Goal: Task Accomplishment & Management: Use online tool/utility

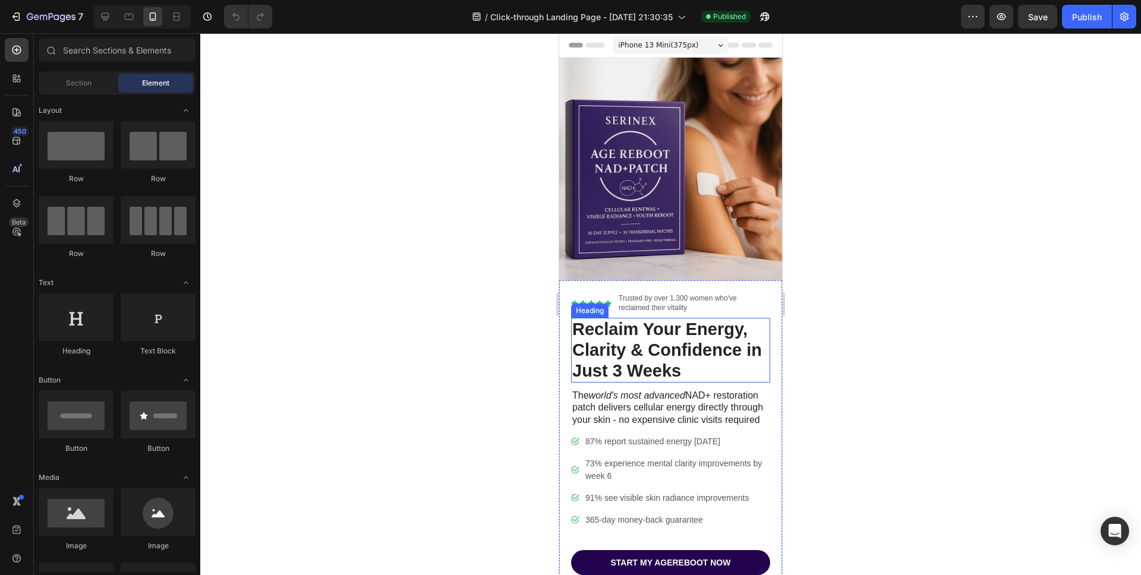
click at [628, 363] on h1 "Reclaim Your Energy, Clarity & Confidence in Just 3 Weeks" at bounding box center [670, 350] width 199 height 64
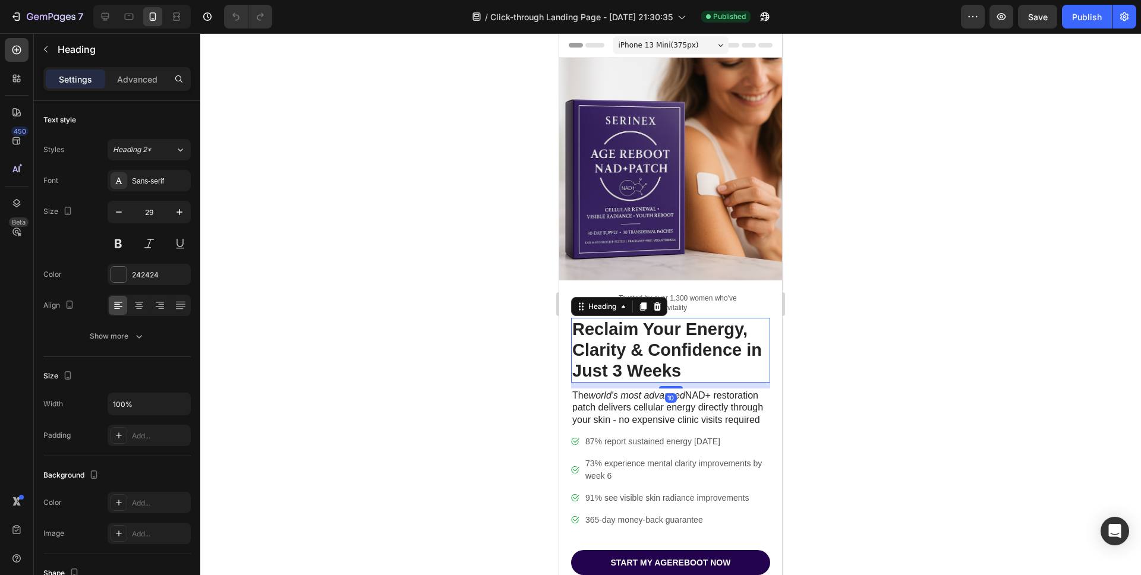
click at [479, 345] on div at bounding box center [670, 304] width 940 height 542
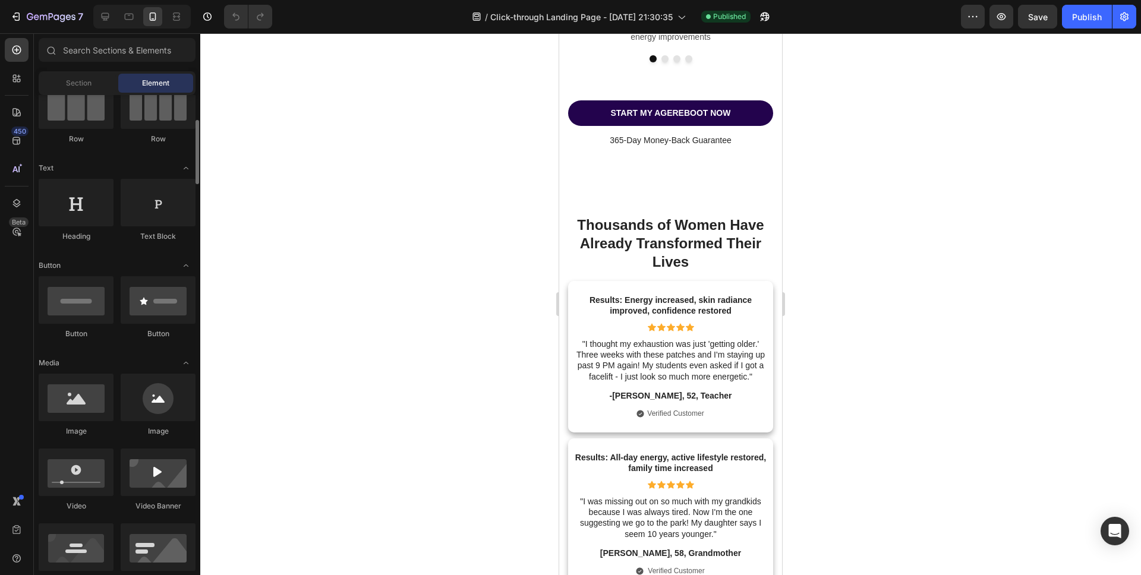
scroll to position [140, 0]
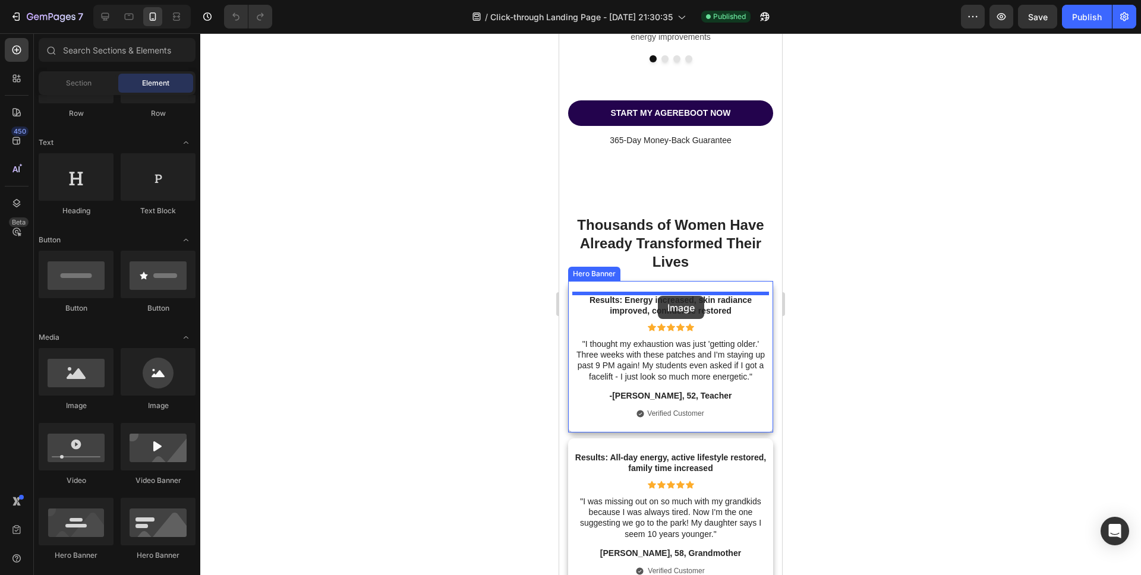
drag, startPoint x: 717, startPoint y: 404, endPoint x: 658, endPoint y: 296, distance: 123.4
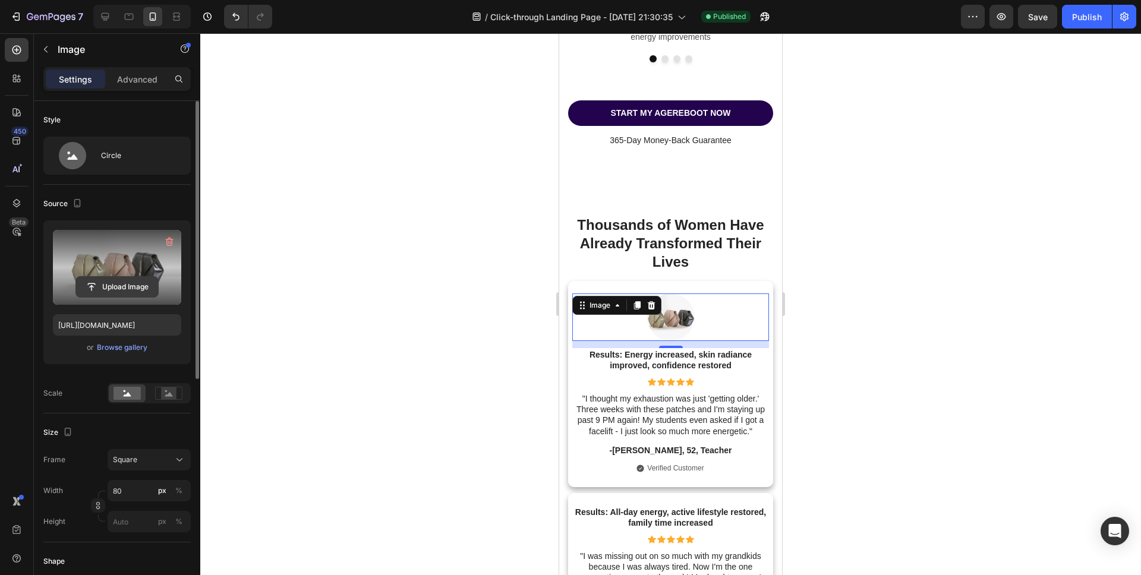
click at [125, 285] on input "file" at bounding box center [117, 287] width 82 height 20
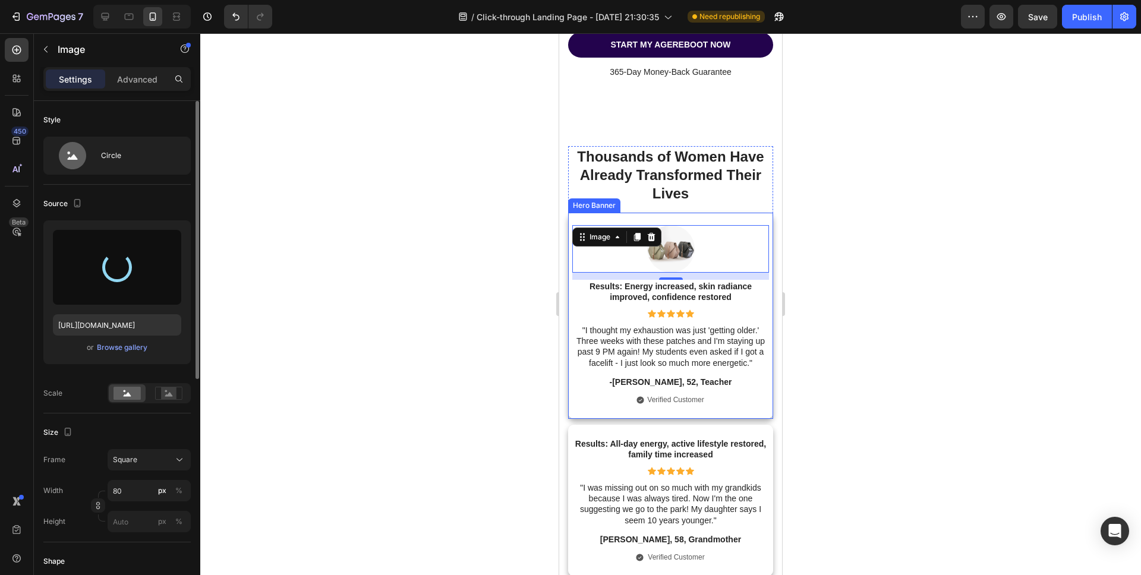
scroll to position [4148, 0]
type input "[URL][DOMAIN_NAME]"
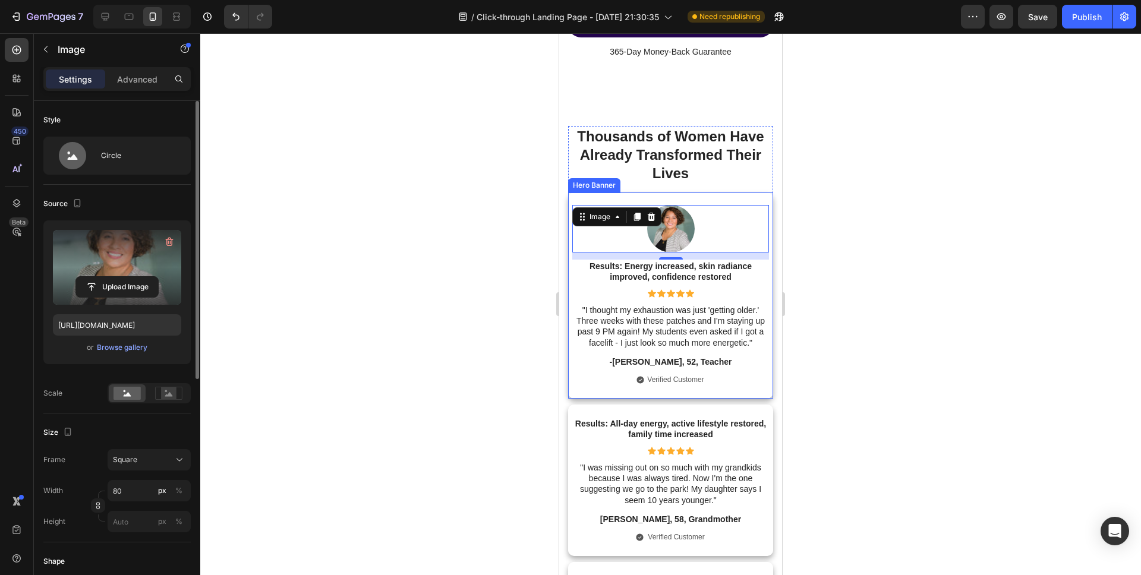
scroll to position [4168, 0]
click at [504, 409] on div at bounding box center [670, 304] width 940 height 542
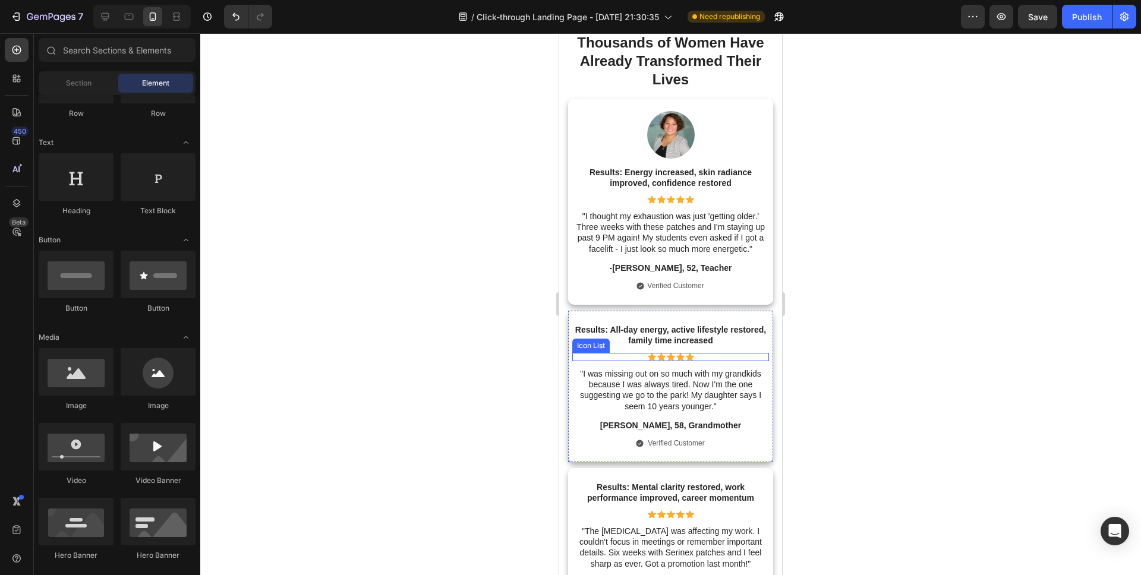
scroll to position [4274, 0]
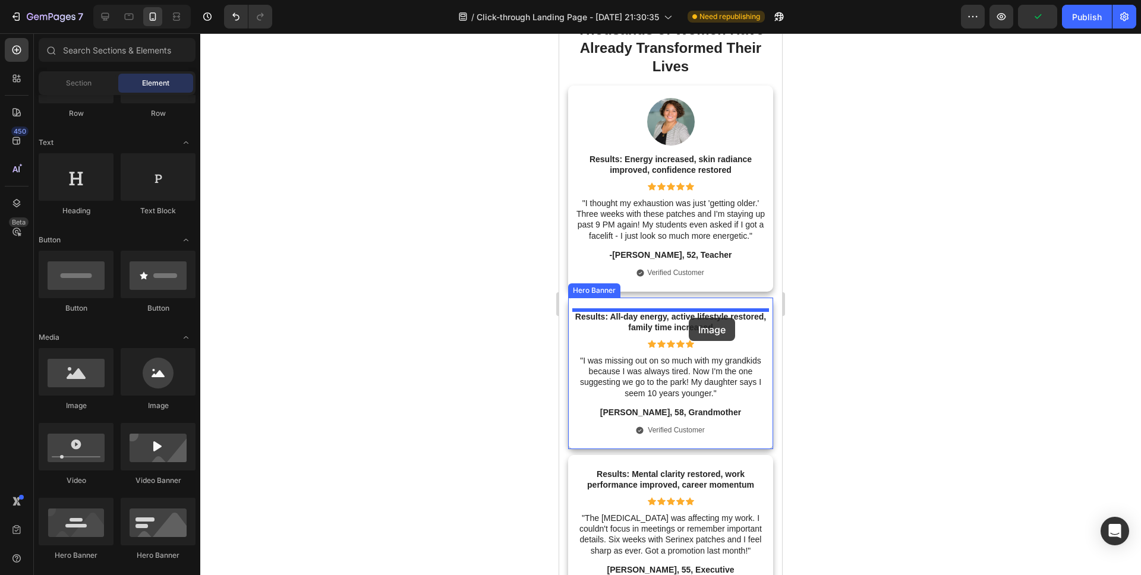
drag, startPoint x: 709, startPoint y: 394, endPoint x: 688, endPoint y: 318, distance: 78.7
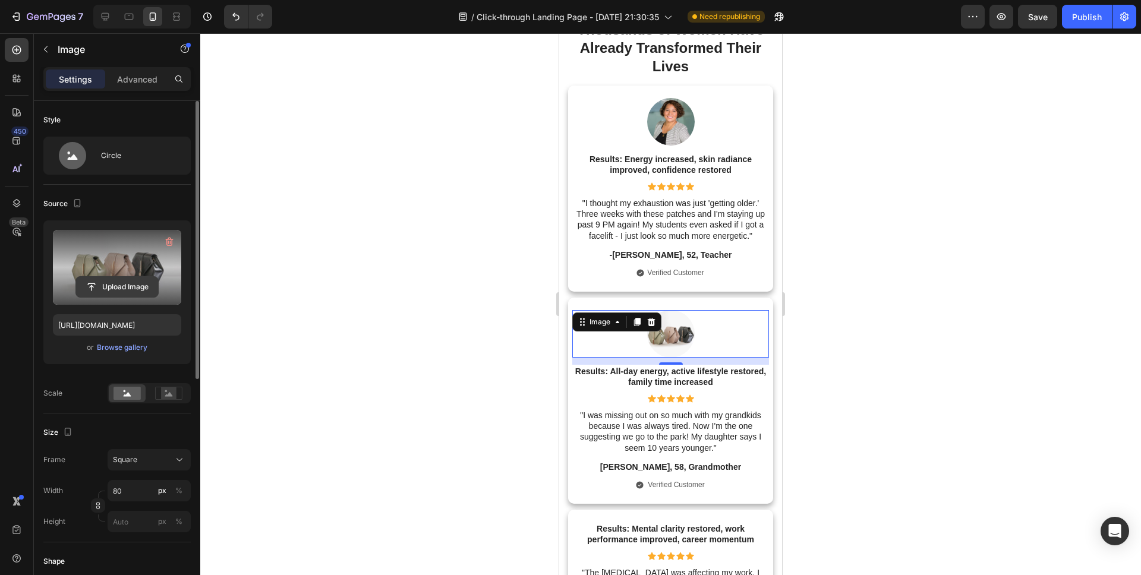
click at [111, 290] on input "file" at bounding box center [117, 287] width 82 height 20
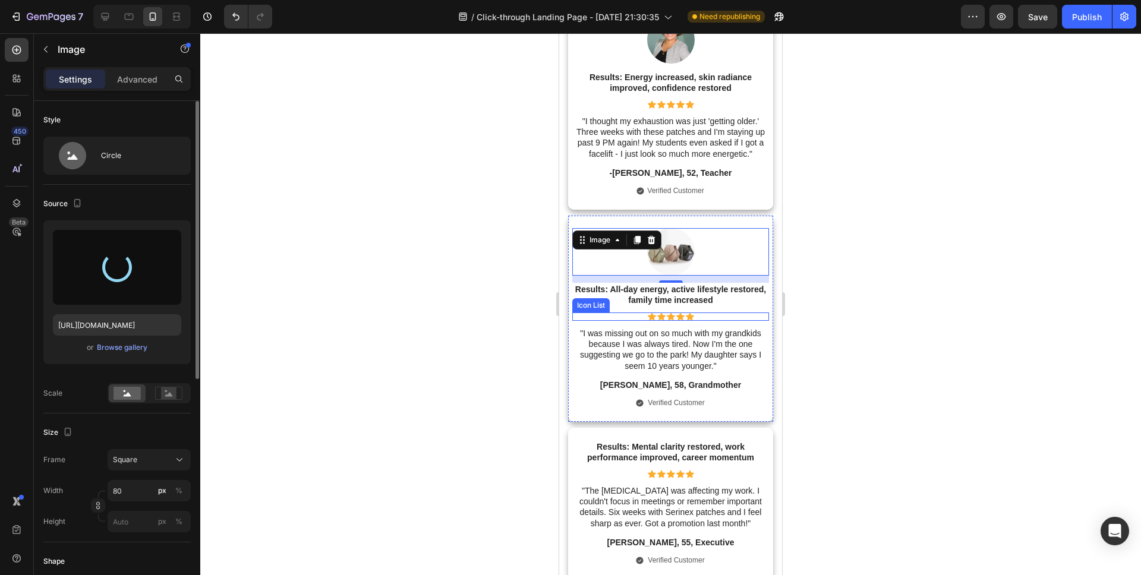
scroll to position [4357, 0]
type input "[URL][DOMAIN_NAME]"
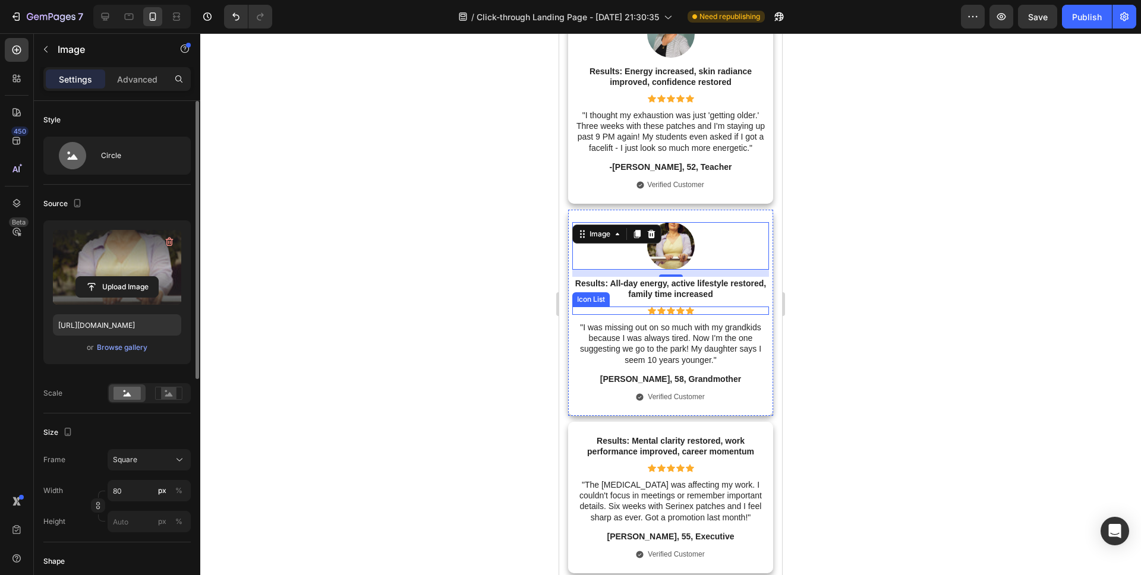
scroll to position [4363, 0]
click at [125, 259] on label at bounding box center [117, 267] width 128 height 75
click at [125, 277] on input "file" at bounding box center [117, 287] width 82 height 20
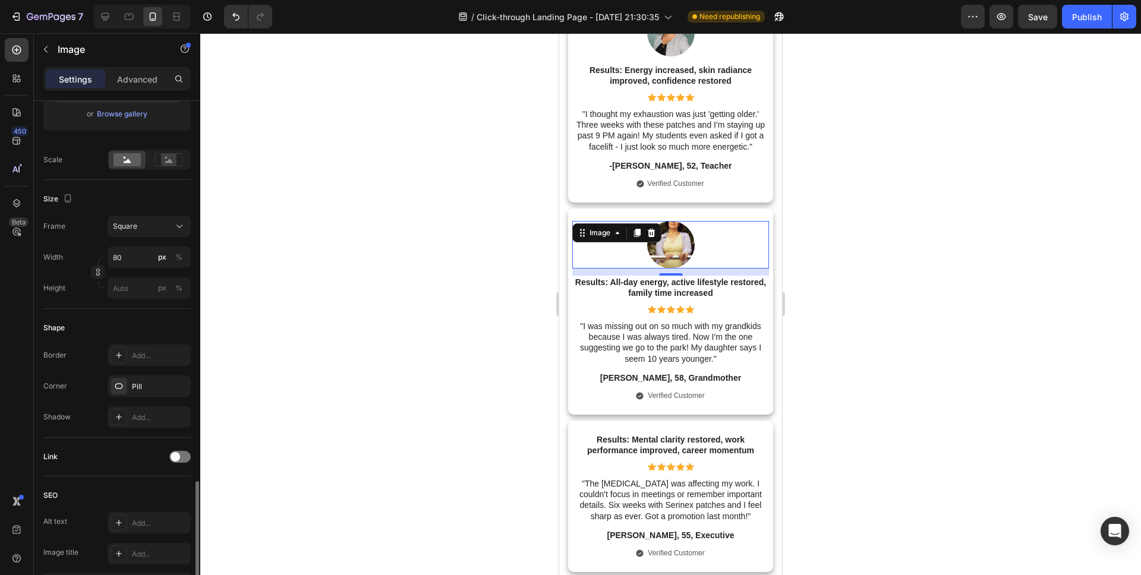
scroll to position [0, 0]
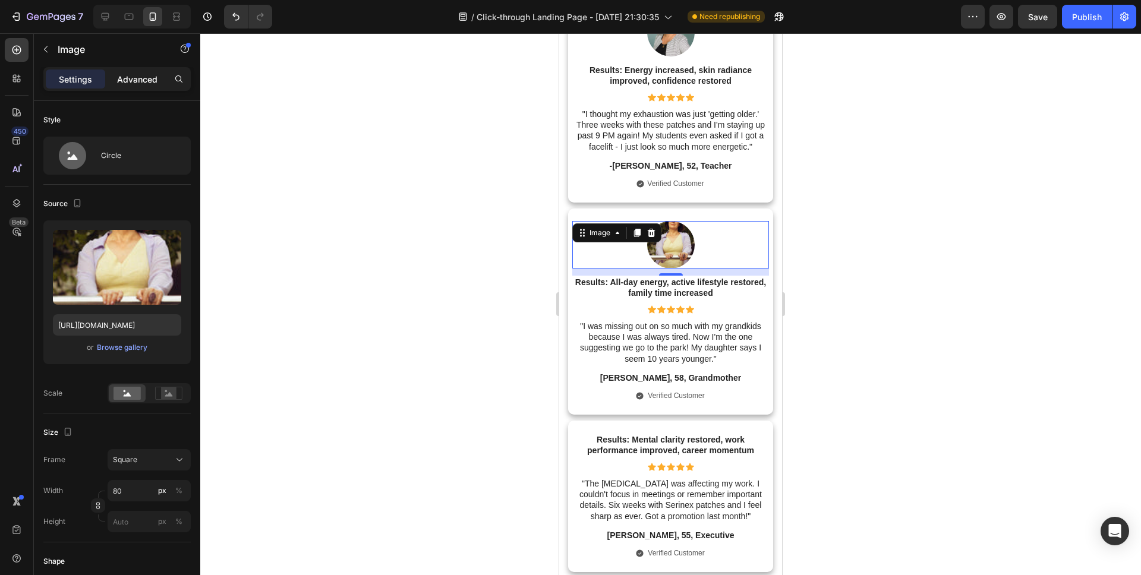
click at [124, 78] on p "Advanced" at bounding box center [137, 79] width 40 height 12
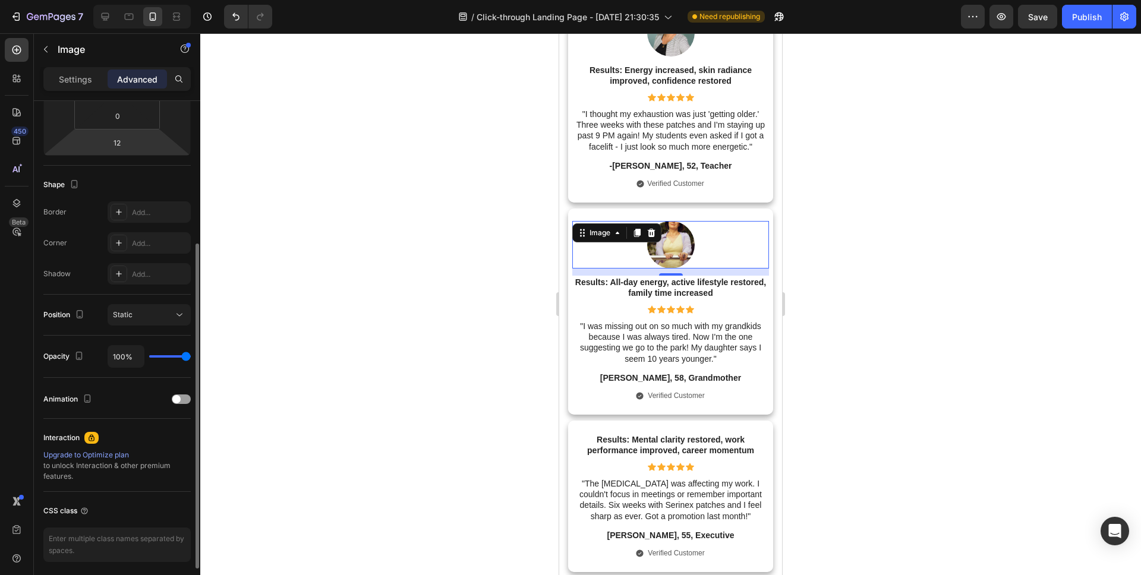
scroll to position [239, 0]
click at [128, 315] on span "Static" at bounding box center [123, 315] width 20 height 9
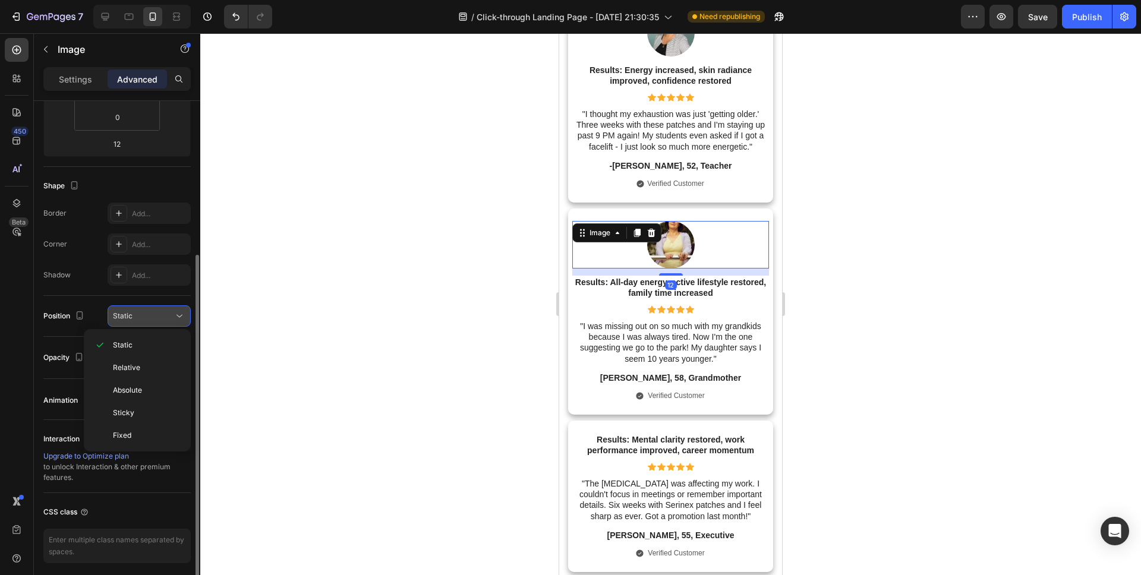
click at [128, 315] on span "Static" at bounding box center [123, 315] width 20 height 9
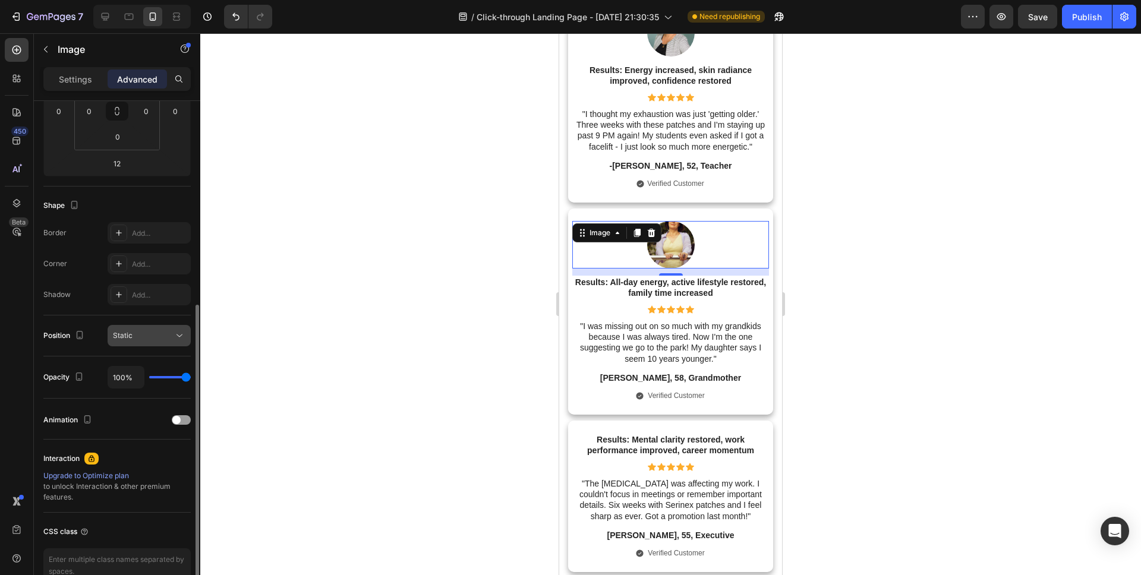
scroll to position [0, 0]
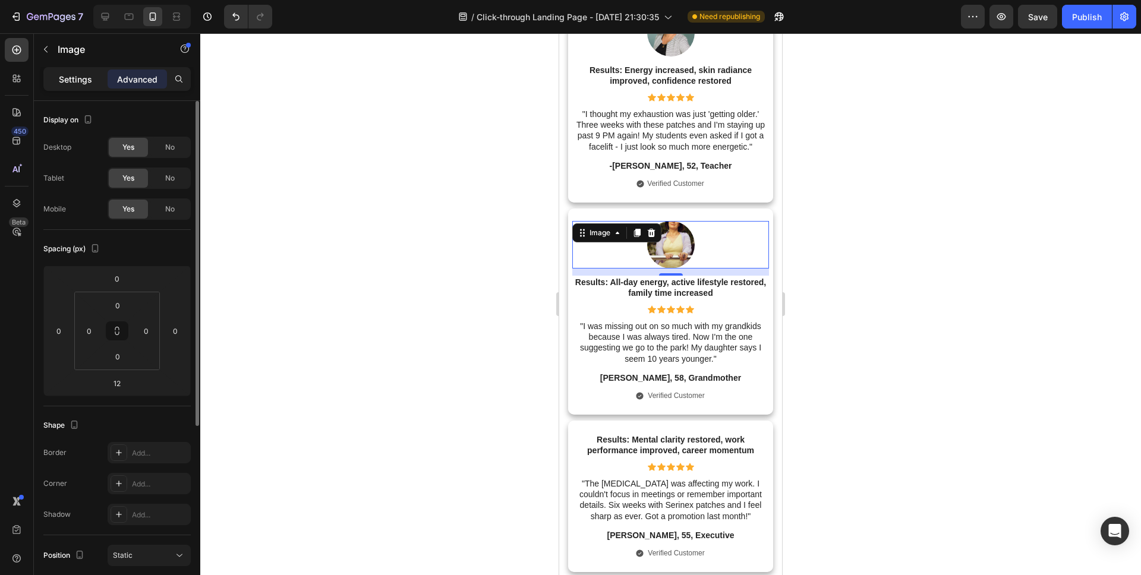
click at [93, 79] on div "Settings" at bounding box center [75, 79] width 59 height 19
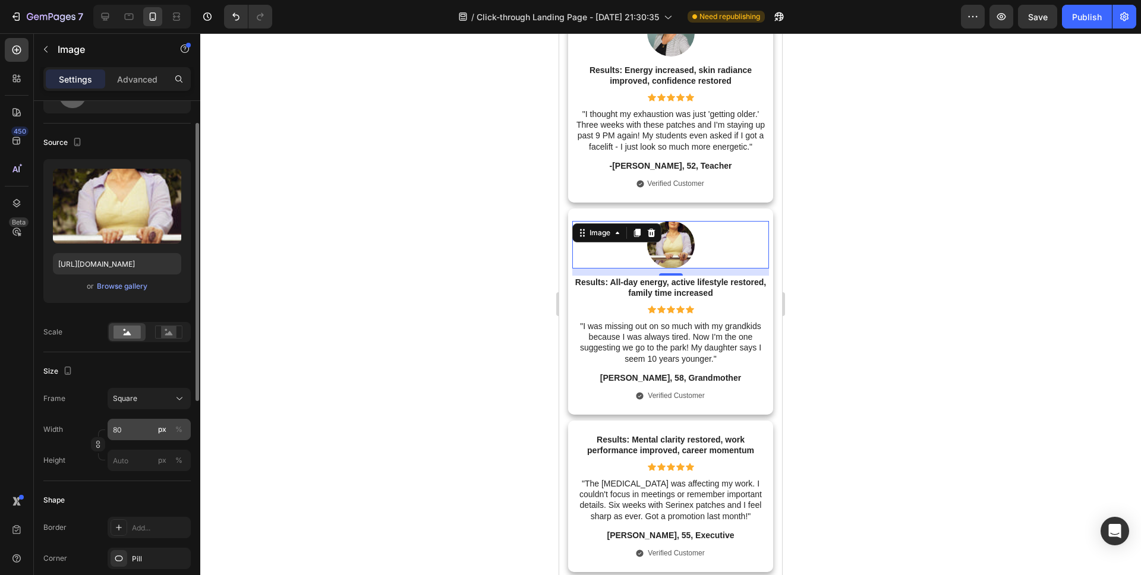
scroll to position [68, 0]
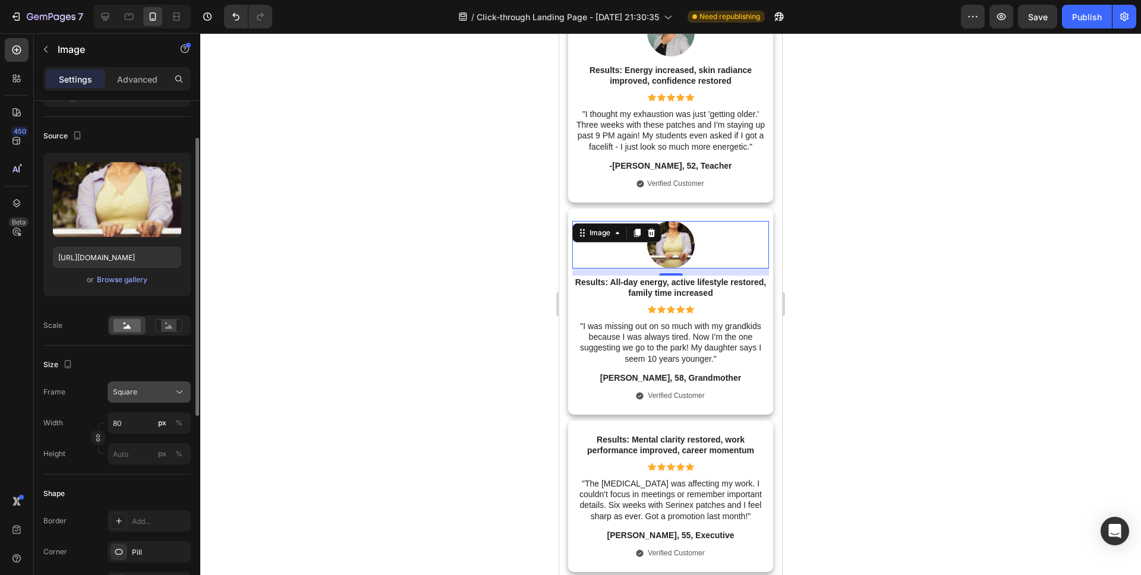
click at [134, 394] on span "Square" at bounding box center [125, 392] width 24 height 11
click at [126, 492] on span "Original" at bounding box center [125, 488] width 26 height 11
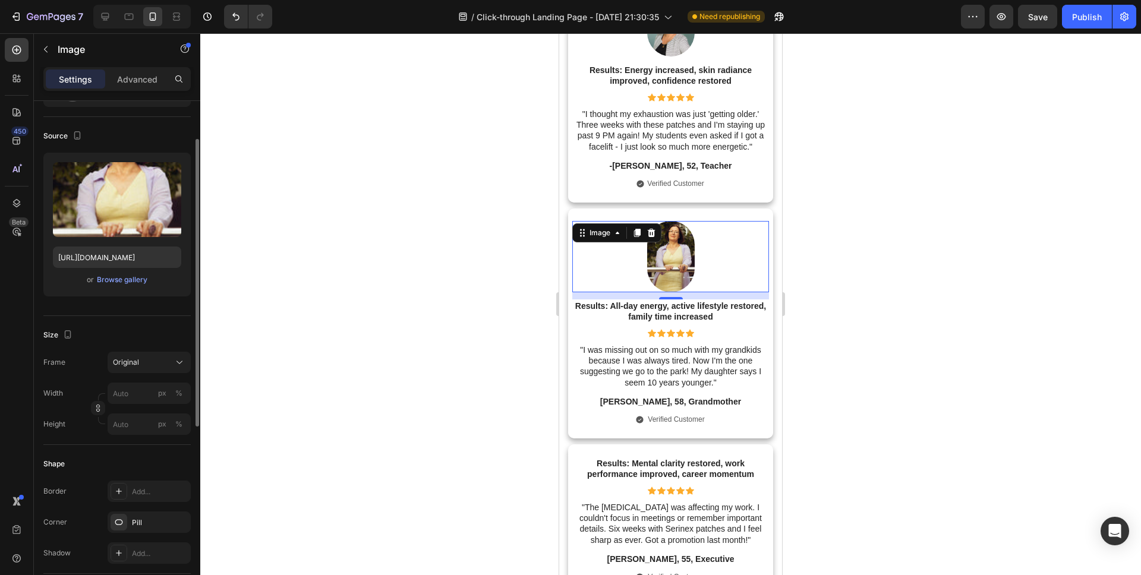
type input "80"
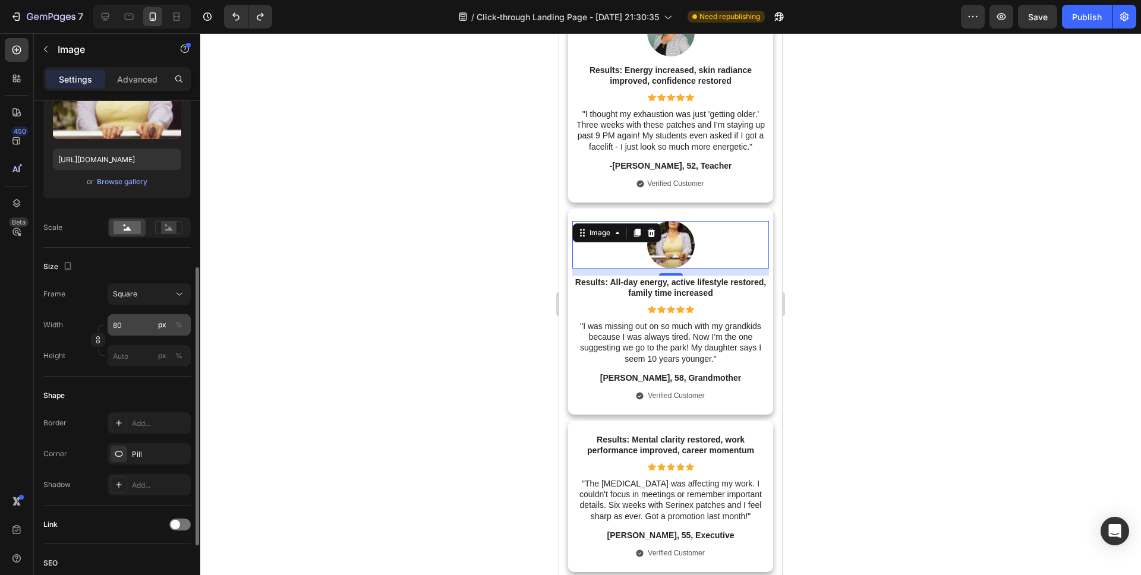
scroll to position [0, 0]
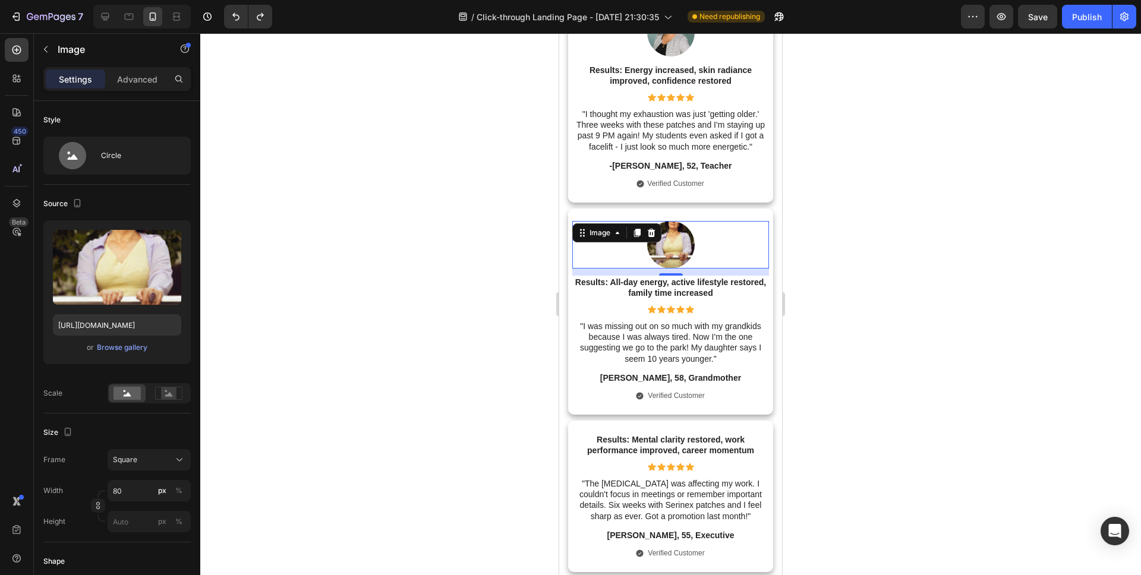
click at [125, 90] on div "Settings Advanced" at bounding box center [116, 79] width 147 height 24
click at [125, 86] on div "Advanced" at bounding box center [137, 79] width 59 height 19
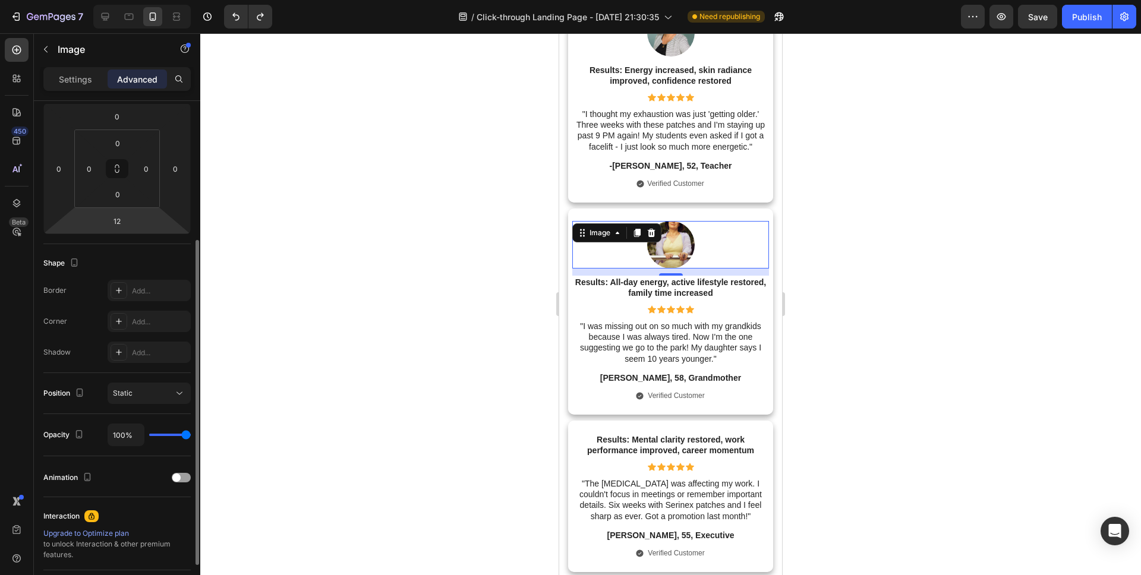
scroll to position [211, 0]
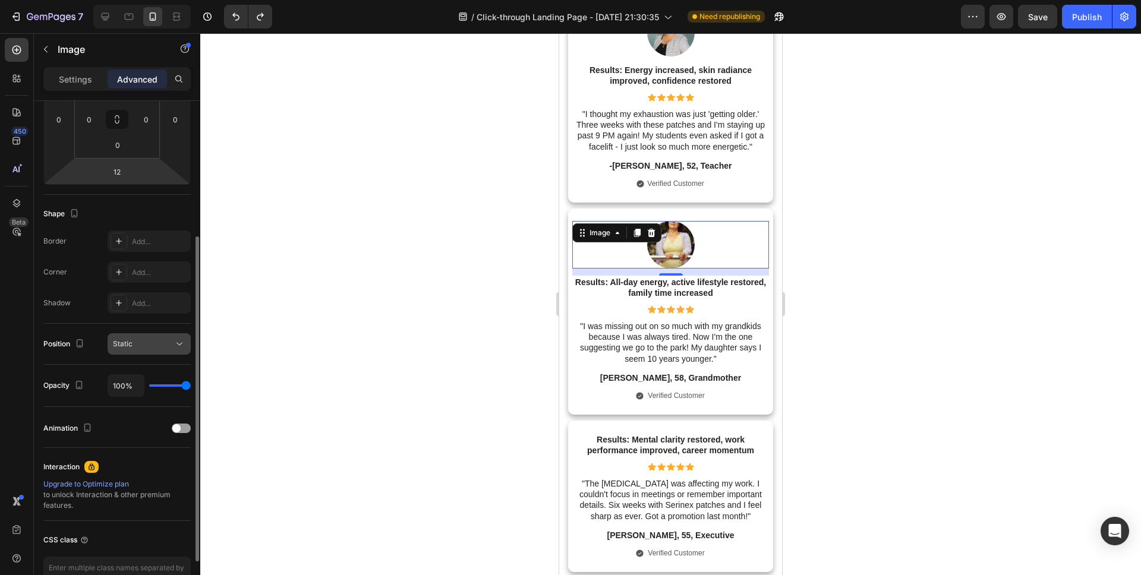
click at [141, 350] on button "Static" at bounding box center [149, 343] width 83 height 21
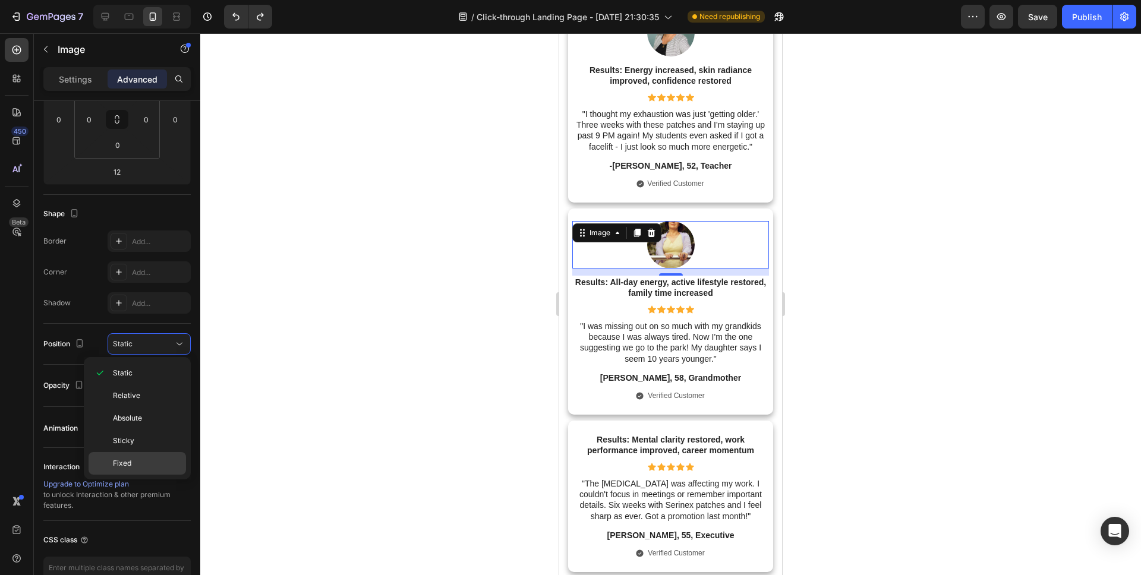
click at [112, 465] on div "Fixed" at bounding box center [137, 463] width 97 height 23
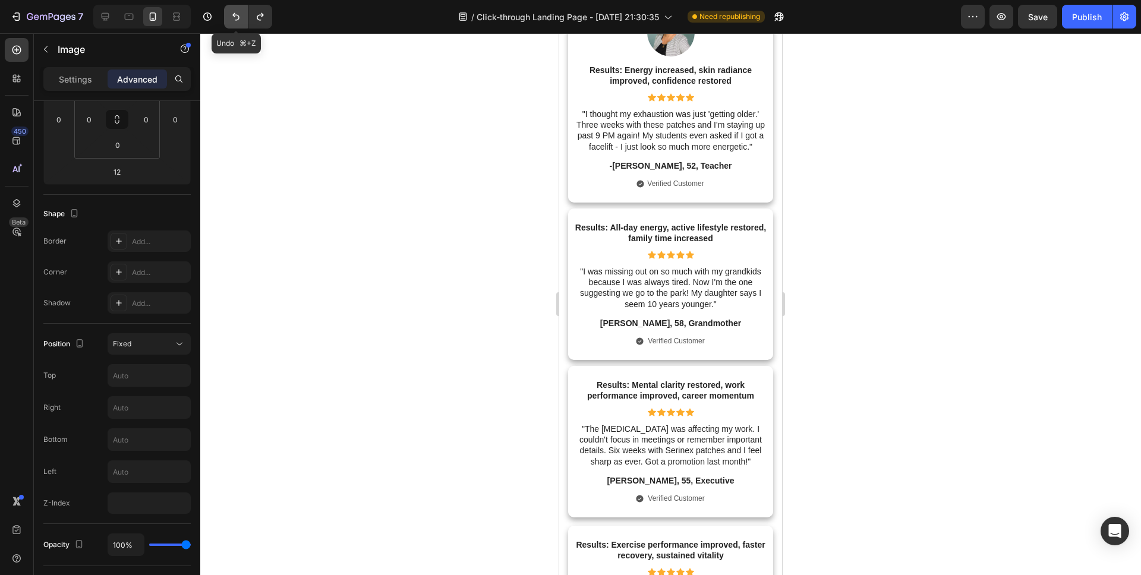
click at [239, 19] on icon "Undo/Redo" at bounding box center [235, 17] width 7 height 8
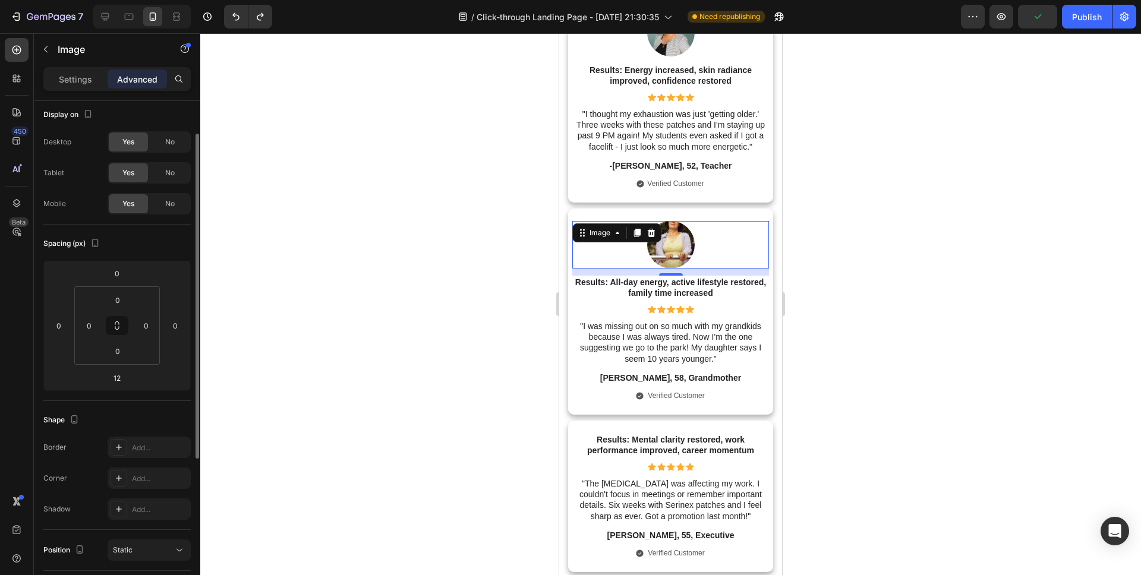
scroll to position [0, 0]
click at [92, 78] on div "Settings" at bounding box center [75, 79] width 59 height 19
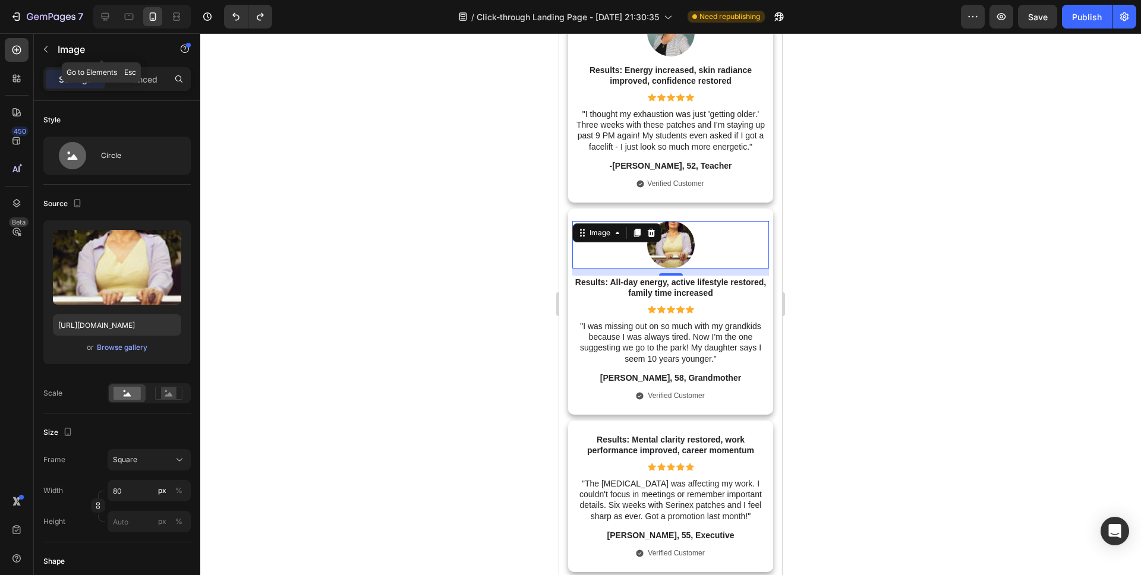
click at [129, 65] on div "Image" at bounding box center [101, 50] width 135 height 34
click at [129, 74] on p "Advanced" at bounding box center [137, 79] width 40 height 12
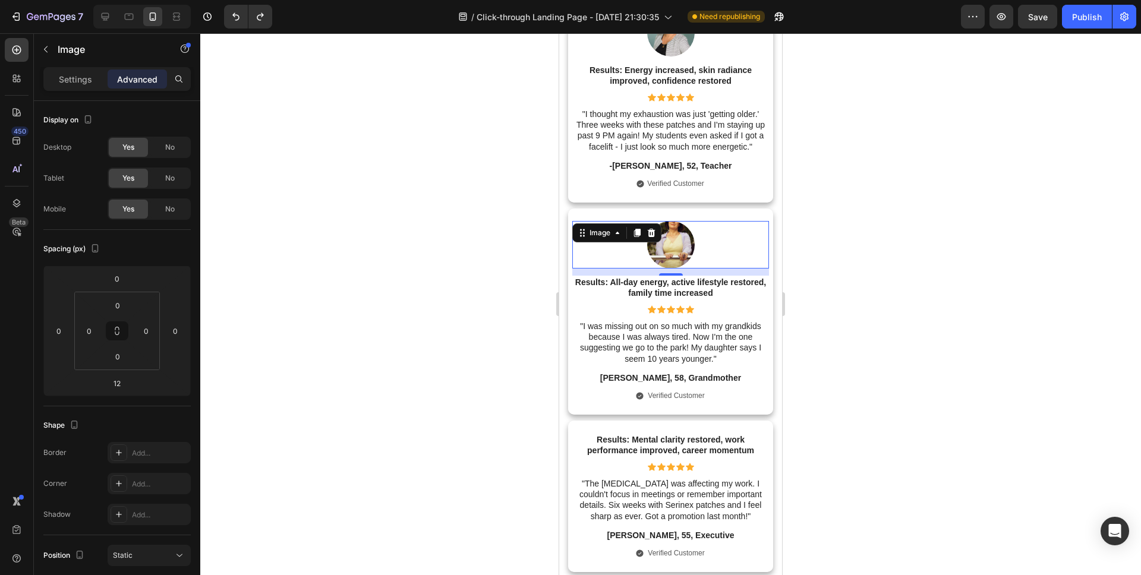
click at [683, 251] on img at bounding box center [671, 245] width 48 height 48
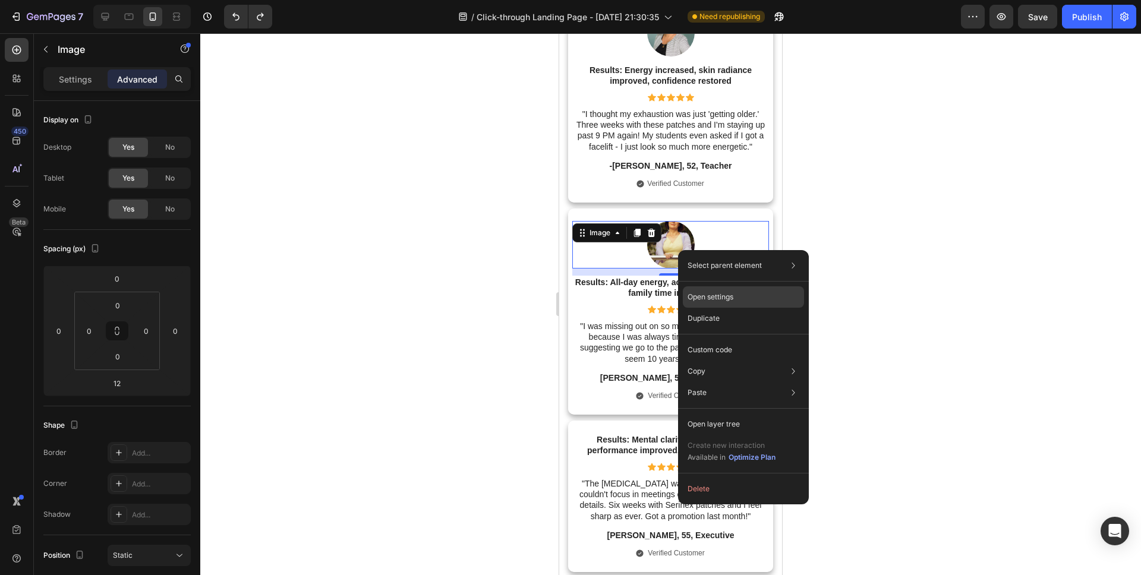
click at [696, 292] on p "Open settings" at bounding box center [710, 297] width 46 height 11
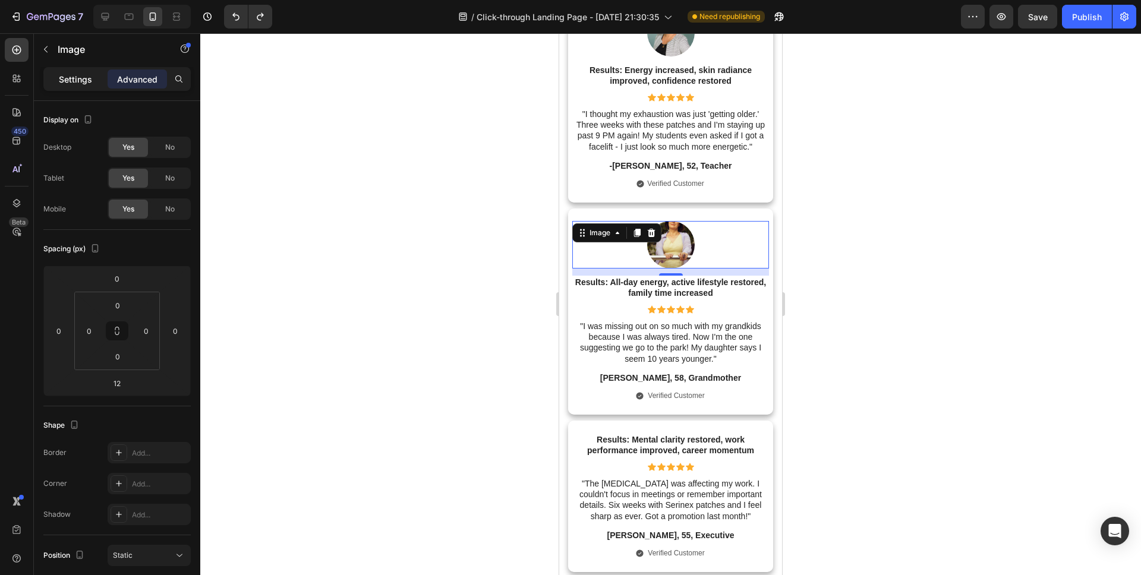
click at [90, 84] on p "Settings" at bounding box center [75, 79] width 33 height 12
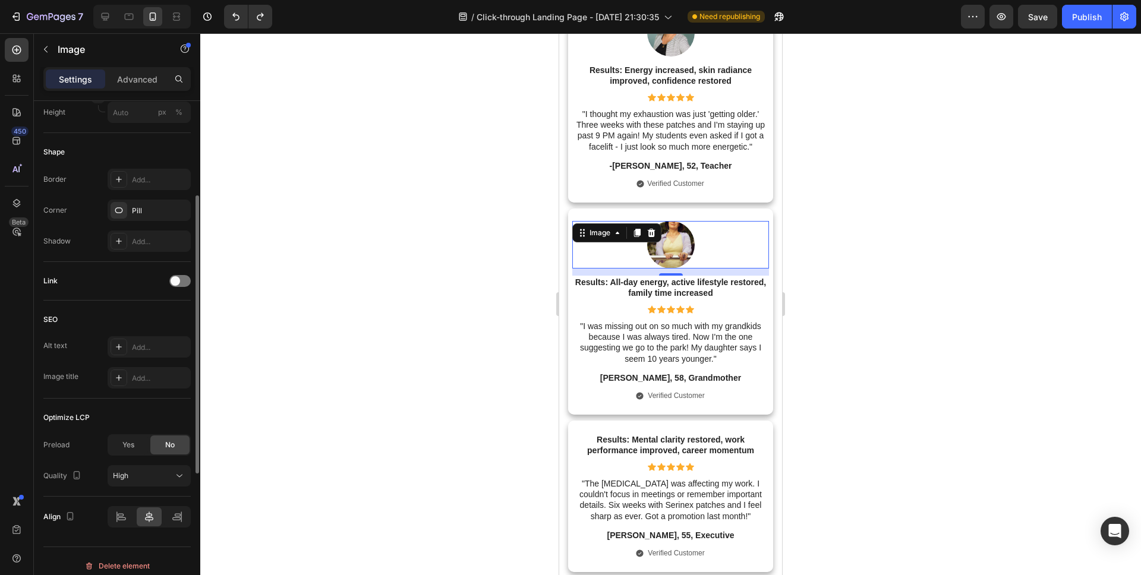
scroll to position [419, 0]
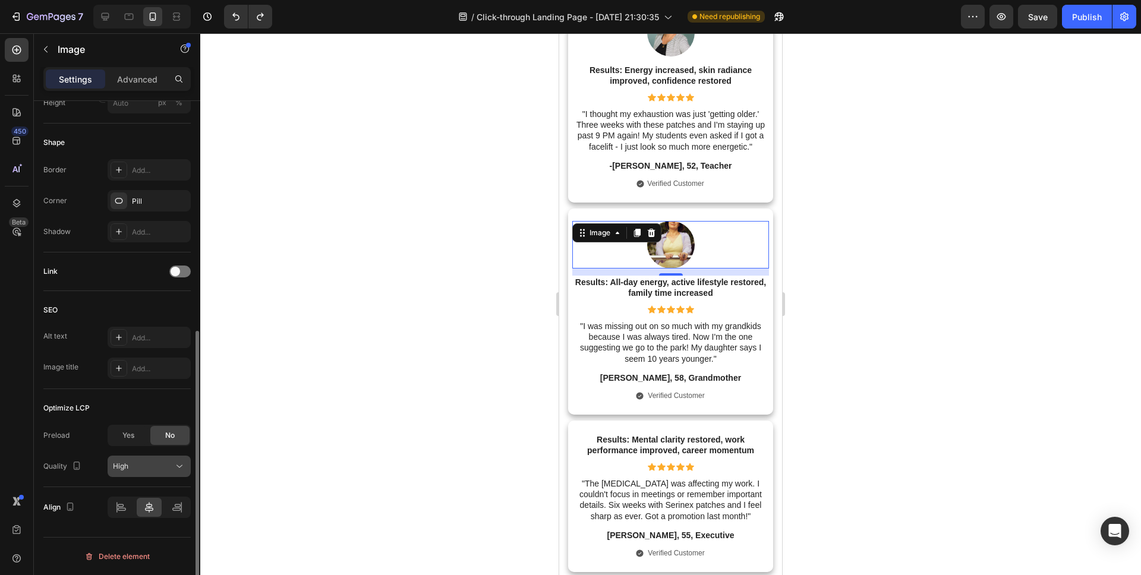
click at [138, 466] on div "High" at bounding box center [143, 466] width 61 height 11
click at [103, 479] on div "Optimize LCP Preload Yes No Quality High" at bounding box center [116, 438] width 147 height 98
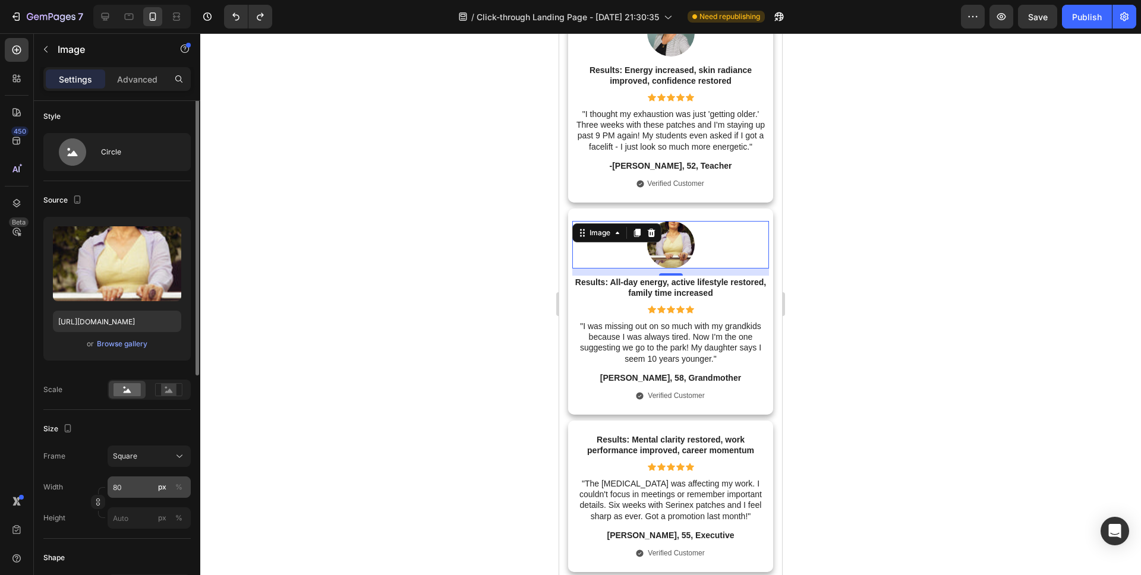
scroll to position [0, 0]
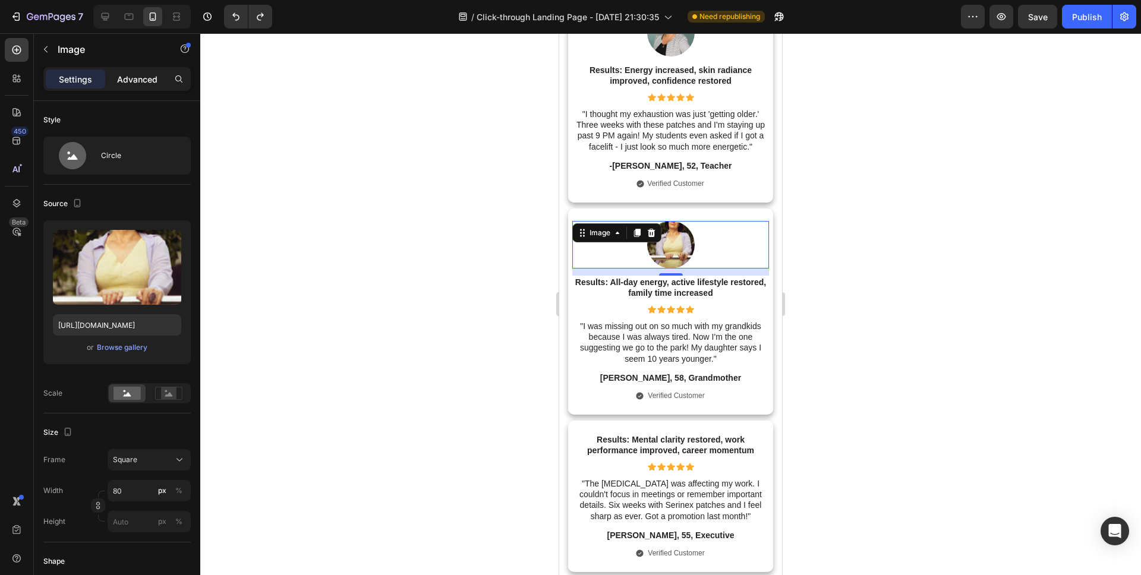
click at [127, 84] on p "Advanced" at bounding box center [137, 79] width 40 height 12
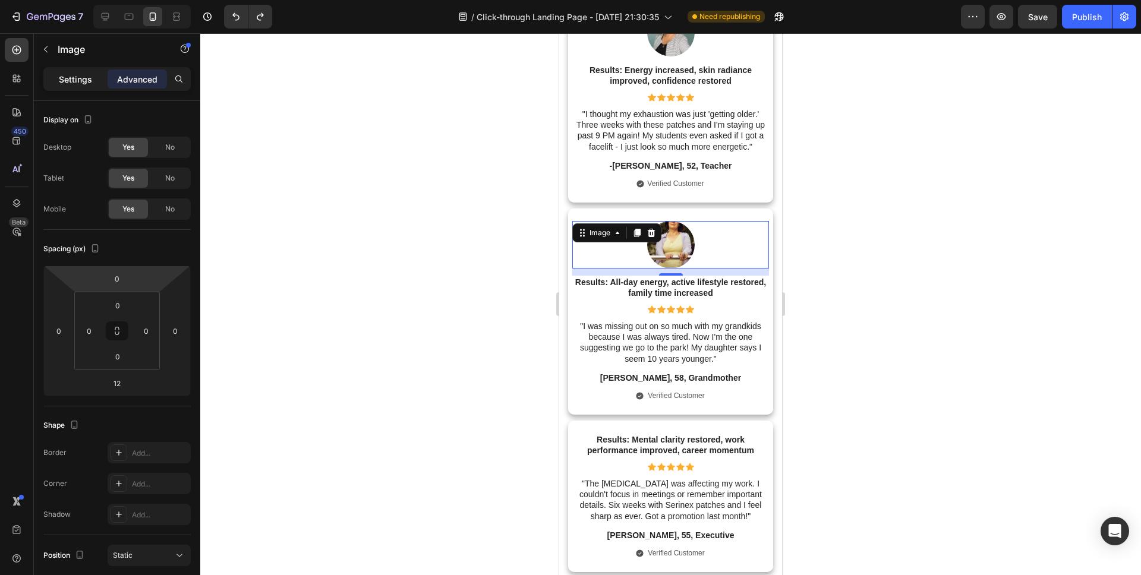
click at [88, 76] on p "Settings" at bounding box center [75, 79] width 33 height 12
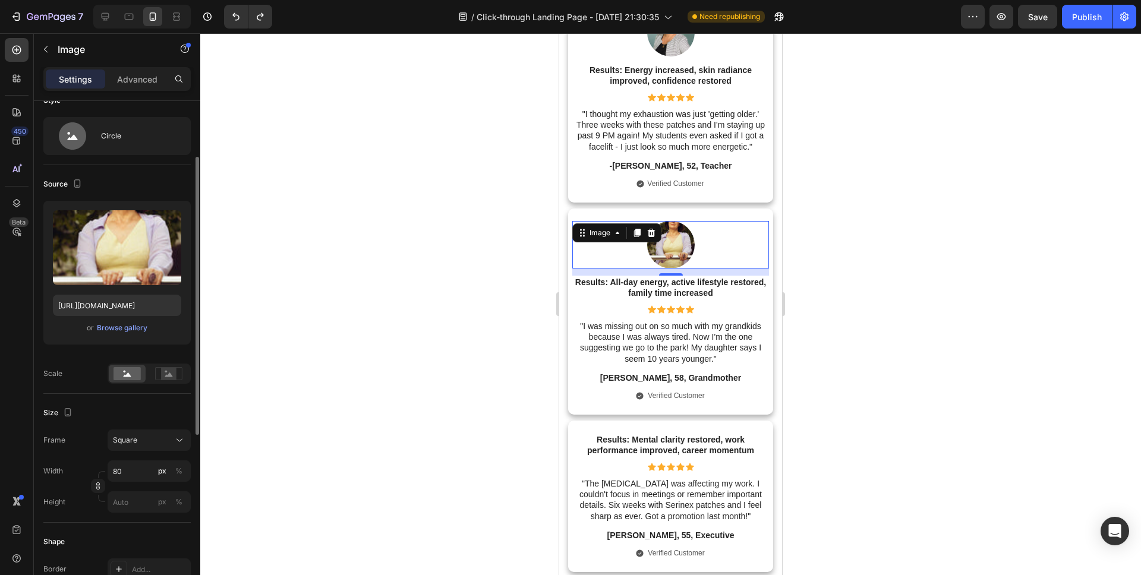
scroll to position [49, 0]
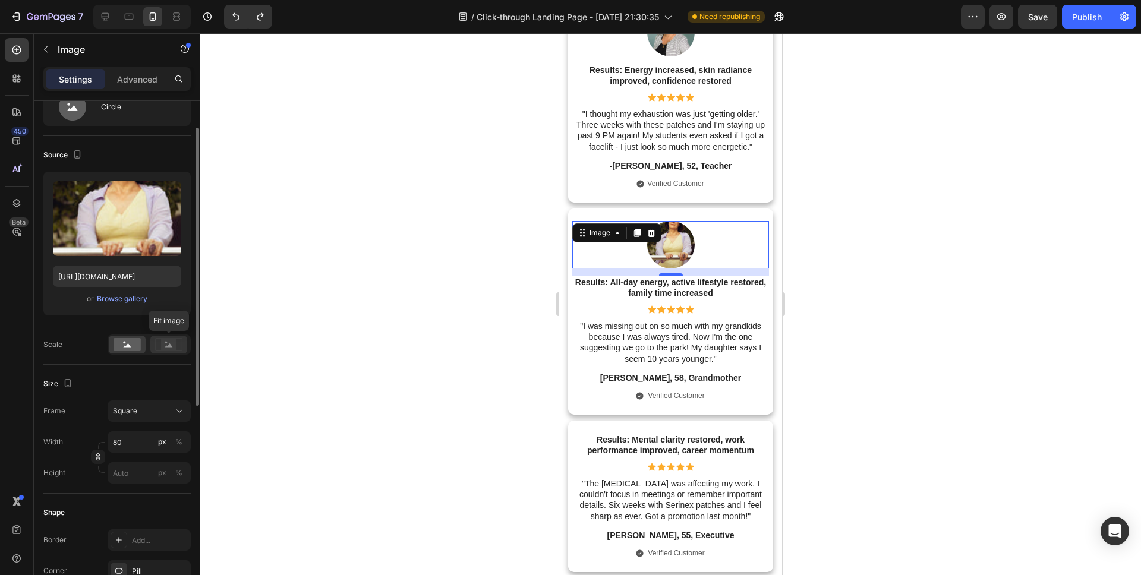
click at [157, 349] on icon at bounding box center [168, 344] width 27 height 13
click at [116, 345] on rect at bounding box center [126, 344] width 27 height 13
click at [128, 346] on icon at bounding box center [128, 345] width 8 height 4
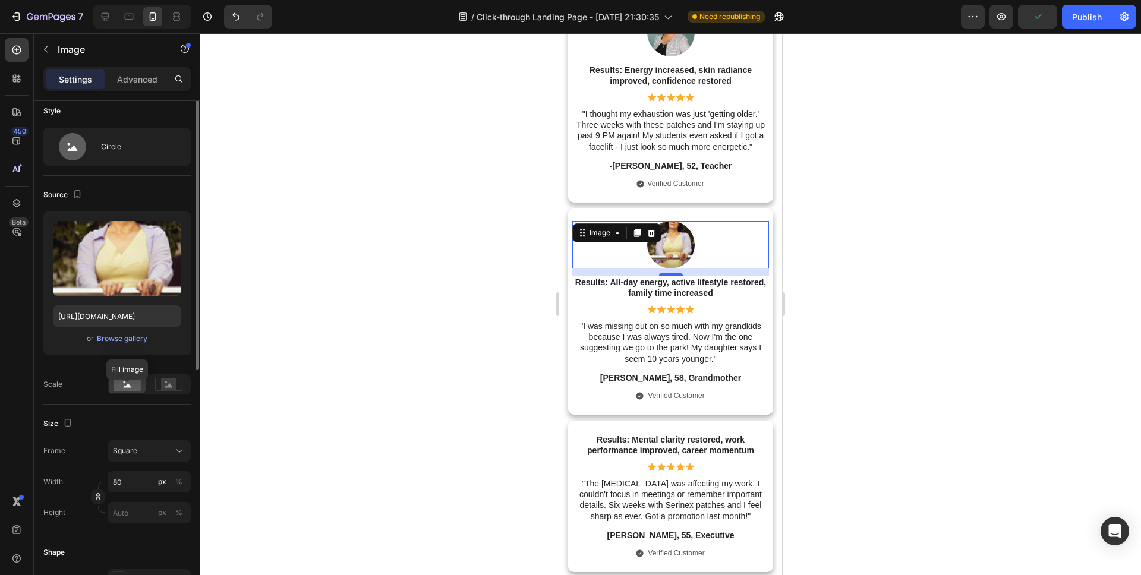
scroll to position [0, 0]
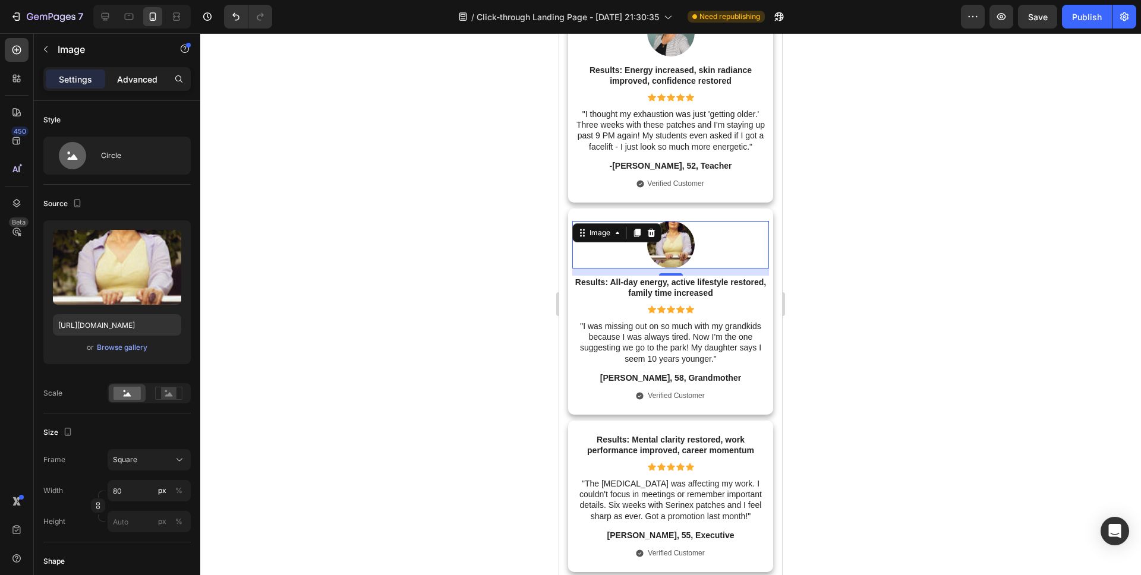
click at [139, 84] on p "Advanced" at bounding box center [137, 79] width 40 height 12
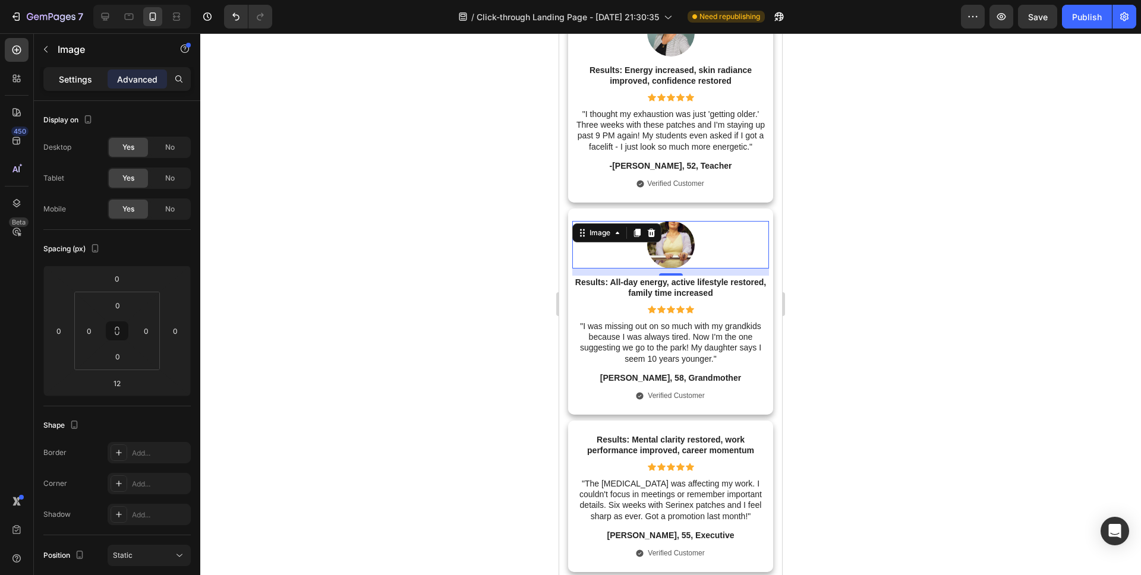
click at [93, 71] on div "Settings" at bounding box center [75, 79] width 59 height 19
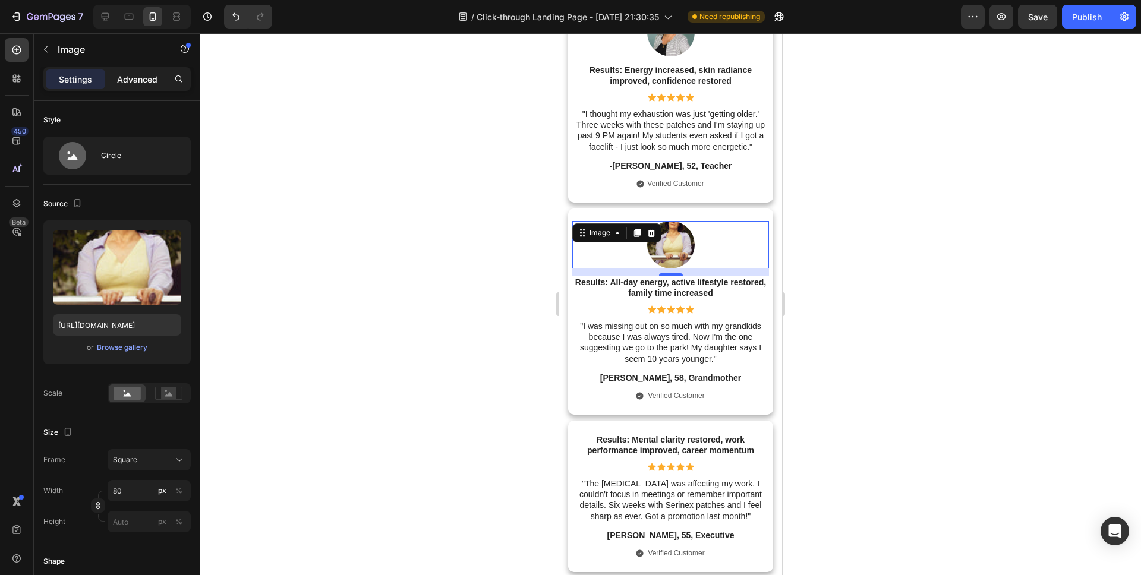
click at [143, 73] on p "Advanced" at bounding box center [137, 79] width 40 height 12
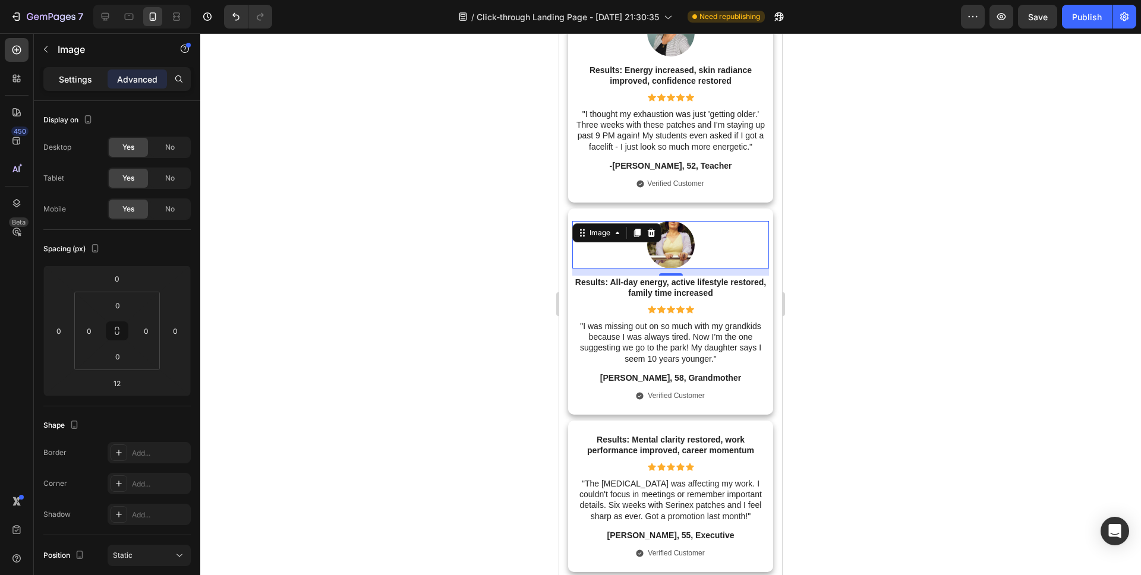
click at [82, 86] on div "Settings" at bounding box center [75, 79] width 59 height 19
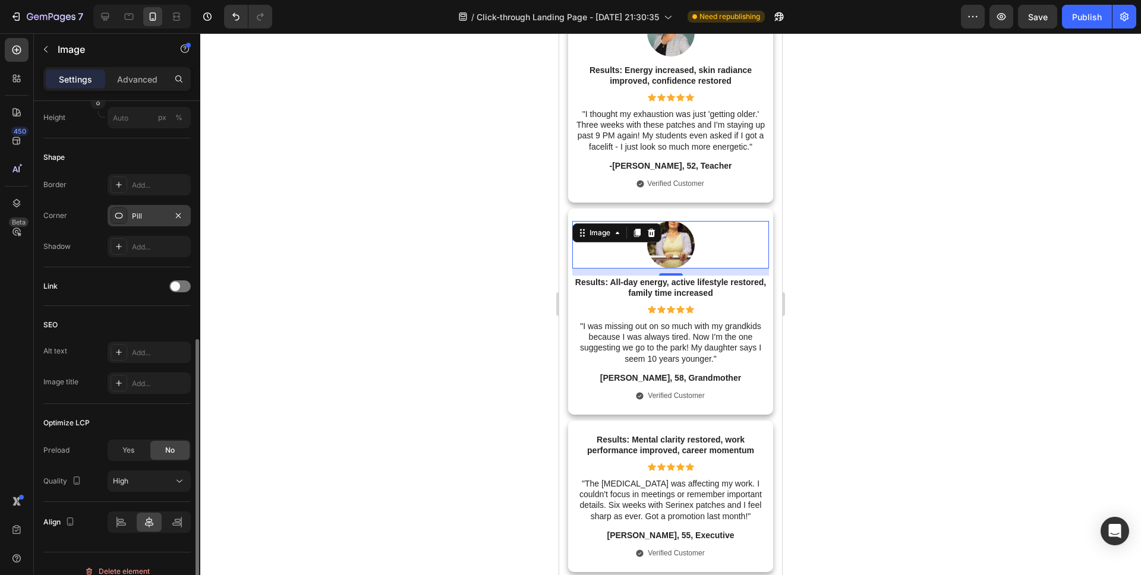
scroll to position [419, 0]
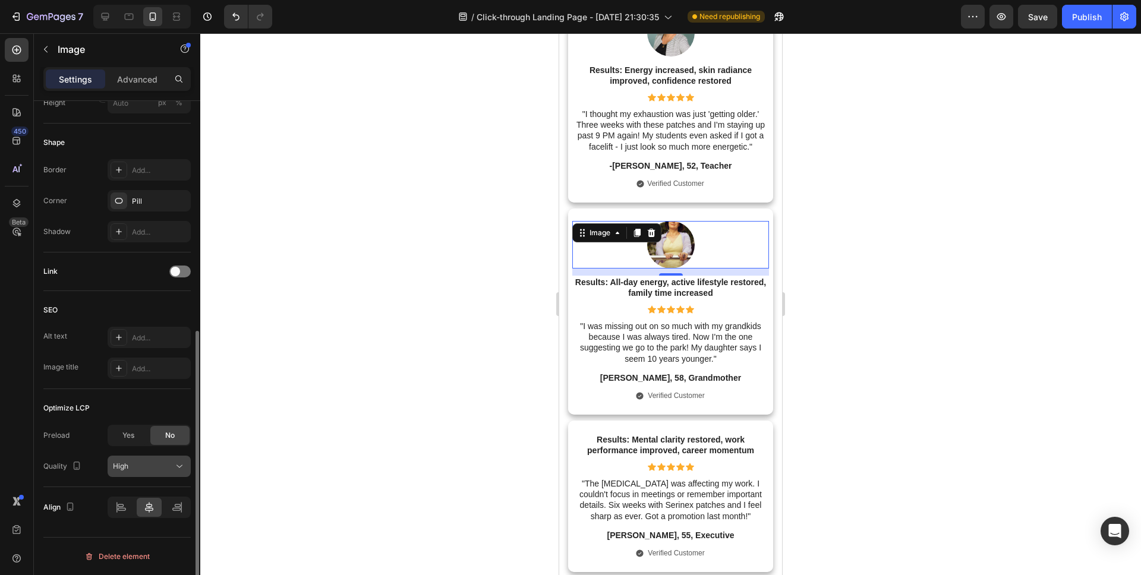
click at [137, 465] on div "High" at bounding box center [143, 466] width 61 height 11
click at [99, 465] on div "Quality High" at bounding box center [116, 466] width 147 height 21
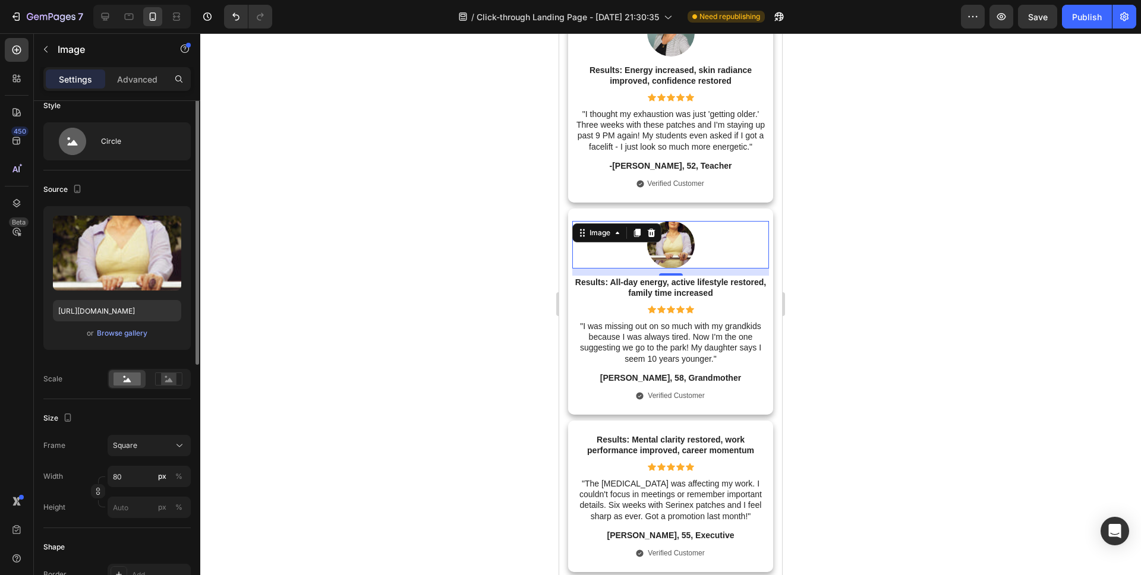
scroll to position [0, 0]
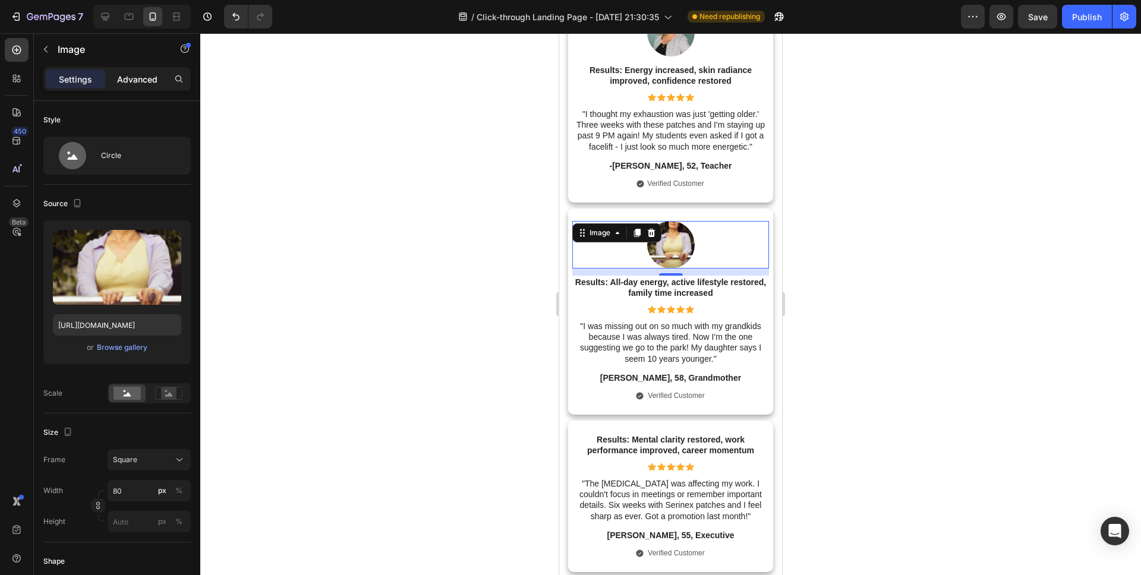
click at [120, 73] on p "Advanced" at bounding box center [137, 79] width 40 height 12
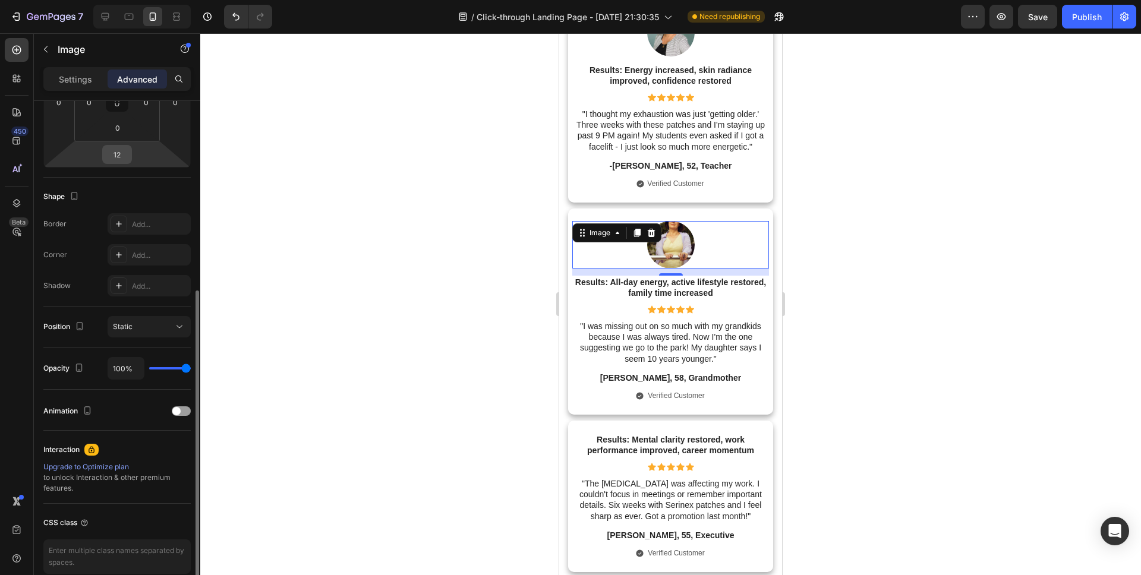
scroll to position [255, 0]
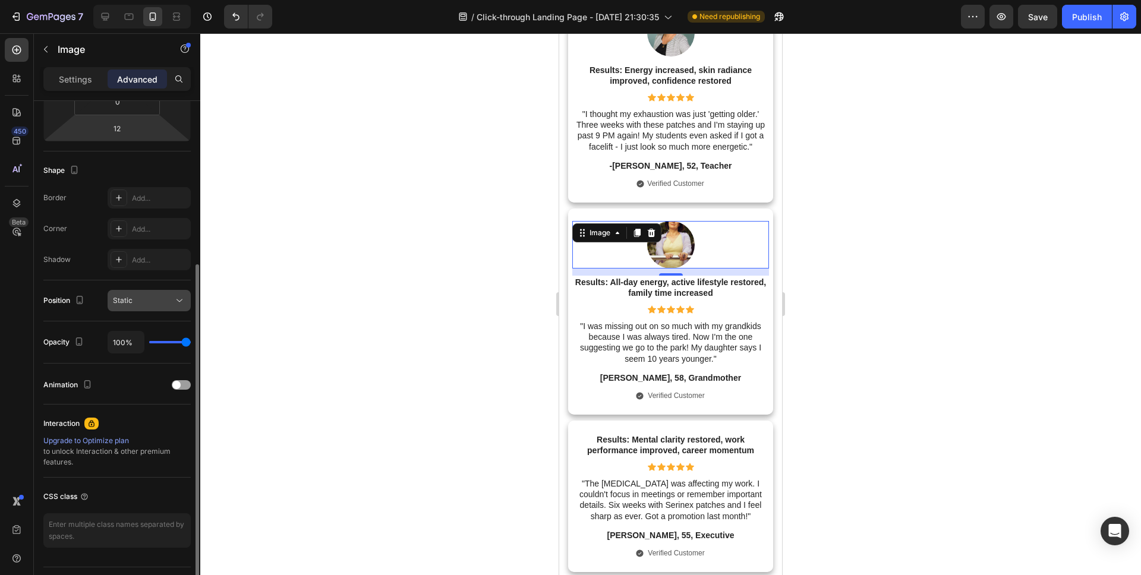
click at [132, 308] on button "Static" at bounding box center [149, 300] width 83 height 21
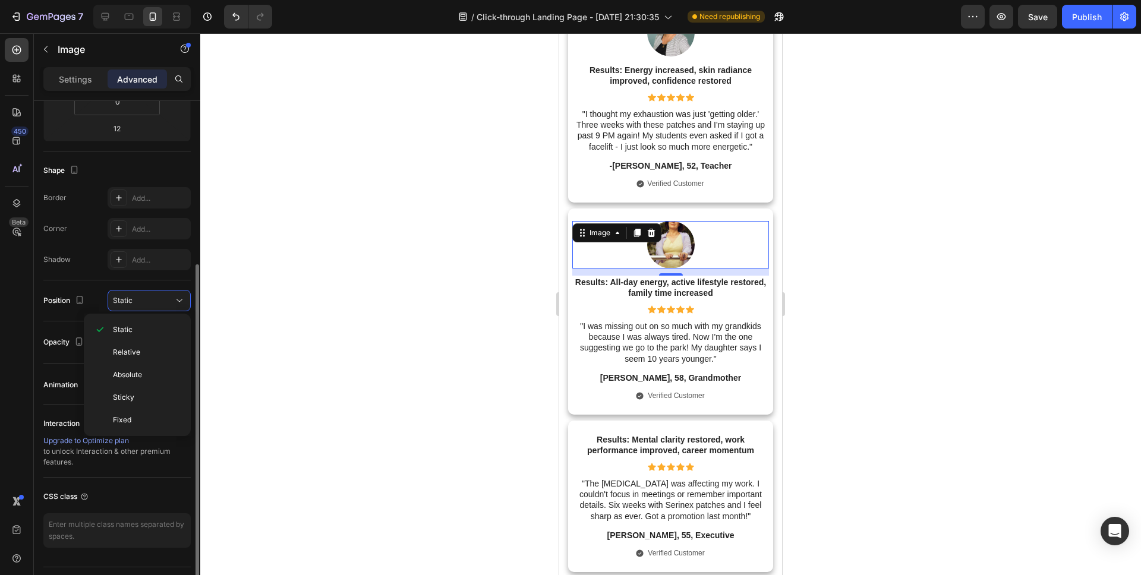
click at [78, 270] on div "Shape Border Add... Corner Add... Shadow Add..." at bounding box center [116, 215] width 147 height 129
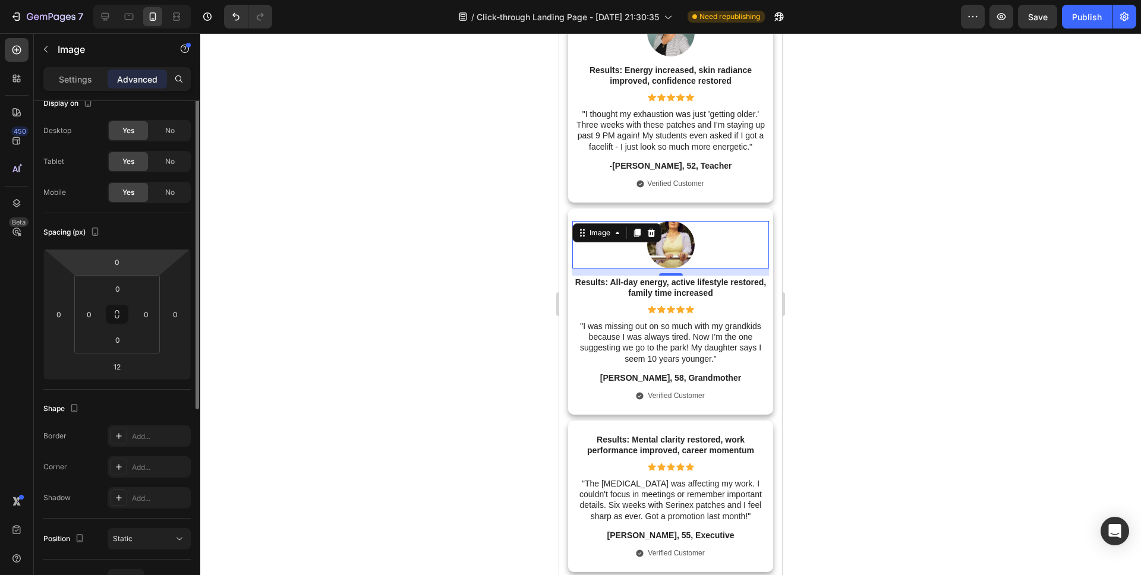
scroll to position [0, 0]
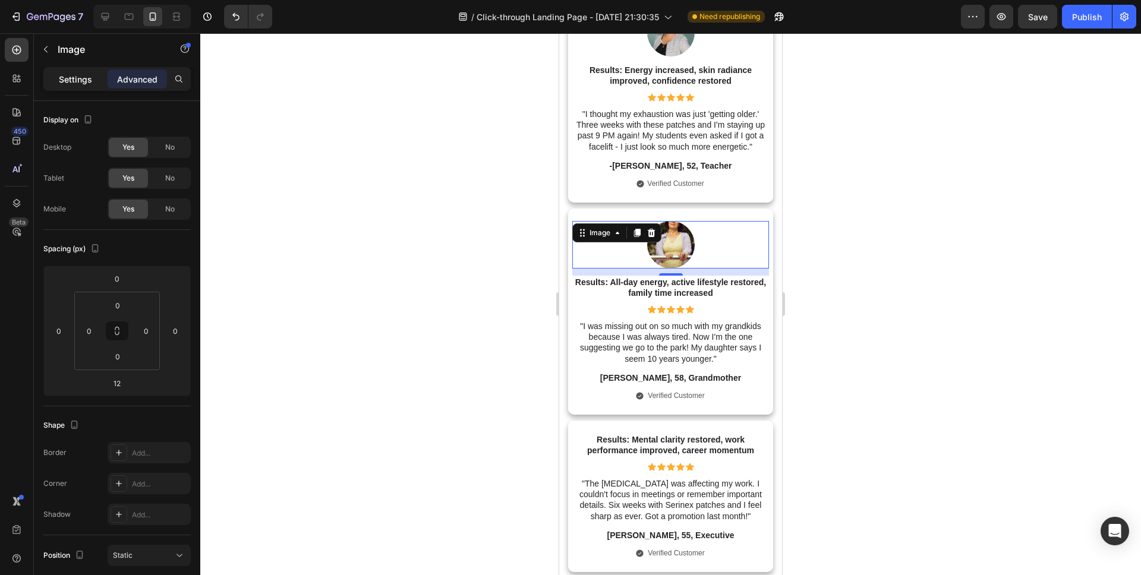
click at [87, 82] on p "Settings" at bounding box center [75, 79] width 33 height 12
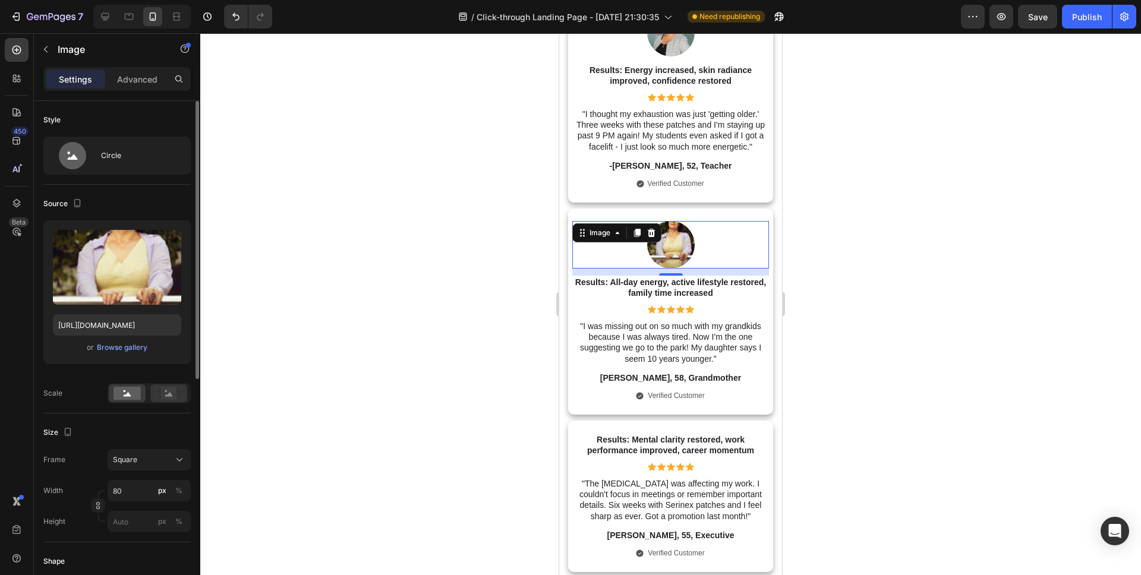
click at [170, 402] on div at bounding box center [149, 393] width 83 height 20
click at [169, 401] on div at bounding box center [168, 393] width 37 height 18
click at [129, 393] on rect at bounding box center [126, 393] width 27 height 13
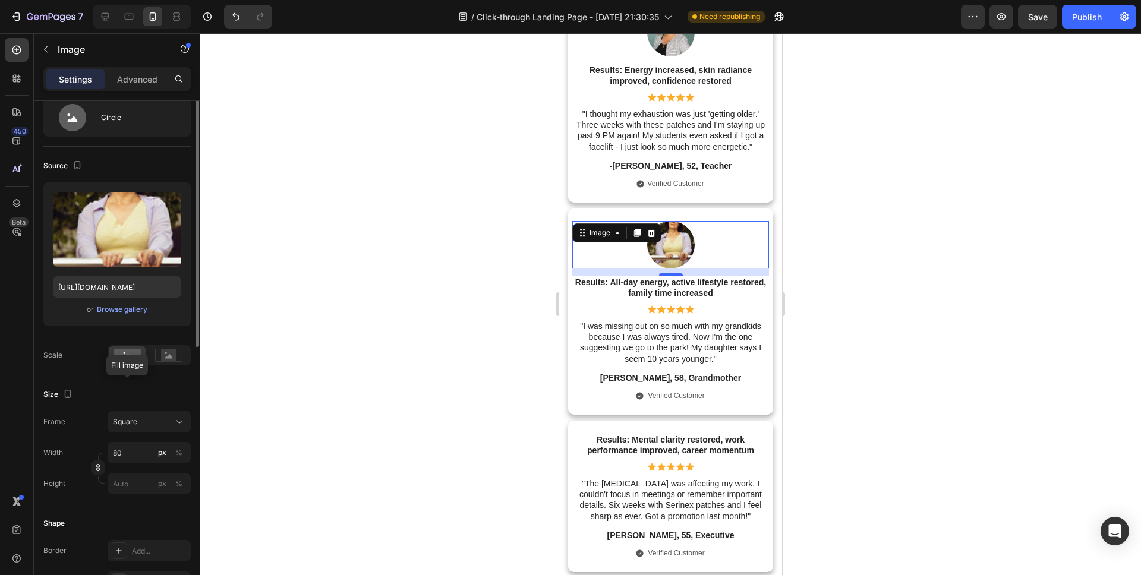
scroll to position [76, 0]
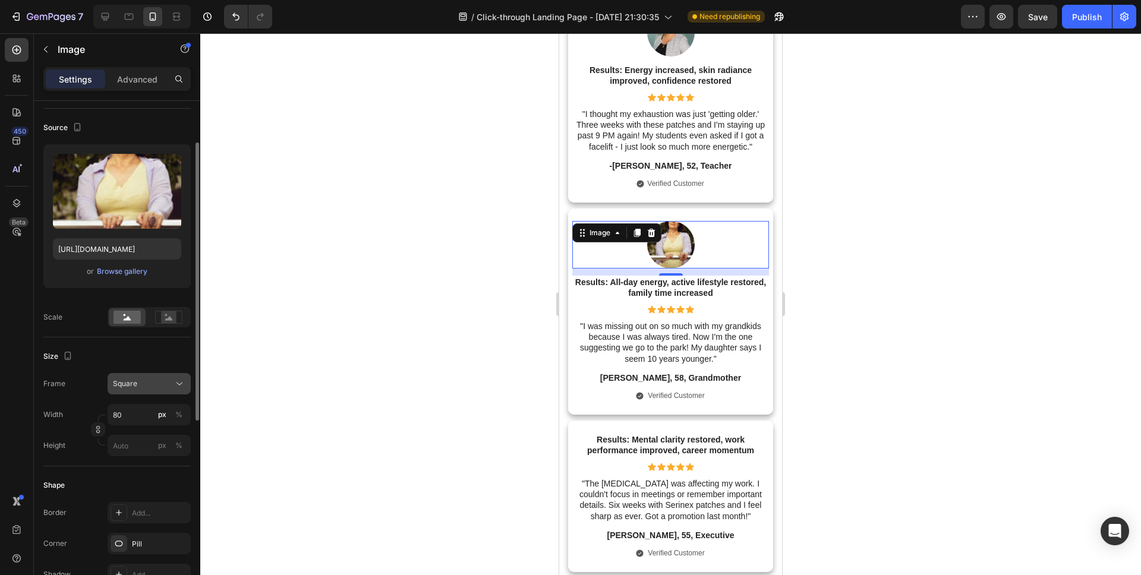
click at [130, 393] on button "Square" at bounding box center [149, 383] width 83 height 21
click at [94, 373] on div "Frame Square Square Vertical Horizontal Original Custom" at bounding box center [116, 383] width 147 height 21
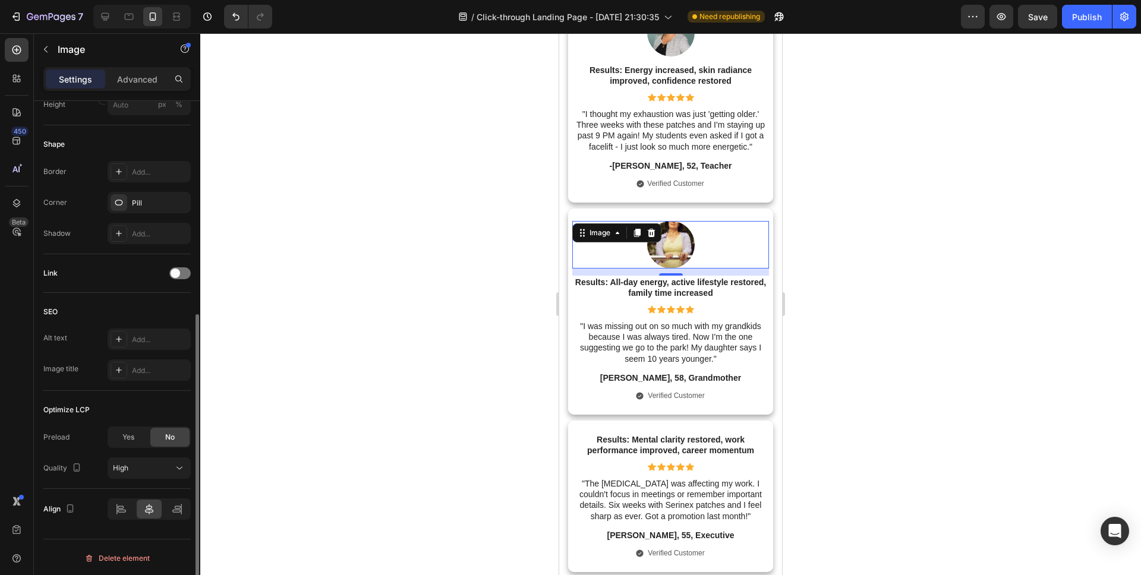
scroll to position [419, 0]
click at [128, 436] on span "Yes" at bounding box center [128, 435] width 12 height 11
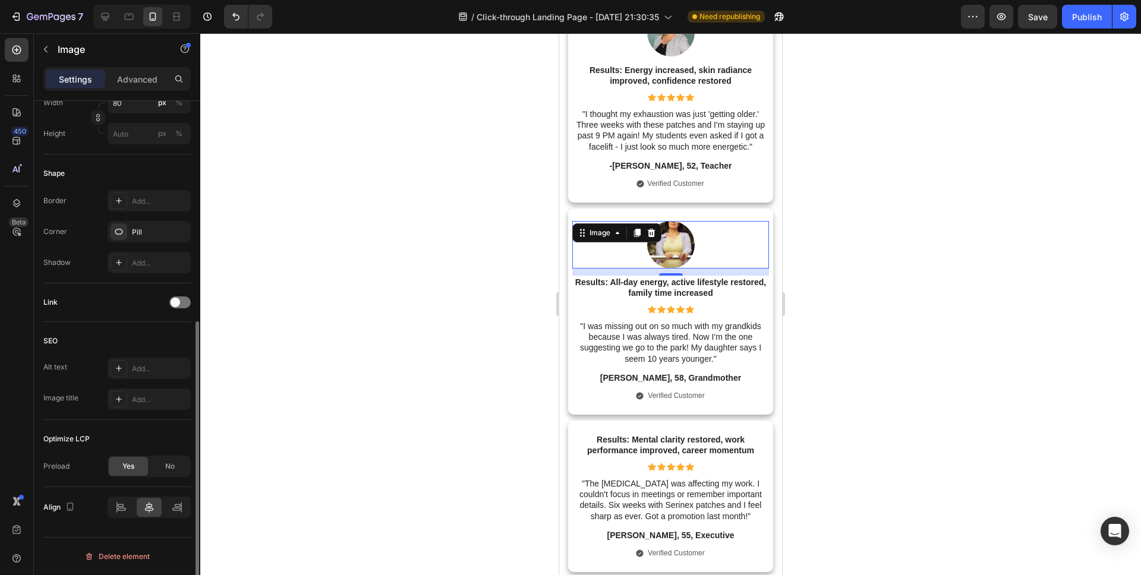
scroll to position [388, 0]
click at [173, 459] on div "No" at bounding box center [169, 466] width 39 height 19
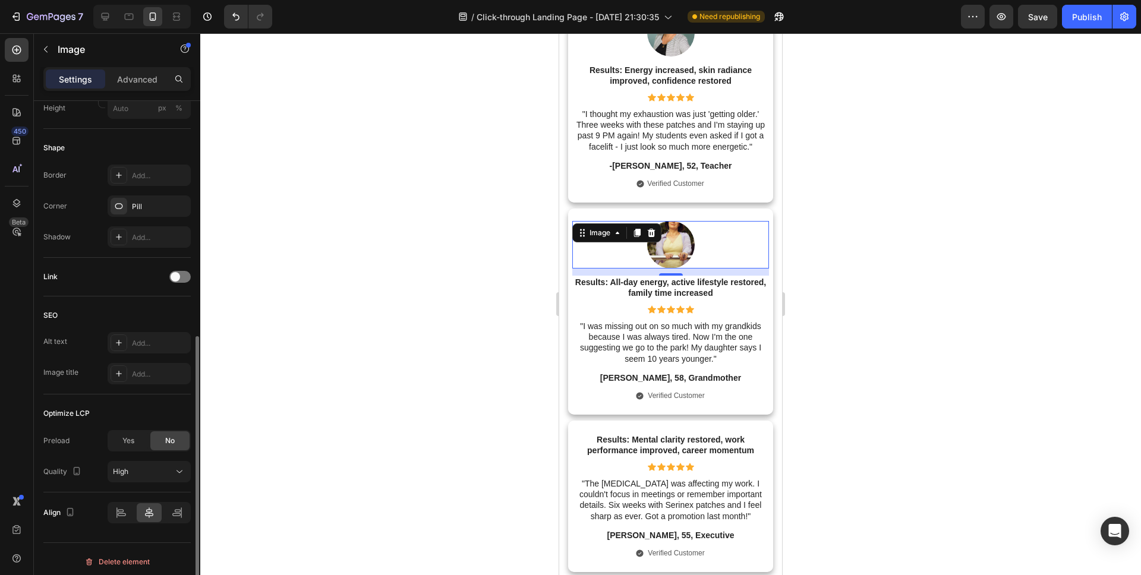
scroll to position [419, 0]
click at [141, 459] on button "High" at bounding box center [149, 466] width 83 height 21
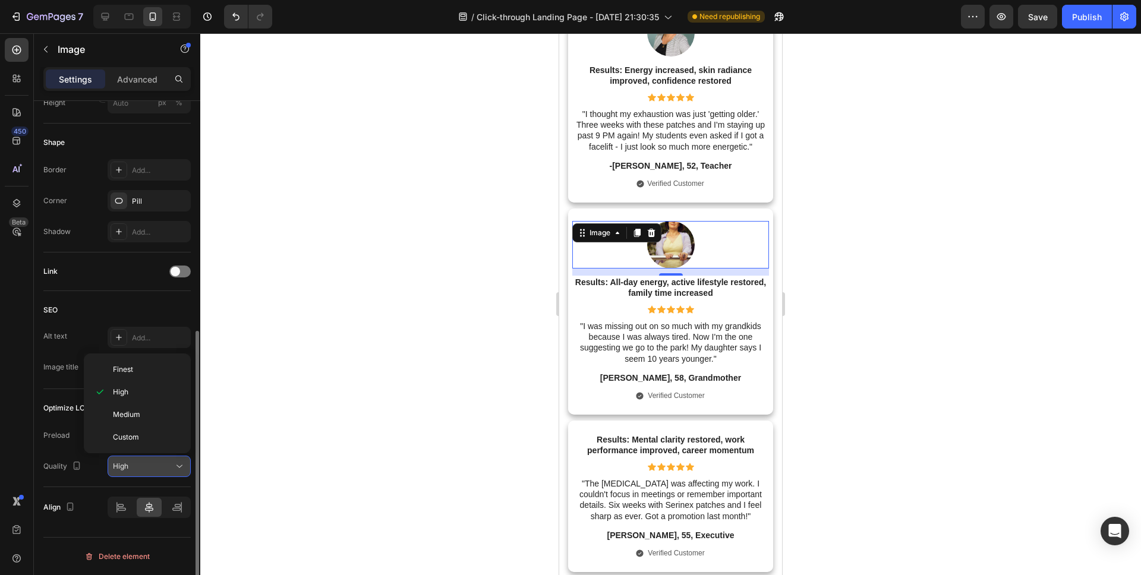
click at [140, 461] on div "High" at bounding box center [143, 466] width 61 height 11
click at [143, 414] on p "Medium" at bounding box center [147, 414] width 68 height 11
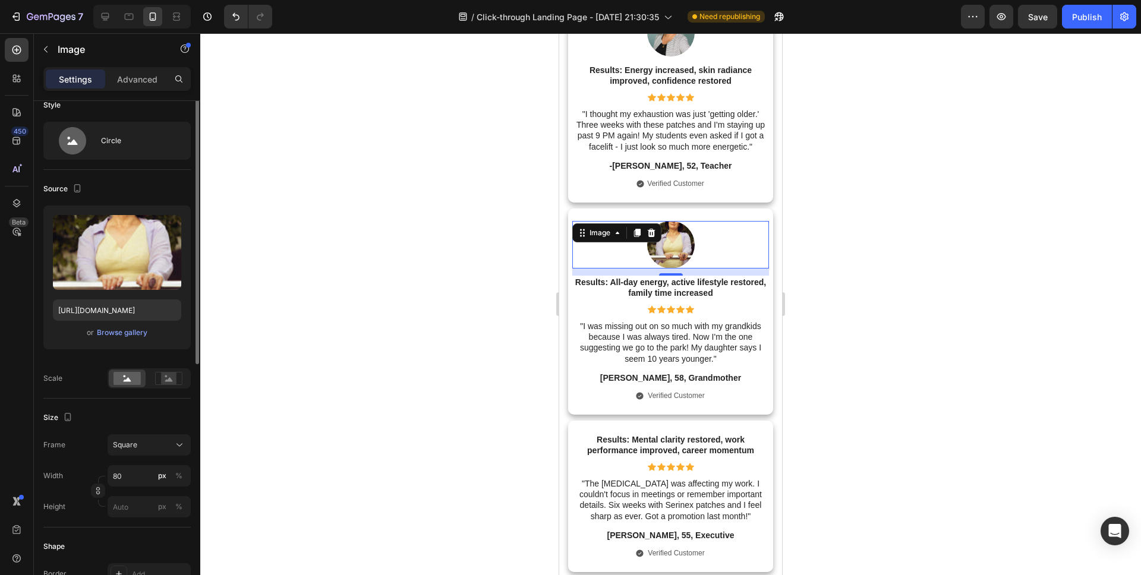
scroll to position [56, 0]
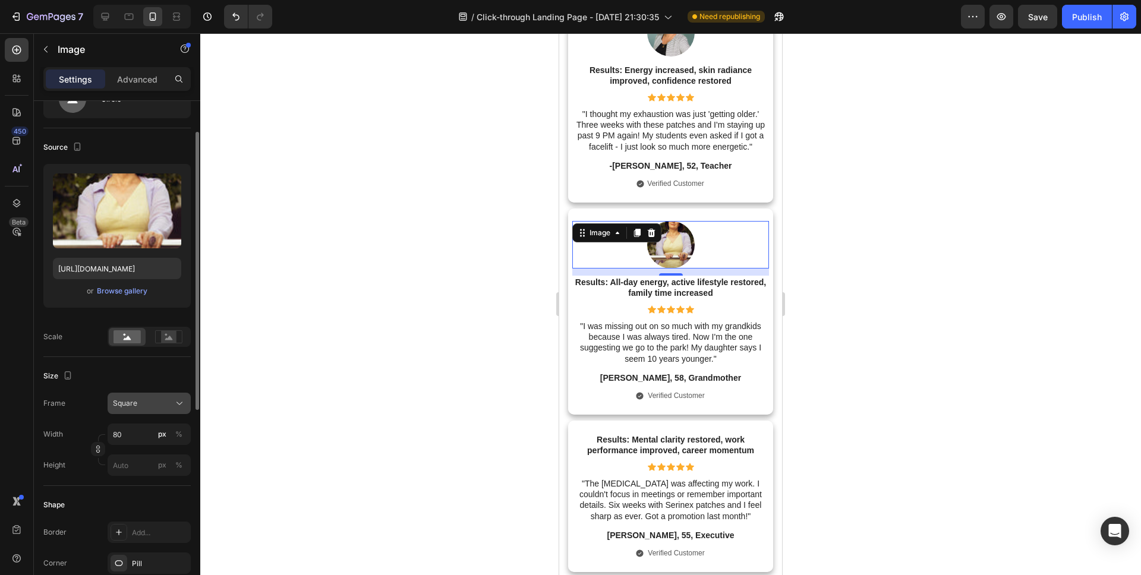
click at [124, 396] on button "Square" at bounding box center [149, 403] width 83 height 21
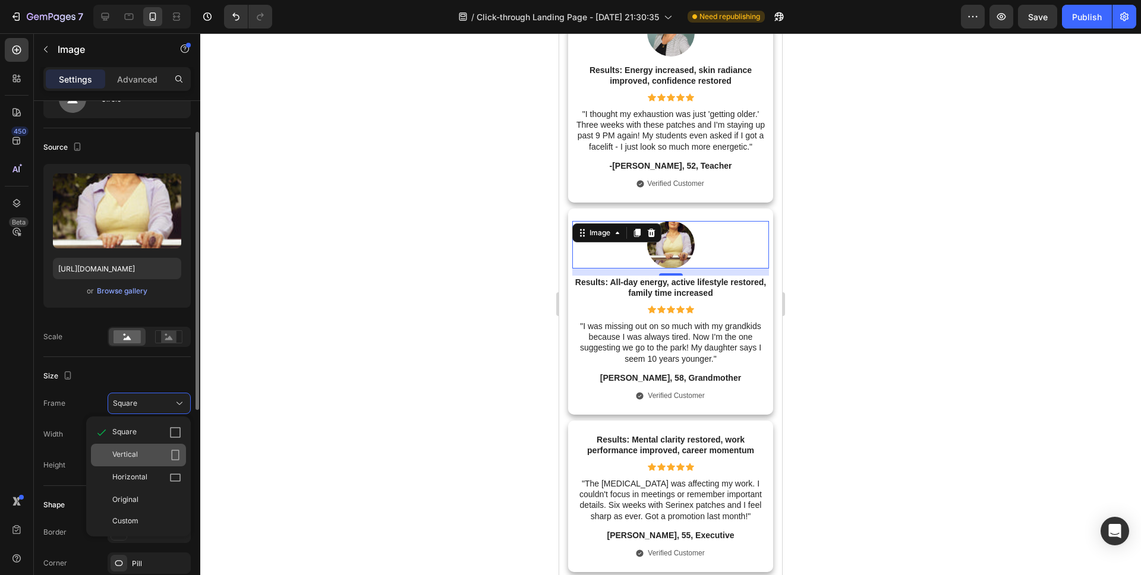
click at [127, 448] on div "Vertical" at bounding box center [138, 455] width 95 height 23
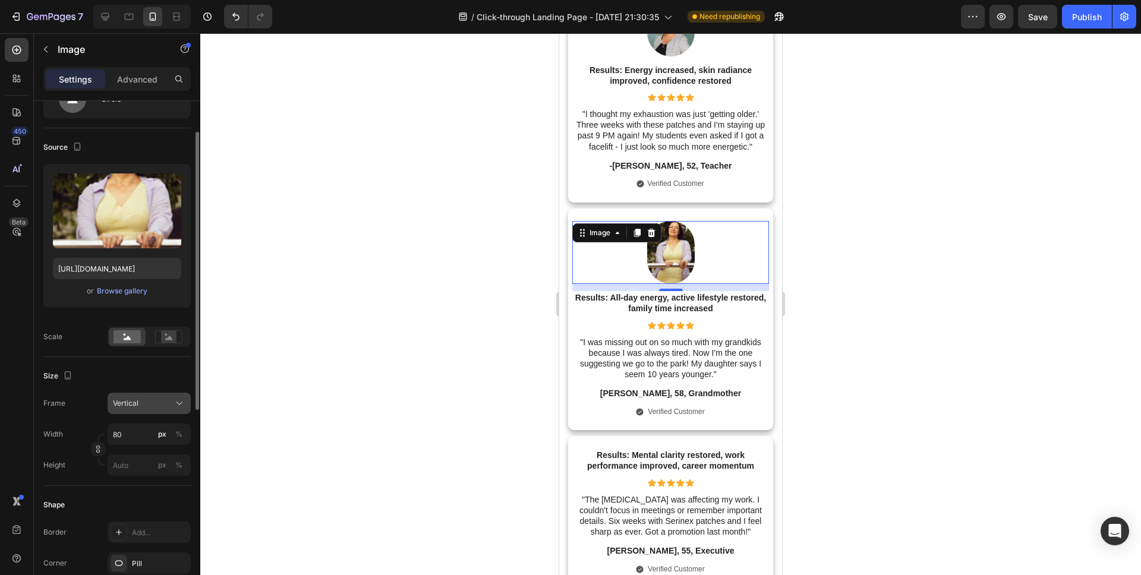
click at [137, 405] on span "Vertical" at bounding box center [126, 403] width 26 height 11
click at [136, 499] on span "Original" at bounding box center [125, 499] width 26 height 11
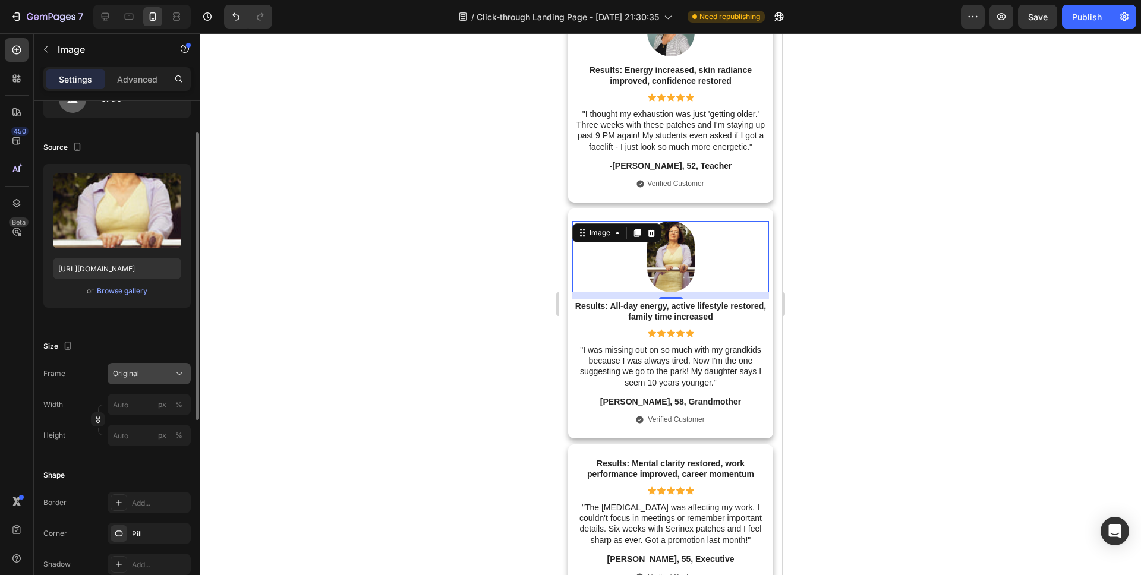
click at [134, 371] on span "Original" at bounding box center [126, 373] width 26 height 11
click at [134, 491] on span "Custom" at bounding box center [125, 491] width 26 height 11
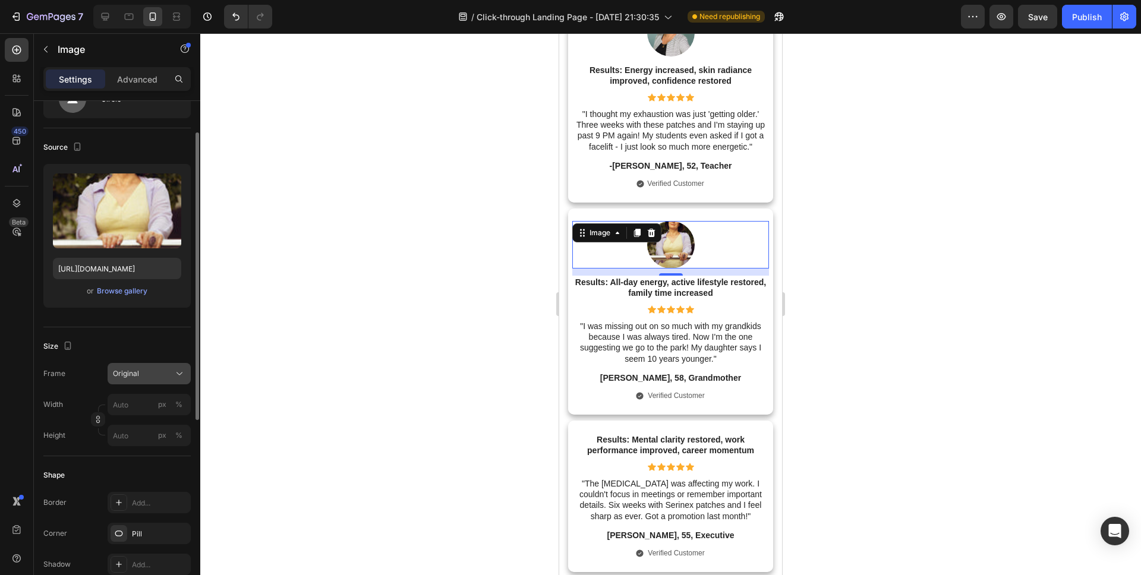
click at [137, 408] on div "Frame Original Width px % Height px %" at bounding box center [116, 404] width 147 height 83
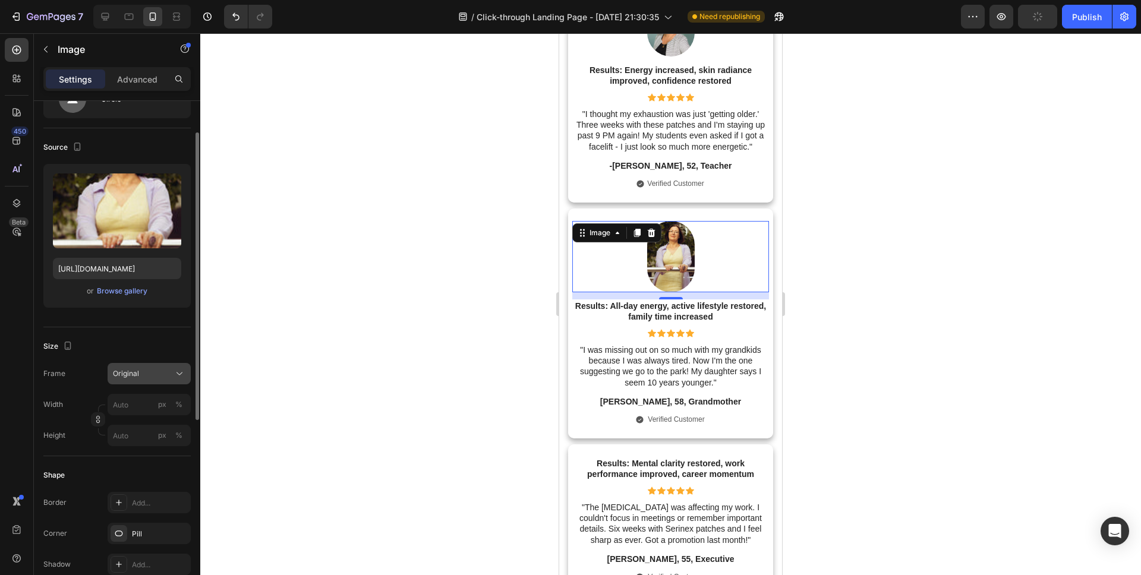
click at [137, 371] on span "Original" at bounding box center [126, 373] width 26 height 11
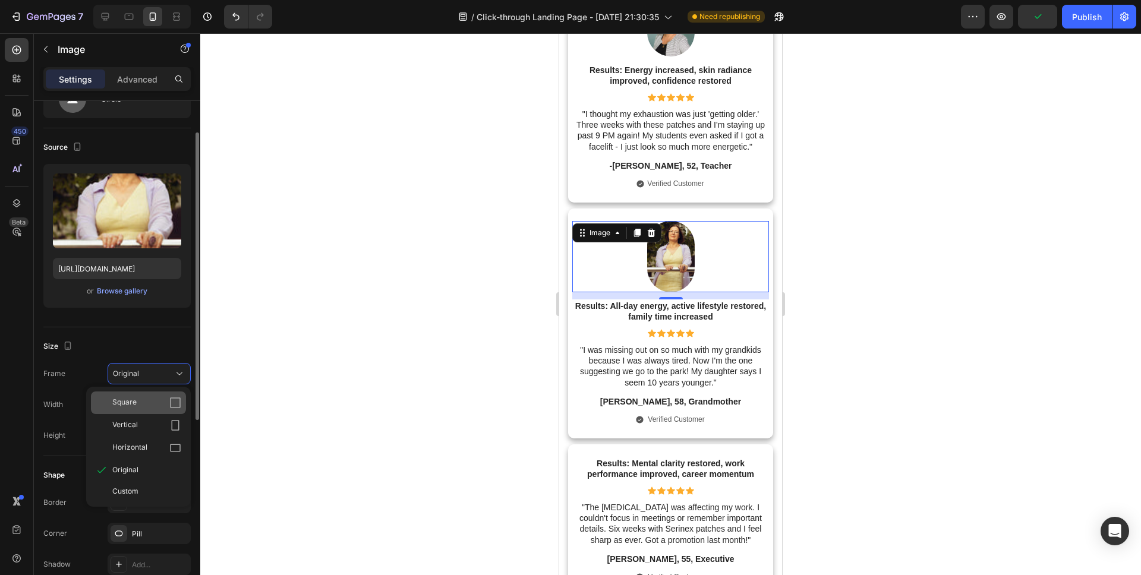
click at [137, 395] on div "Square" at bounding box center [138, 402] width 95 height 23
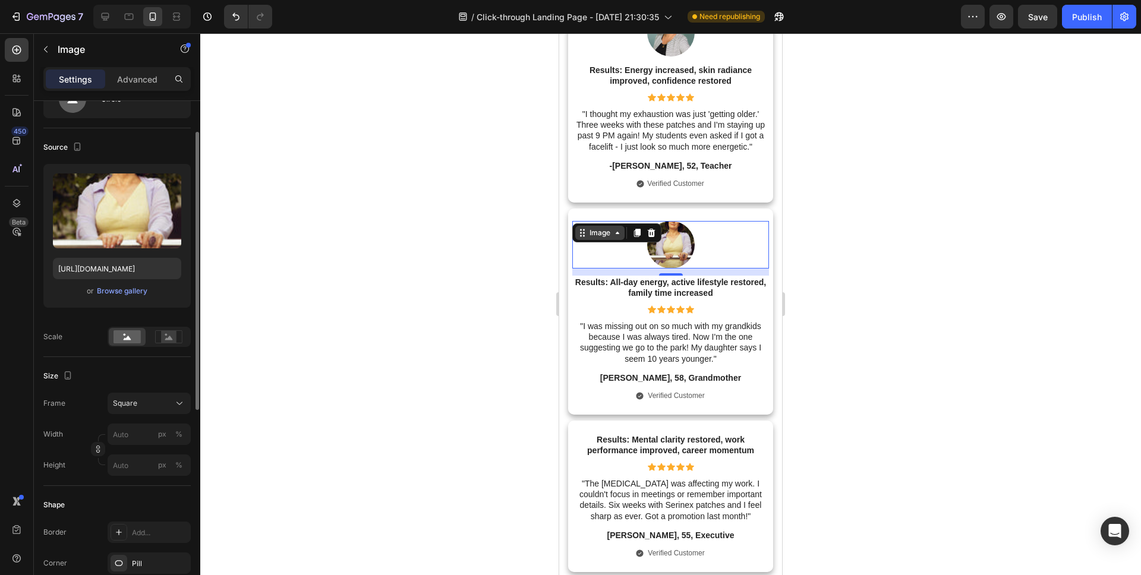
click at [606, 232] on div "Image" at bounding box center [600, 233] width 26 height 11
click at [677, 240] on img at bounding box center [671, 245] width 48 height 48
click at [666, 250] on img at bounding box center [671, 245] width 48 height 48
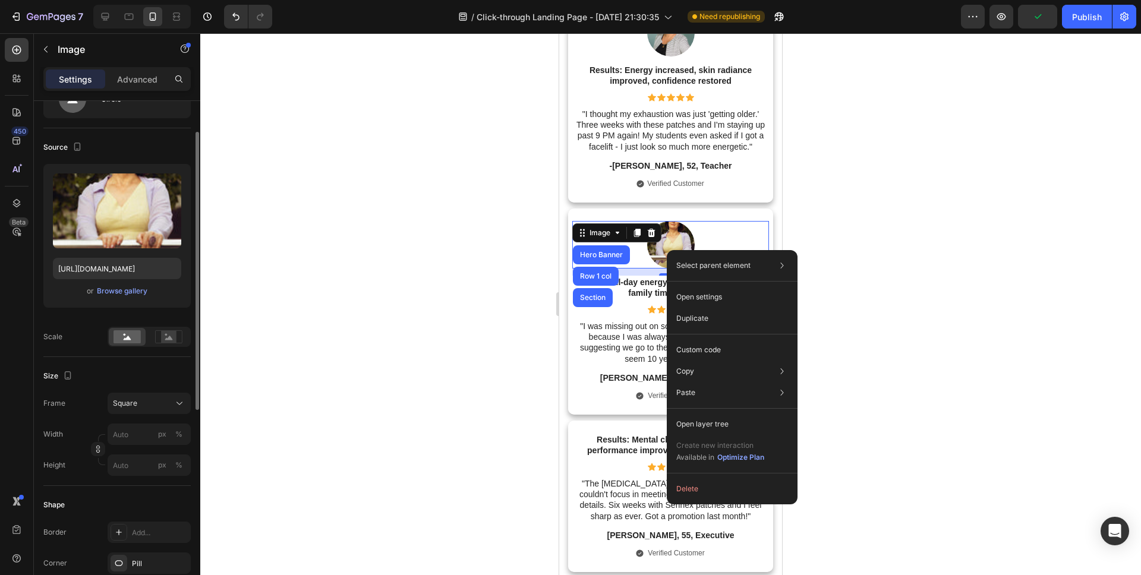
click at [87, 340] on div "Scale" at bounding box center [116, 337] width 147 height 20
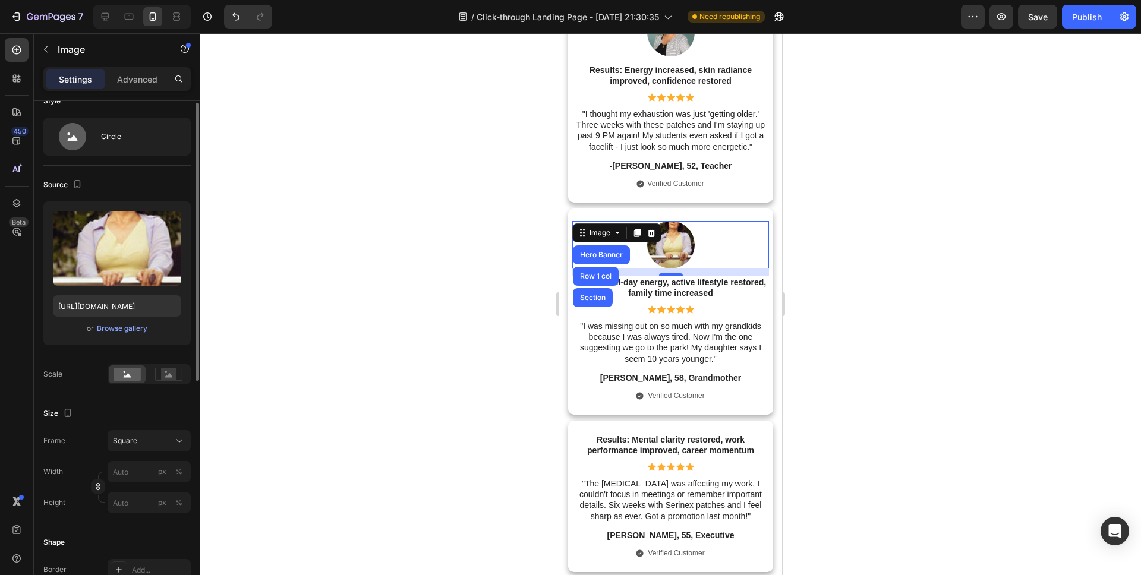
scroll to position [0, 0]
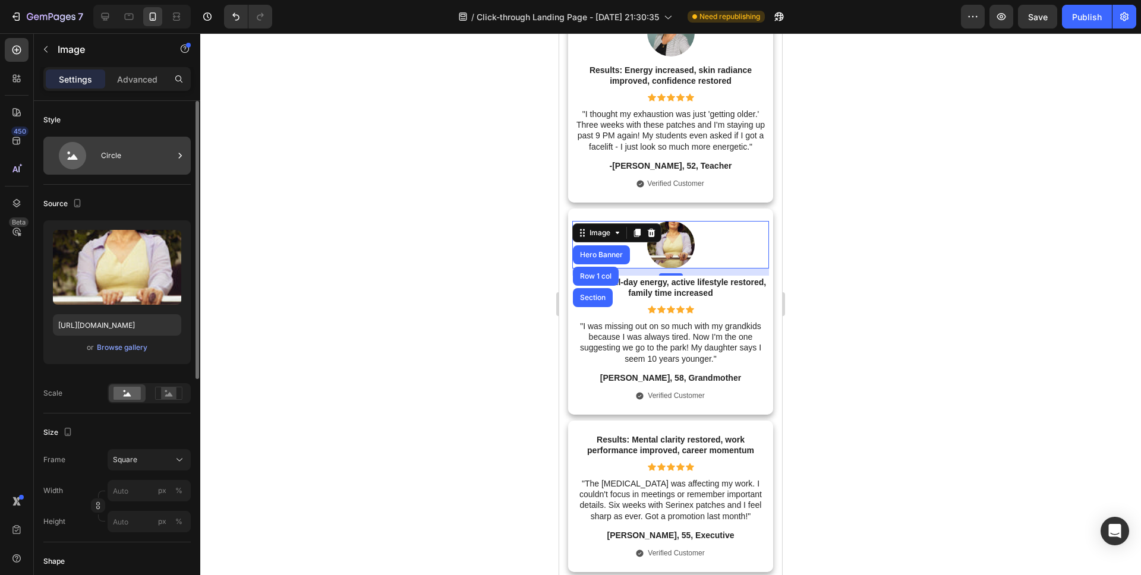
click at [108, 162] on div "Circle" at bounding box center [137, 155] width 72 height 27
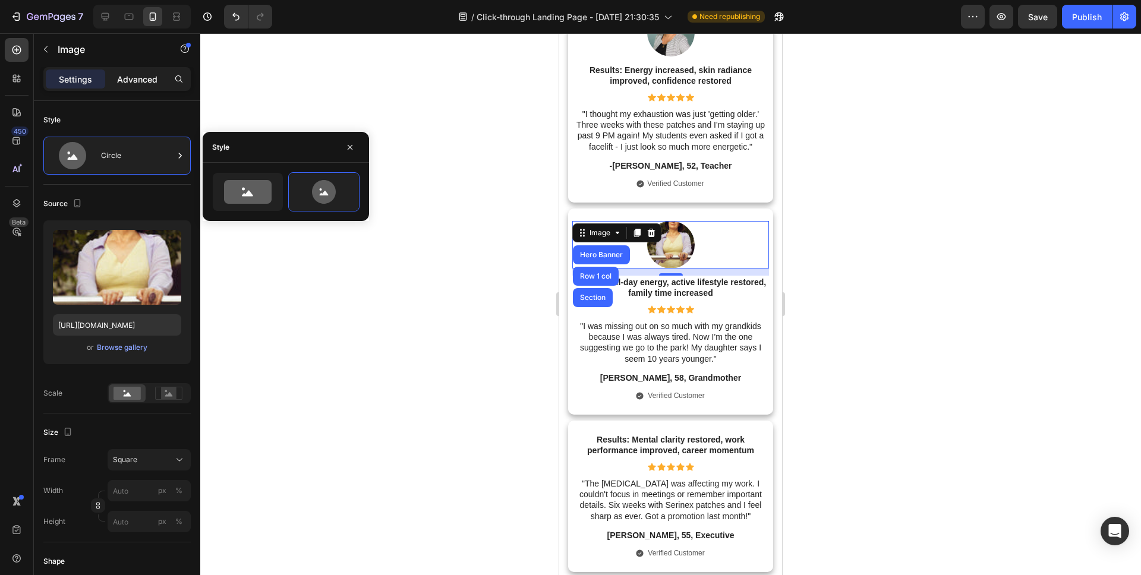
click at [135, 78] on p "Advanced" at bounding box center [137, 79] width 40 height 12
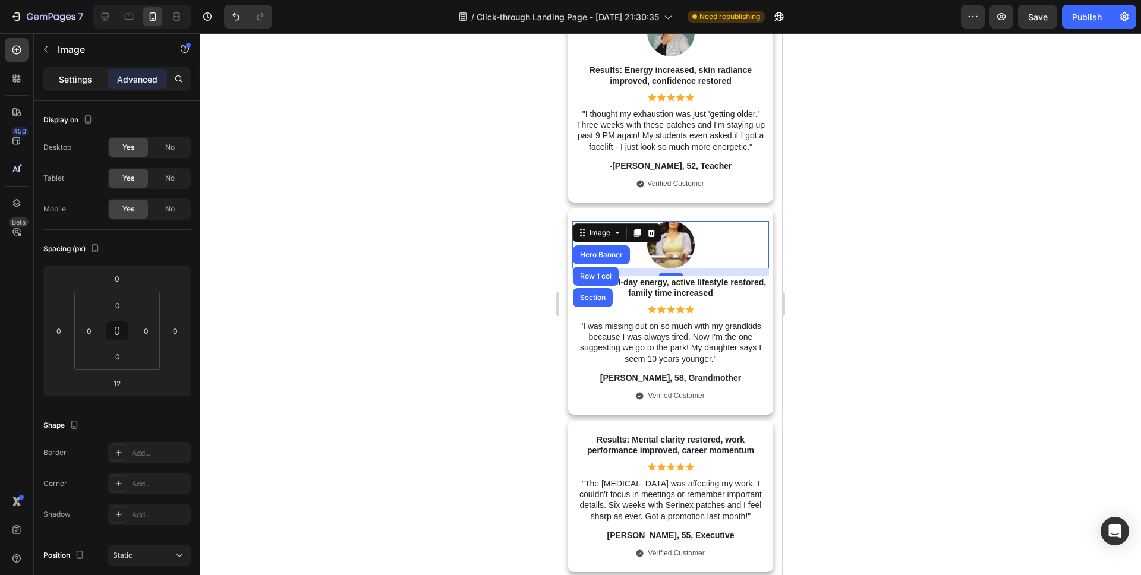
click at [93, 83] on div "Settings" at bounding box center [75, 79] width 59 height 19
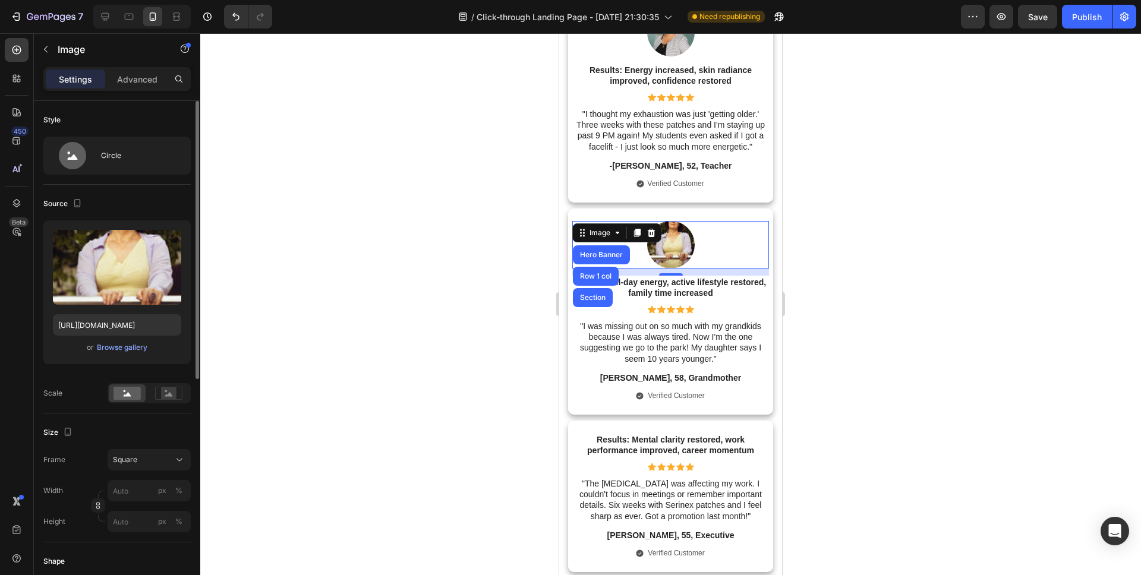
click at [111, 355] on div "Upload Image [URL][DOMAIN_NAME] or Browse gallery" at bounding box center [116, 292] width 147 height 144
click at [113, 349] on div "Browse gallery" at bounding box center [122, 347] width 50 height 11
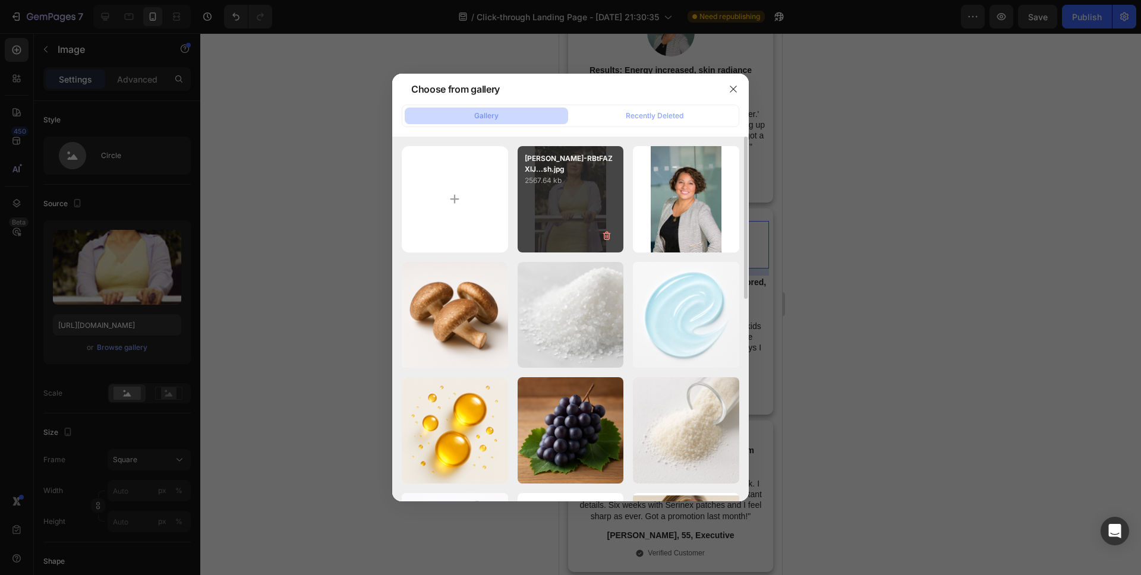
click at [585, 190] on div "[PERSON_NAME]-RBtFAZXlJ...sh.jpg 2567.64 kb" at bounding box center [570, 199] width 106 height 106
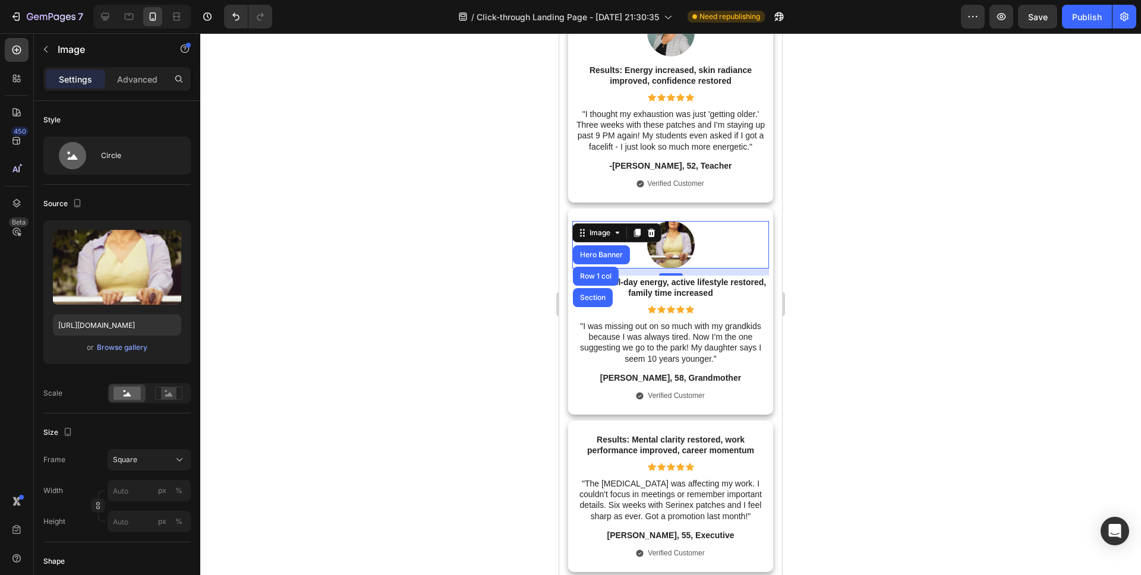
click at [664, 247] on img at bounding box center [671, 245] width 48 height 48
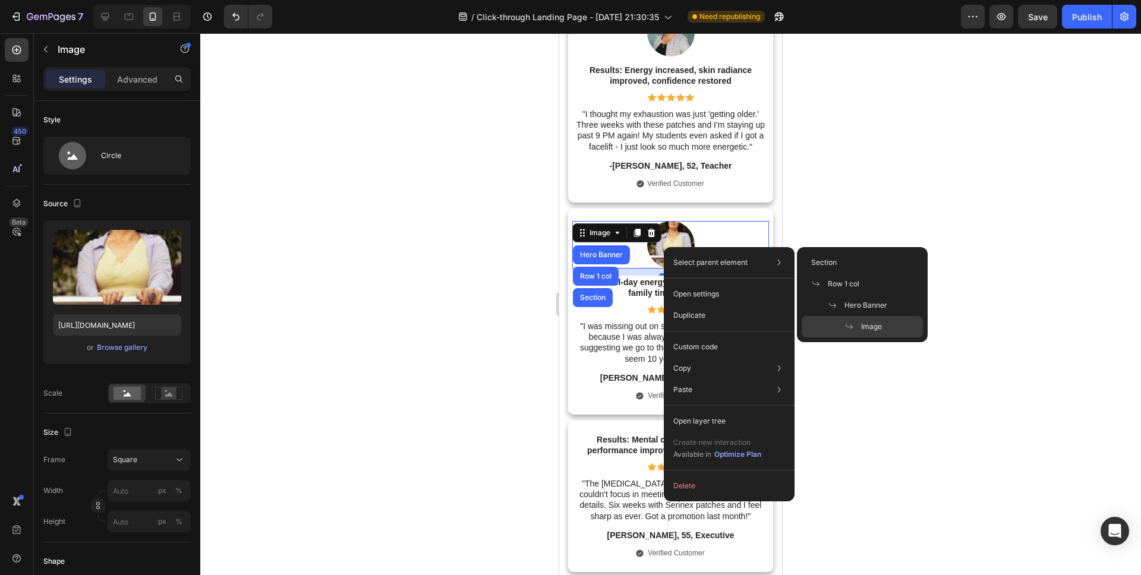
click at [459, 318] on div at bounding box center [670, 304] width 940 height 542
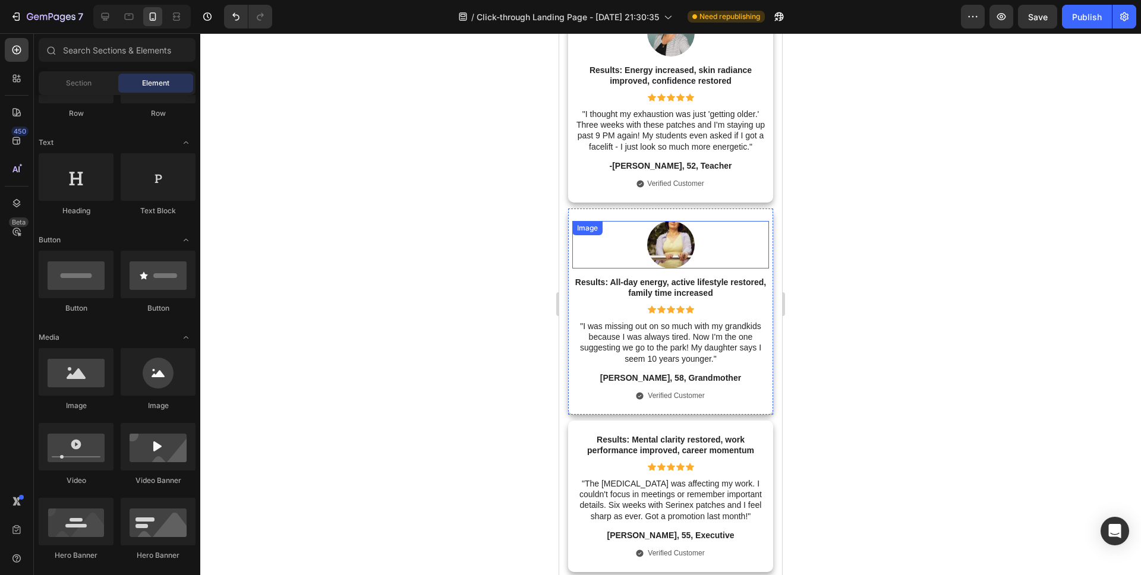
click at [678, 246] on img at bounding box center [671, 245] width 48 height 48
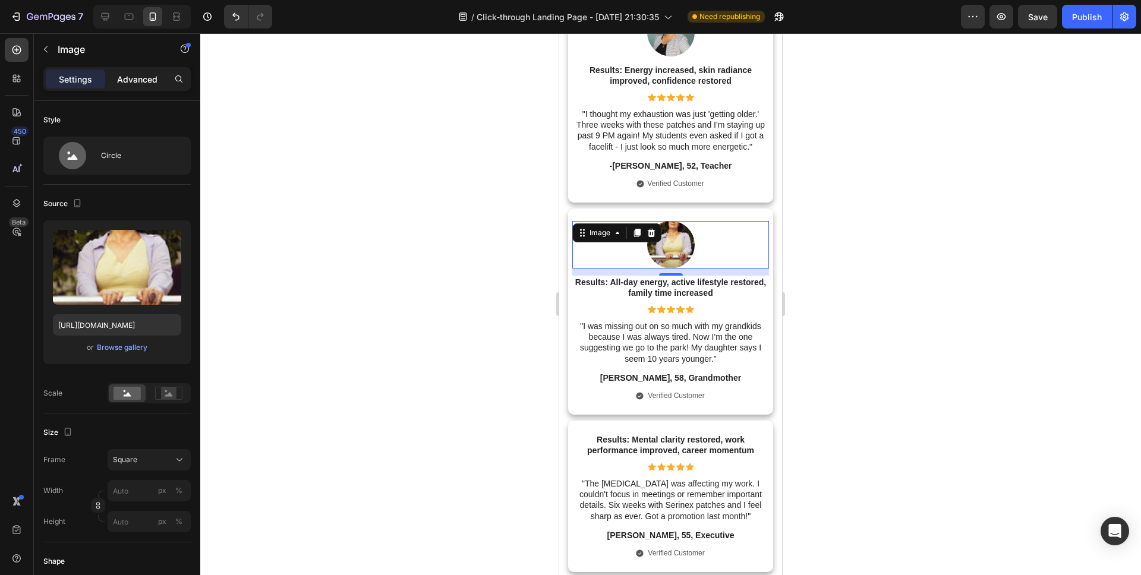
click at [134, 73] on p "Advanced" at bounding box center [137, 79] width 40 height 12
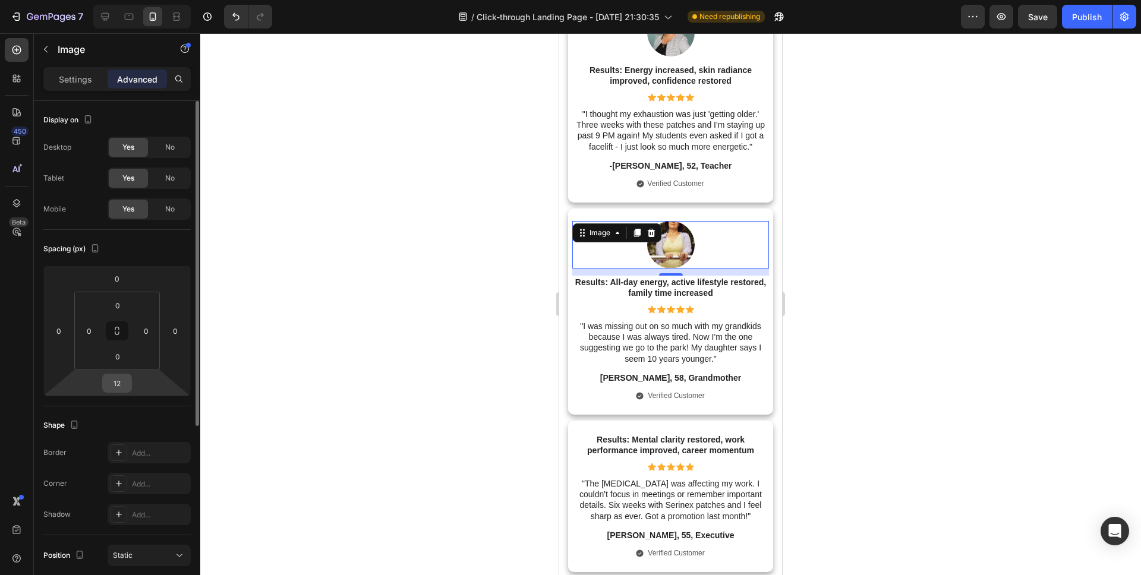
click at [118, 384] on input "12" at bounding box center [117, 383] width 24 height 18
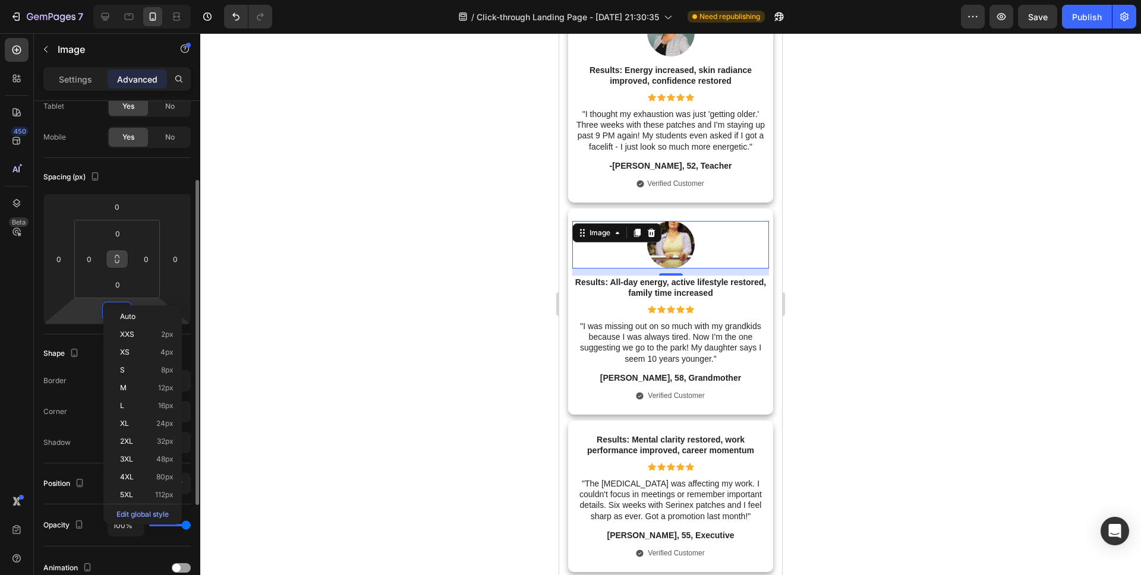
scroll to position [92, 0]
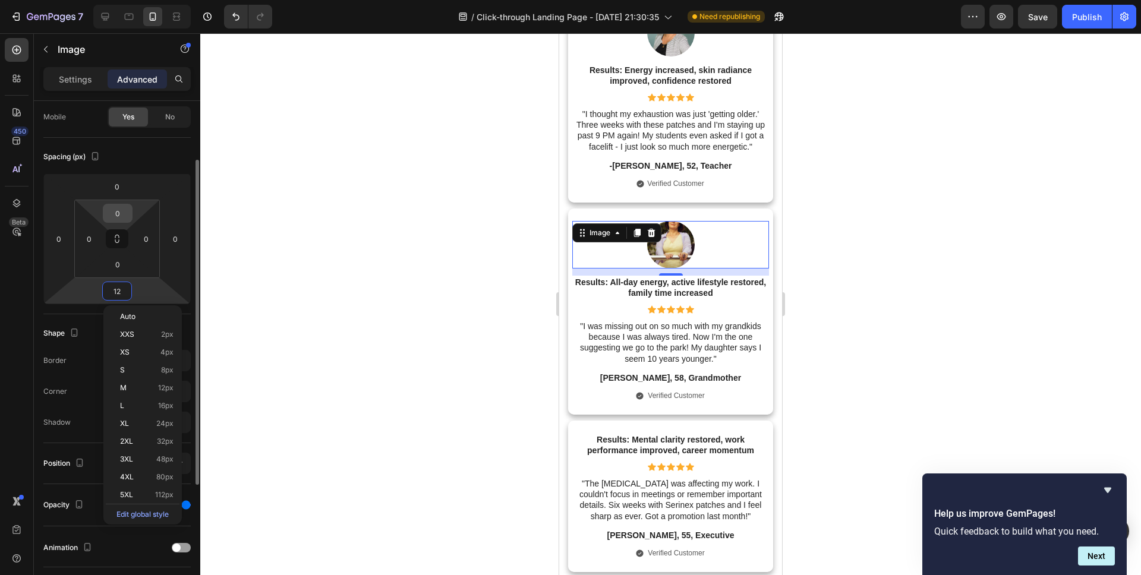
click at [117, 218] on input "0" at bounding box center [118, 213] width 24 height 18
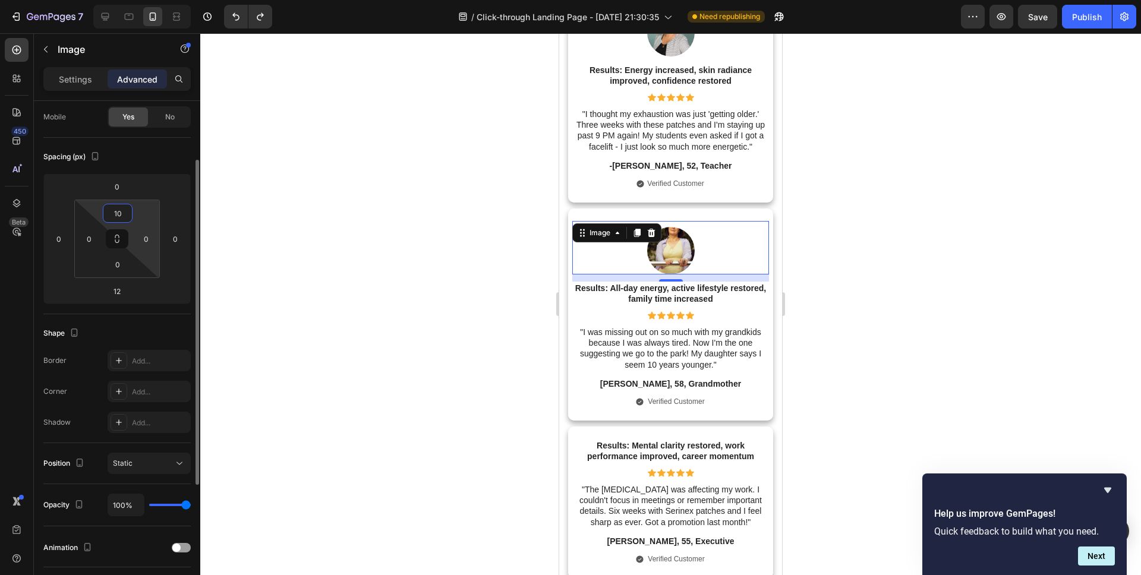
type input "0"
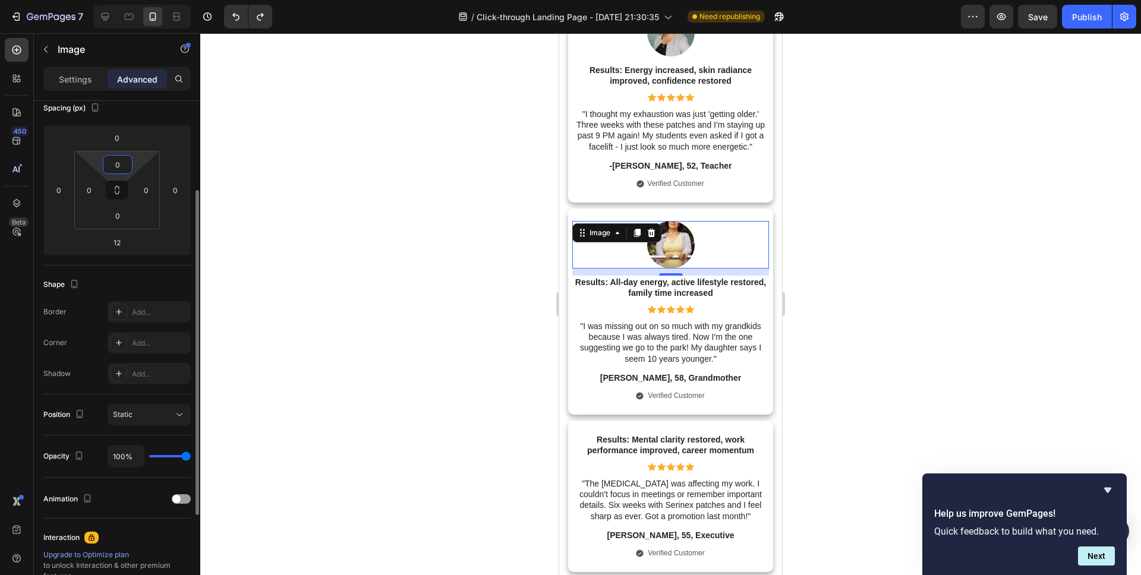
click at [83, 361] on div "Border Add... Corner Add... Shadow Add..." at bounding box center [116, 342] width 147 height 83
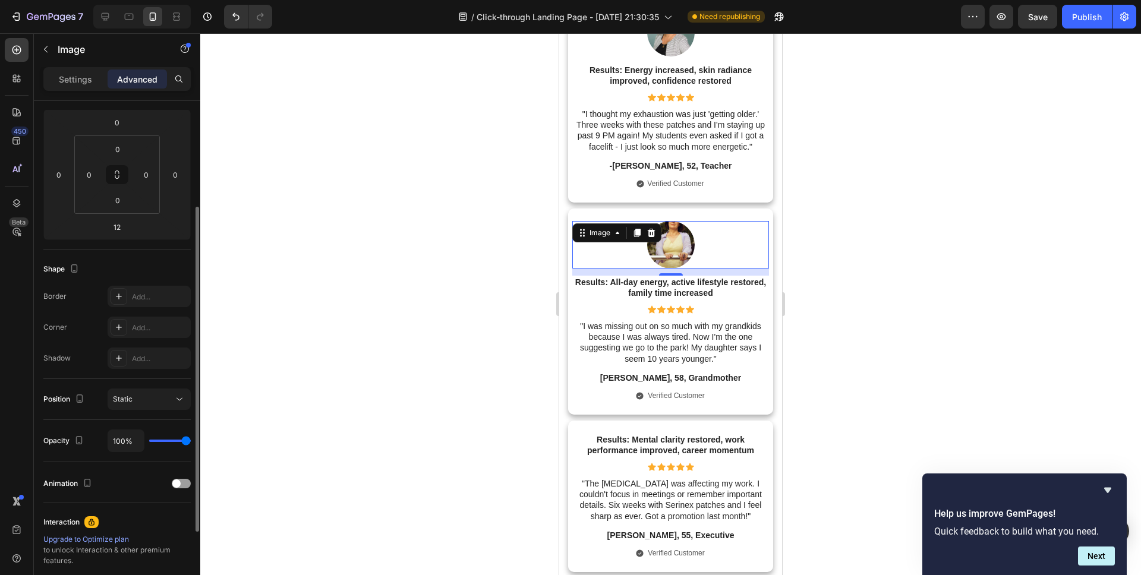
scroll to position [172, 0]
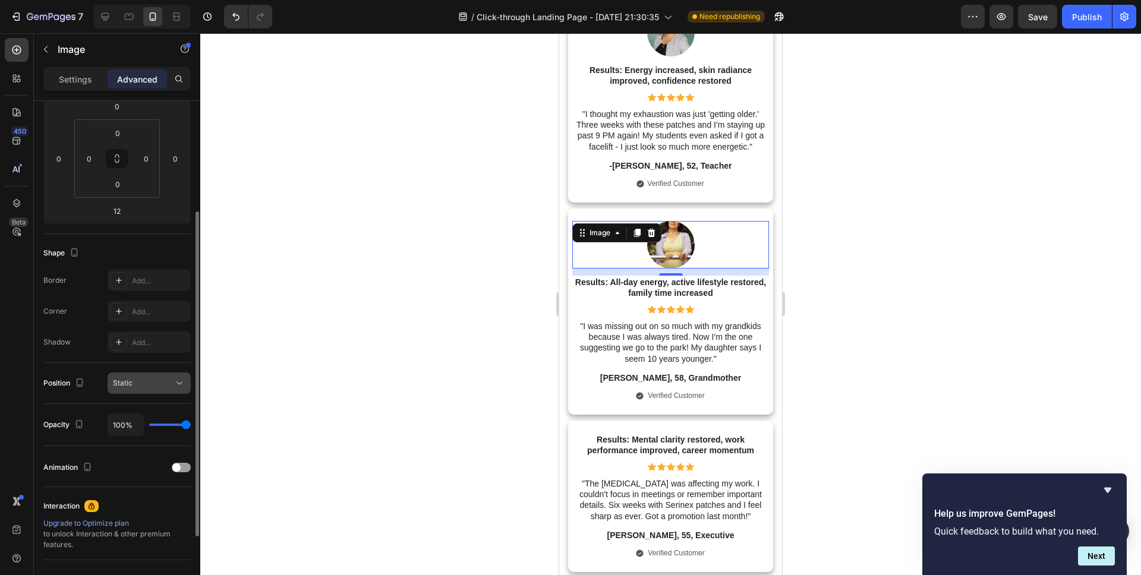
click at [122, 384] on span "Static" at bounding box center [123, 382] width 20 height 9
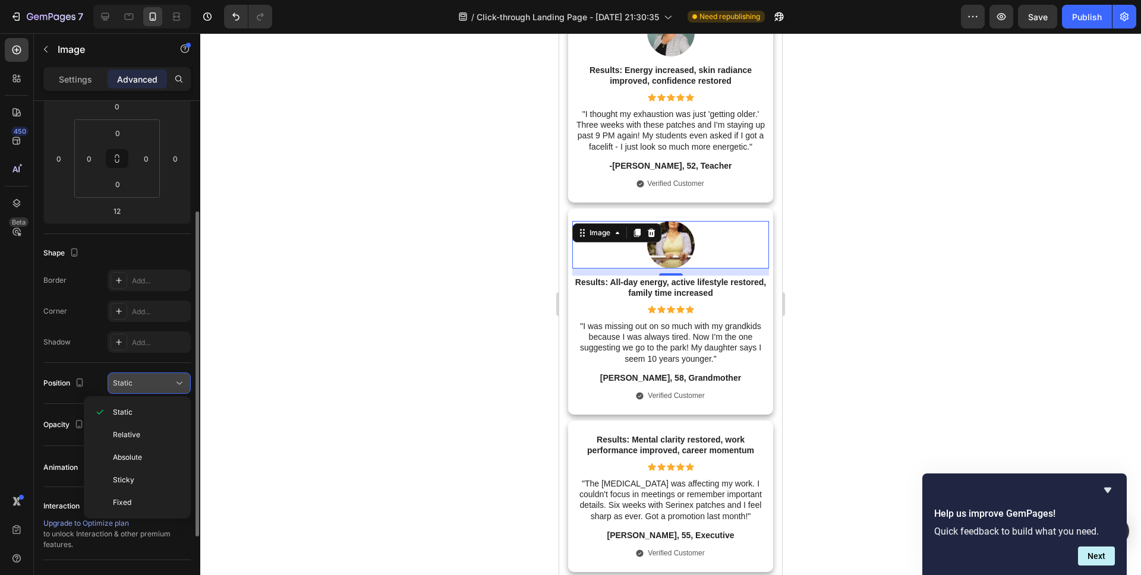
click at [122, 384] on span "Static" at bounding box center [123, 382] width 20 height 9
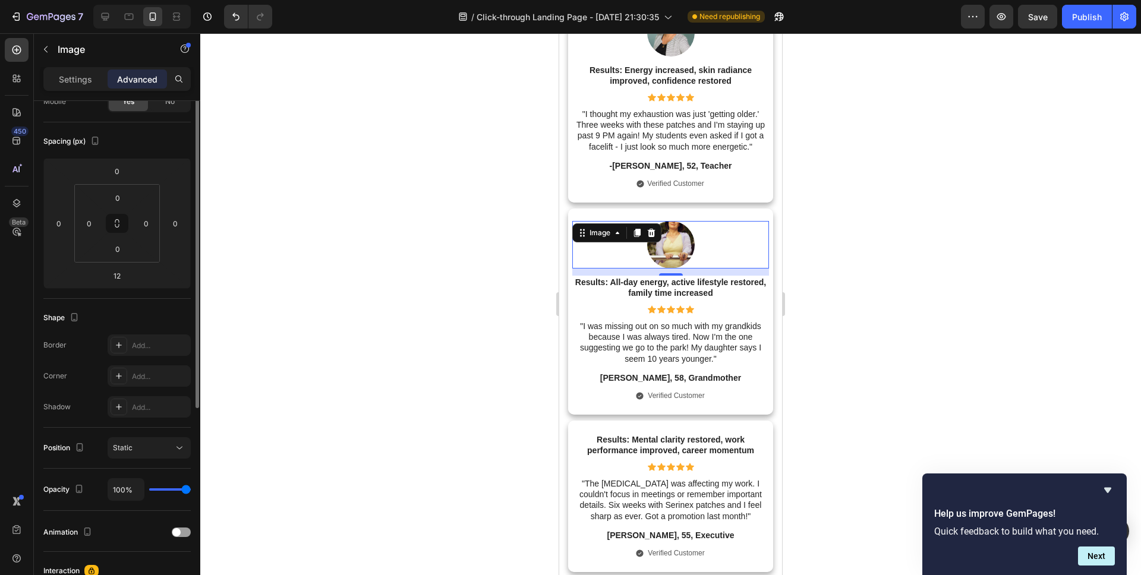
scroll to position [0, 0]
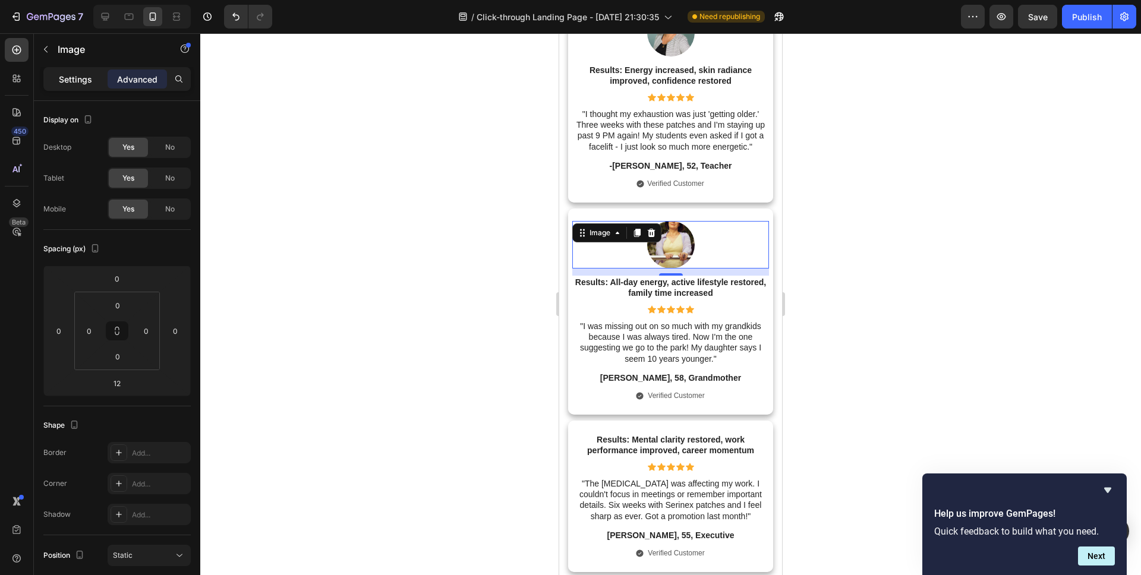
click at [87, 76] on p "Settings" at bounding box center [75, 79] width 33 height 12
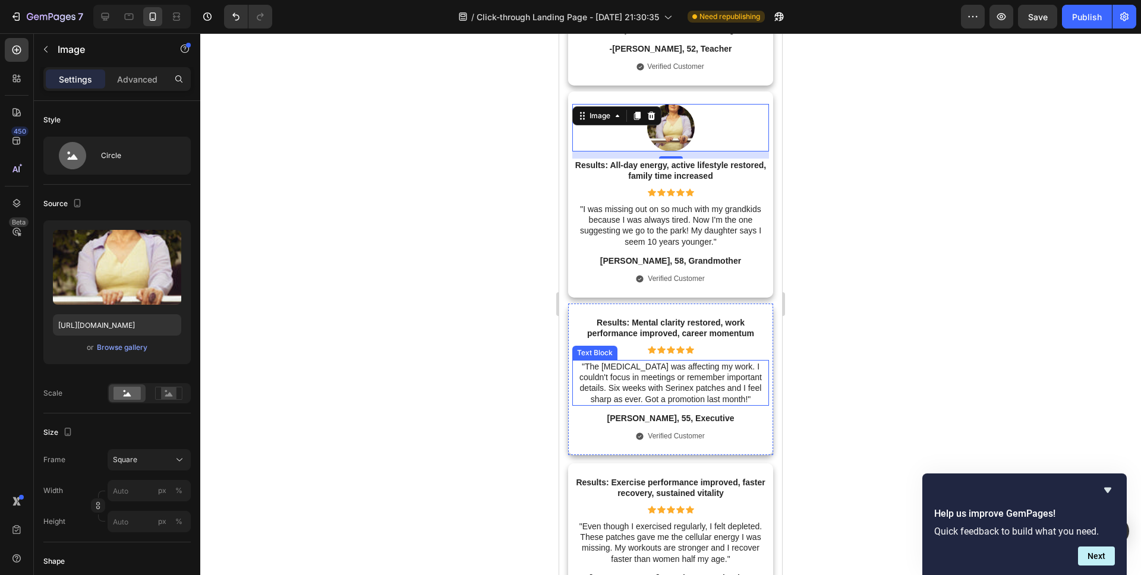
scroll to position [4541, 0]
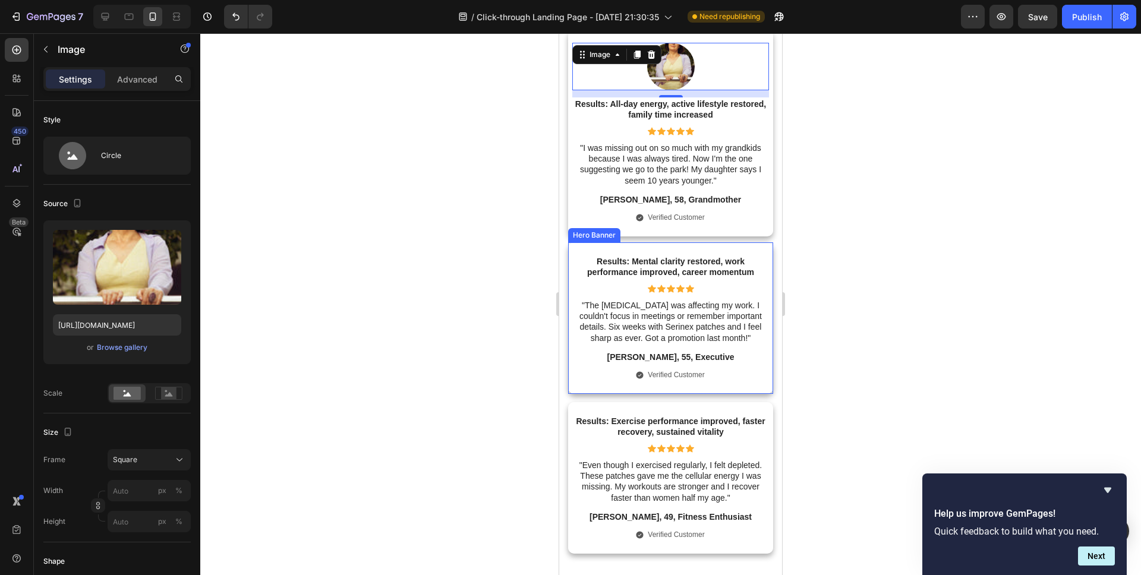
click at [666, 252] on div "Results: Mental clarity restored, work performance improved, career momentum Te…" at bounding box center [670, 317] width 205 height 151
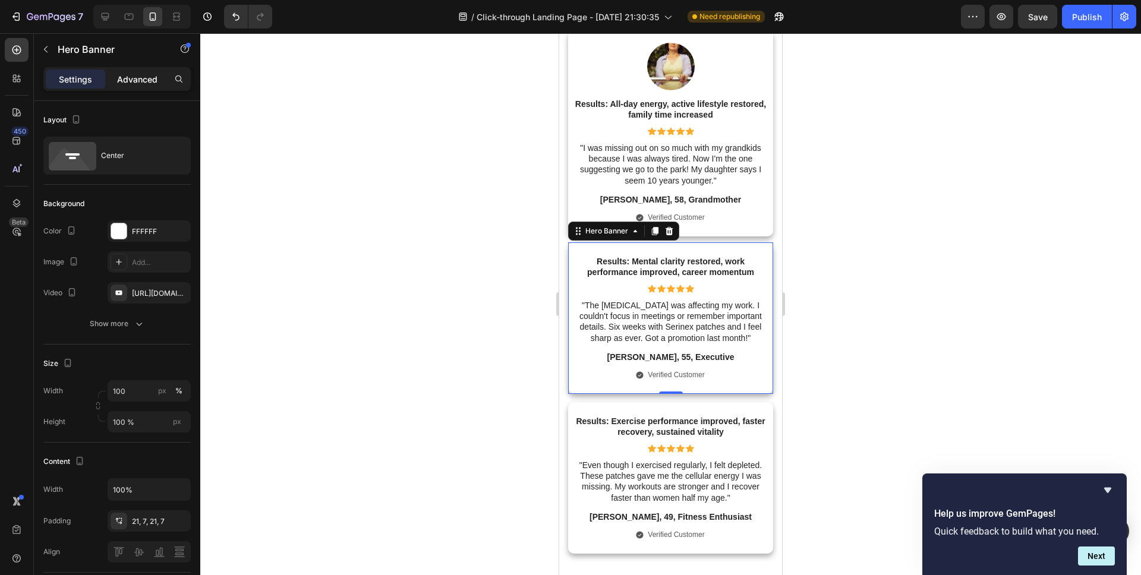
click at [132, 85] on div "Advanced" at bounding box center [137, 79] width 59 height 19
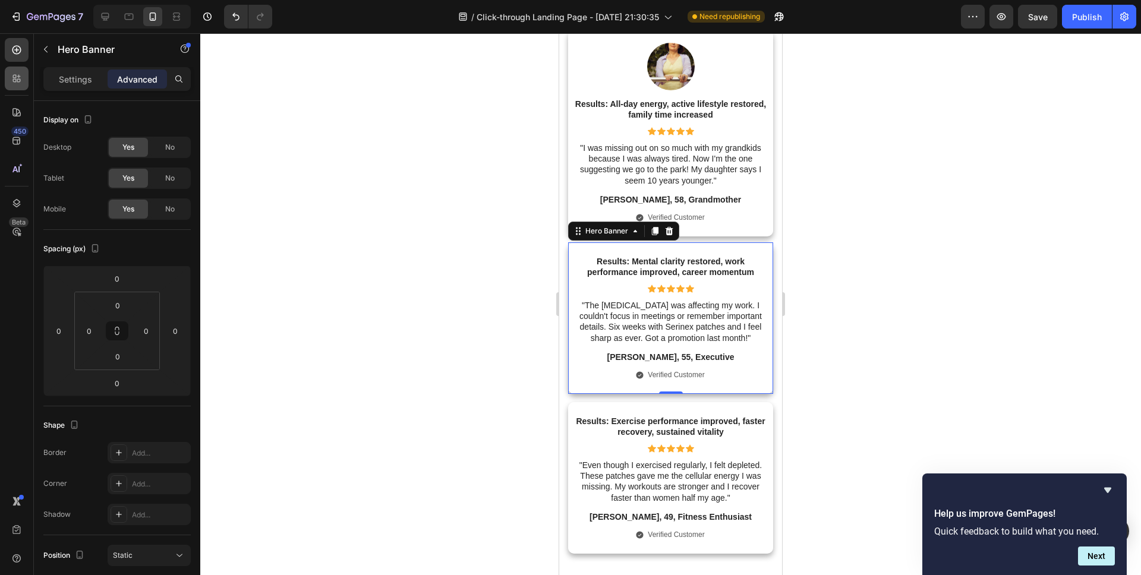
click at [100, 85] on div "Settings" at bounding box center [75, 79] width 59 height 19
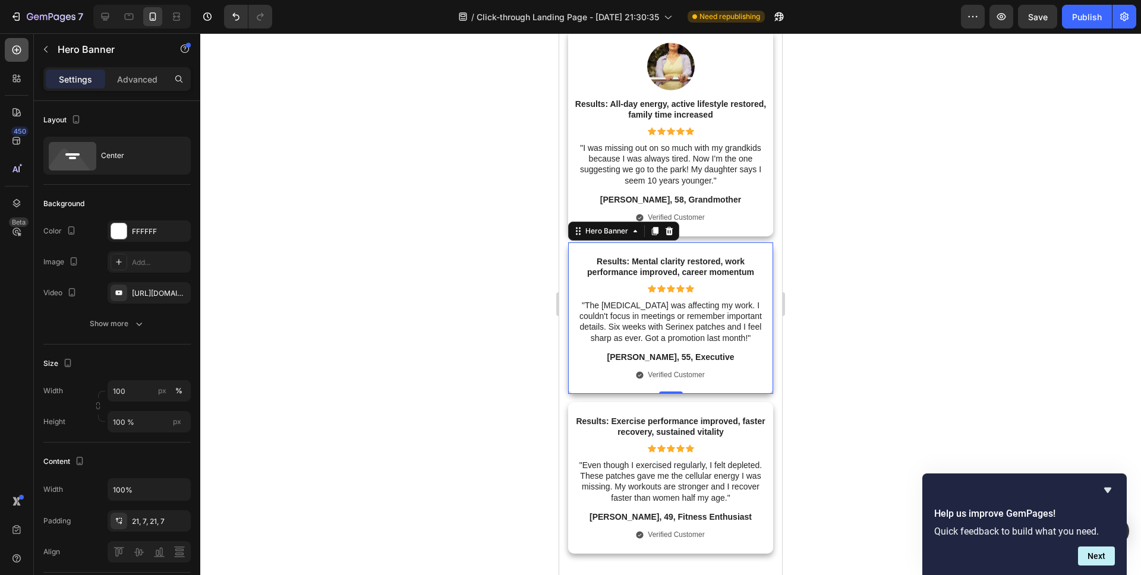
click at [18, 54] on icon at bounding box center [17, 50] width 12 height 12
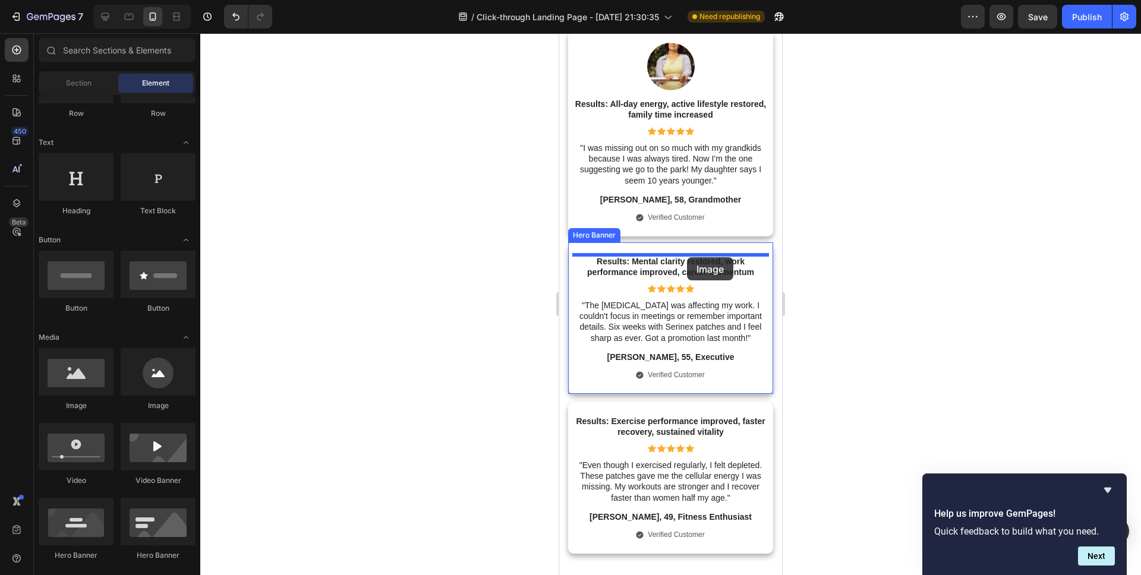
drag, startPoint x: 701, startPoint y: 399, endPoint x: 687, endPoint y: 257, distance: 142.7
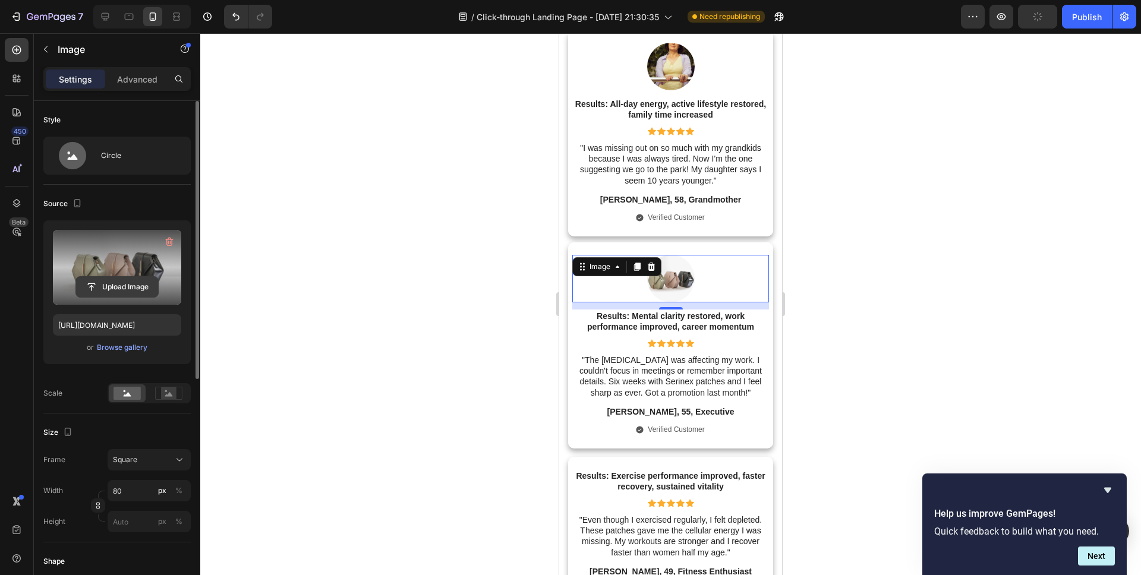
click at [115, 279] on input "file" at bounding box center [117, 287] width 82 height 20
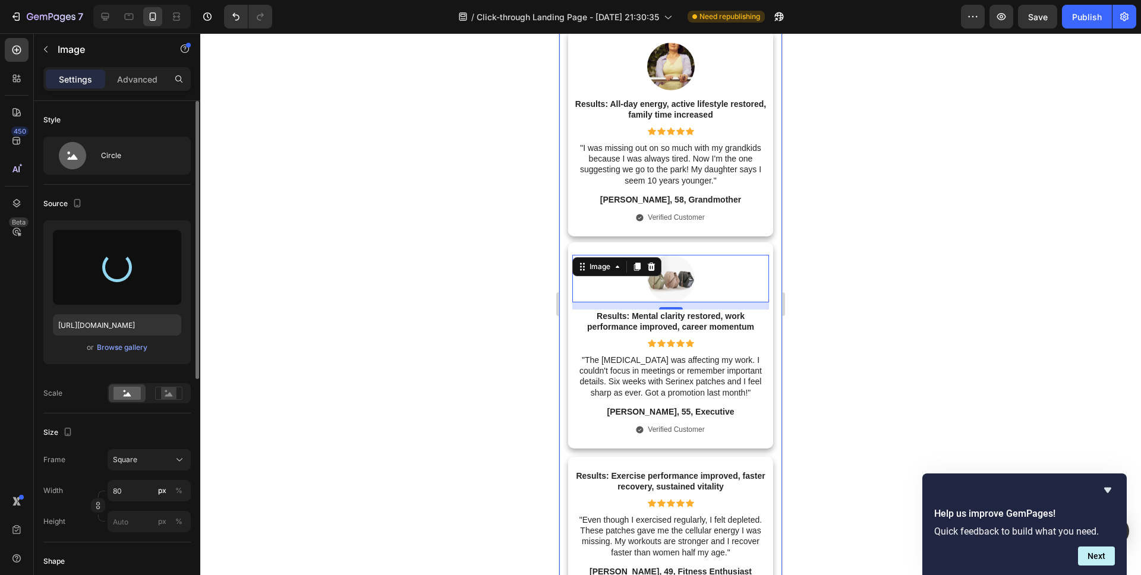
type input "[URL][DOMAIN_NAME]"
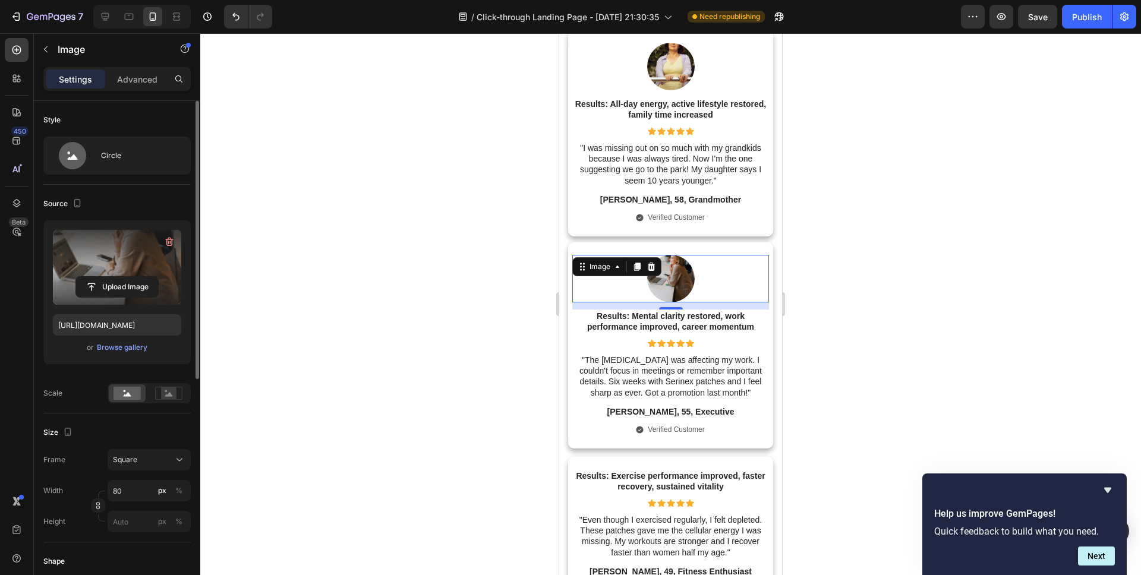
click at [495, 372] on div at bounding box center [670, 304] width 940 height 542
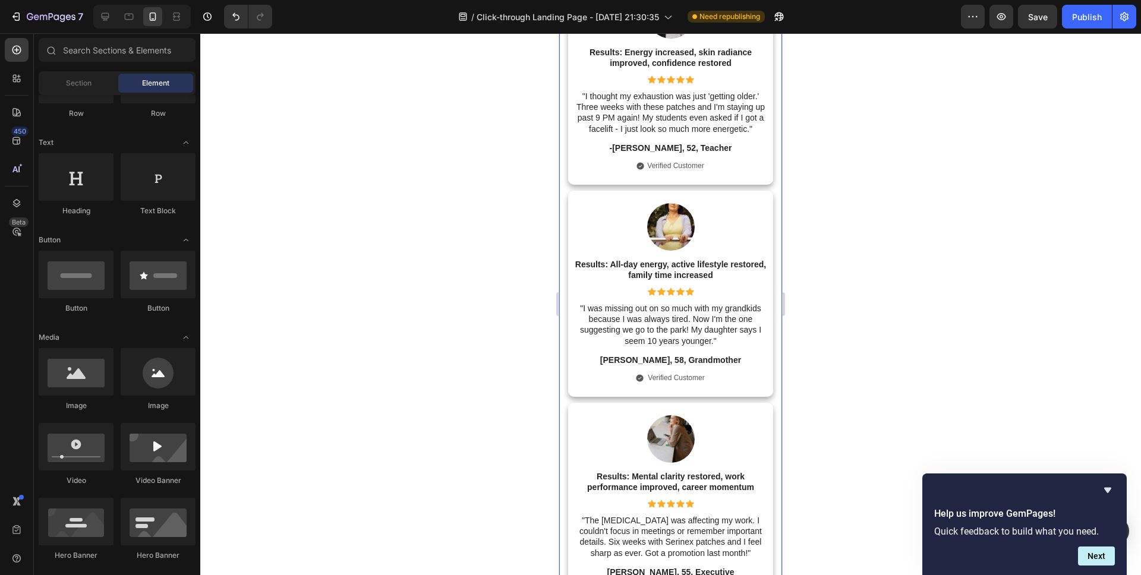
scroll to position [4384, 0]
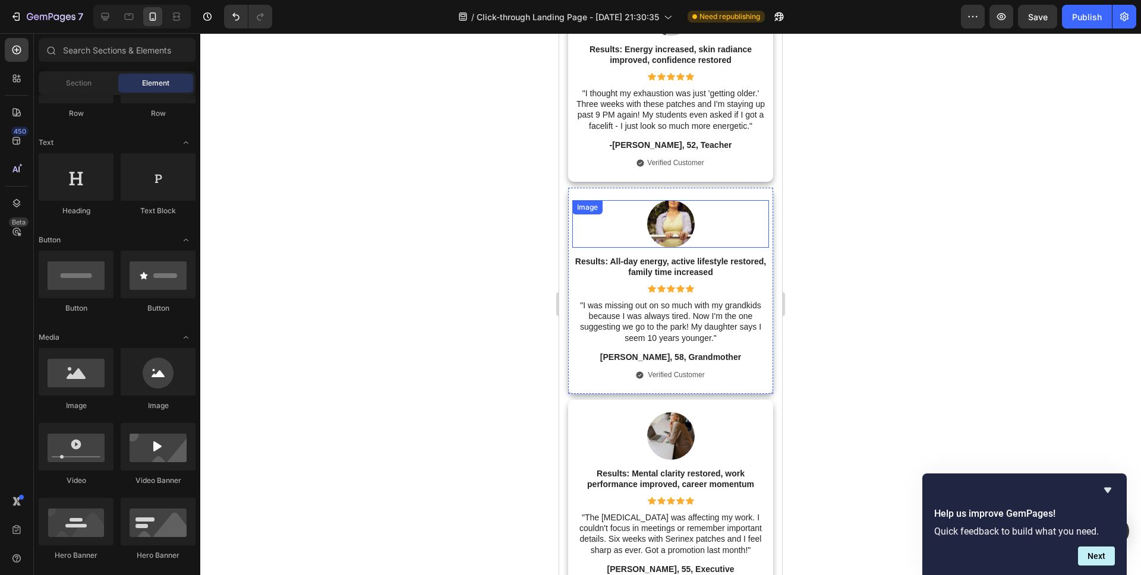
click at [680, 228] on img at bounding box center [671, 224] width 48 height 48
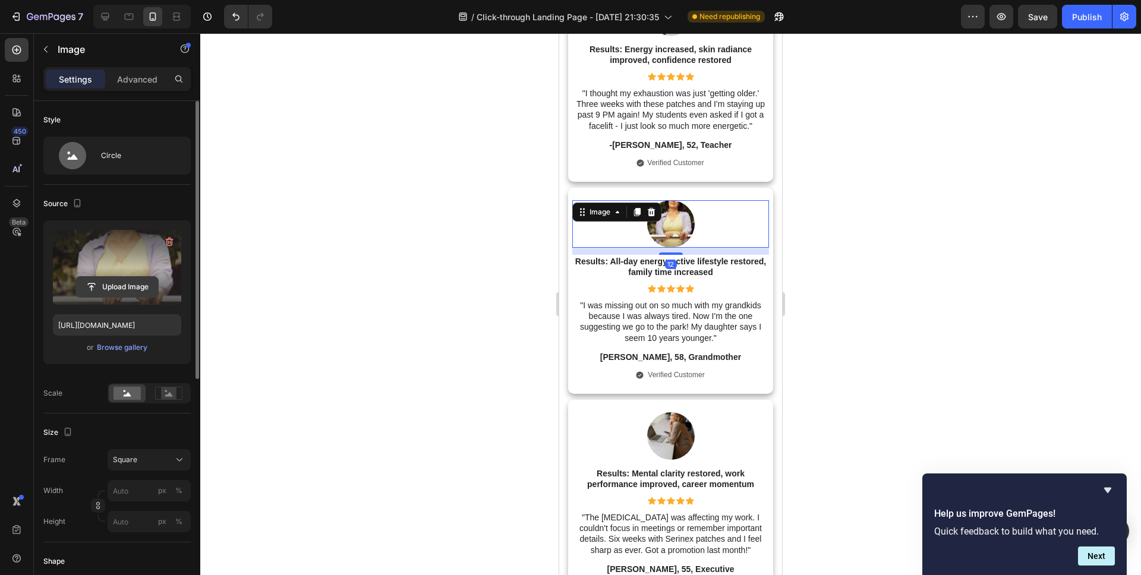
click at [134, 281] on input "file" at bounding box center [117, 287] width 82 height 20
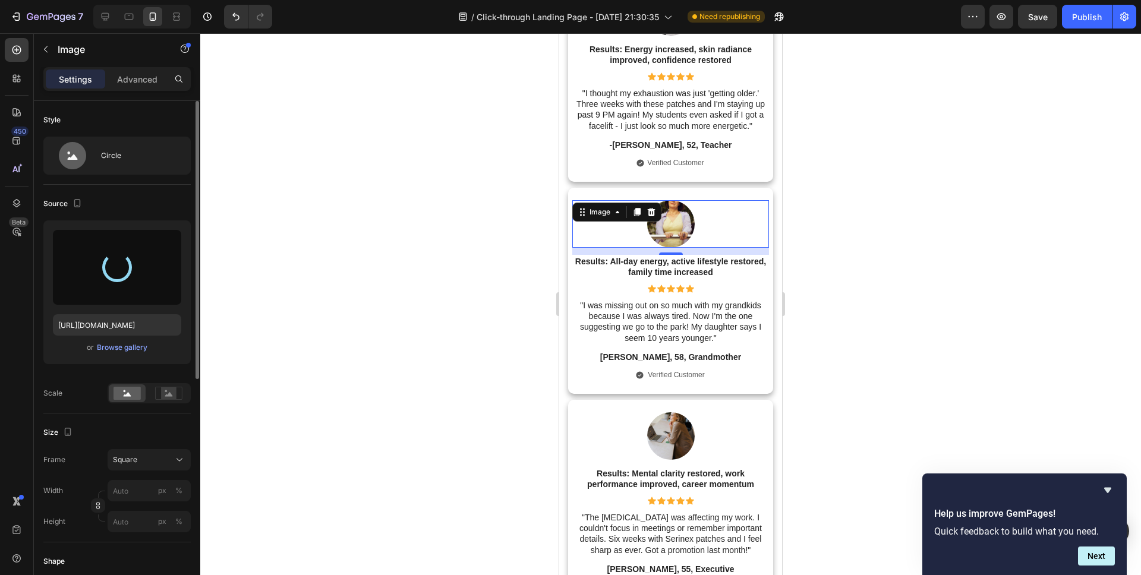
type input "[URL][DOMAIN_NAME]"
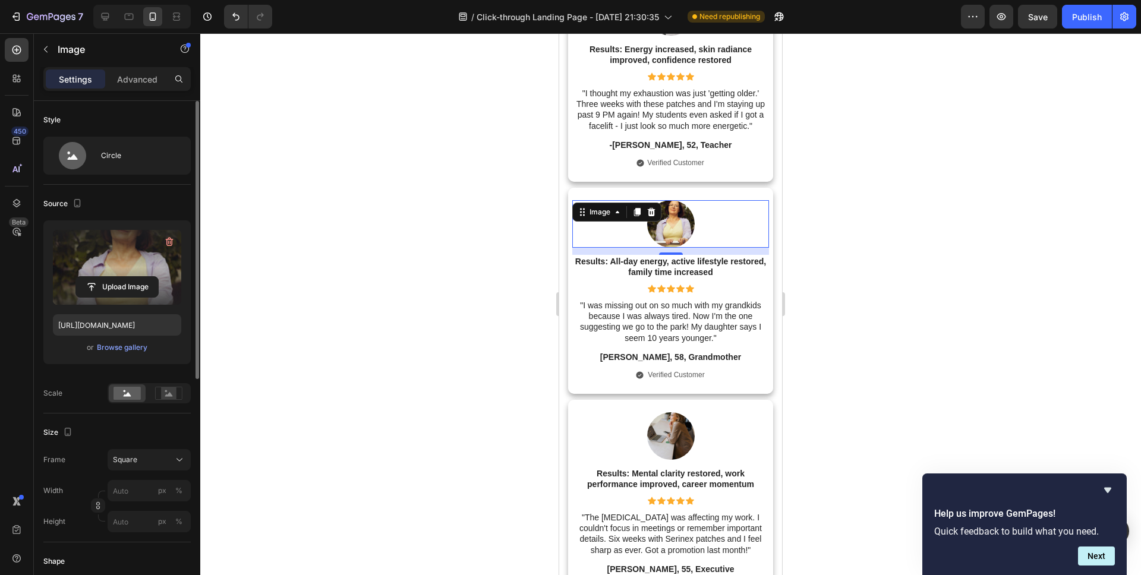
click at [520, 465] on div at bounding box center [670, 304] width 940 height 542
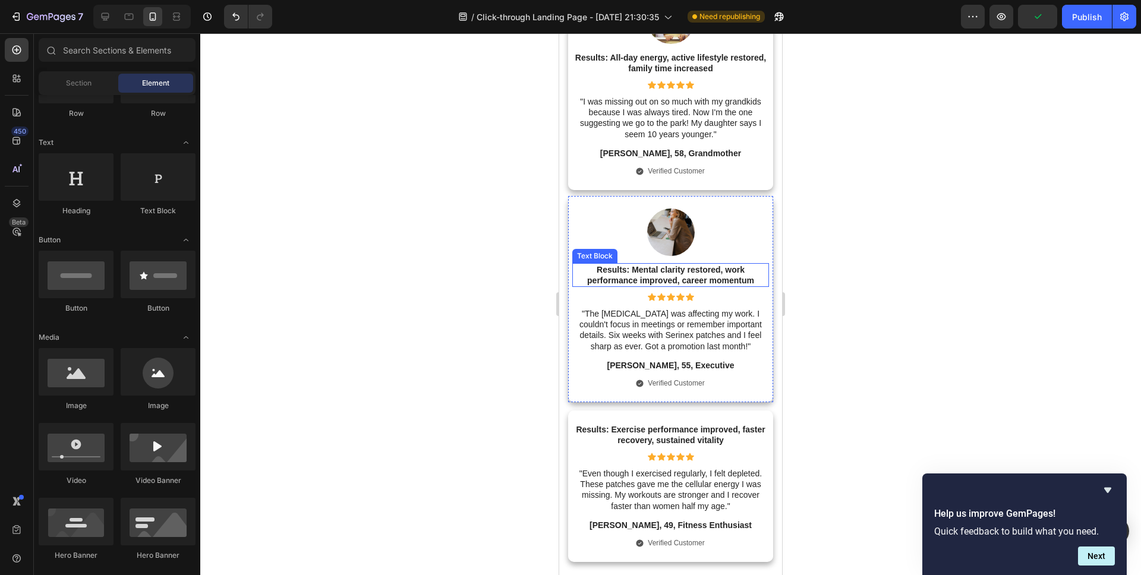
scroll to position [4593, 0]
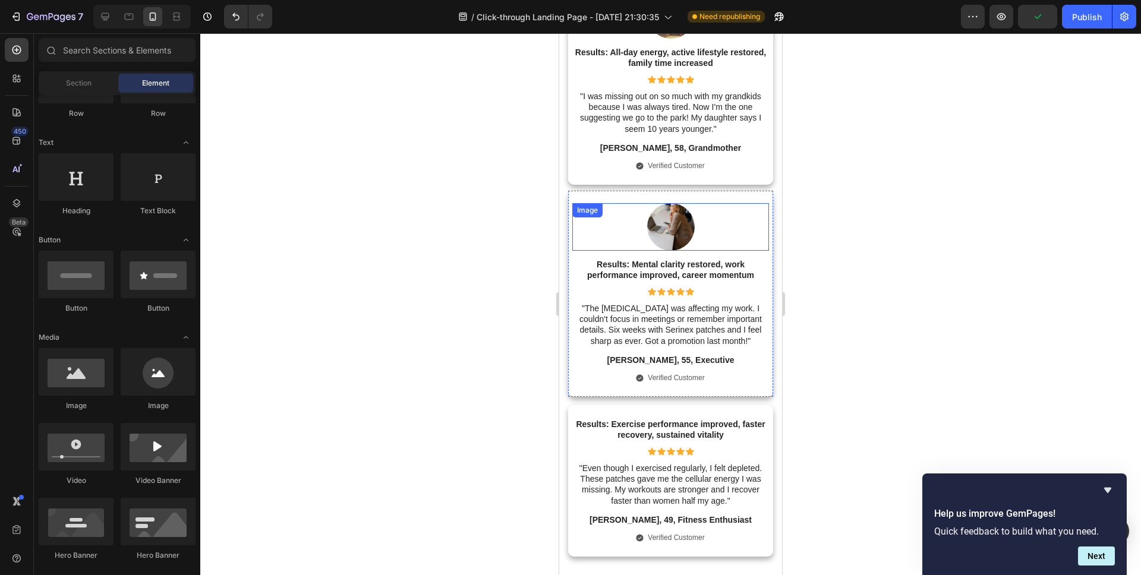
click at [680, 229] on img at bounding box center [671, 227] width 48 height 48
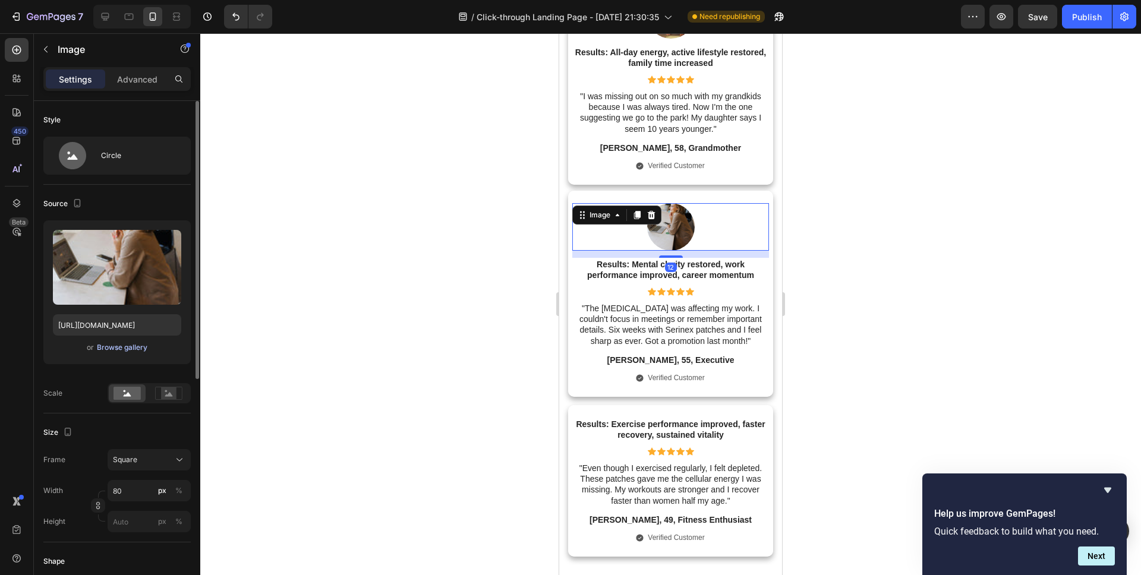
click at [127, 349] on div "Browse gallery" at bounding box center [122, 347] width 50 height 11
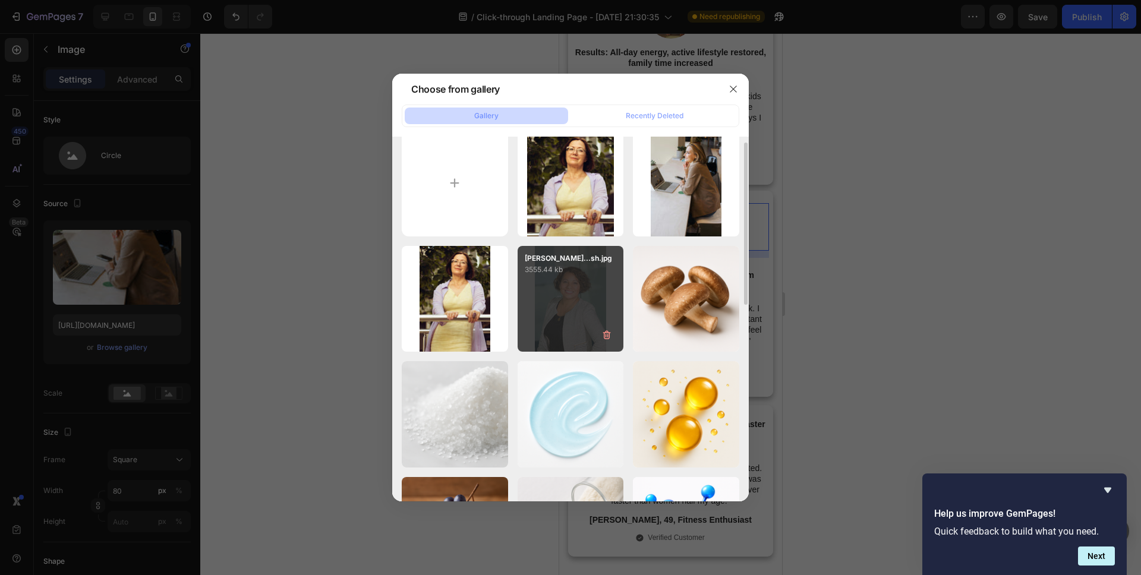
scroll to position [15, 0]
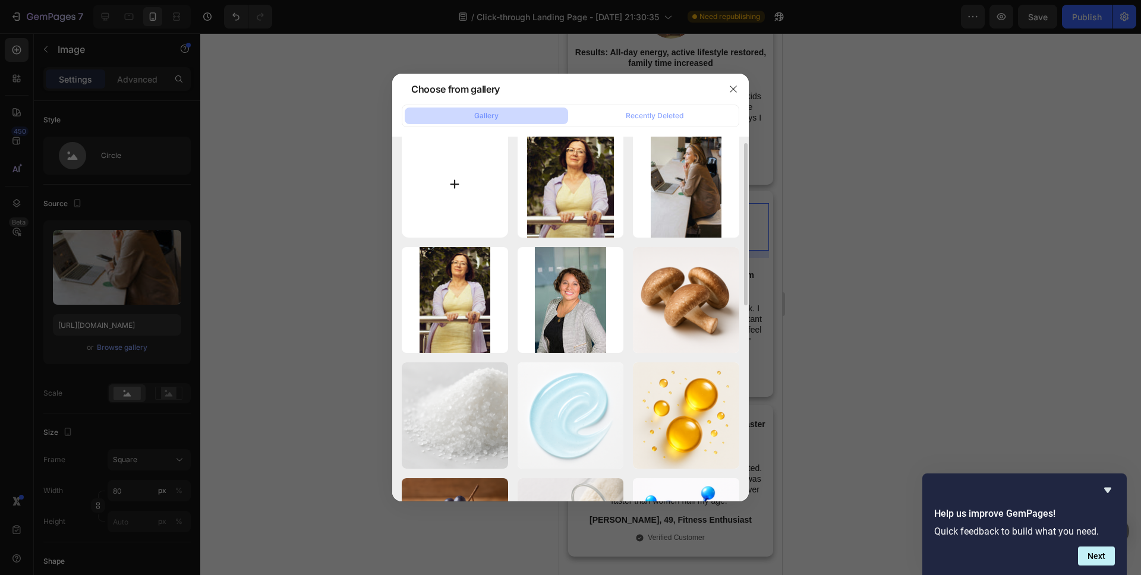
click at [470, 170] on input "file" at bounding box center [455, 184] width 106 height 106
type input "C:\fakepath\linkedin-sales-solutions-VKJt1EZHlWs-unsplash.jpg"
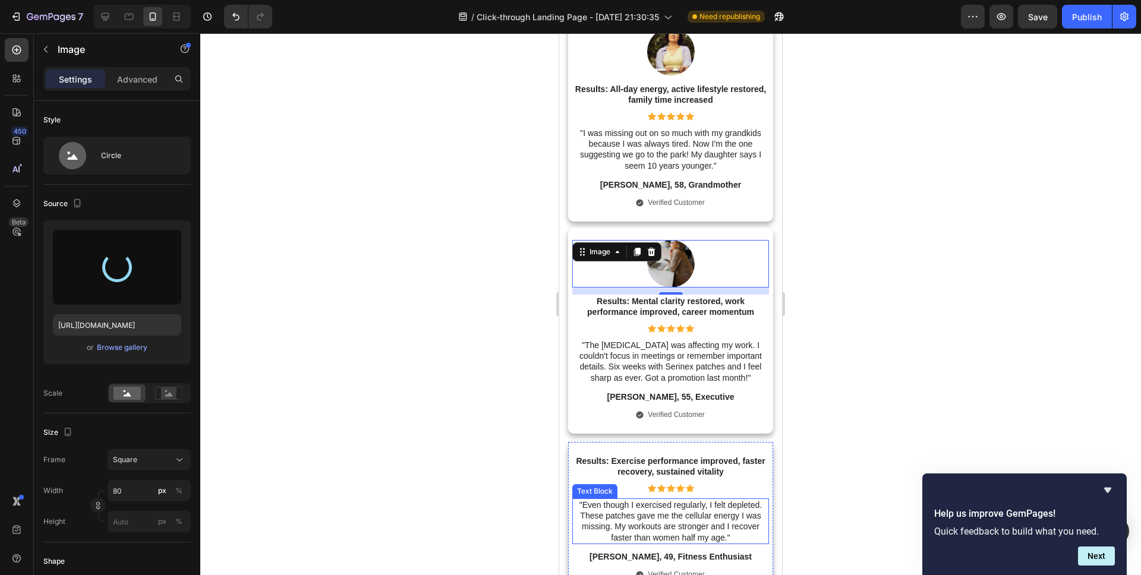
scroll to position [4555, 0]
click at [506, 432] on div at bounding box center [670, 304] width 940 height 542
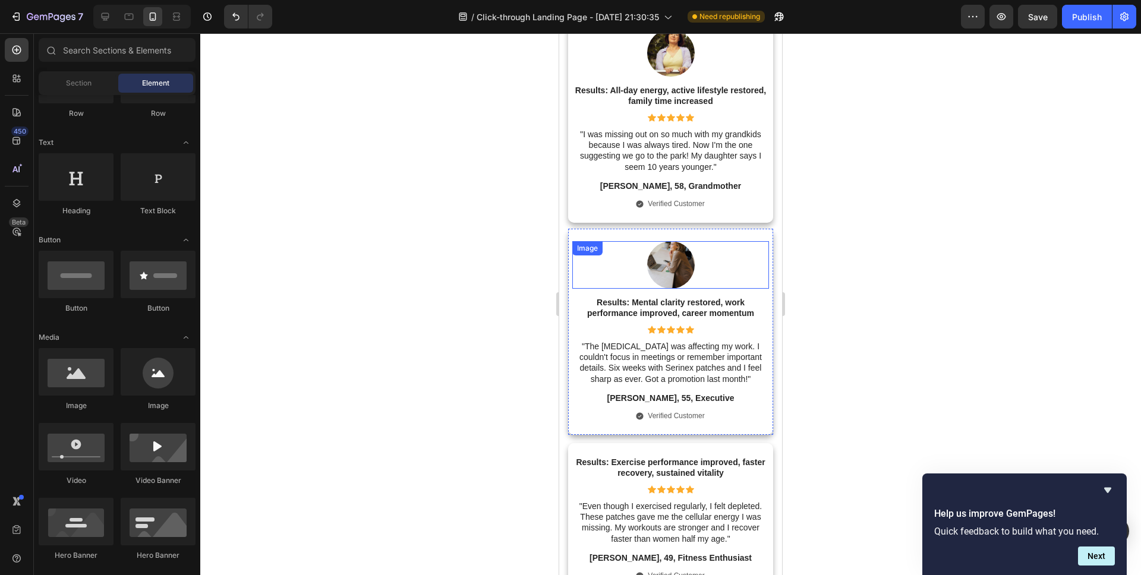
click at [672, 271] on img at bounding box center [671, 265] width 48 height 48
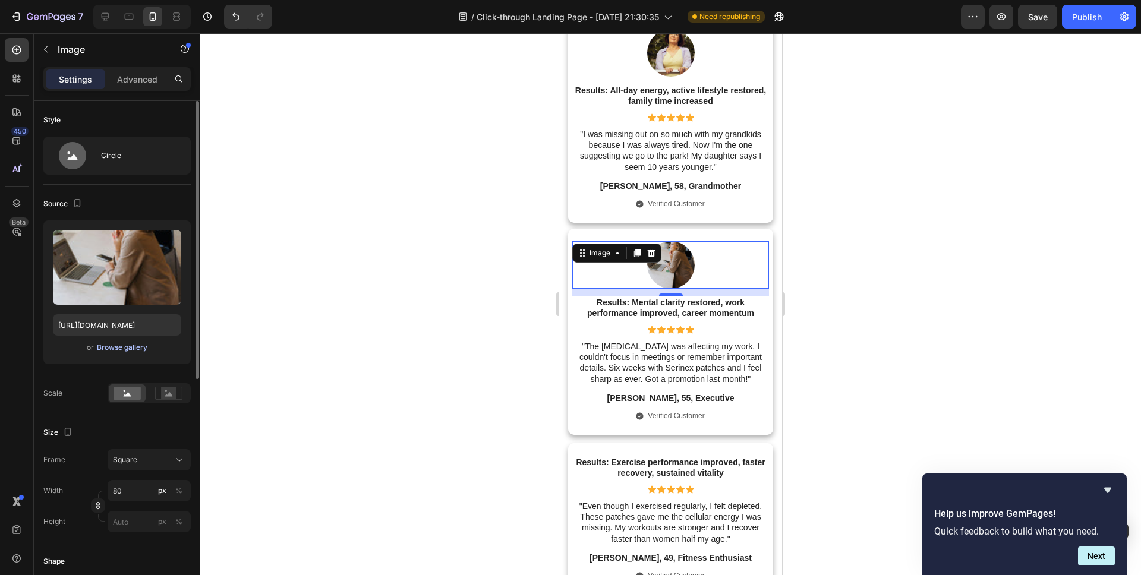
click at [125, 352] on div "Browse gallery" at bounding box center [122, 347] width 50 height 11
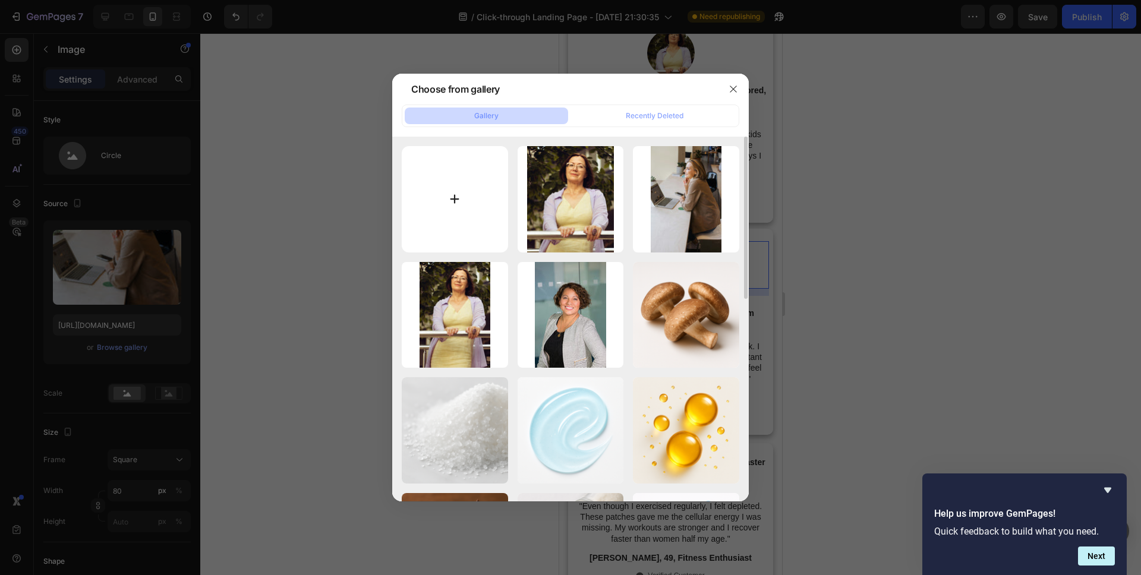
click at [429, 201] on input "file" at bounding box center [455, 199] width 106 height 106
type input "C:\fakepath\linkedin-sales-solutions-VKJt1EZHlWs-unsplash.jpg"
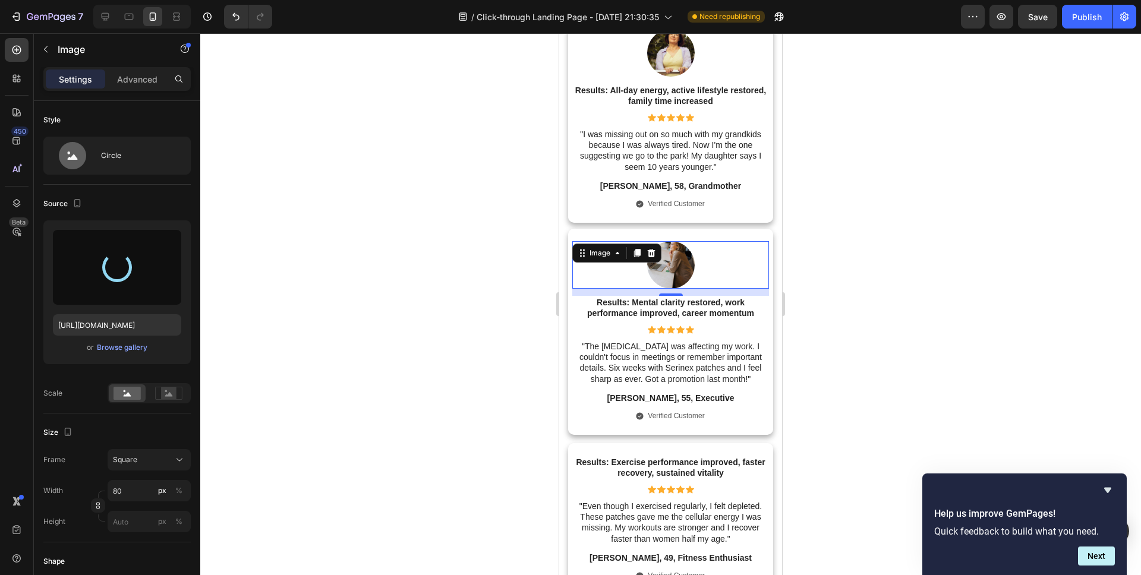
type input "[URL][DOMAIN_NAME]"
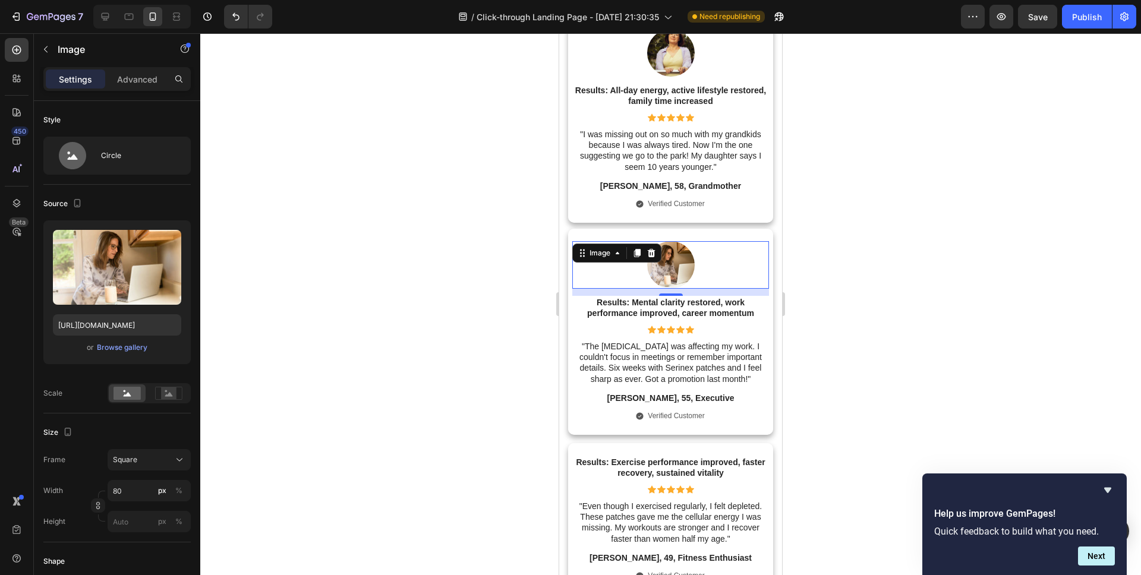
click at [493, 334] on div at bounding box center [670, 304] width 940 height 542
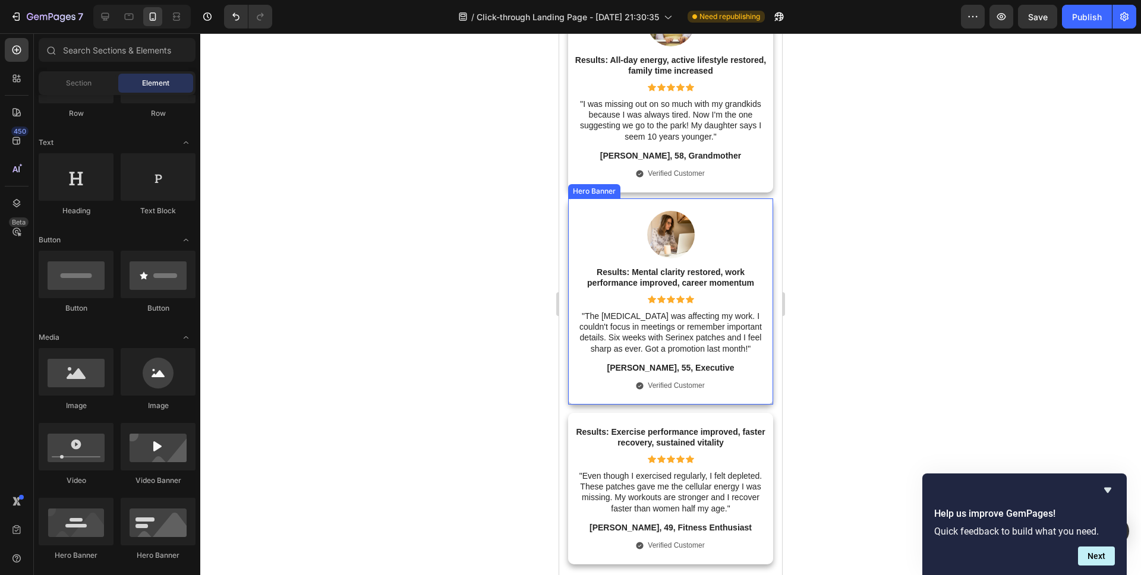
scroll to position [4682, 0]
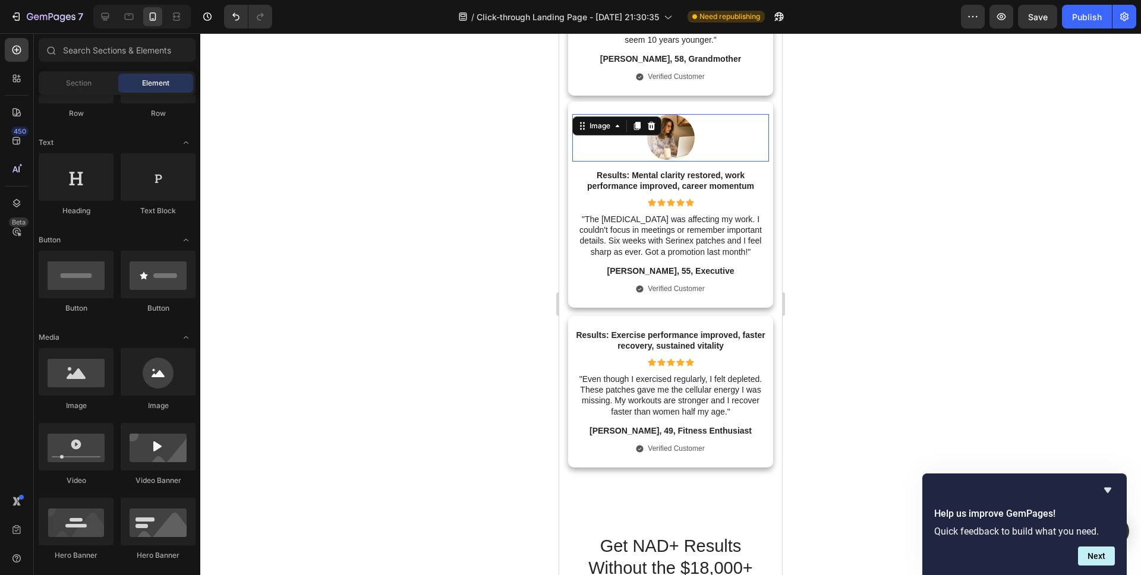
click at [683, 134] on img at bounding box center [671, 138] width 48 height 48
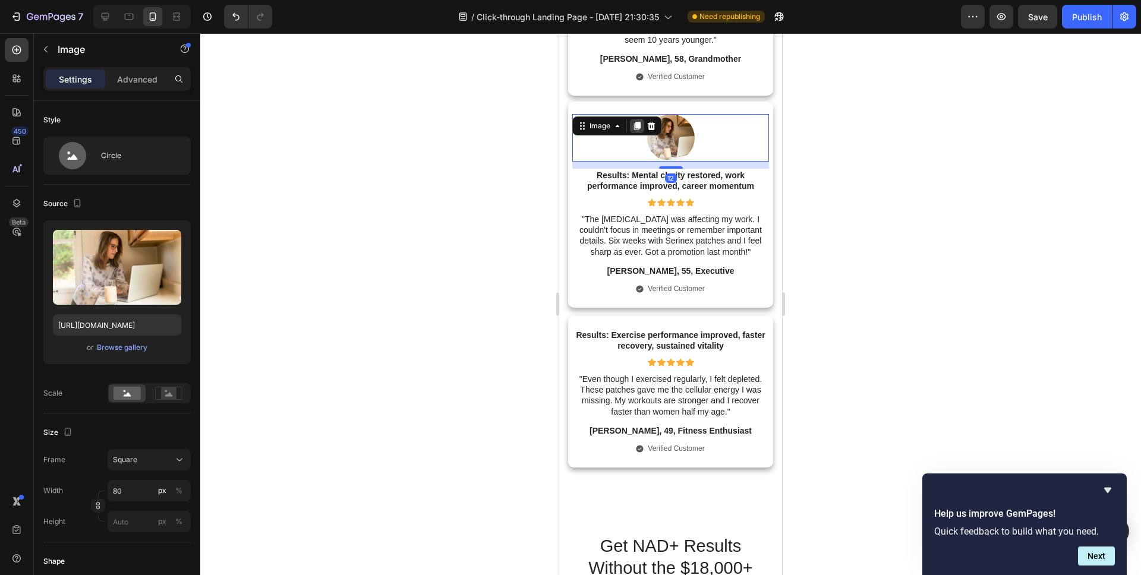
click at [635, 127] on icon at bounding box center [637, 126] width 7 height 8
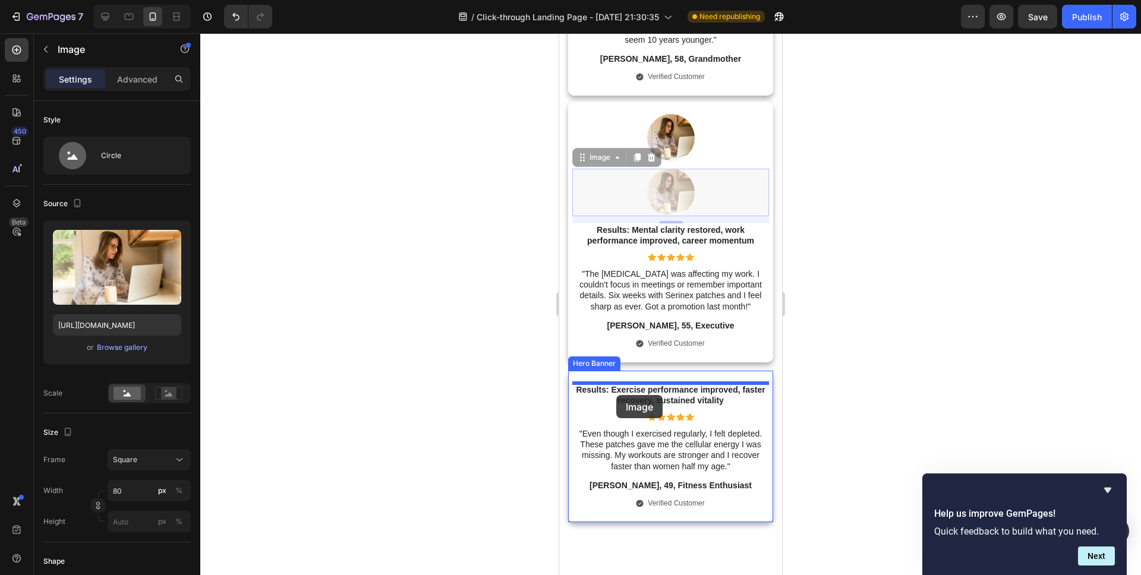
drag, startPoint x: 580, startPoint y: 161, endPoint x: 616, endPoint y: 395, distance: 236.8
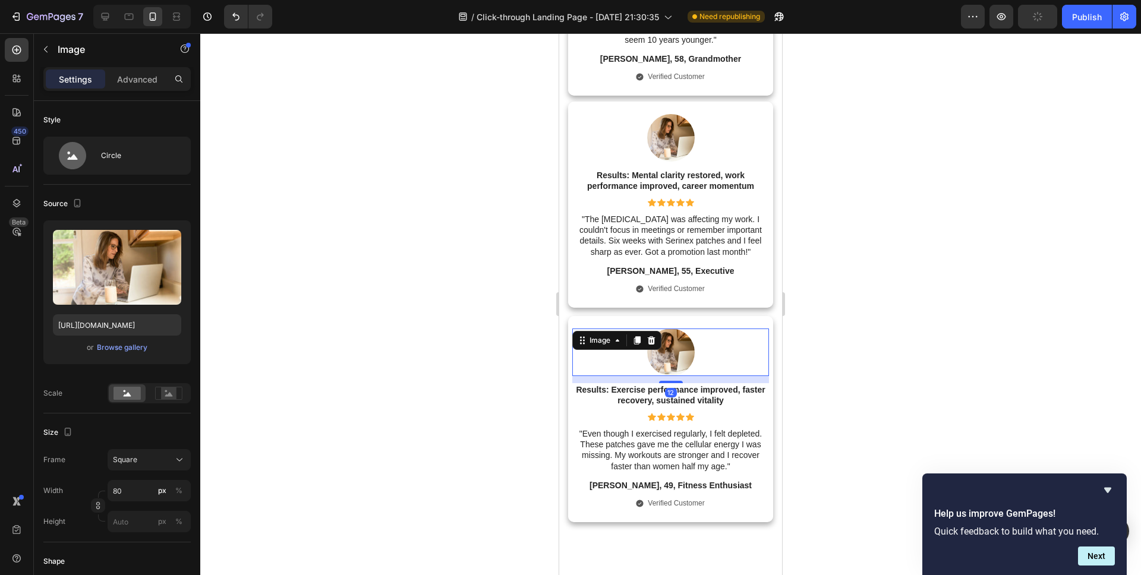
click at [333, 386] on div at bounding box center [670, 304] width 940 height 542
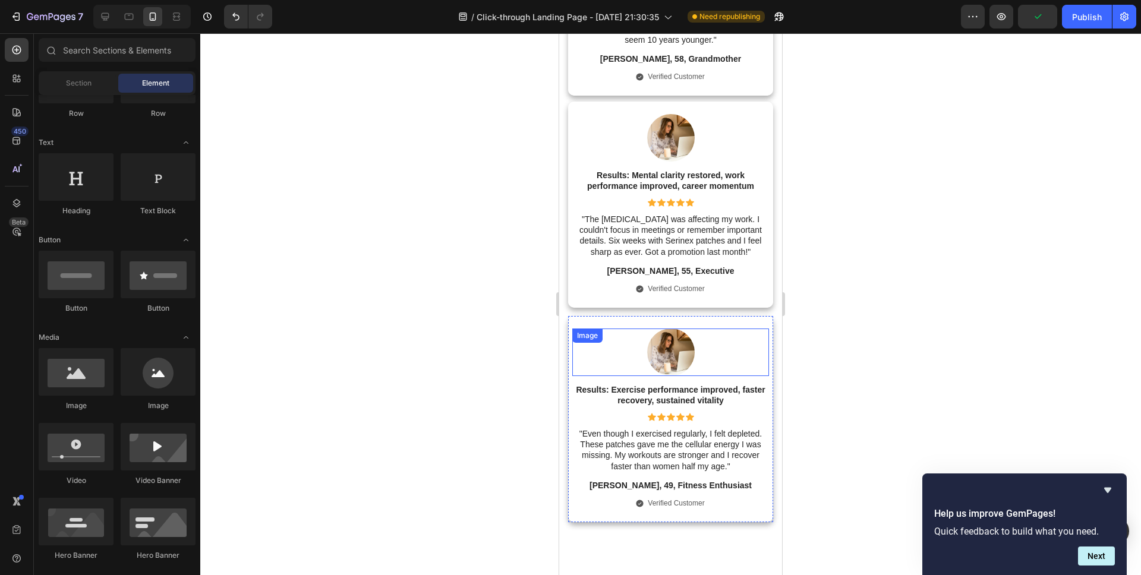
click at [662, 357] on img at bounding box center [671, 352] width 48 height 48
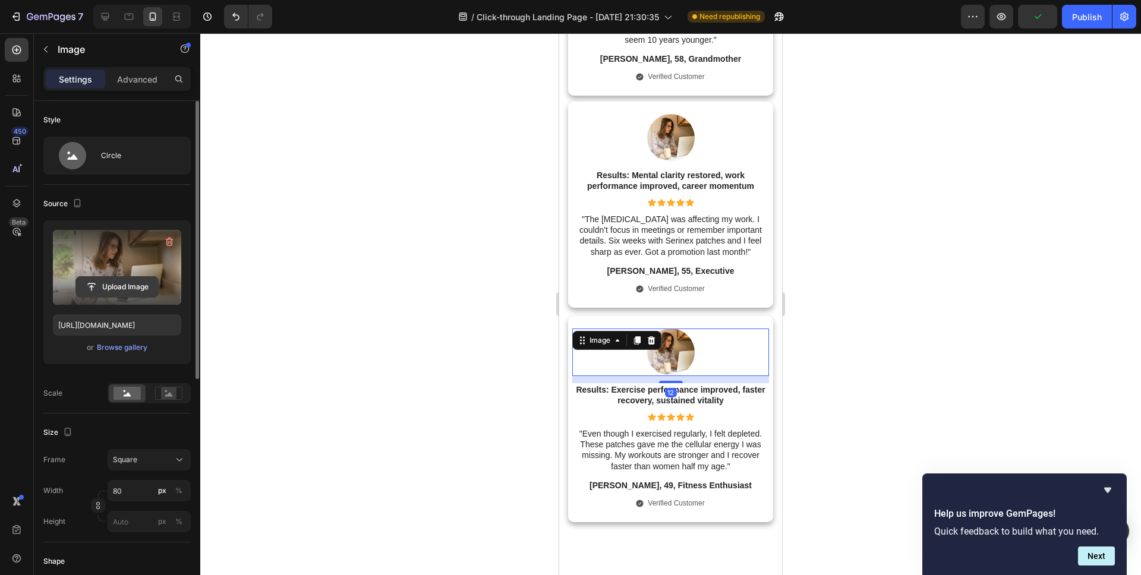
click at [97, 289] on input "file" at bounding box center [117, 287] width 82 height 20
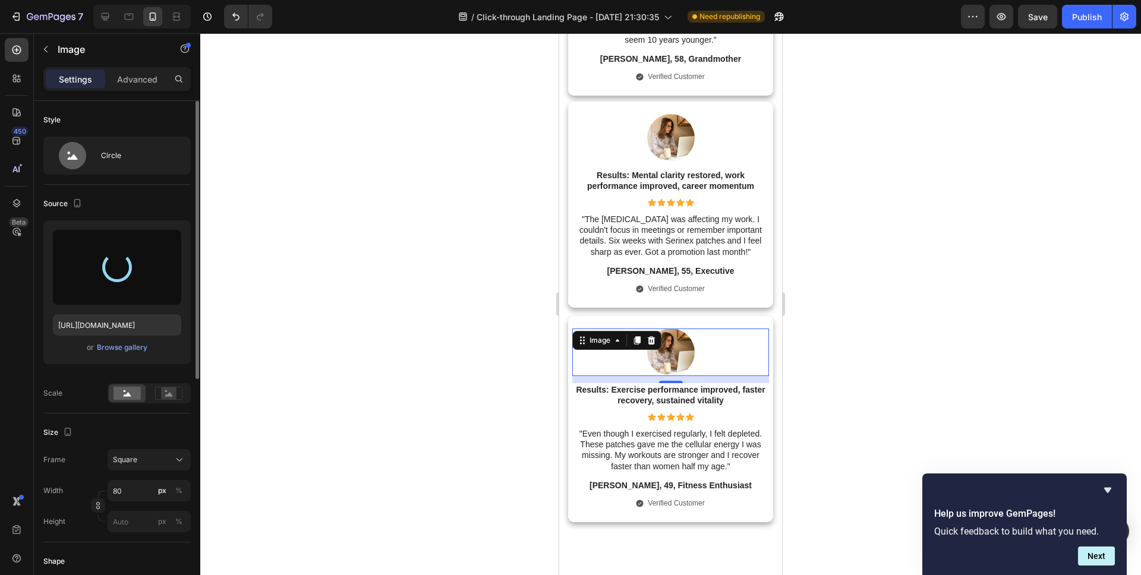
click at [413, 422] on div at bounding box center [670, 304] width 940 height 542
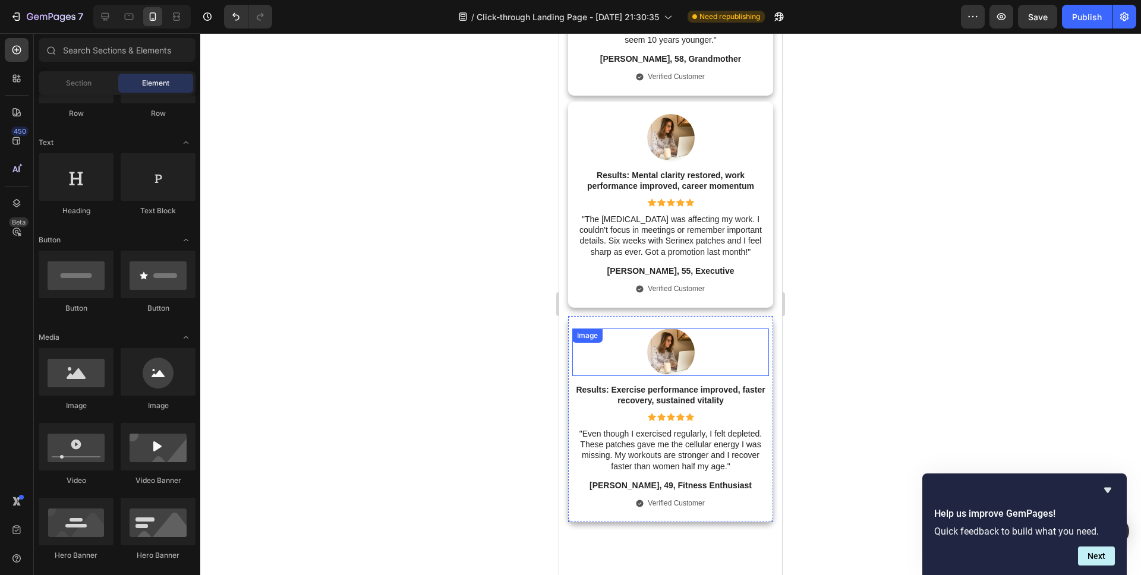
click at [670, 365] on img at bounding box center [671, 352] width 48 height 48
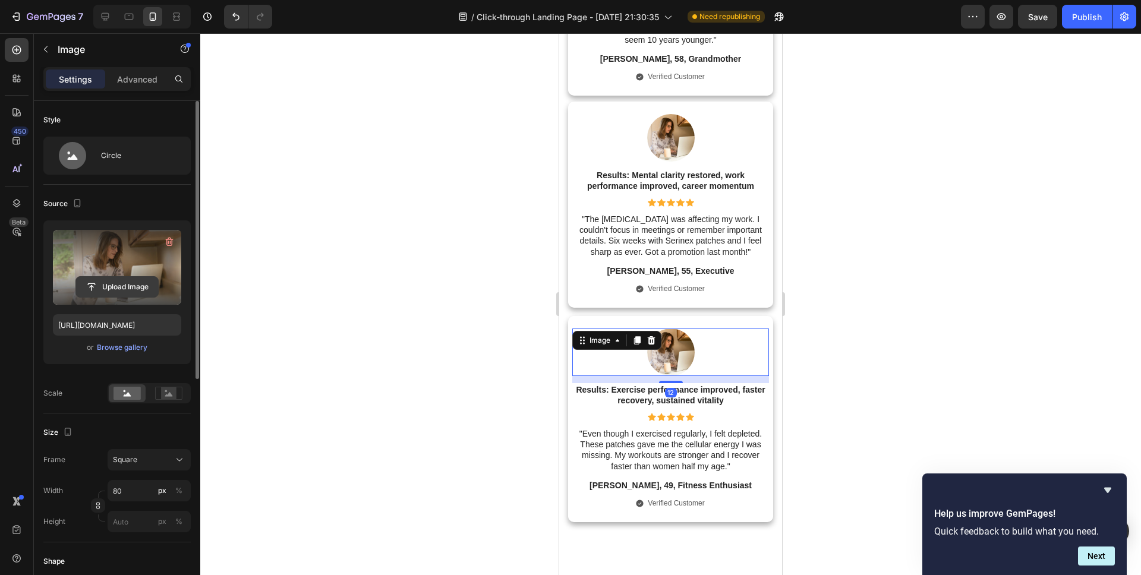
click at [109, 283] on input "file" at bounding box center [117, 287] width 82 height 20
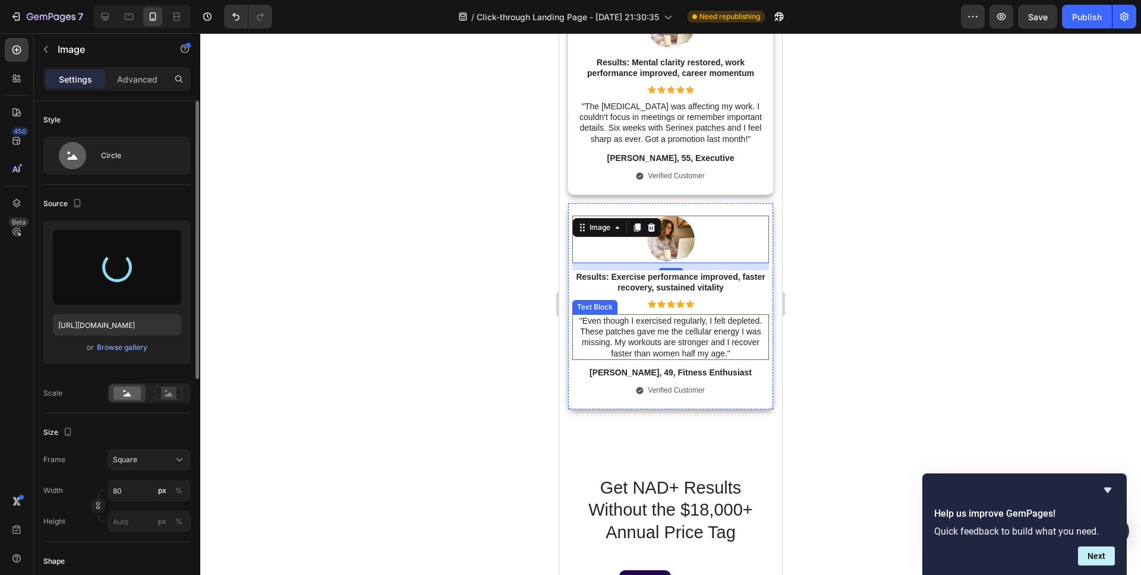
scroll to position [4797, 0]
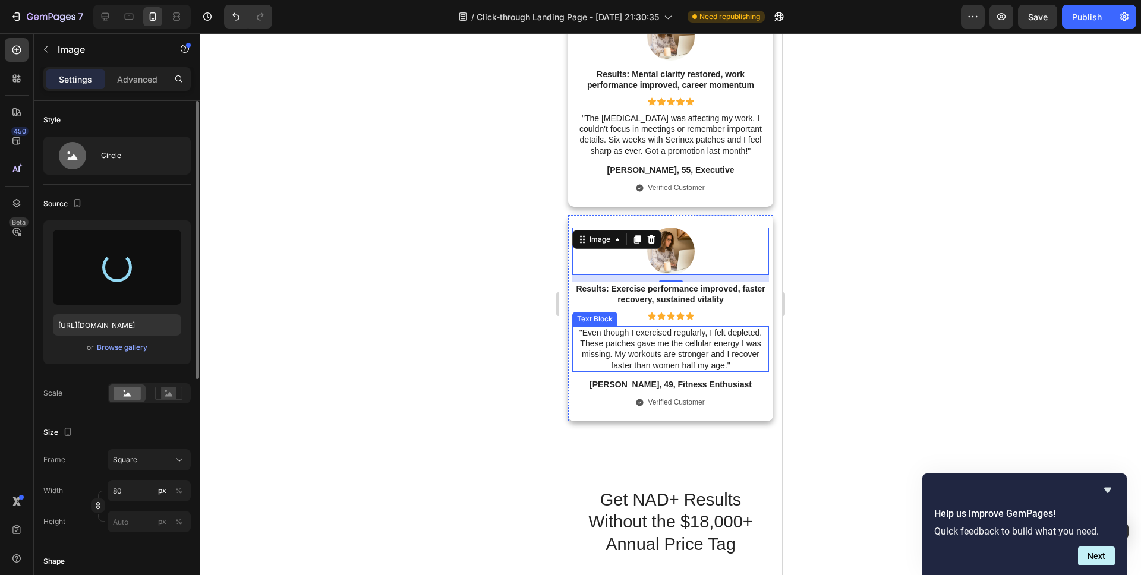
type input "[URL][DOMAIN_NAME]"
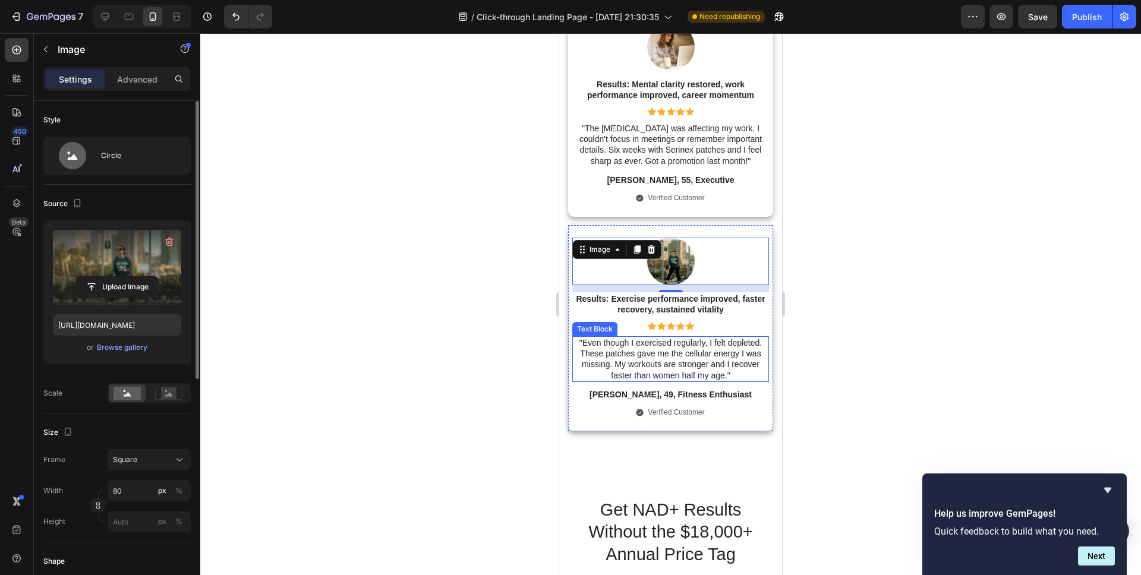
scroll to position [4766, 0]
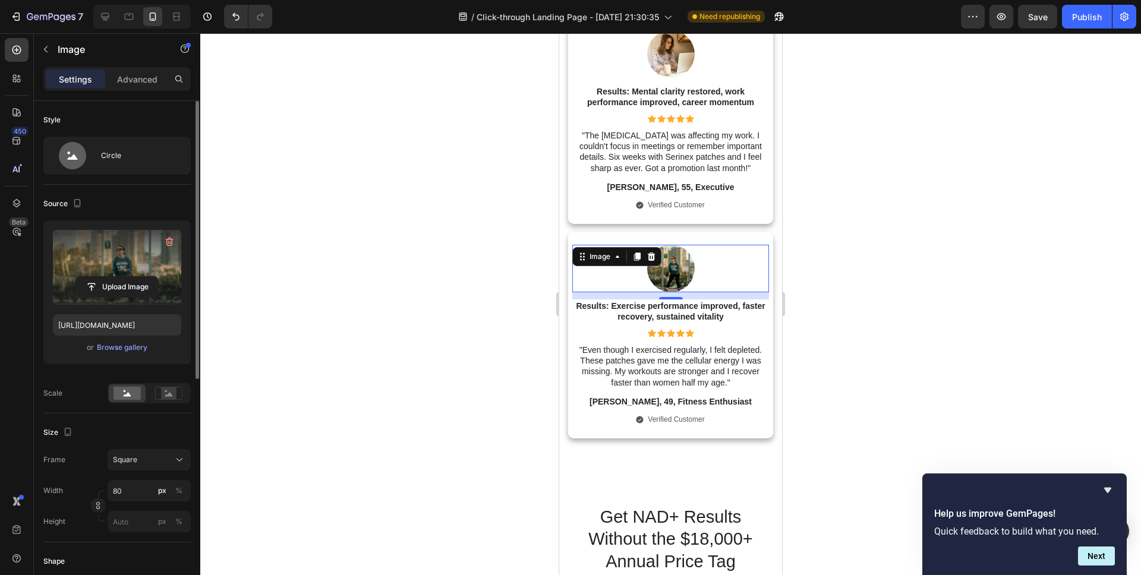
click at [482, 402] on div at bounding box center [670, 304] width 940 height 542
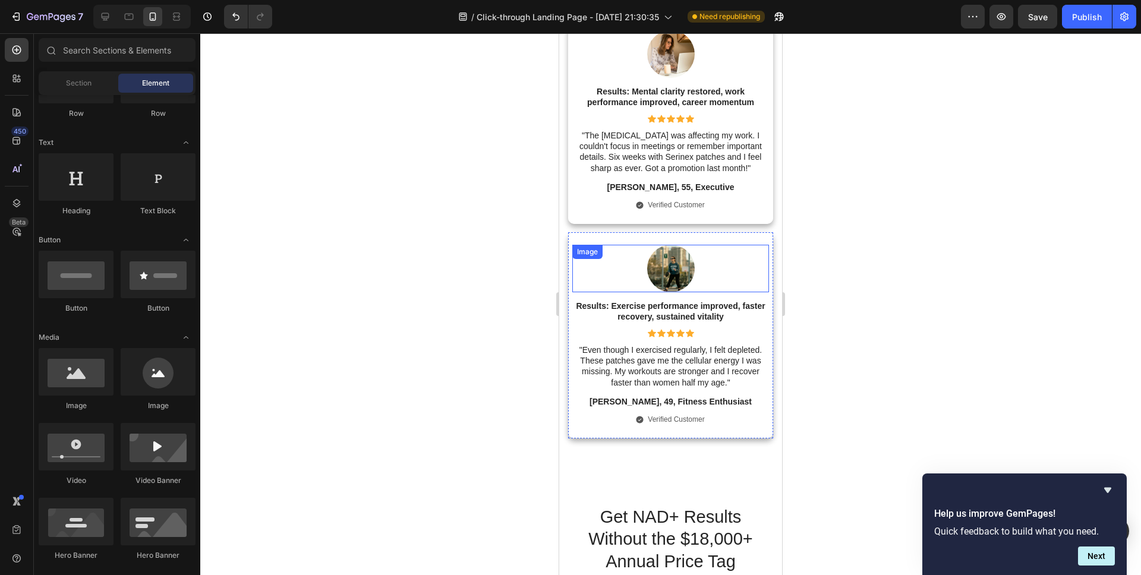
click at [681, 275] on img at bounding box center [671, 269] width 48 height 48
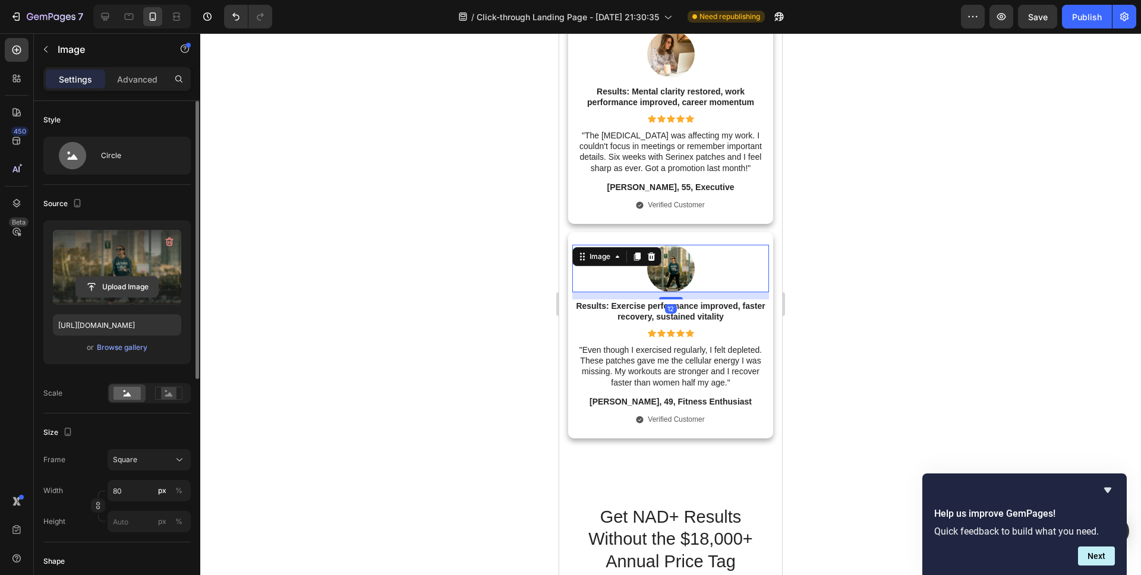
click at [126, 283] on input "file" at bounding box center [117, 287] width 82 height 20
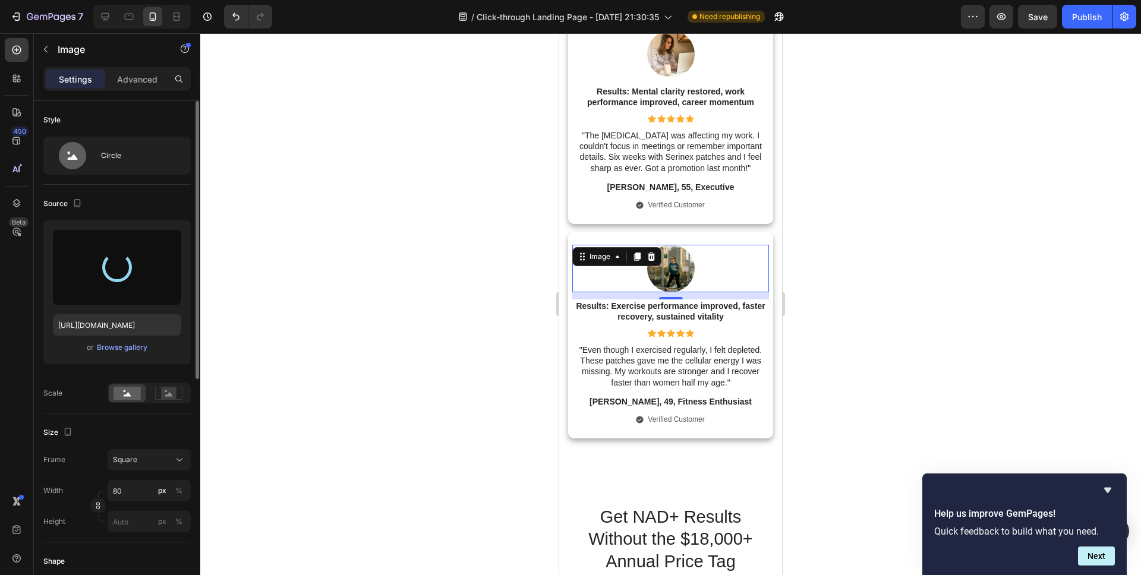
type input "[URL][DOMAIN_NAME]"
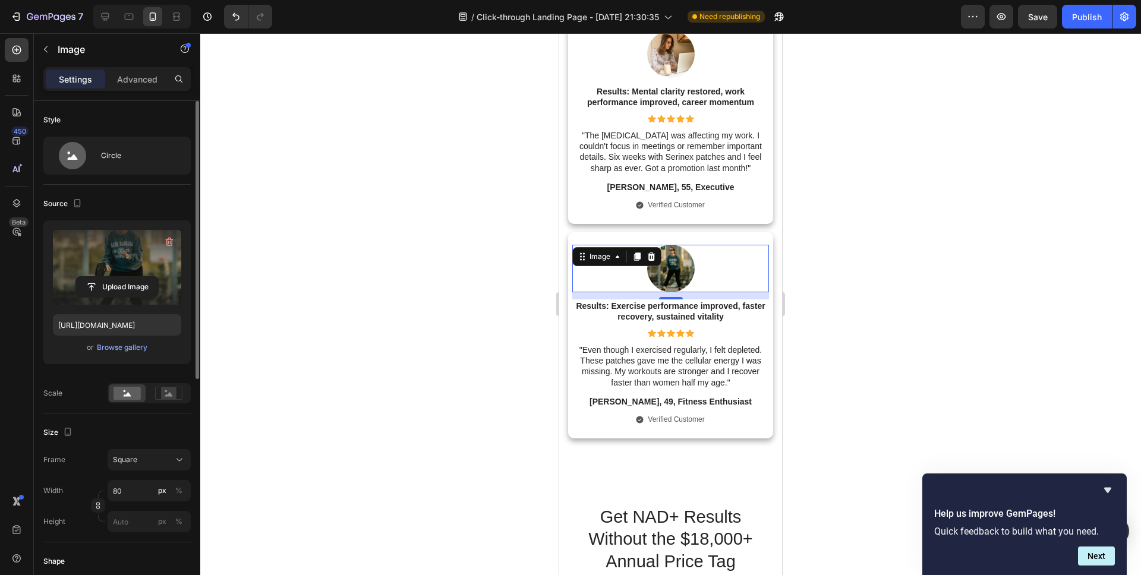
click at [492, 339] on div at bounding box center [670, 304] width 940 height 542
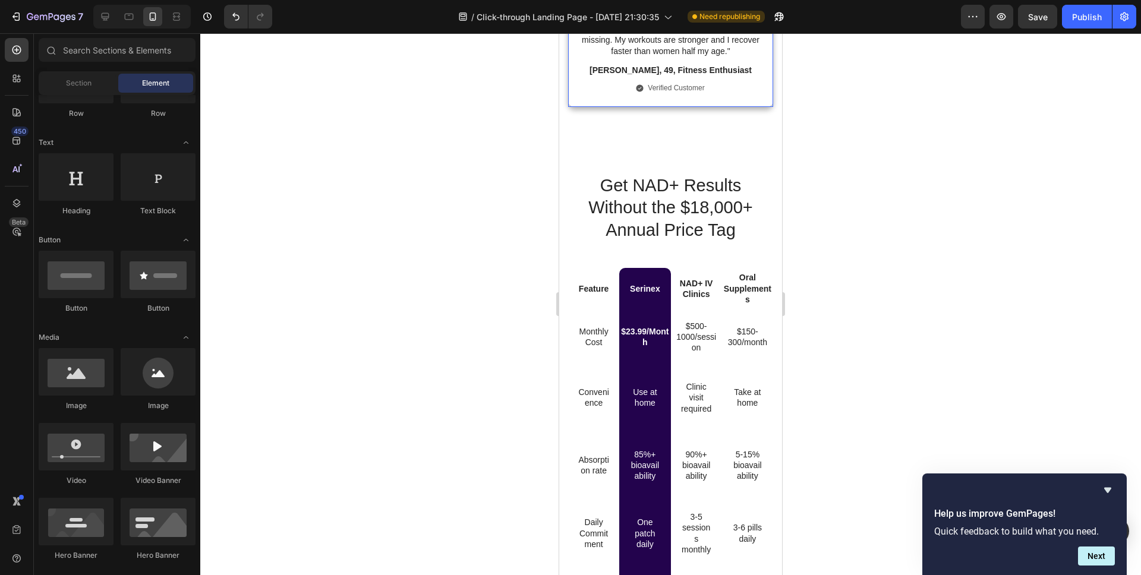
scroll to position [5104, 0]
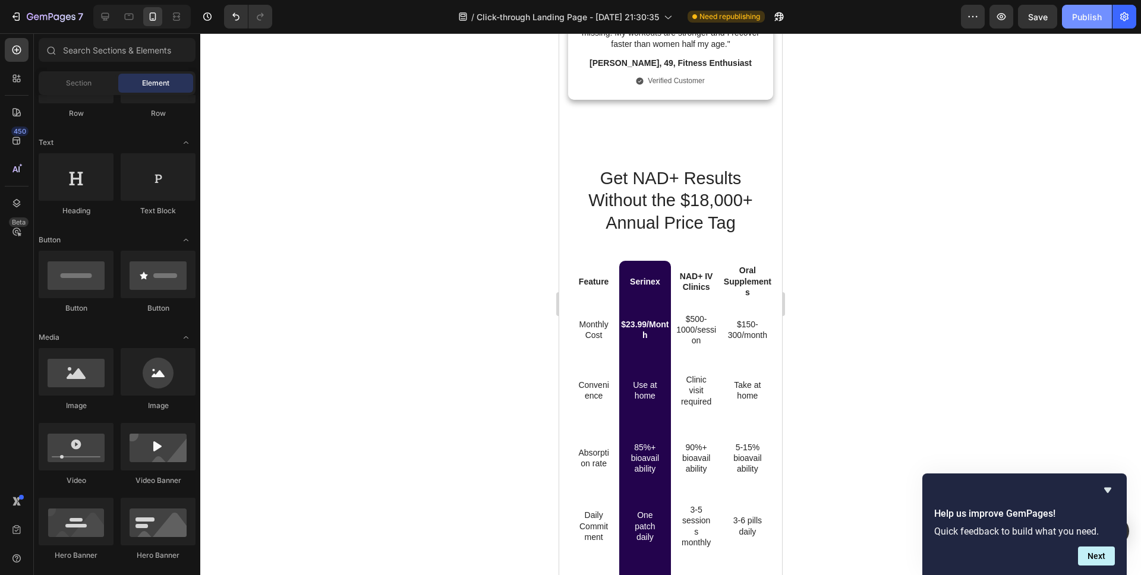
click at [1086, 24] on button "Publish" at bounding box center [1087, 17] width 50 height 24
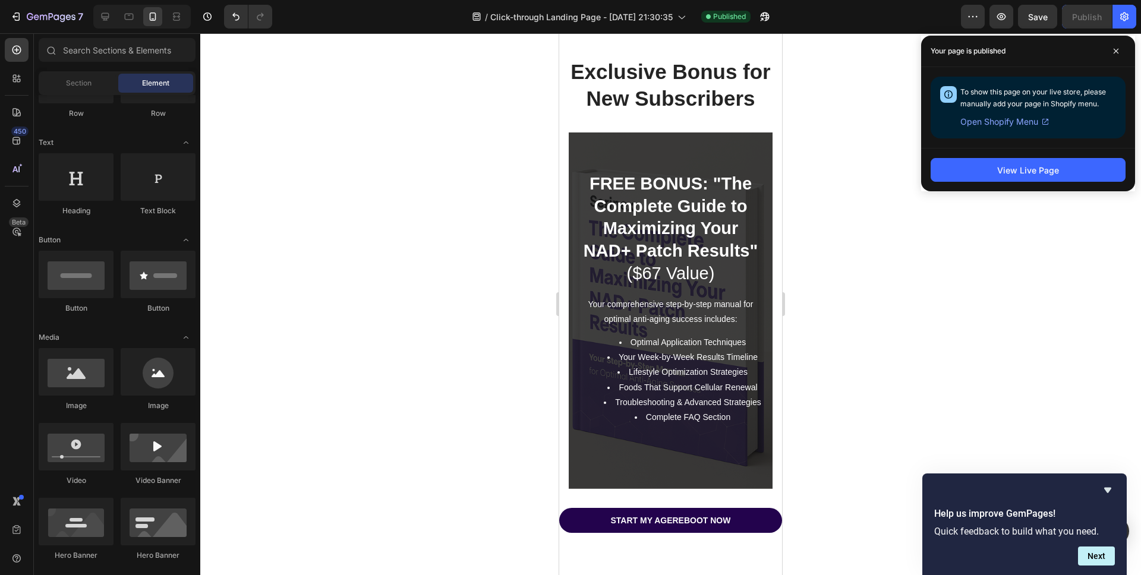
scroll to position [8711, 0]
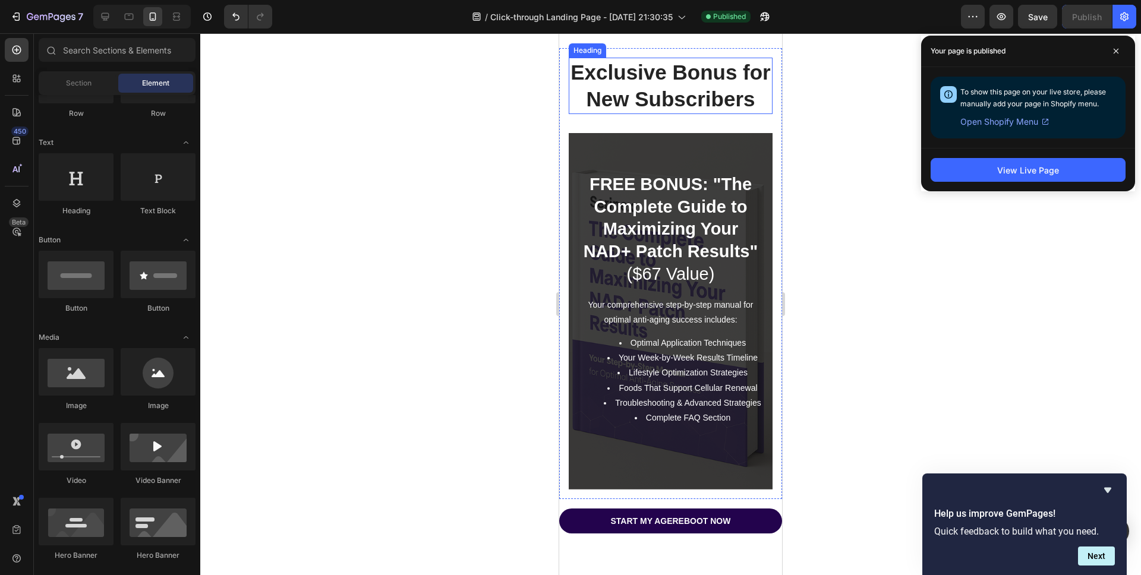
click at [681, 111] on strong "Exclusive Bonus for New Subscribers" at bounding box center [670, 86] width 200 height 50
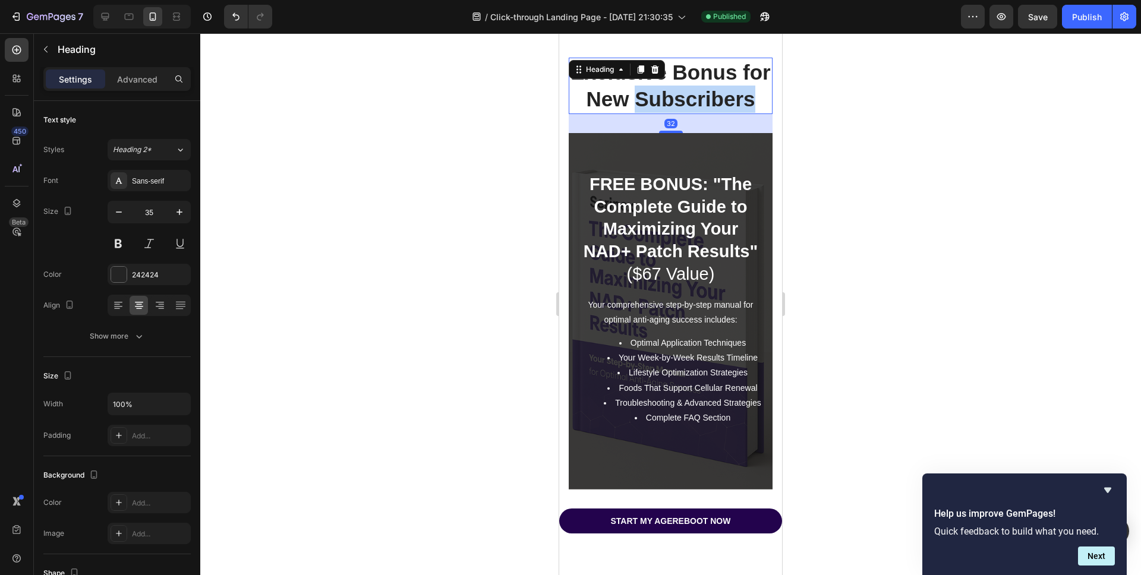
click at [674, 111] on strong "Exclusive Bonus for New Subscribers" at bounding box center [670, 86] width 200 height 50
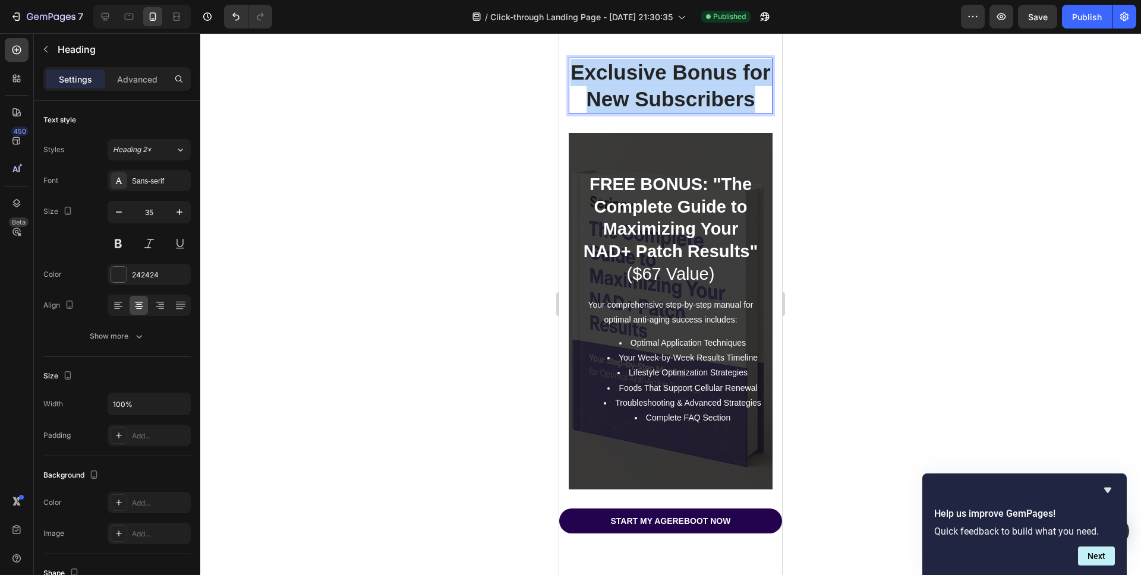
click at [674, 111] on strong "Exclusive Bonus for New Subscribers" at bounding box center [670, 86] width 200 height 50
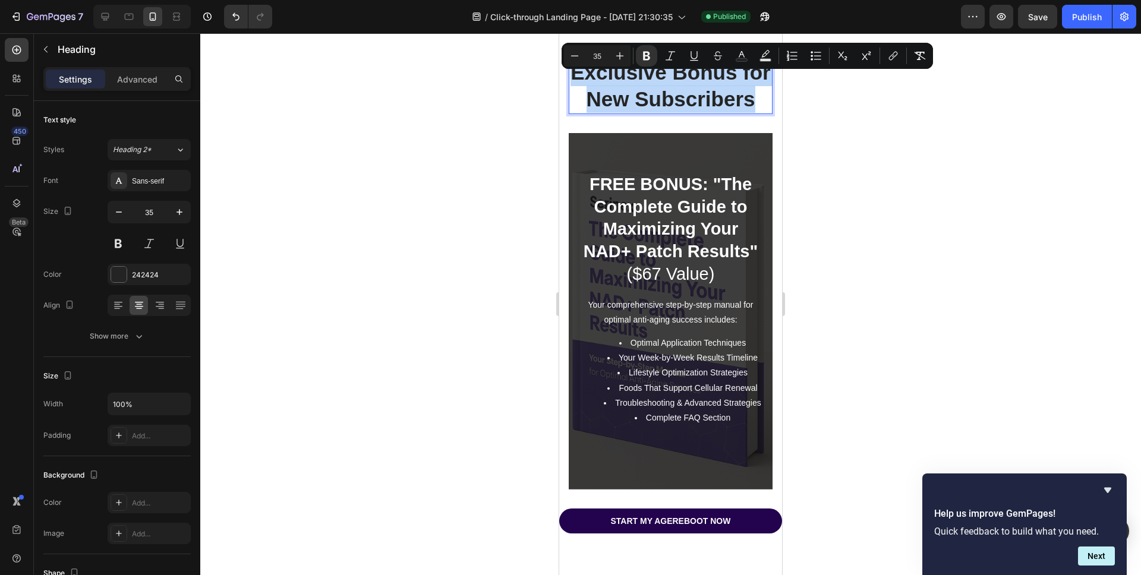
click at [674, 111] on strong "Exclusive Bonus for New Subscribers" at bounding box center [670, 86] width 200 height 50
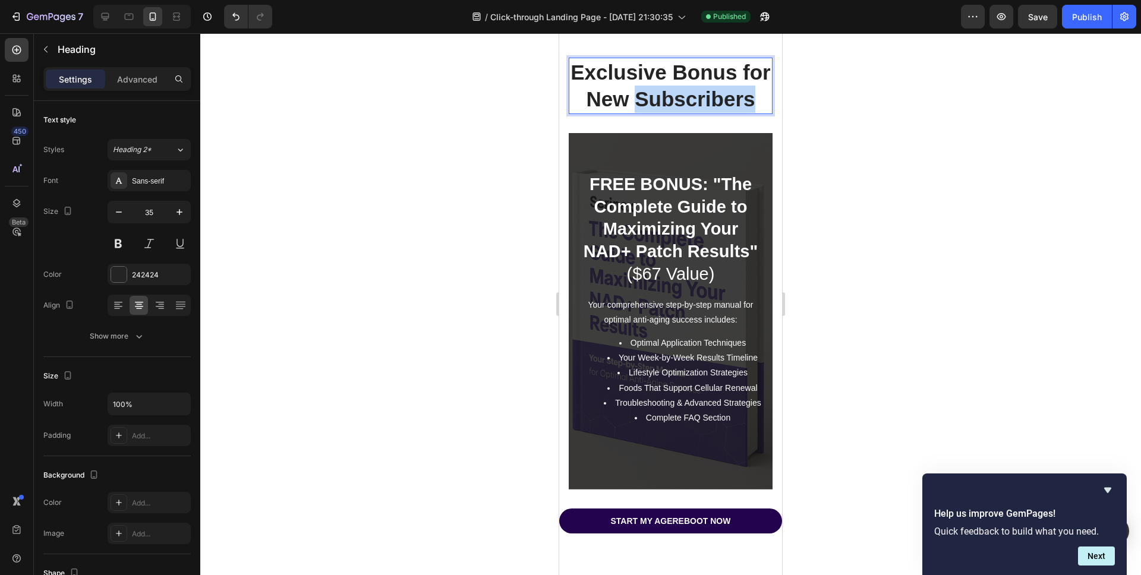
click at [674, 111] on strong "Exclusive Bonus for New Subscribers" at bounding box center [670, 86] width 200 height 50
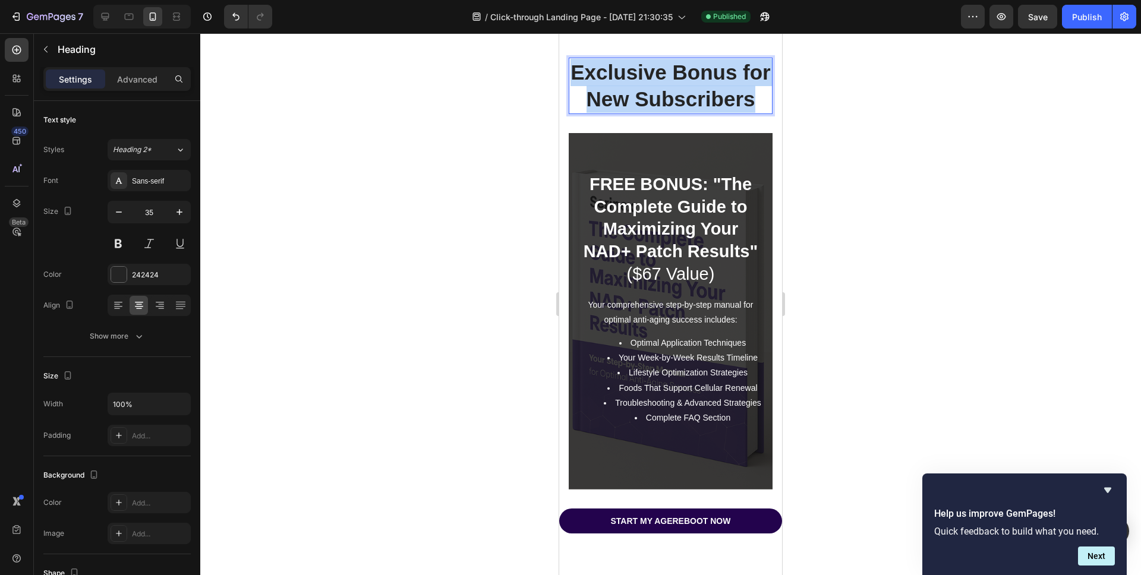
click at [674, 111] on strong "Exclusive Bonus for New Subscribers" at bounding box center [670, 86] width 200 height 50
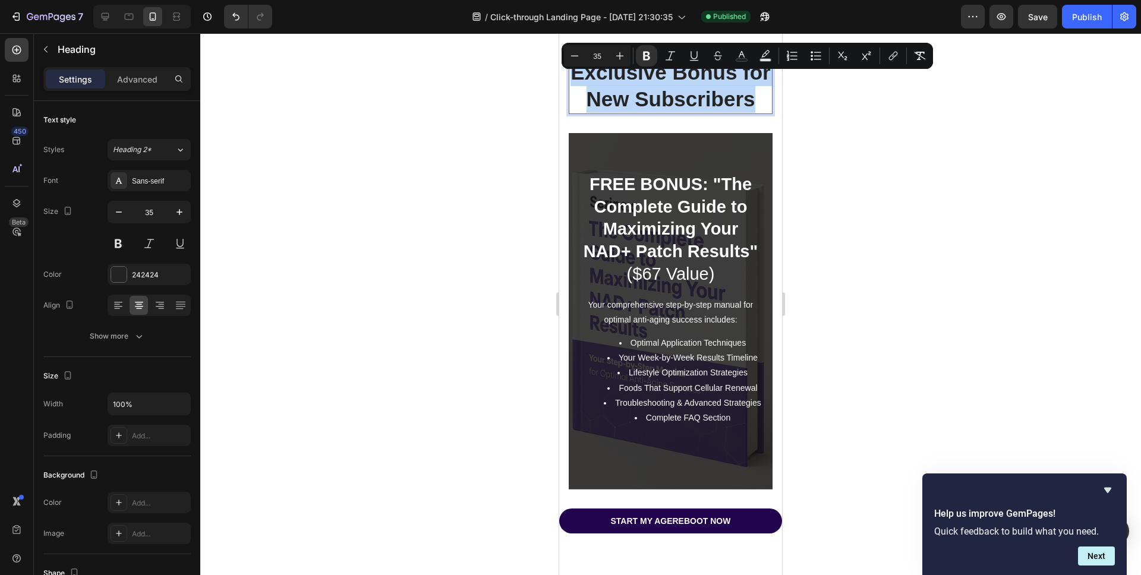
click at [674, 111] on strong "Exclusive Bonus for New Subscribers" at bounding box center [670, 86] width 200 height 50
click at [583, 113] on p "Exclusive Bonus for New Subscribers" at bounding box center [670, 86] width 201 height 54
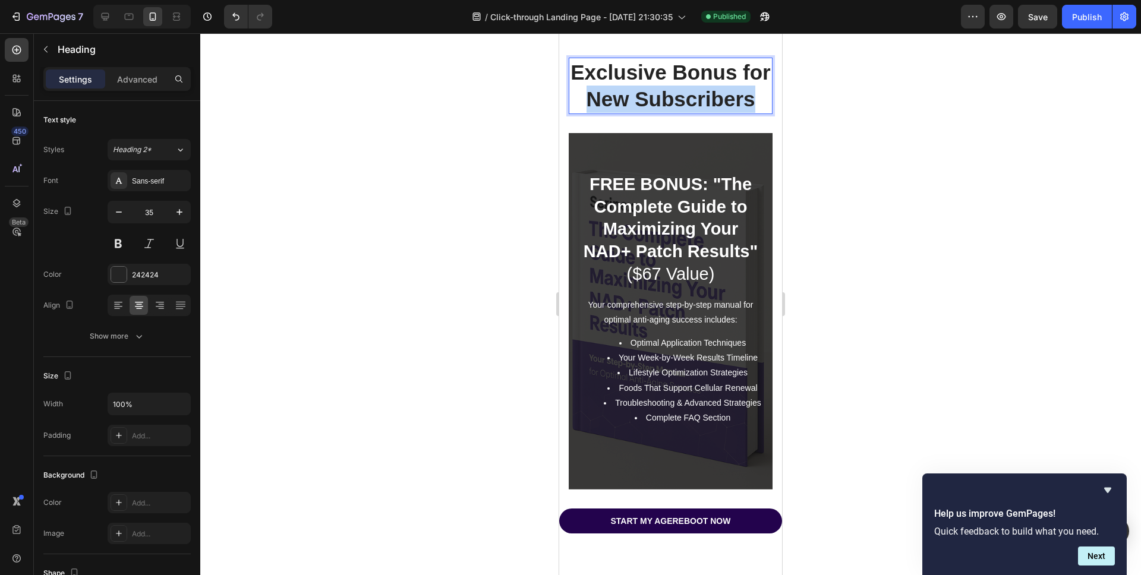
drag, startPoint x: 587, startPoint y: 118, endPoint x: 754, endPoint y: 116, distance: 166.3
click at [754, 111] on strong "Exclusive Bonus for New Subscribers" at bounding box center [670, 86] width 200 height 50
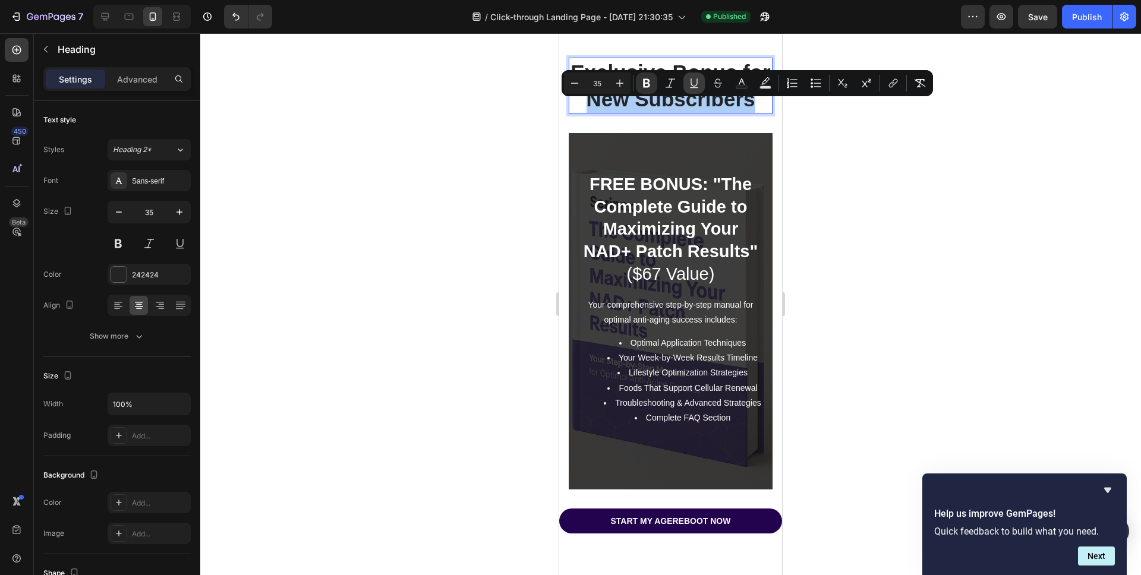
click at [696, 87] on icon "Editor contextual toolbar" at bounding box center [694, 83] width 12 height 12
click at [484, 241] on div at bounding box center [670, 304] width 940 height 542
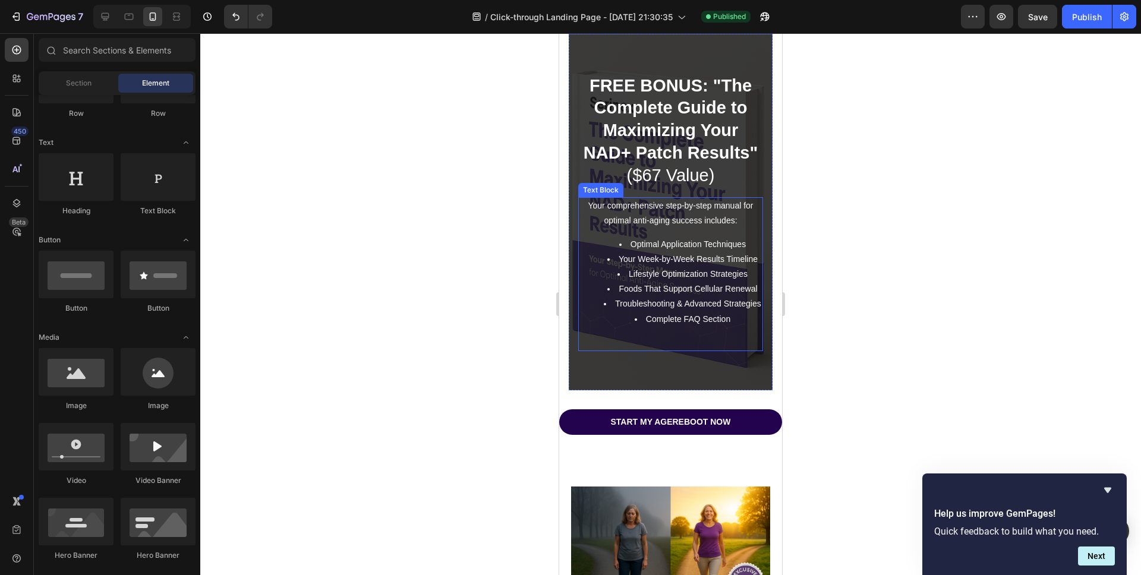
scroll to position [8825, 0]
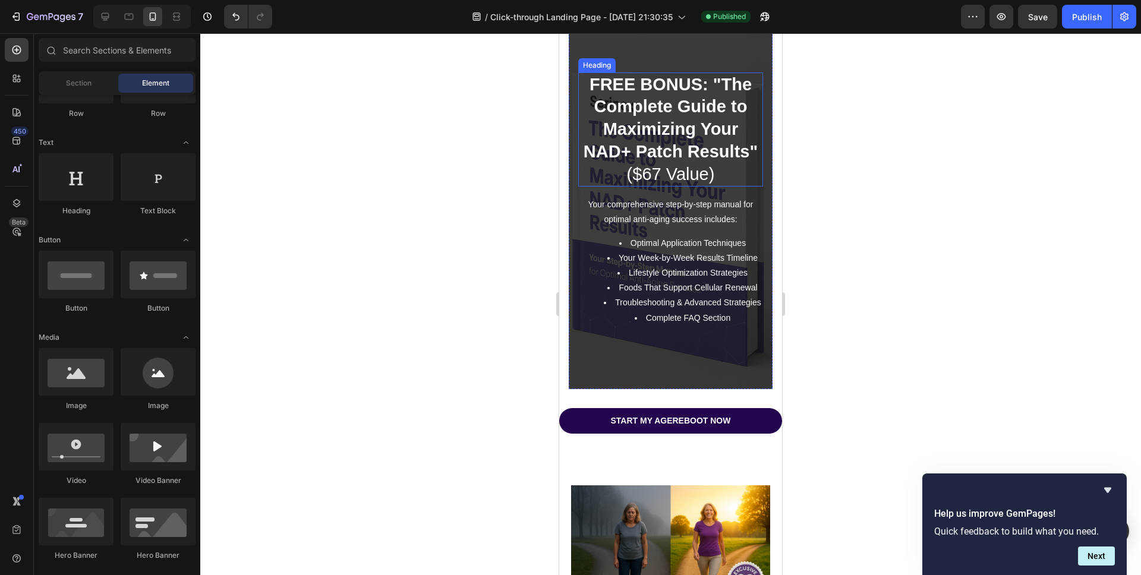
click at [649, 175] on h2 "FREE BONUS: "The Complete Guide to Maximizing Your NAD+ Patch Results" ($67 Val…" at bounding box center [670, 129] width 185 height 115
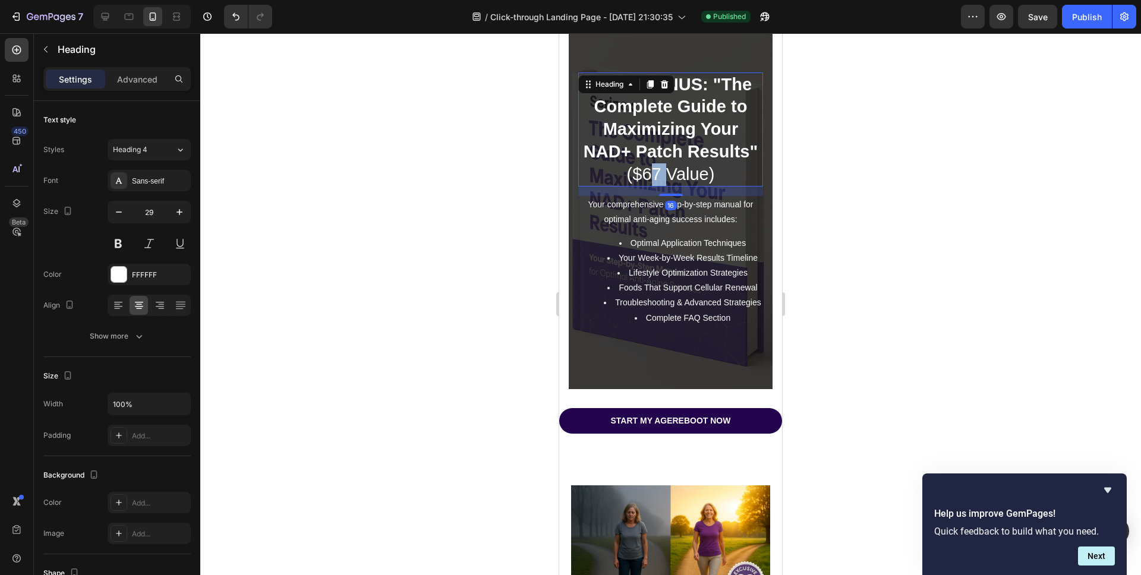
click at [649, 175] on h2 "FREE BONUS: "The Complete Guide to Maximizing Your NAD+ Patch Results" ($67 Val…" at bounding box center [670, 129] width 185 height 115
click at [649, 175] on p "FREE BONUS: "The Complete Guide to Maximizing Your NAD+ Patch Results" ($67 Val…" at bounding box center [670, 130] width 182 height 112
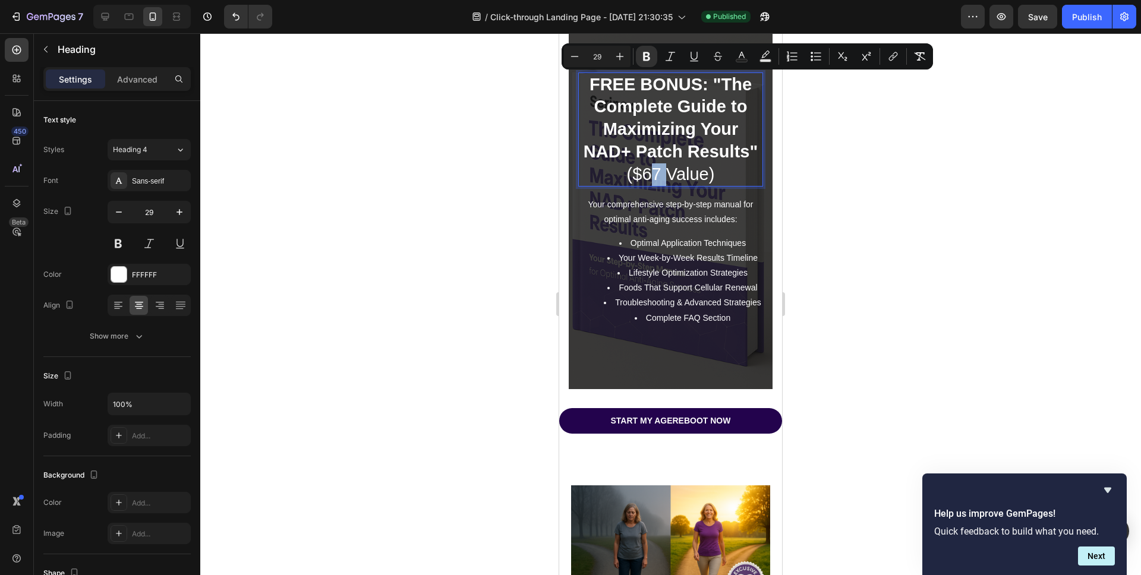
click at [649, 175] on p "FREE BONUS: "The Complete Guide to Maximizing Your NAD+ Patch Results" ($67 Val…" at bounding box center [670, 130] width 182 height 112
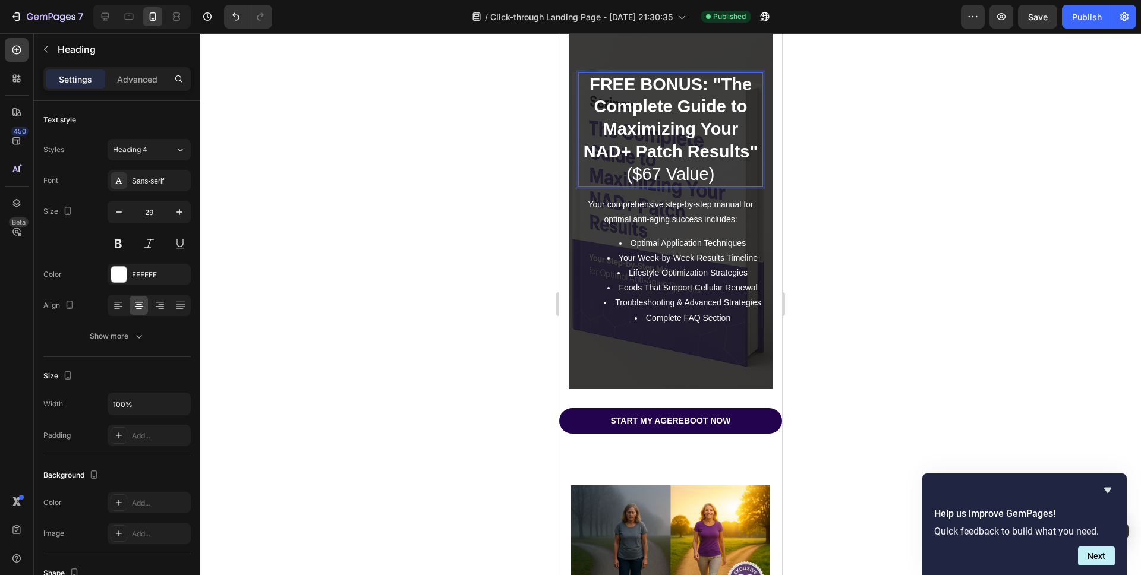
click at [649, 175] on p "FREE BONUS: "The Complete Guide to Maximizing Your NAD+ Patch Results" ($67 Val…" at bounding box center [670, 130] width 182 height 112
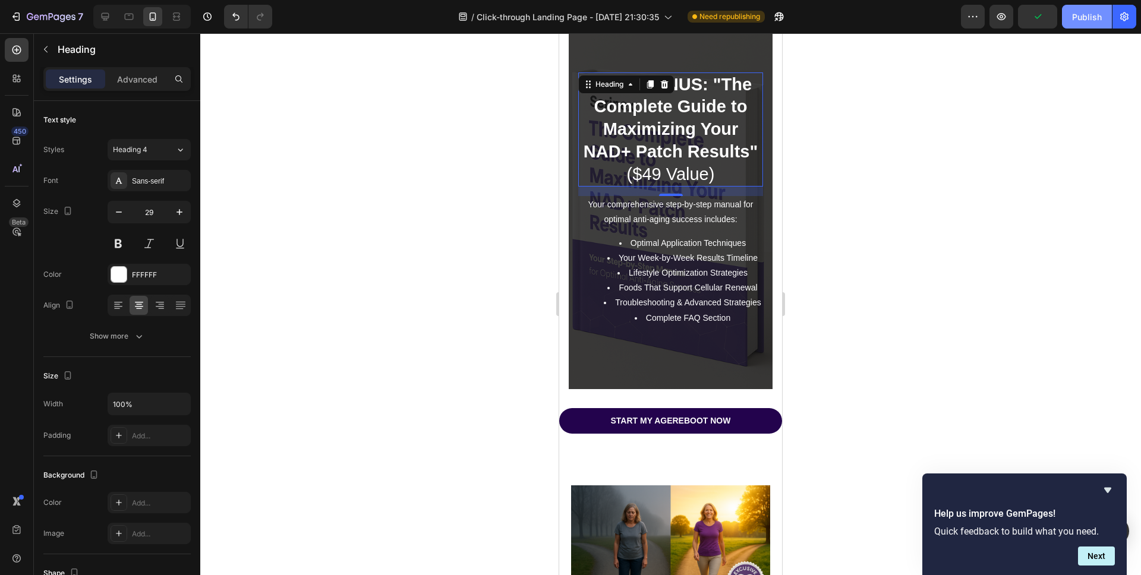
click at [1086, 23] on button "Publish" at bounding box center [1087, 17] width 50 height 24
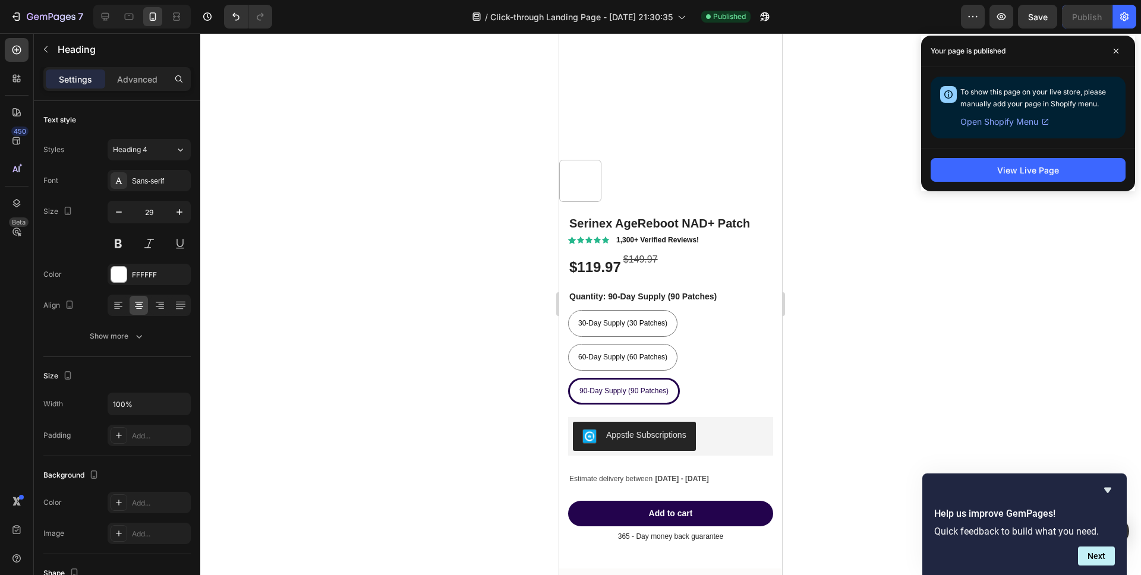
scroll to position [7418, 0]
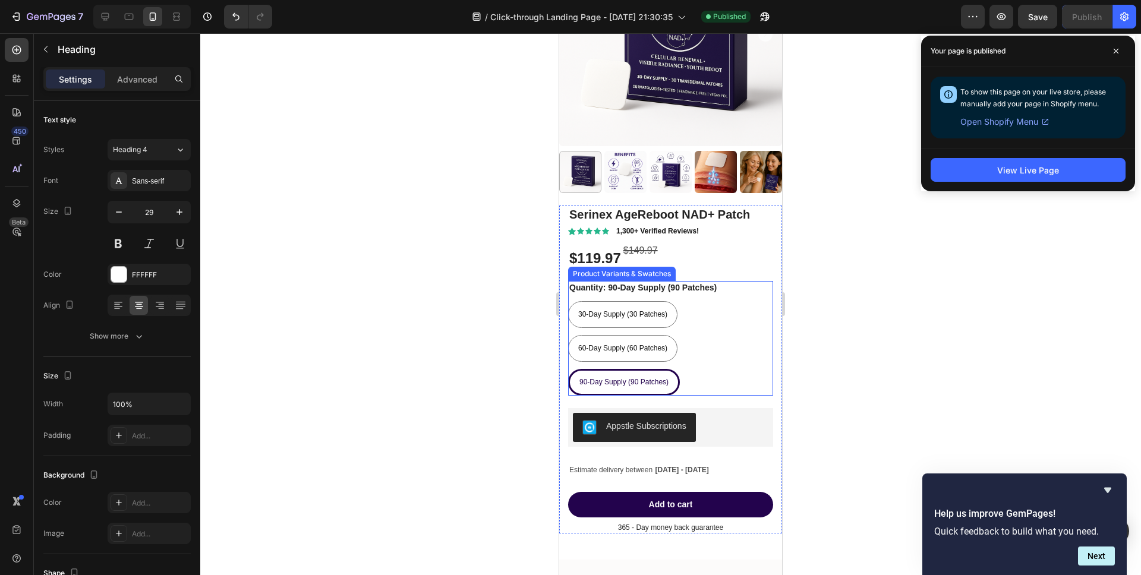
click at [716, 345] on div "30-Day Supply (30 Patches) 30-Day Supply (30 Patches) 30-Day Supply (30 Patches…" at bounding box center [670, 348] width 205 height 94
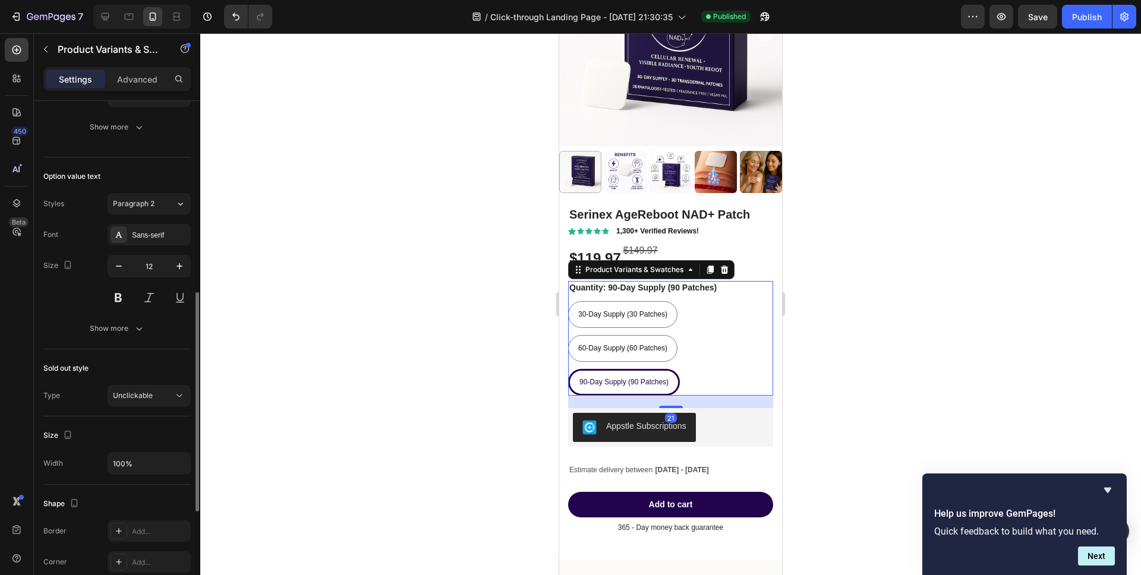
scroll to position [666, 0]
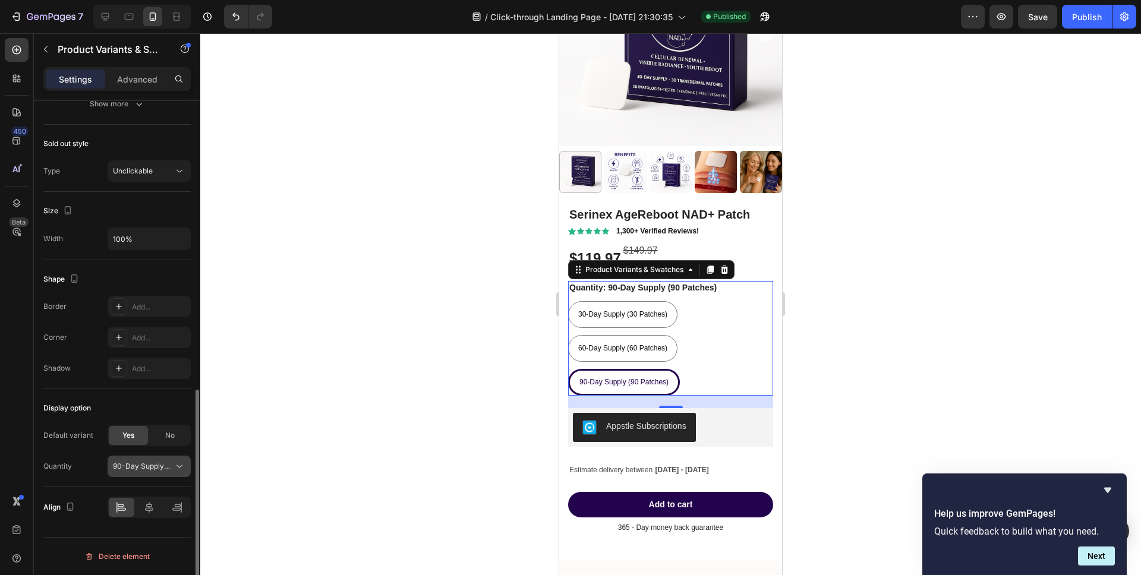
click at [144, 466] on span "90-Day Supply (90 Patches)" at bounding box center [142, 466] width 58 height 11
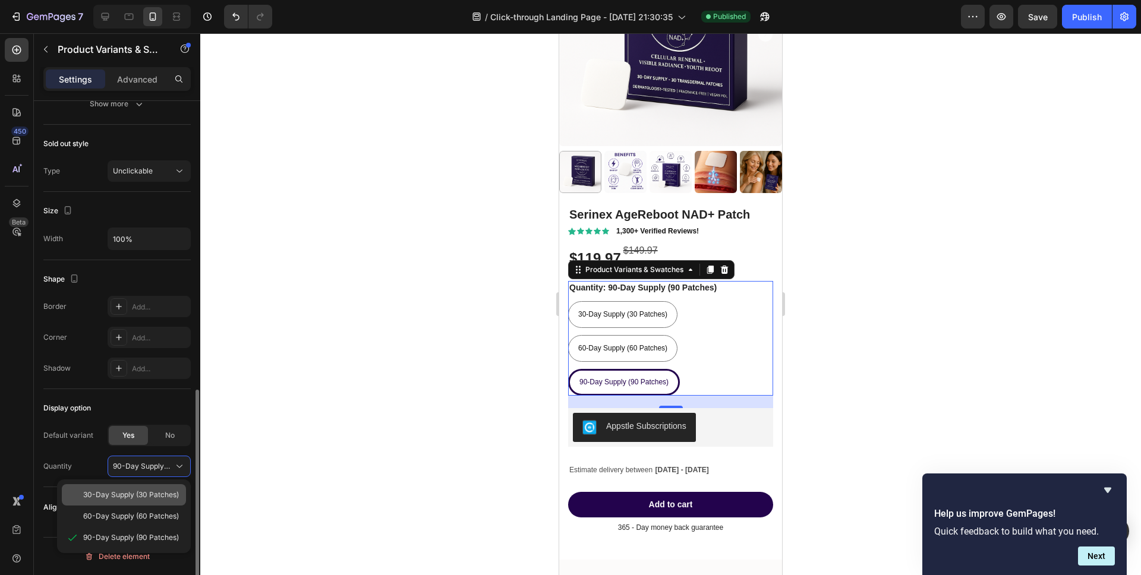
click at [146, 502] on div "30-Day Supply (30 Patches)" at bounding box center [124, 494] width 124 height 21
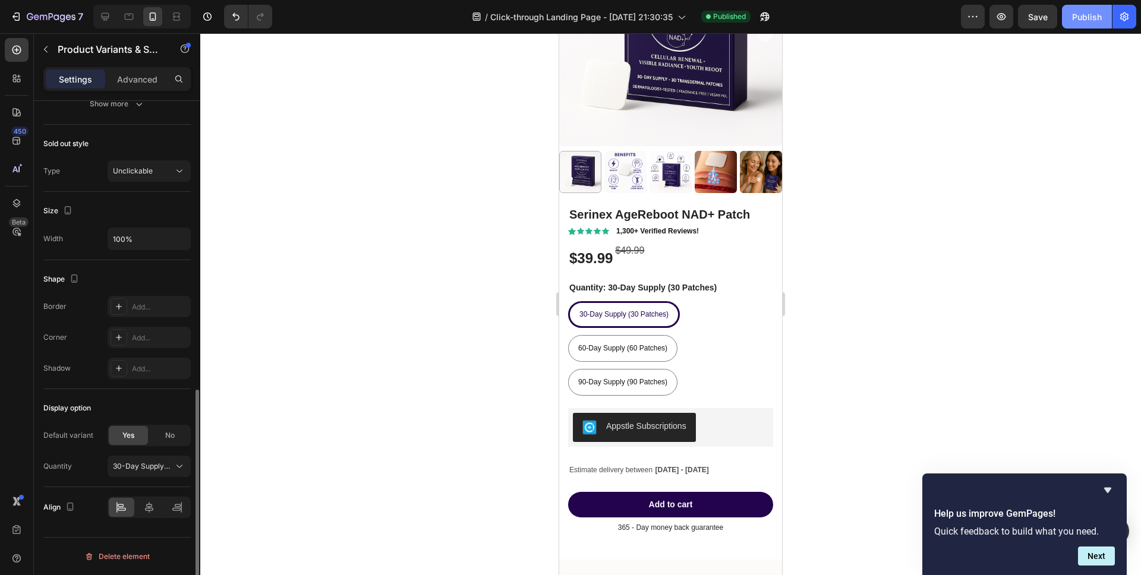
click at [1090, 25] on button "Publish" at bounding box center [1087, 17] width 50 height 24
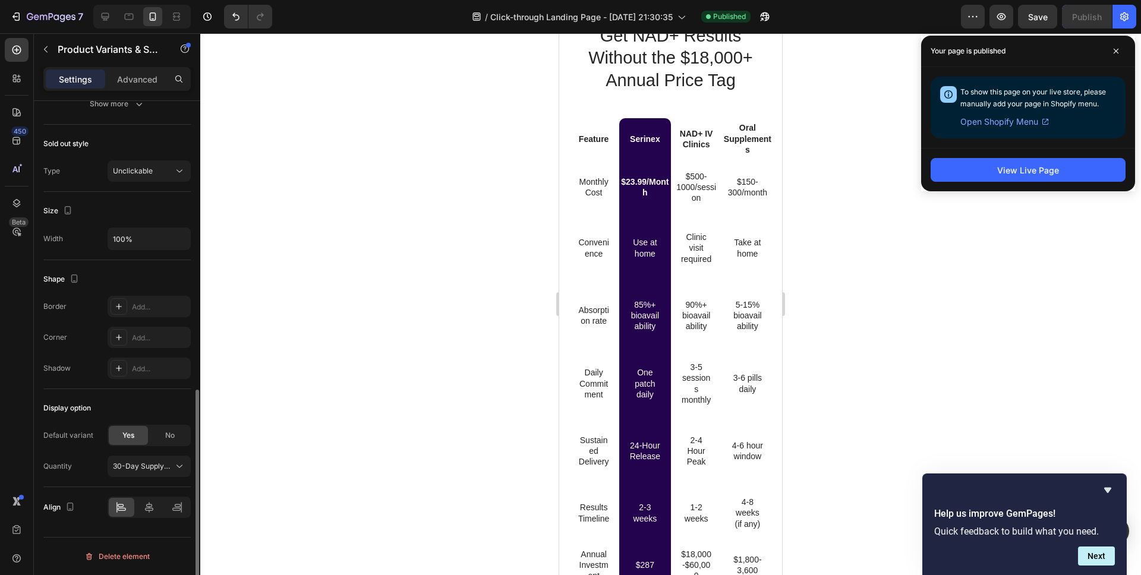
scroll to position [5221, 0]
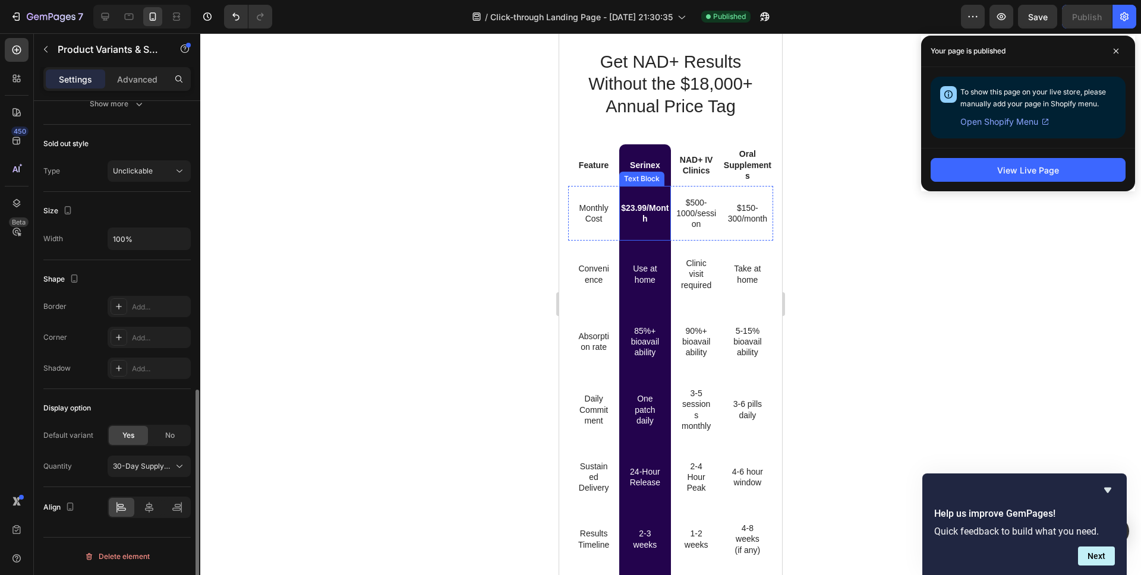
click at [649, 216] on p "$23.99/Month" at bounding box center [644, 213] width 49 height 21
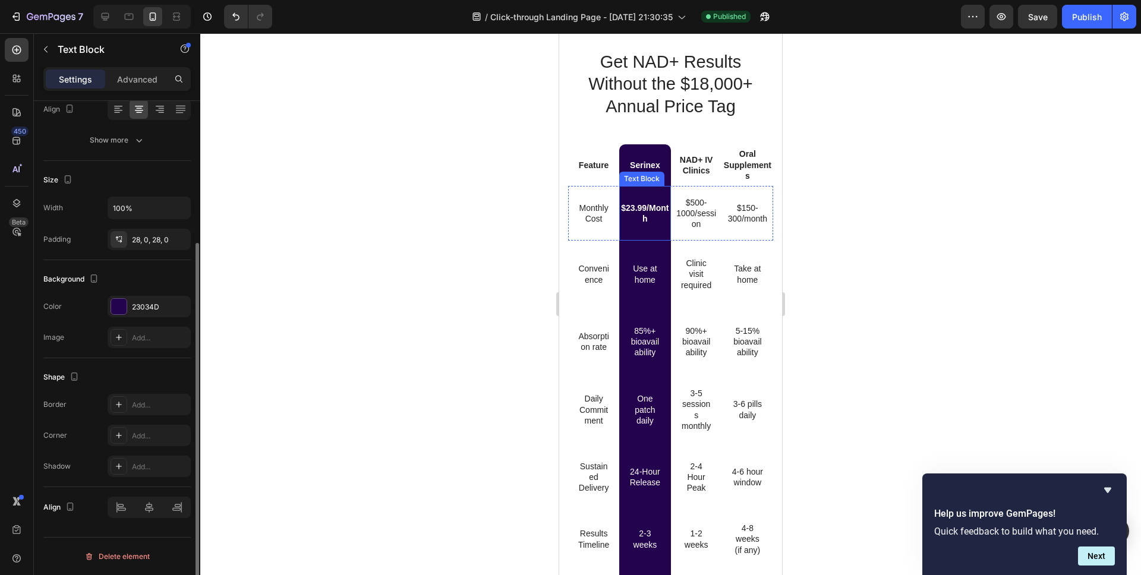
scroll to position [0, 0]
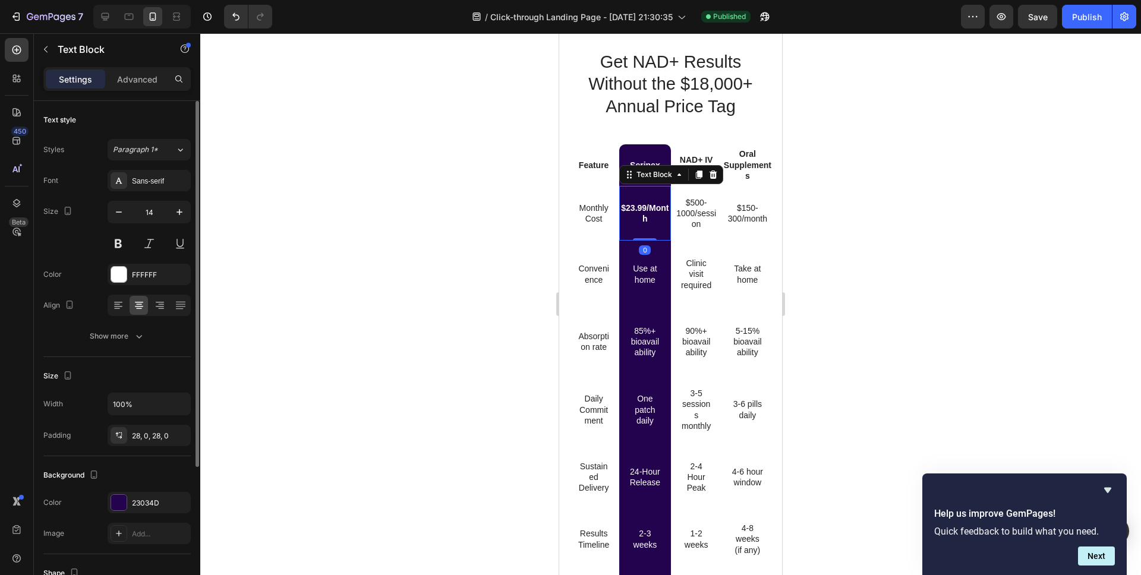
click at [636, 206] on p "$23.99/Month" at bounding box center [644, 213] width 49 height 21
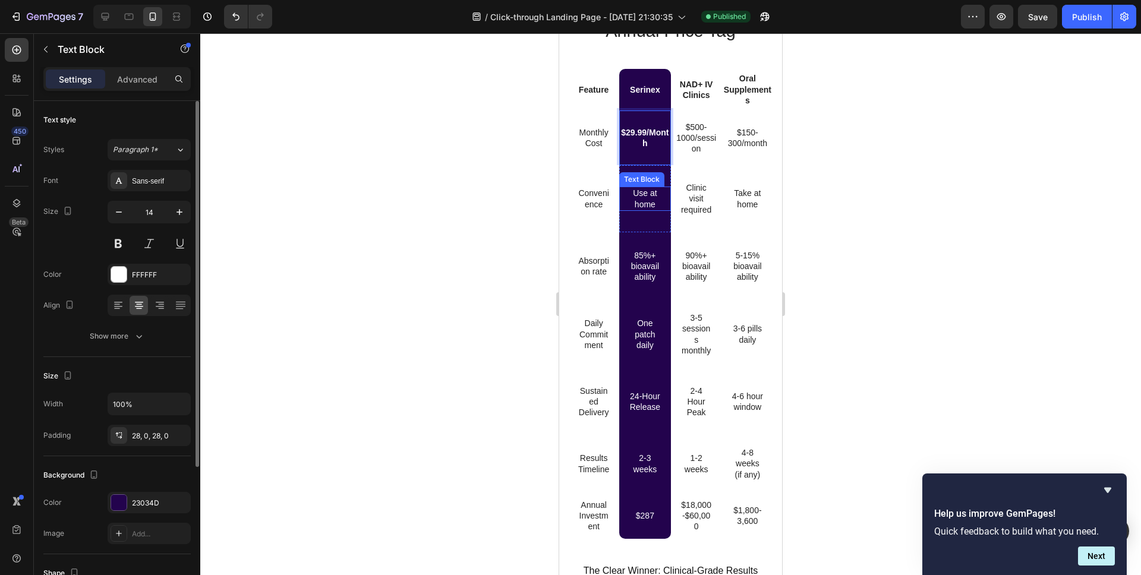
scroll to position [5298, 0]
click at [491, 381] on div at bounding box center [670, 304] width 940 height 542
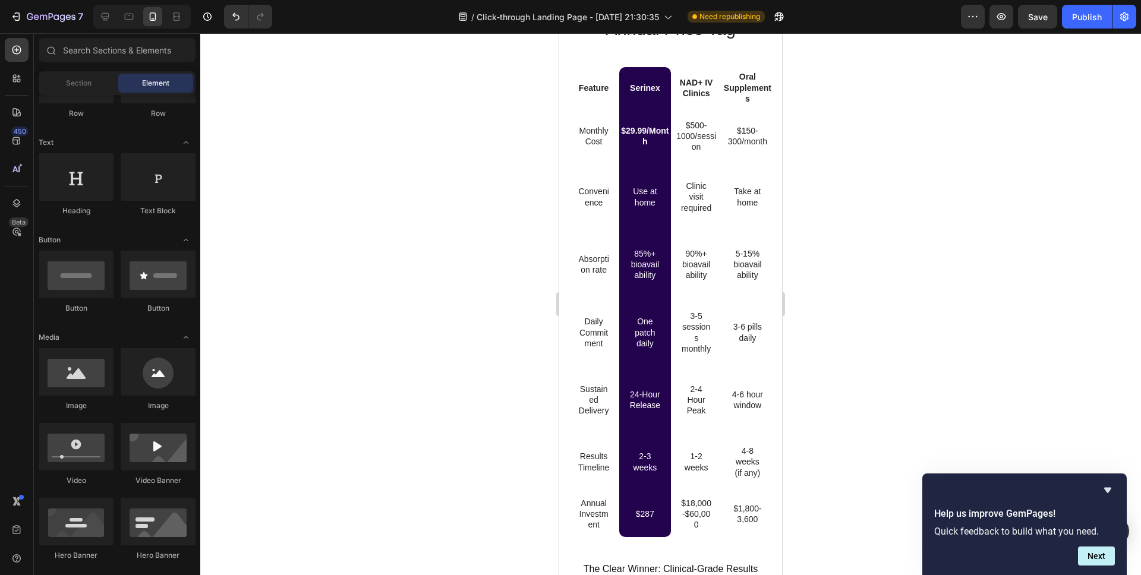
click at [647, 514] on p "$287" at bounding box center [644, 513] width 32 height 11
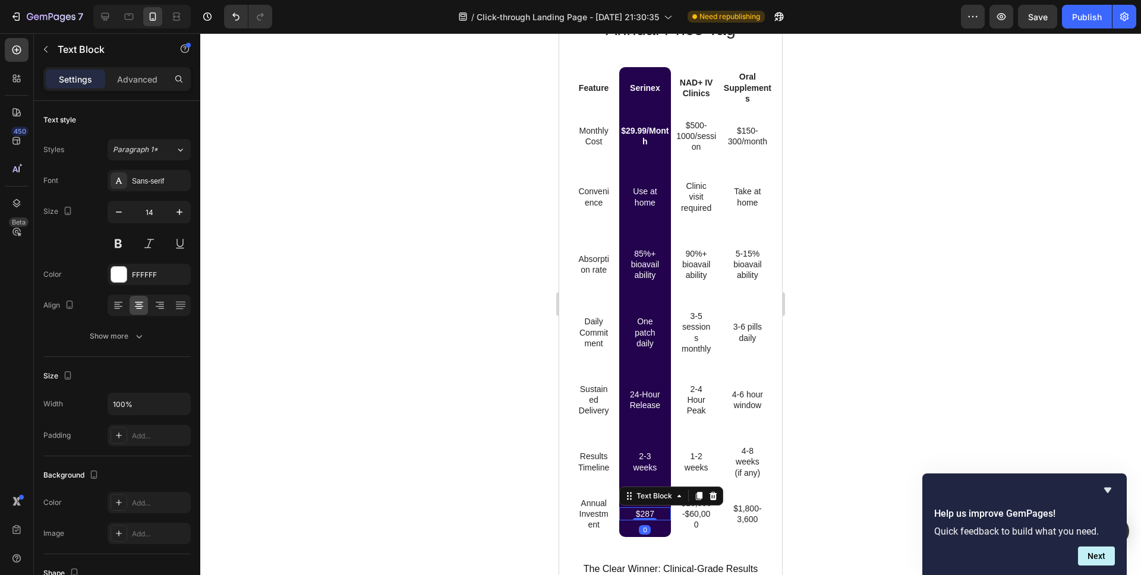
click at [647, 514] on p "$287" at bounding box center [644, 513] width 32 height 11
click at [491, 520] on div at bounding box center [670, 304] width 940 height 542
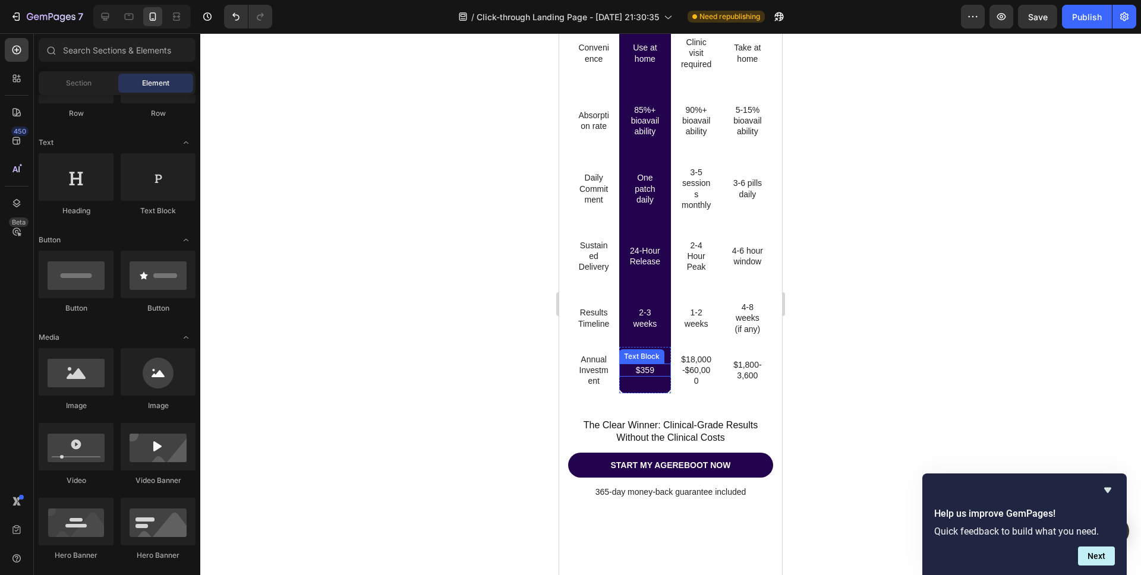
scroll to position [5442, 0]
click at [1093, 15] on div "Publish" at bounding box center [1087, 17] width 30 height 12
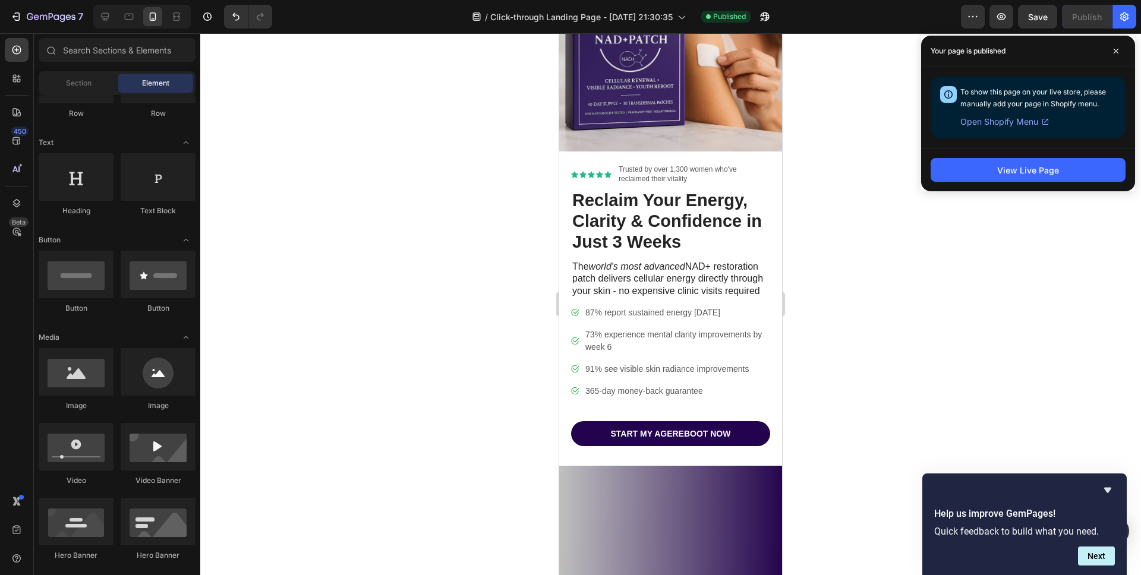
scroll to position [0, 0]
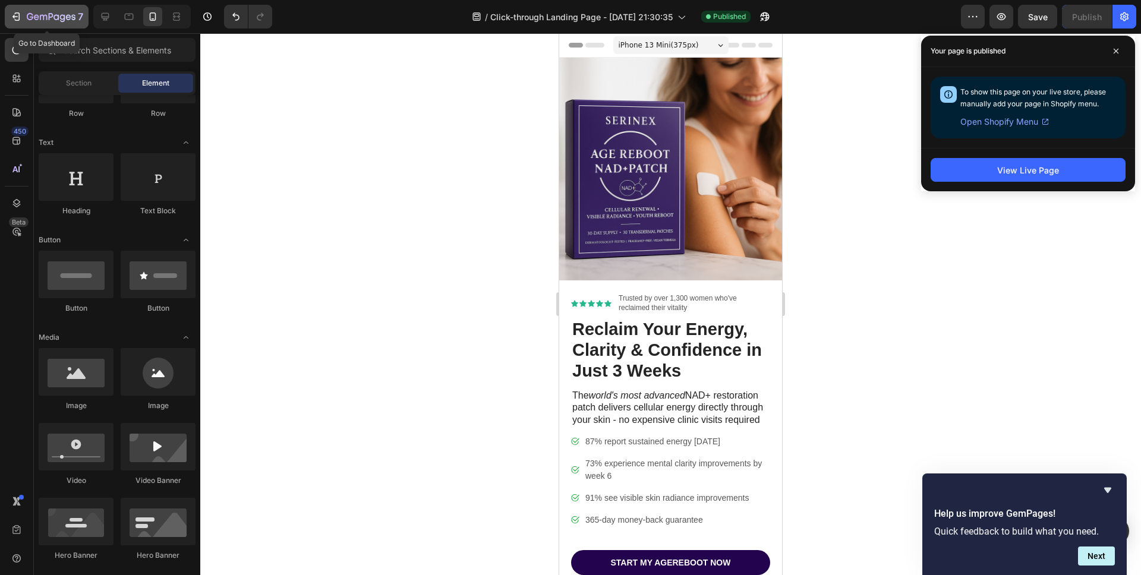
click at [36, 25] on button "7" at bounding box center [47, 17] width 84 height 24
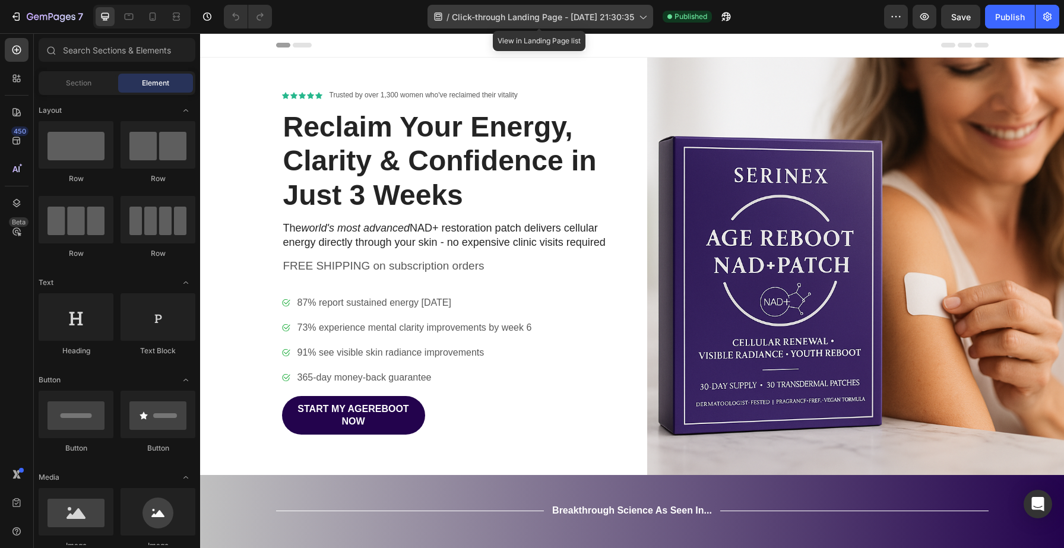
click at [619, 16] on span "Click-through Landing Page - [DATE] 21:30:35" at bounding box center [543, 17] width 182 height 12
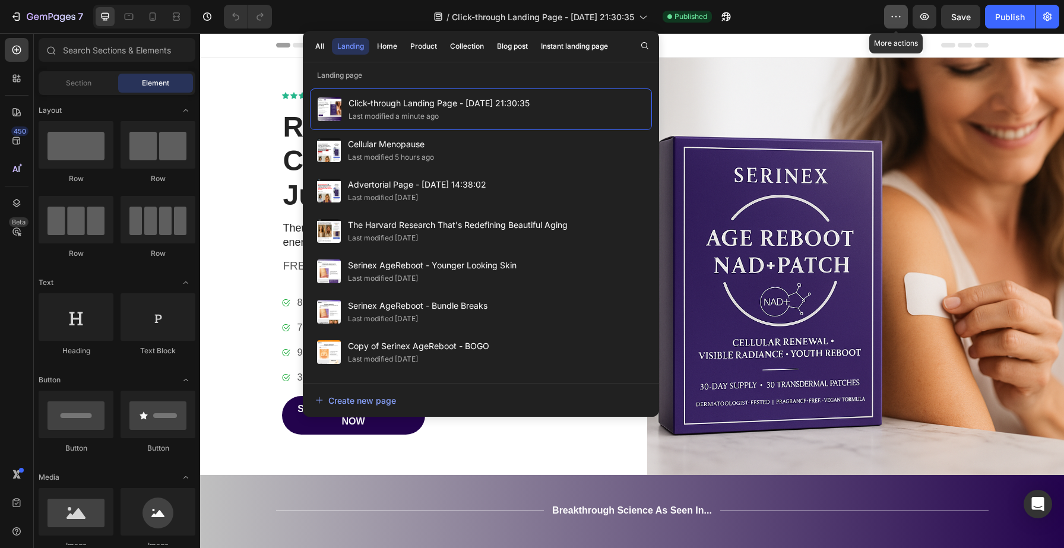
click at [899, 12] on icon "button" at bounding box center [896, 17] width 12 height 12
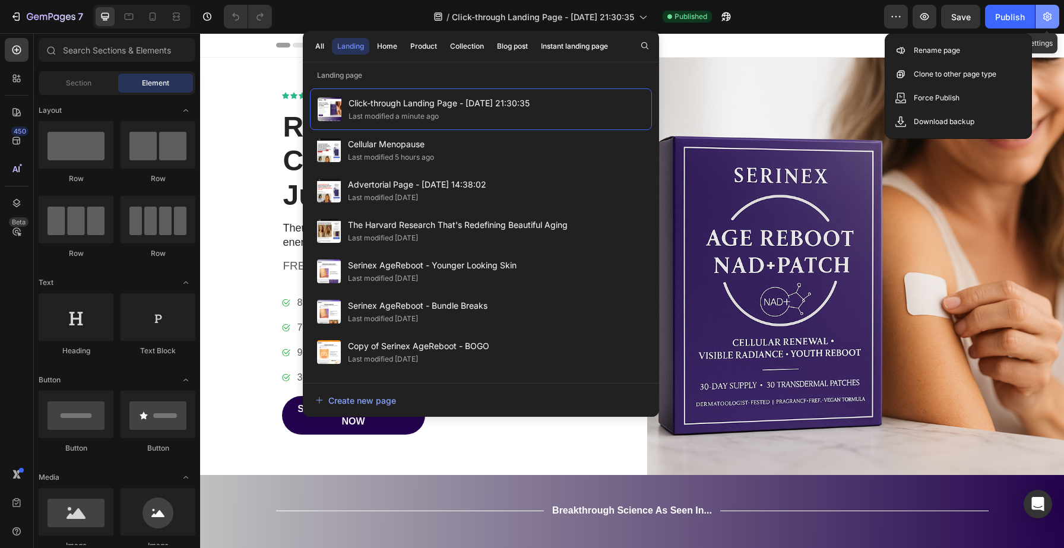
click at [1050, 21] on icon "button" at bounding box center [1048, 17] width 12 height 12
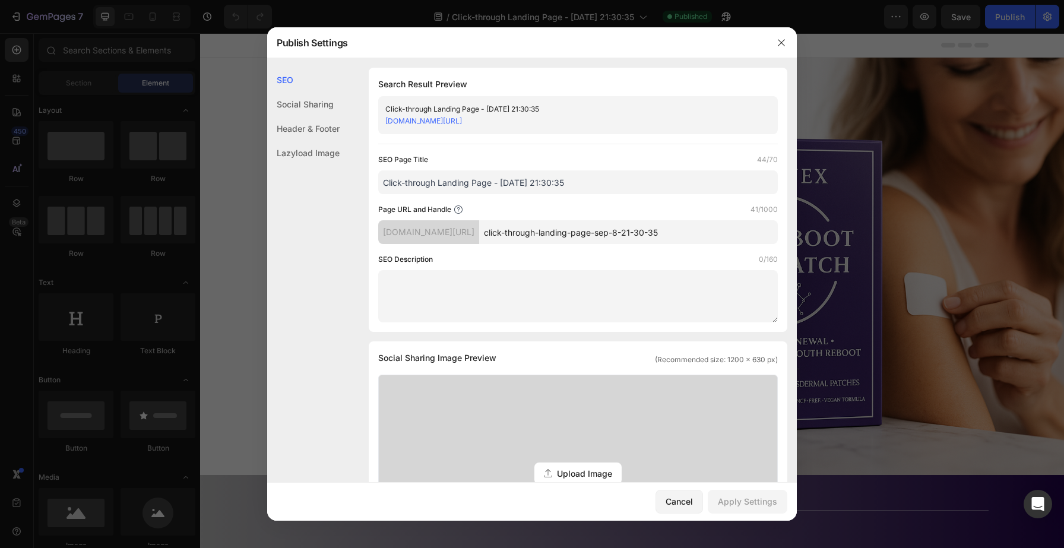
click at [539, 305] on textarea at bounding box center [578, 296] width 400 height 52
paste textarea "Restore cellular energy with Serinex NAD+ patches. Clinically-backed transderma…"
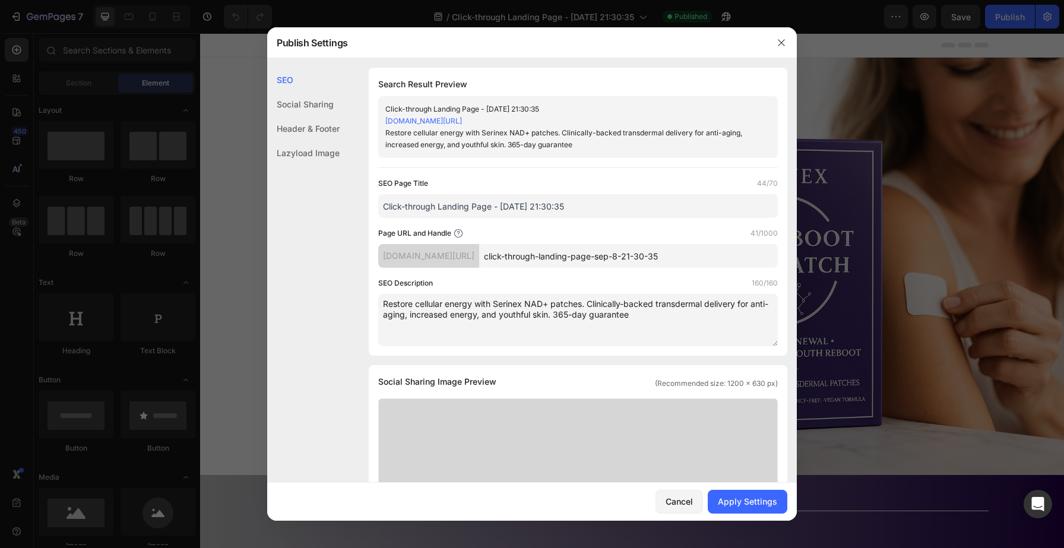
type textarea "Restore cellular energy with Serinex NAD+ patches. Clinically-backed transderma…"
click at [606, 260] on input "click-through-landing-page-sep-8-21-30-35" at bounding box center [628, 256] width 299 height 24
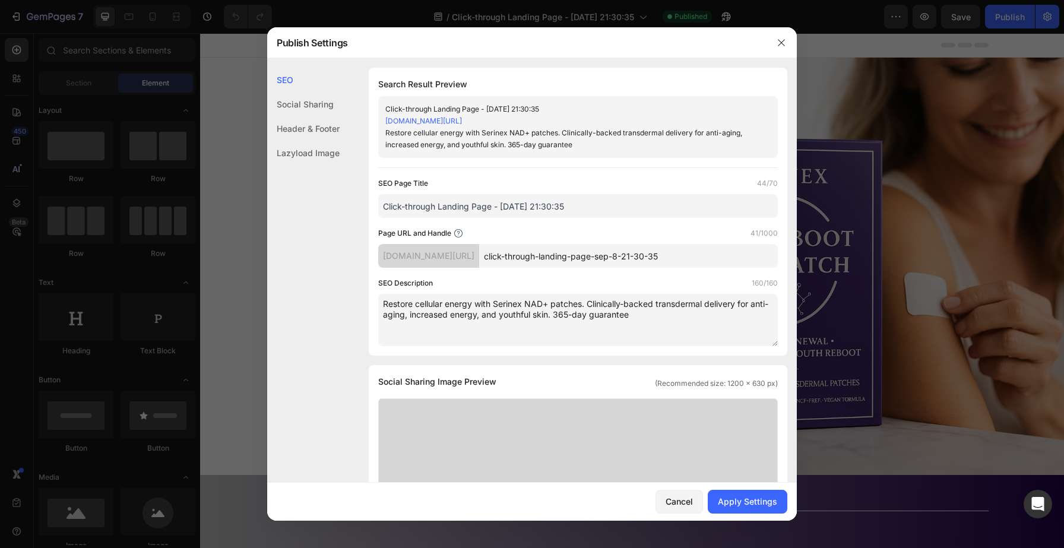
paste input "Anti-Aging NAD+ Patches - Restore Energy & Youthful Skin"
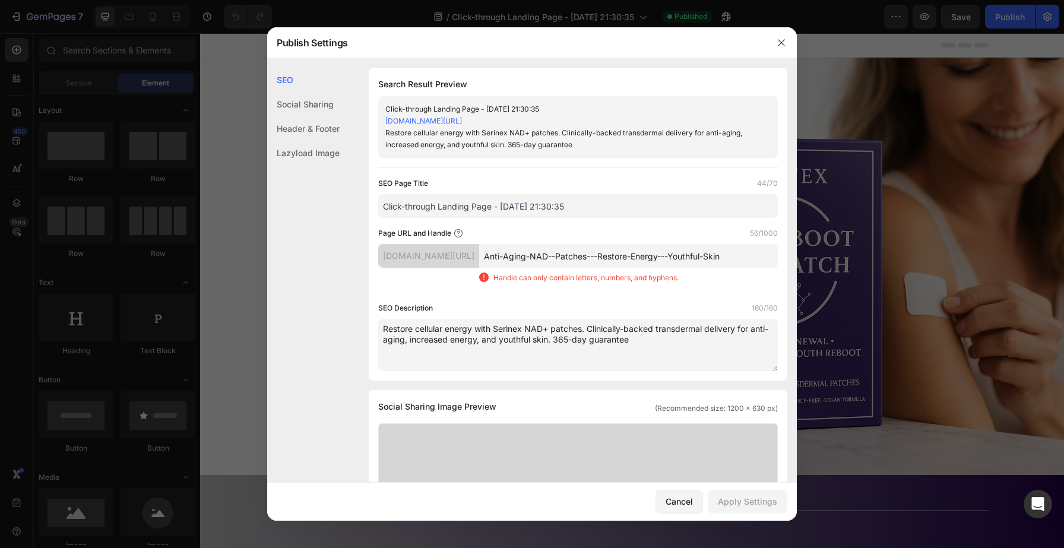
click at [597, 255] on input "Anti-Aging-NAD--Patches---Restore-Energy---Youthful-Skin" at bounding box center [628, 256] width 299 height 24
click at [639, 257] on input "Anti-Aging-NAD-Patches---Restore-Energy---Youthful-Skin" at bounding box center [628, 256] width 299 height 24
click at [702, 258] on input "Anti-Aging-NAD-Patches-Restore-Energy---Youthful-Skin" at bounding box center [628, 256] width 299 height 24
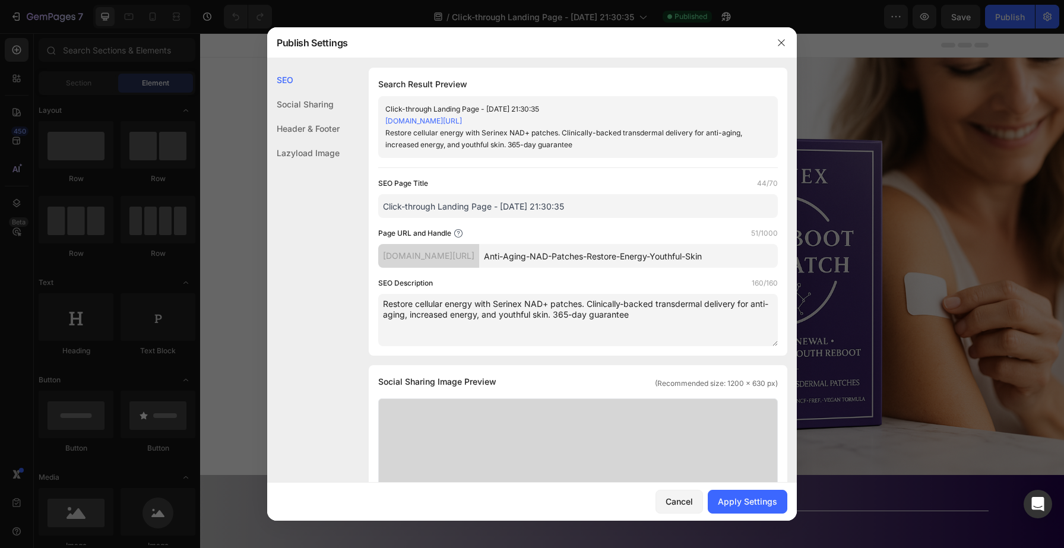
click at [724, 288] on div "SEO Description 160/160" at bounding box center [578, 283] width 400 height 12
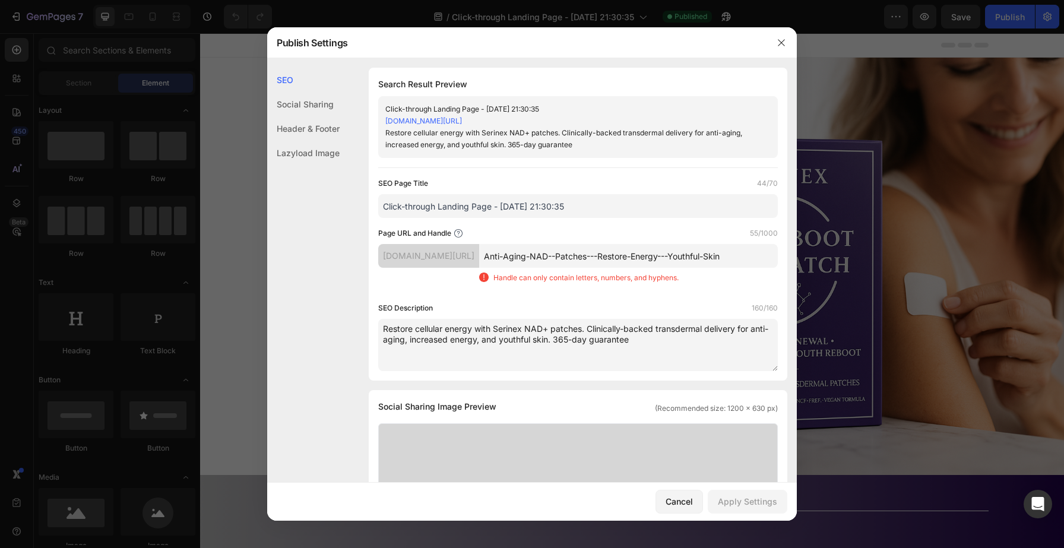
type input "Anti-Aging-NAD-Patches---Restore-Energy---Youthful-Skin"
type textarea "Restore cellular energy with Serinex NAD+ patches. Clinically-backed transderma…"
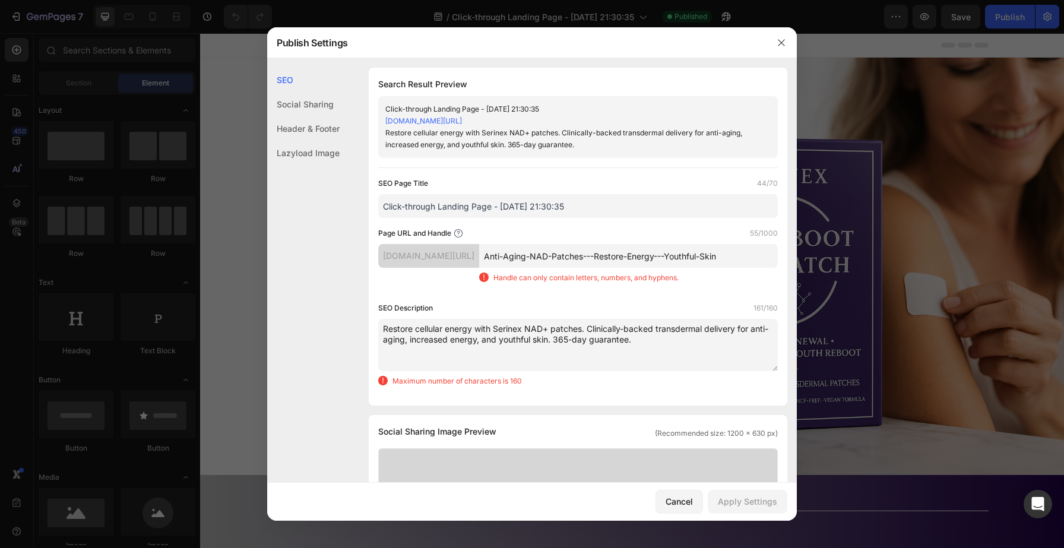
type textarea "Restore cellular energy with Serinex NAD+ patches. Clinically-backed transderma…"
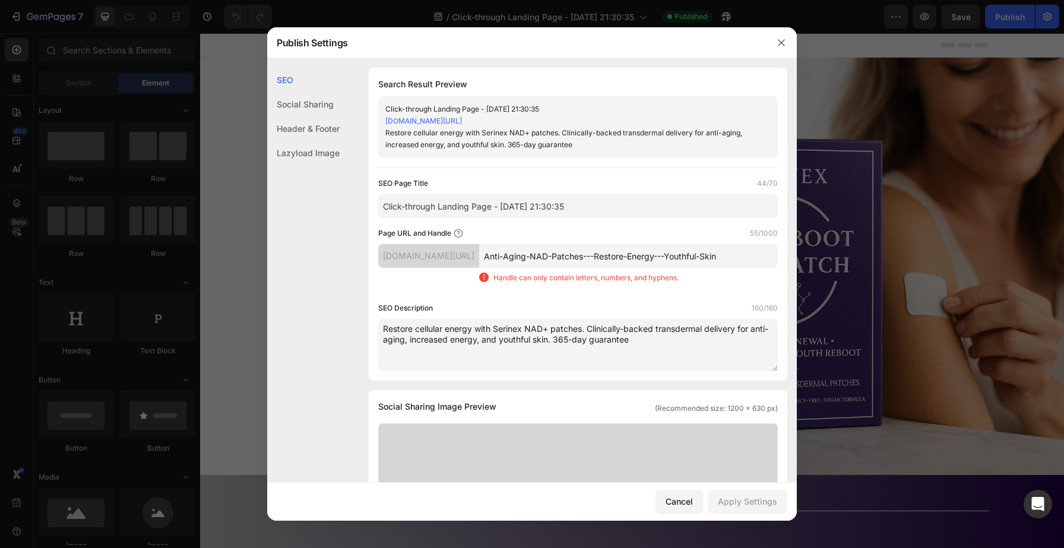
click at [601, 262] on input "Anti-Aging-NAD-Patches---Restore-Energy---Youthful-Skin" at bounding box center [628, 256] width 299 height 24
click at [566, 202] on input "Click-through Landing Page - [DATE] 21:30:35" at bounding box center [578, 206] width 400 height 24
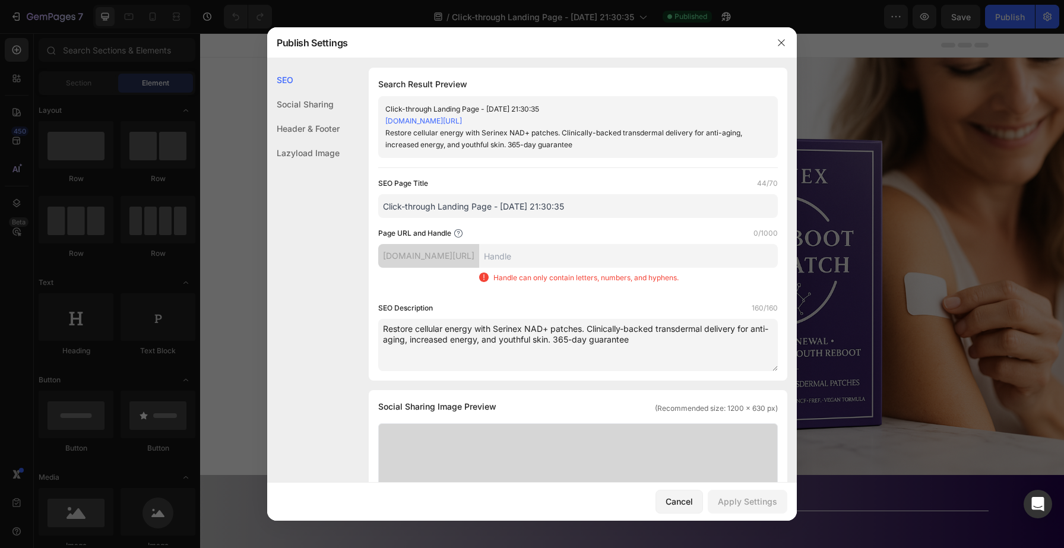
click at [566, 202] on input "Click-through Landing Page - [DATE] 21:30:35" at bounding box center [578, 206] width 400 height 24
paste input "Anti-Aging NAD+ Patches - Restore Energy & Youthful Skin"
type input "Anti-Aging NAD+ Patches - Restore Energy & Youthful Skin"
click at [578, 245] on input "text" at bounding box center [628, 256] width 299 height 24
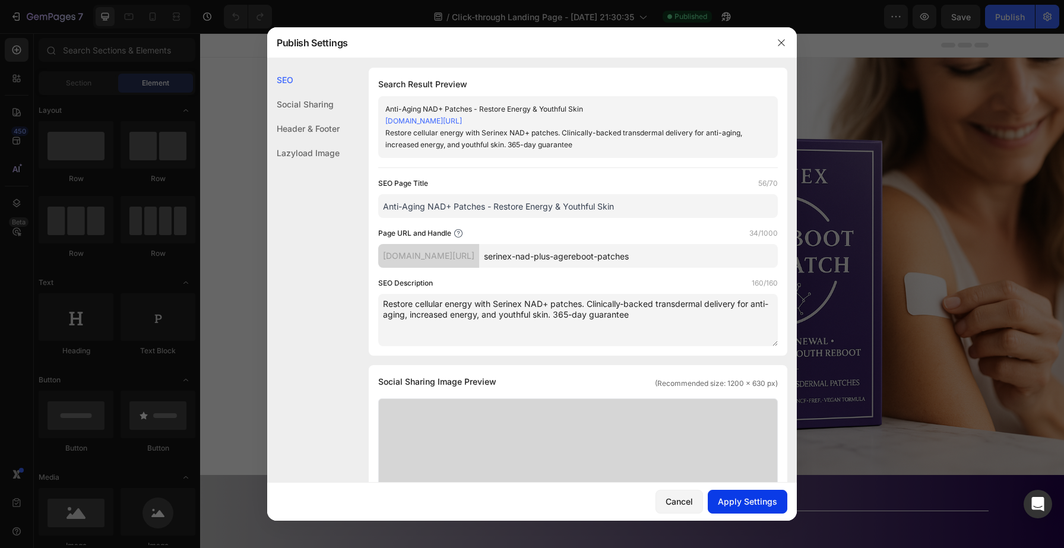
click at [745, 503] on div "Apply Settings" at bounding box center [747, 501] width 59 height 12
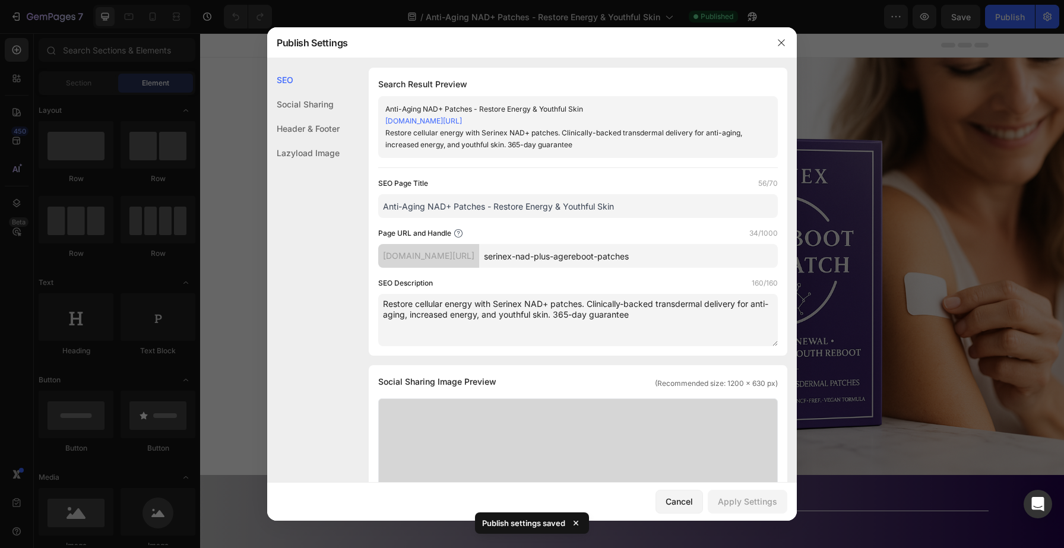
click at [705, 258] on input "serinex-nad-plus-agereboot-patches" at bounding box center [628, 256] width 299 height 24
type input "serinex-agereboot-nad-plus-patch"
click at [760, 503] on div "Apply Settings" at bounding box center [747, 501] width 59 height 12
click at [787, 46] on button "button" at bounding box center [781, 42] width 19 height 19
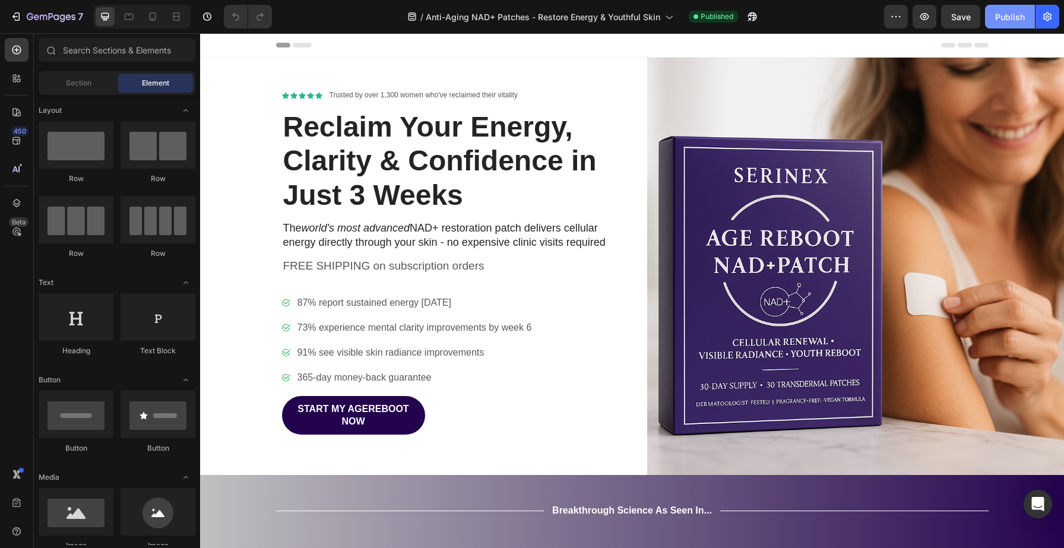
click at [996, 22] on div "Publish" at bounding box center [1011, 17] width 30 height 12
click at [996, 22] on button "Publish" at bounding box center [1010, 17] width 50 height 24
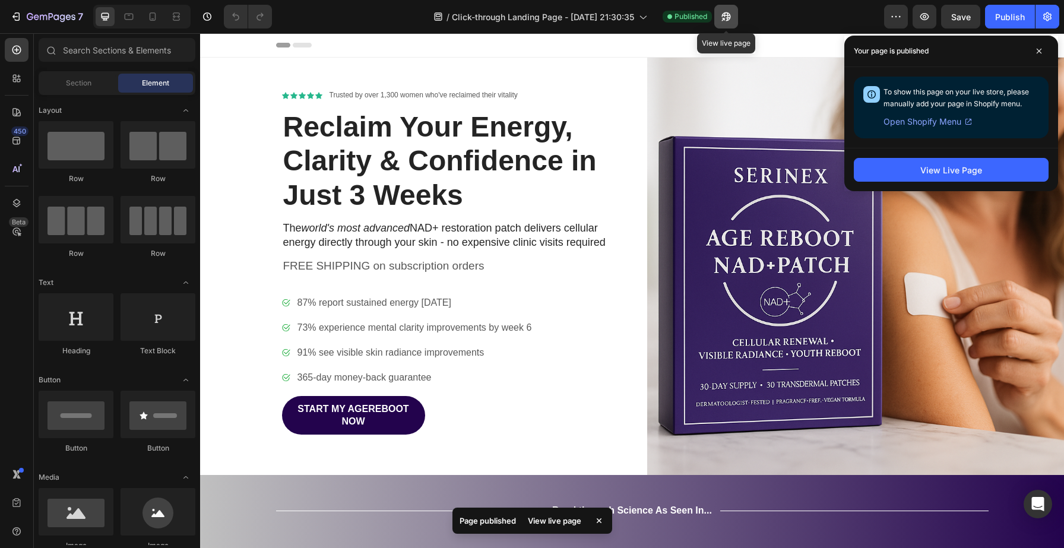
click at [726, 22] on icon "button" at bounding box center [727, 17] width 12 height 12
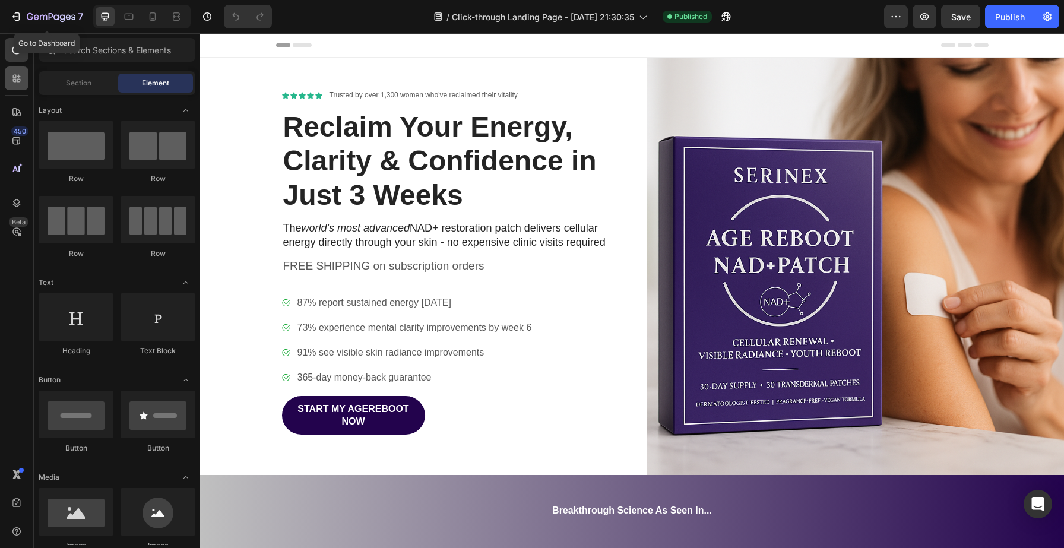
drag, startPoint x: 10, startPoint y: 15, endPoint x: 17, endPoint y: 72, distance: 58.0
click at [11, 15] on icon "button" at bounding box center [16, 17] width 12 height 12
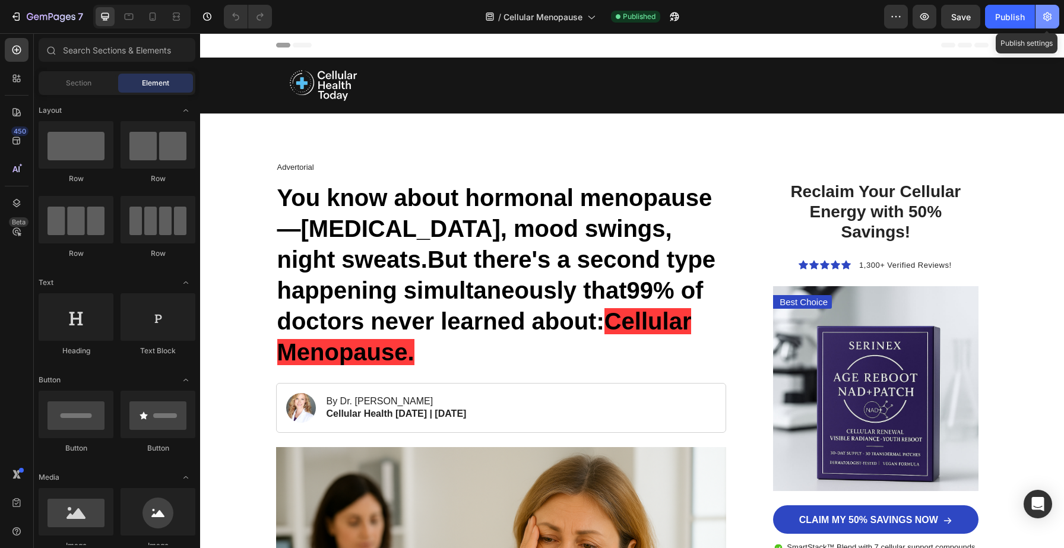
click at [1050, 20] on icon "button" at bounding box center [1048, 17] width 12 height 12
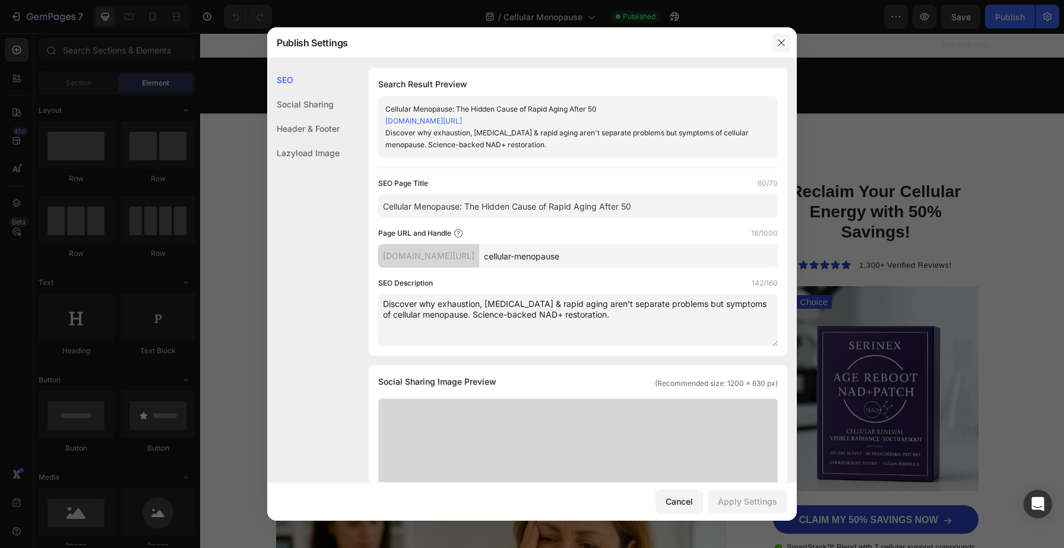
click at [786, 43] on button "button" at bounding box center [781, 42] width 19 height 19
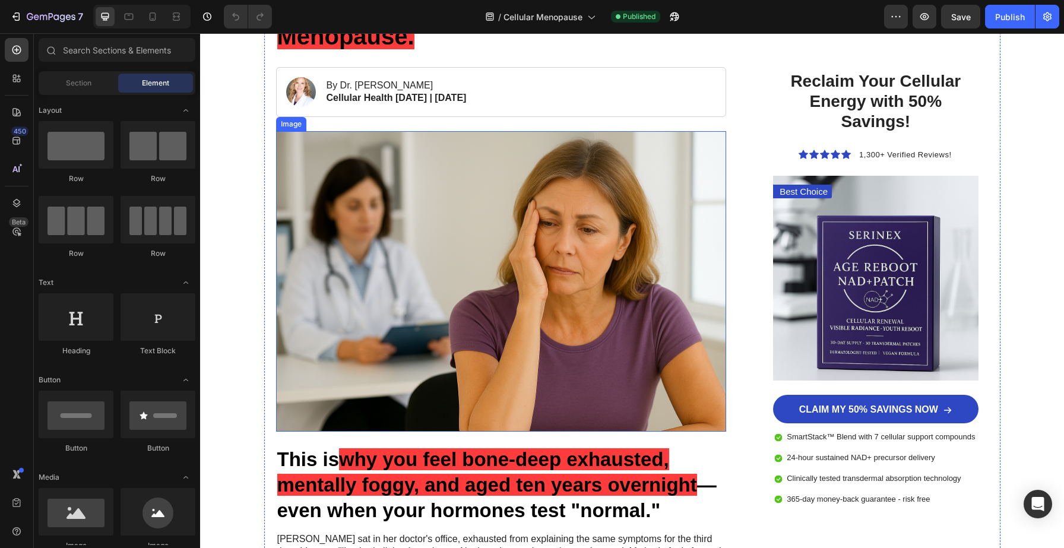
scroll to position [324, 0]
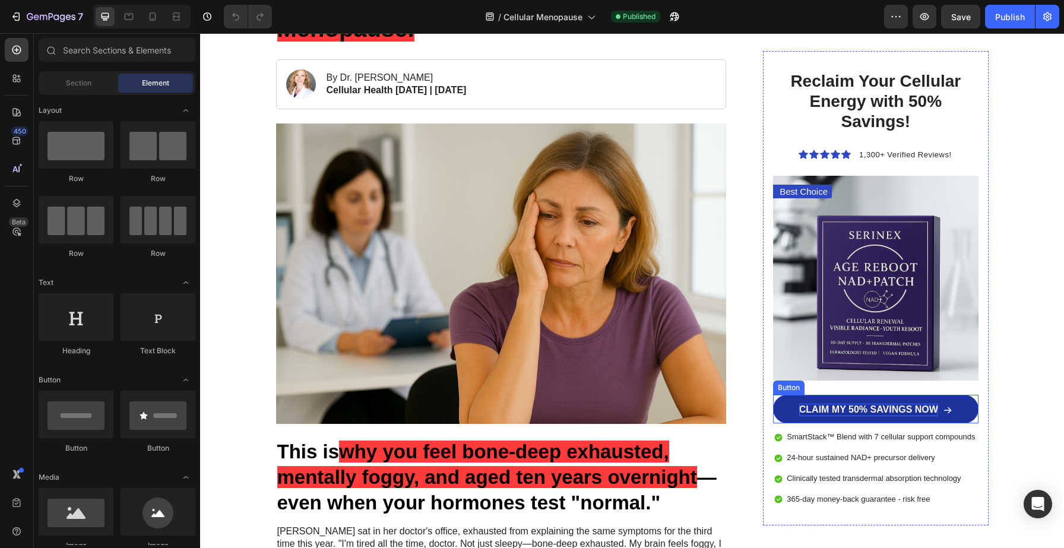
click at [805, 411] on p "CLAIM MY 50% SAVINGS NOW" at bounding box center [869, 410] width 139 height 12
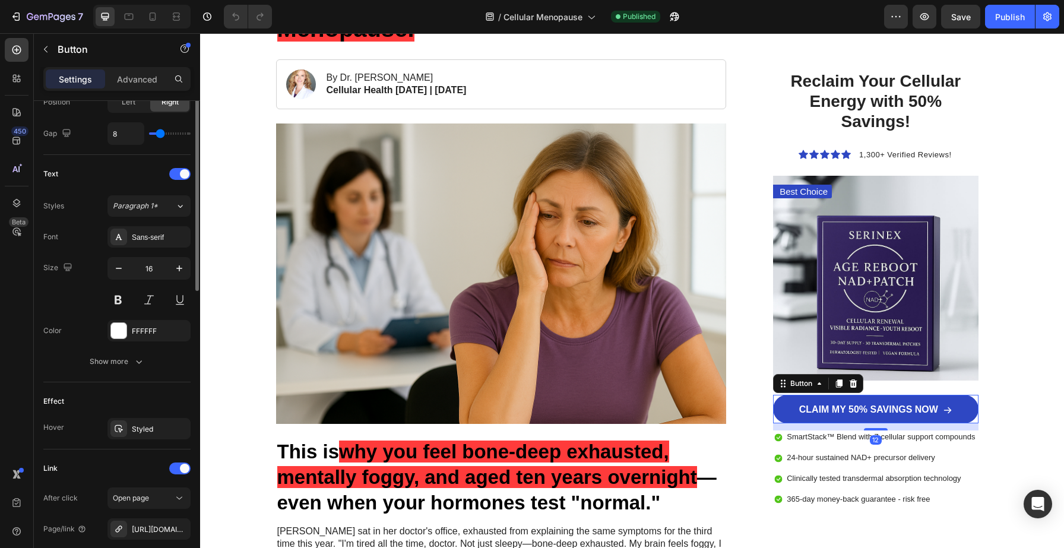
scroll to position [557, 0]
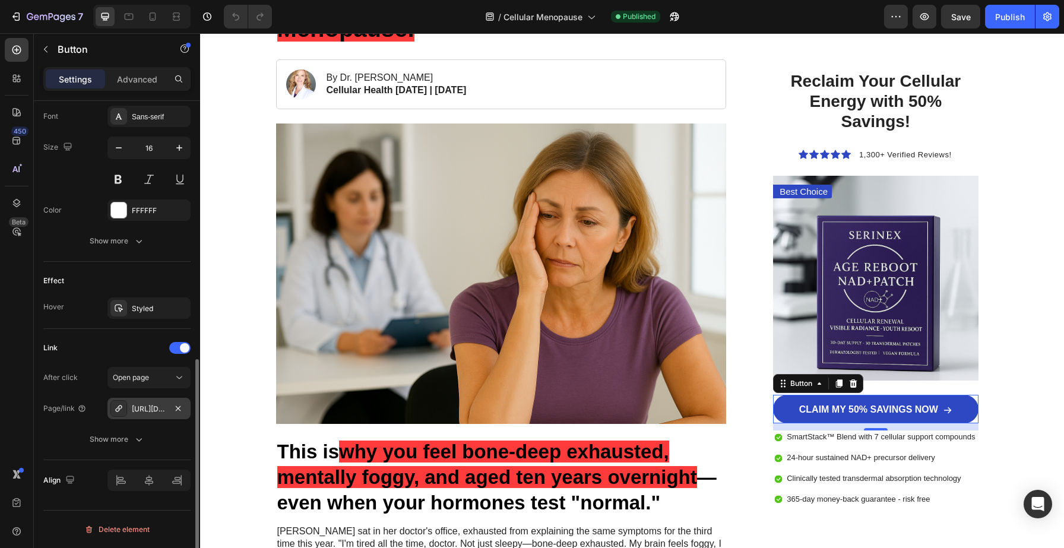
click at [150, 413] on div "https://serinexlabs.com/click-through-landing-page-sep-8-21-30-35?_ab=0&key=175…" at bounding box center [149, 409] width 34 height 11
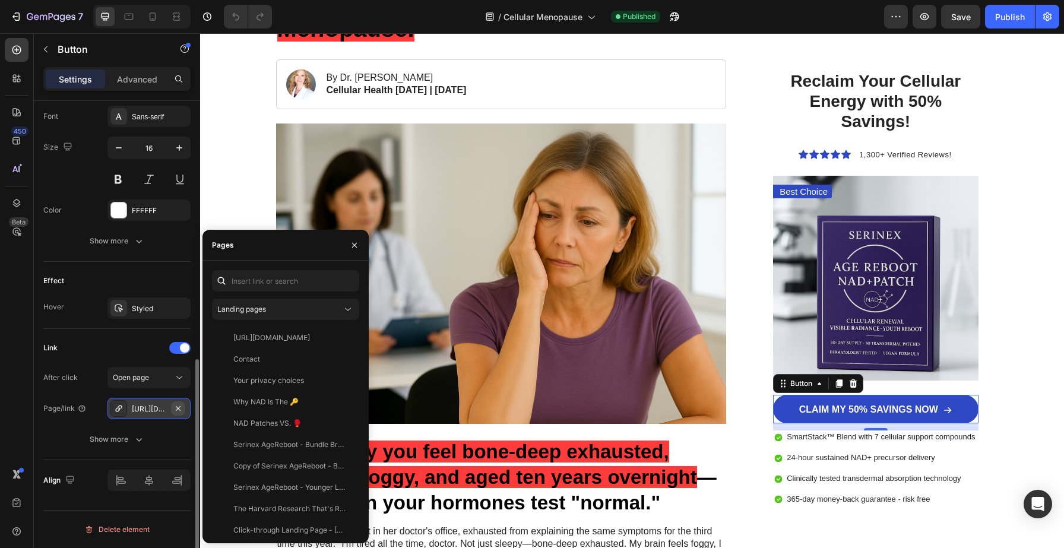
click at [176, 410] on icon "button" at bounding box center [178, 408] width 5 height 5
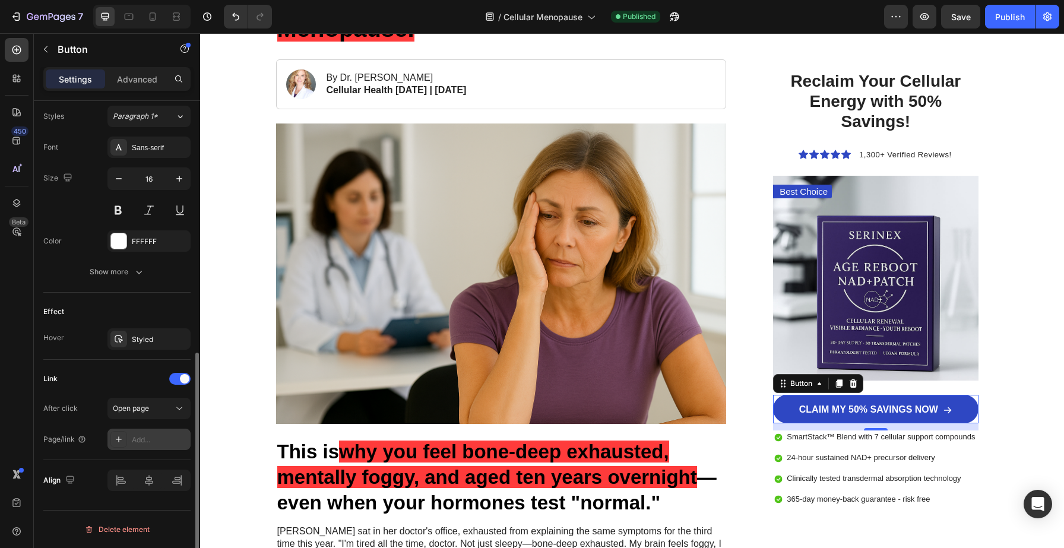
click at [137, 438] on div "Add..." at bounding box center [160, 440] width 56 height 11
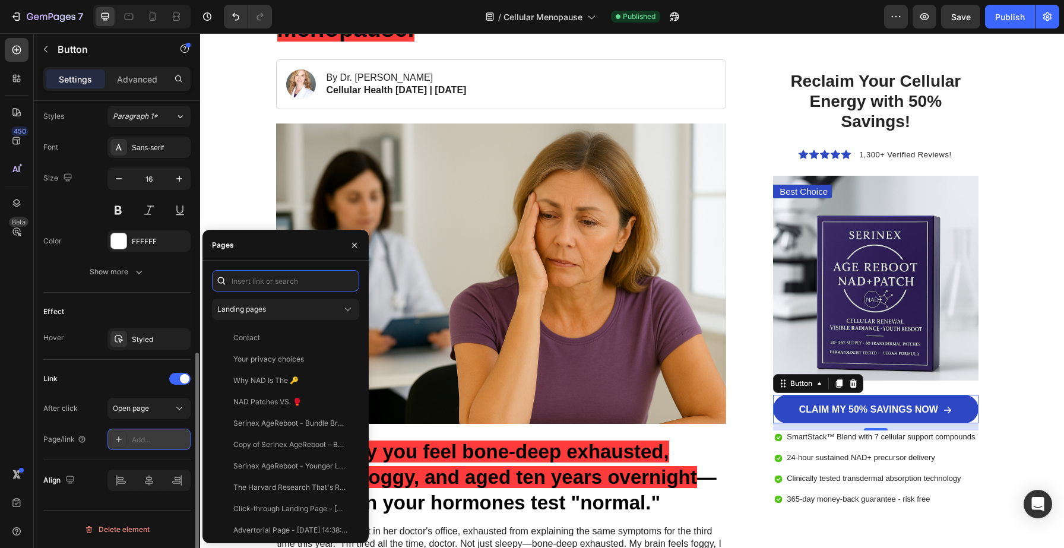
paste input "https://serinexlabs.com/pages/serinex-agereboot-nad-plus-patch?_ab=0&key=175902…"
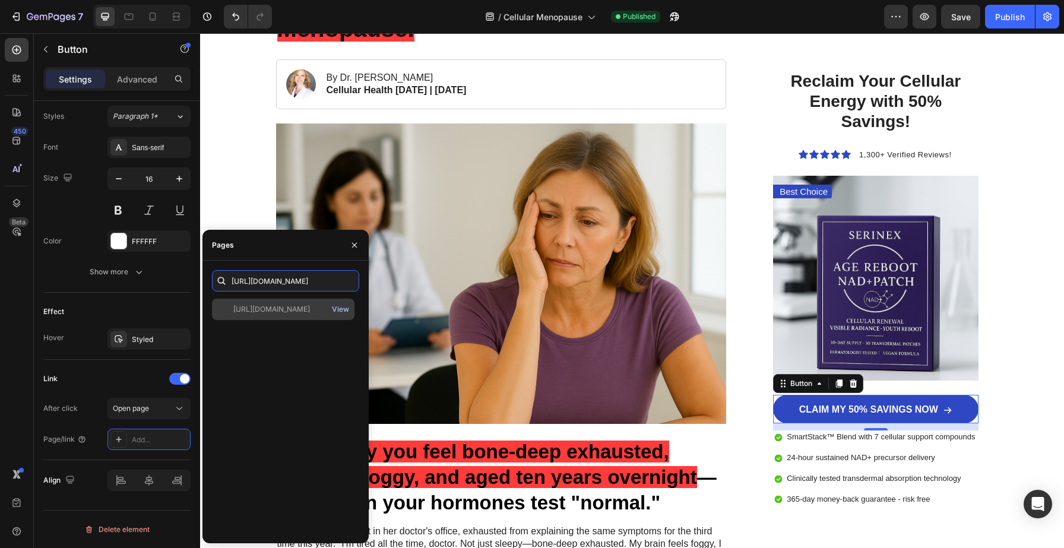
type input "https://serinexlabs.com/pages/serinex-agereboot-nad-plus-patch?_ab=0&key=175902…"
click at [345, 309] on div "View" at bounding box center [340, 309] width 17 height 11
click at [302, 304] on div "https://serinexlabs.com/pages/serinex-agereboot-nad-plus-patch?_ab=0&key=175902…" at bounding box center [271, 309] width 77 height 11
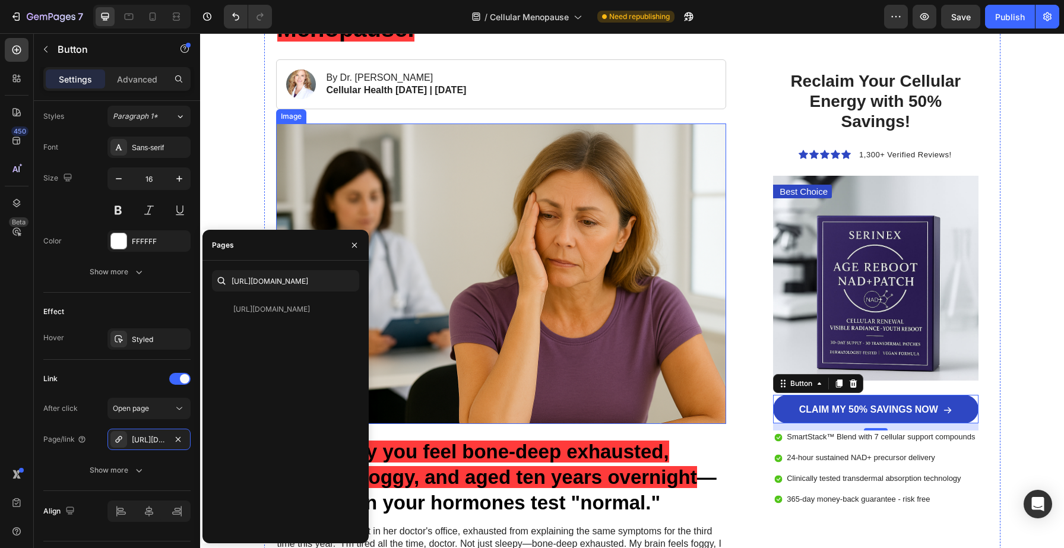
click at [626, 383] on img at bounding box center [501, 274] width 451 height 301
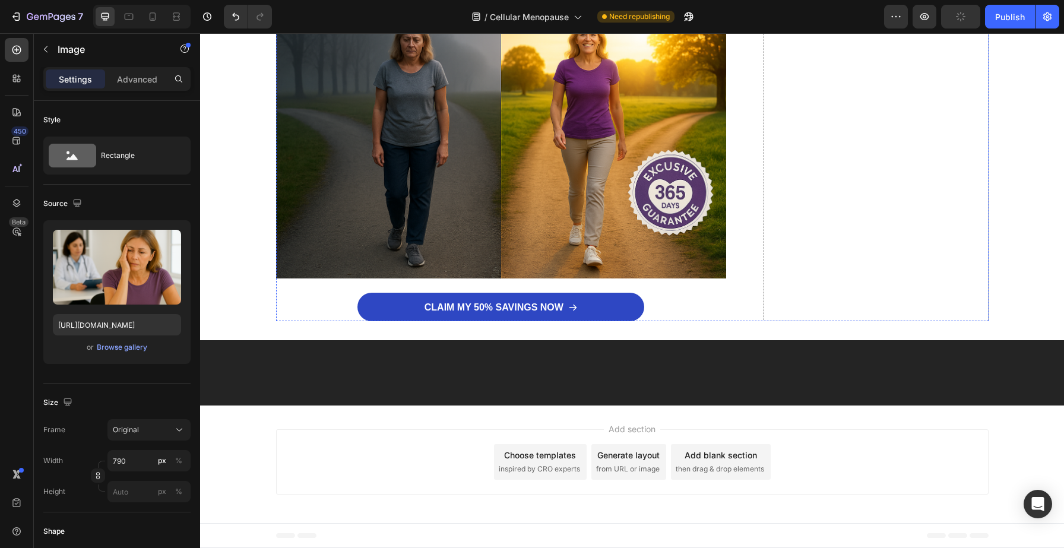
scroll to position [7914, 0]
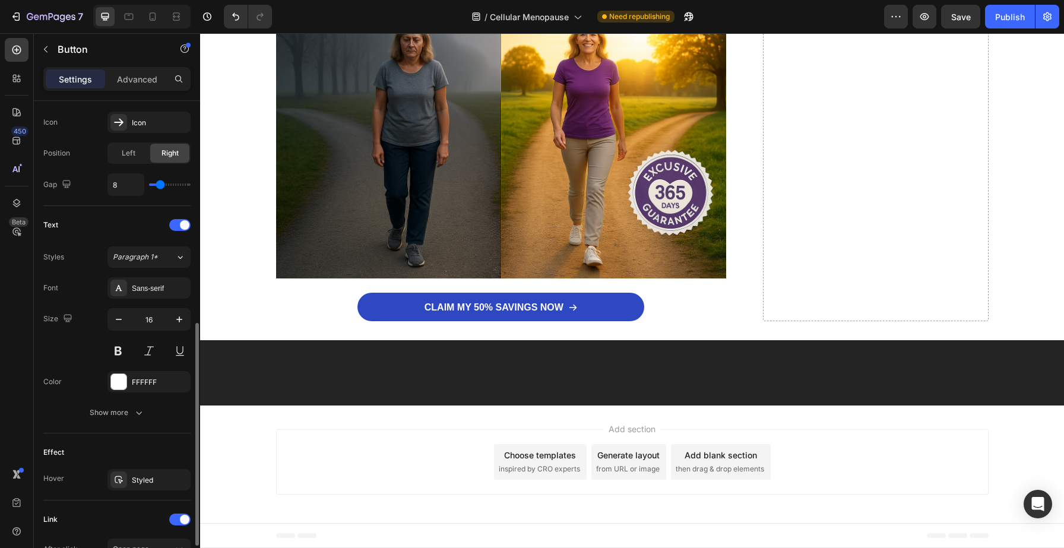
scroll to position [557, 0]
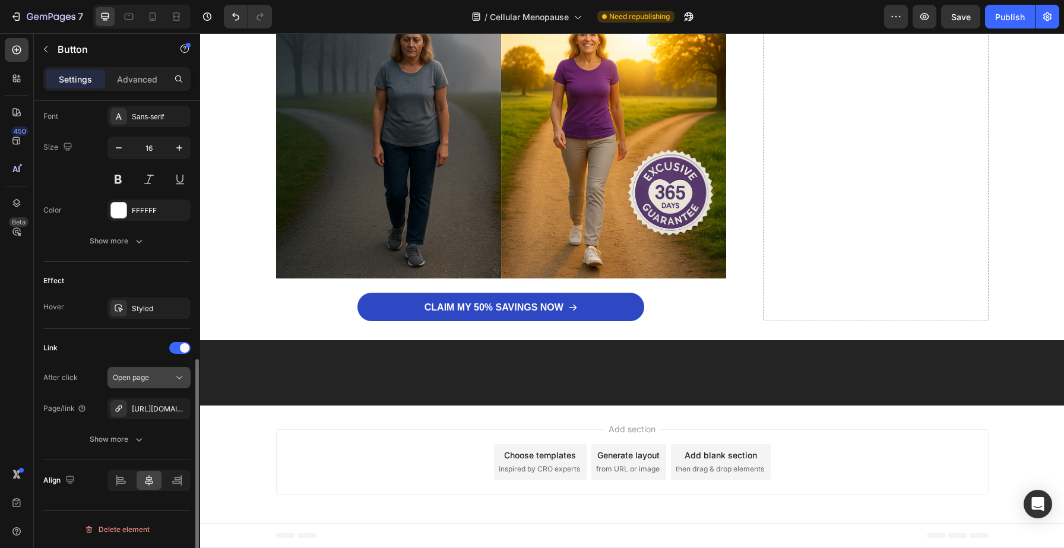
drag, startPoint x: 175, startPoint y: 412, endPoint x: 162, endPoint y: 413, distance: 13.7
click at [0, 0] on icon "button" at bounding box center [0, 0] width 0 height 0
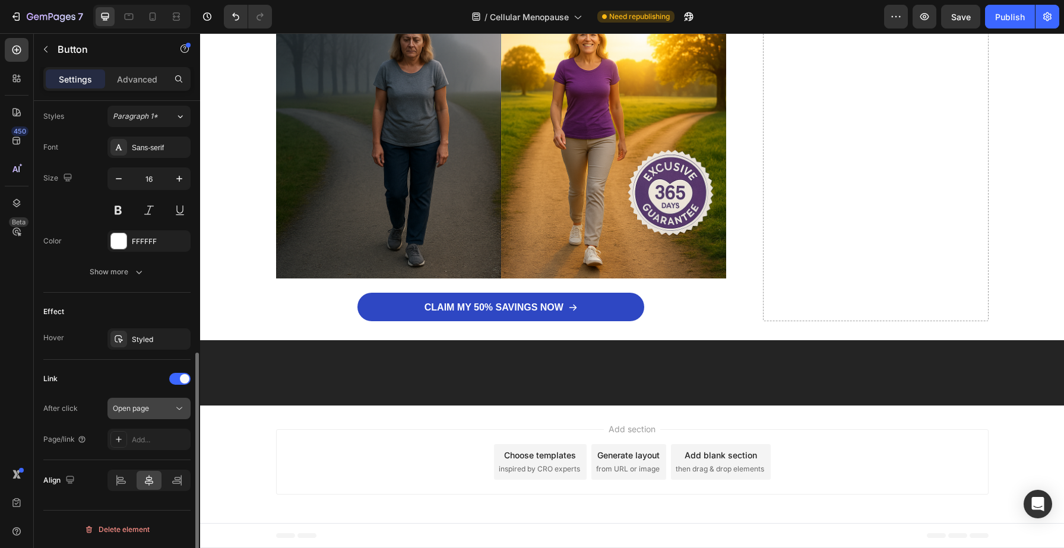
scroll to position [526, 0]
click at [133, 440] on div "Add..." at bounding box center [160, 440] width 56 height 11
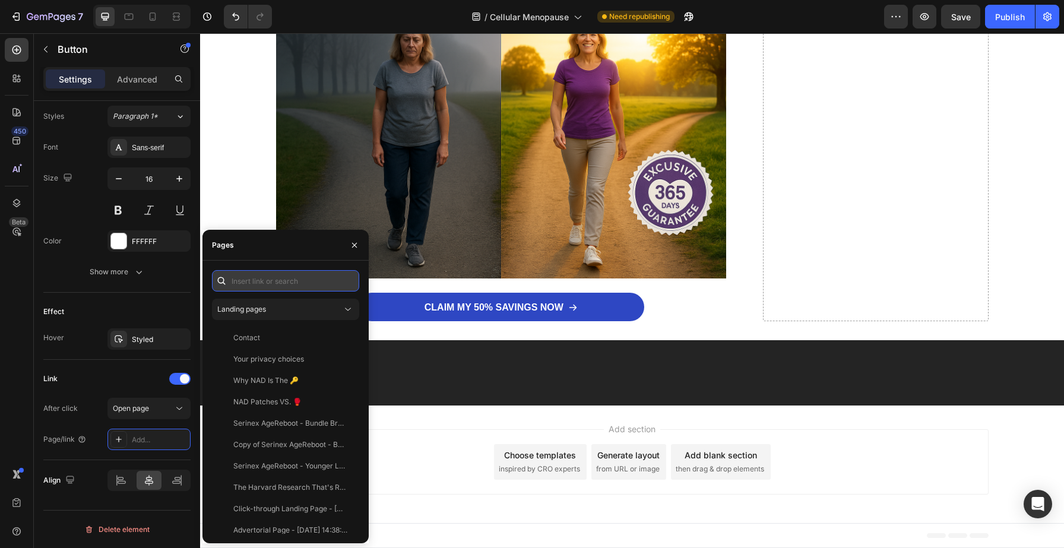
click at [267, 286] on input "text" at bounding box center [285, 280] width 147 height 21
paste input "https://serinexlabs.com/pages/serinex-agereboot-nad-plus-patch?_ab=0&key=175902…"
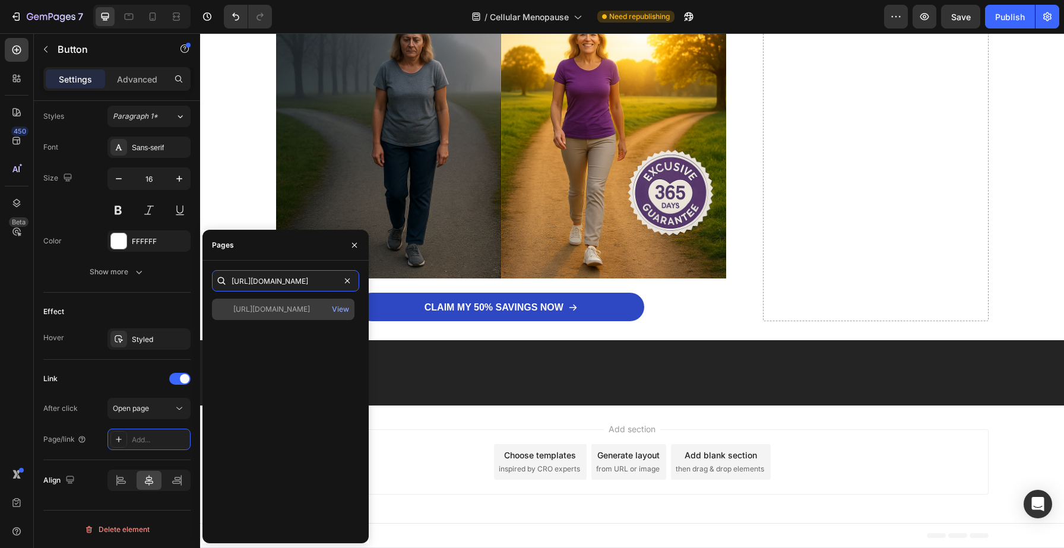
type input "https://serinexlabs.com/pages/serinex-agereboot-nad-plus-patch?_ab=0&key=175902…"
drag, startPoint x: 270, startPoint y: 301, endPoint x: 263, endPoint y: 304, distance: 7.7
click at [270, 301] on div "https://serinexlabs.com/pages/serinex-agereboot-nad-plus-patch?_ab=0&key=175902…" at bounding box center [283, 309] width 143 height 21
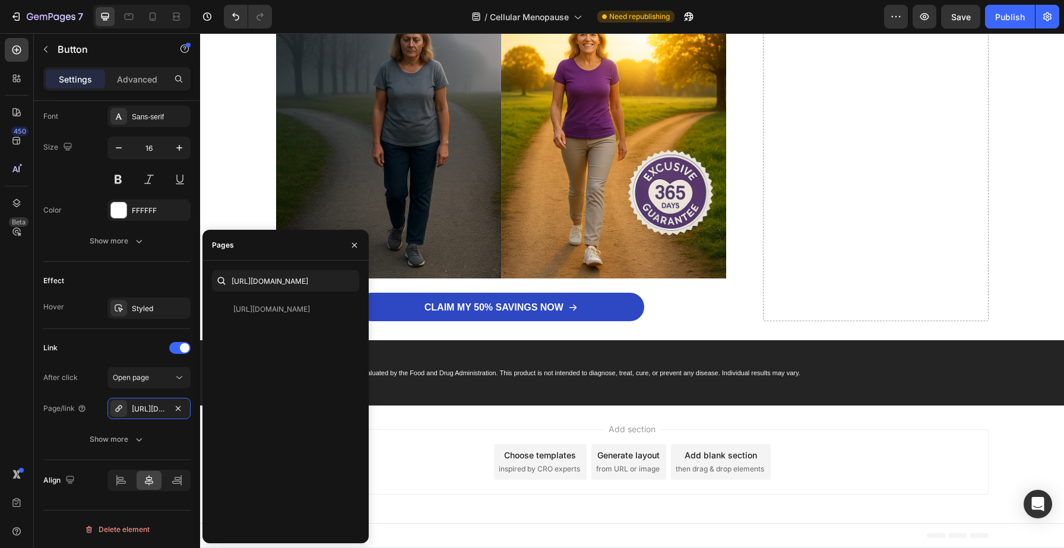
scroll to position [8631, 0]
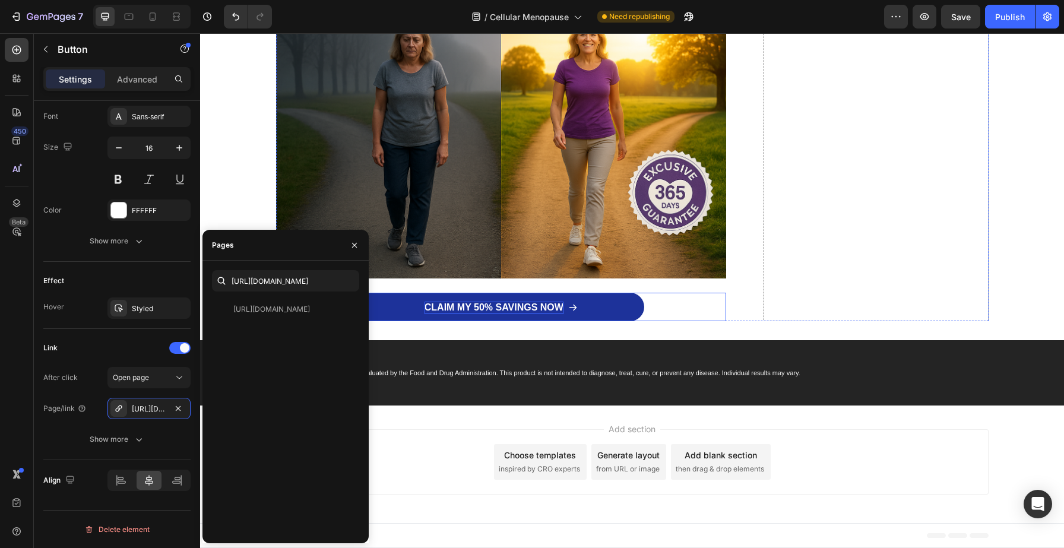
click at [512, 309] on p "CLAIM MY 50% SAVINGS NOW" at bounding box center [494, 308] width 139 height 12
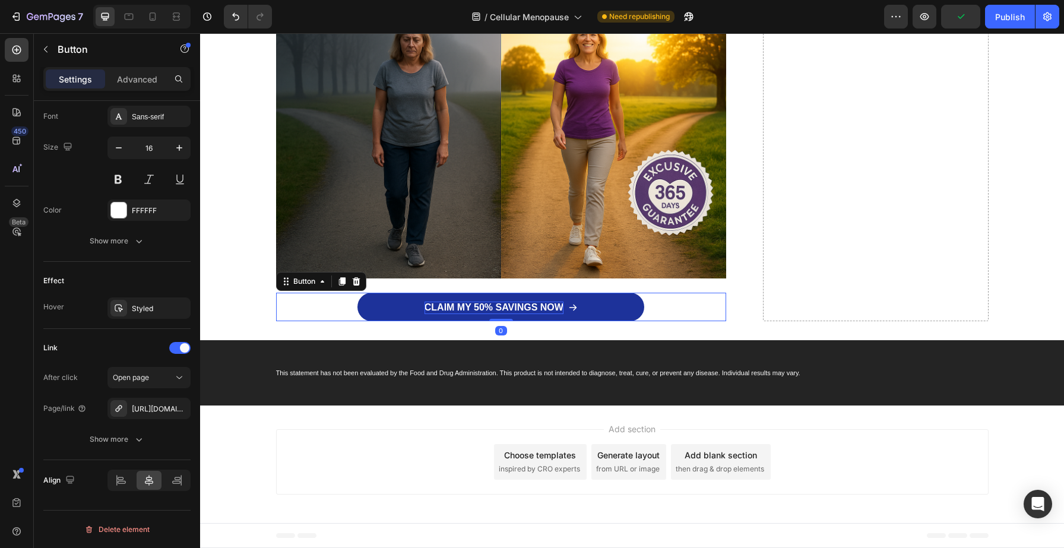
click at [439, 308] on p "CLAIM MY 50% SAVINGS NOW" at bounding box center [494, 308] width 139 height 12
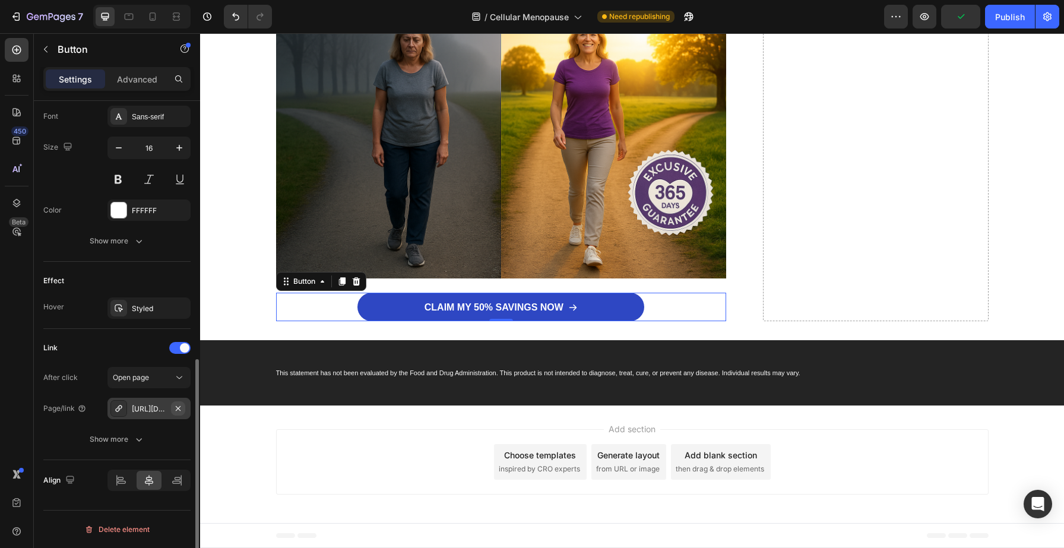
click at [177, 405] on icon "button" at bounding box center [178, 409] width 10 height 10
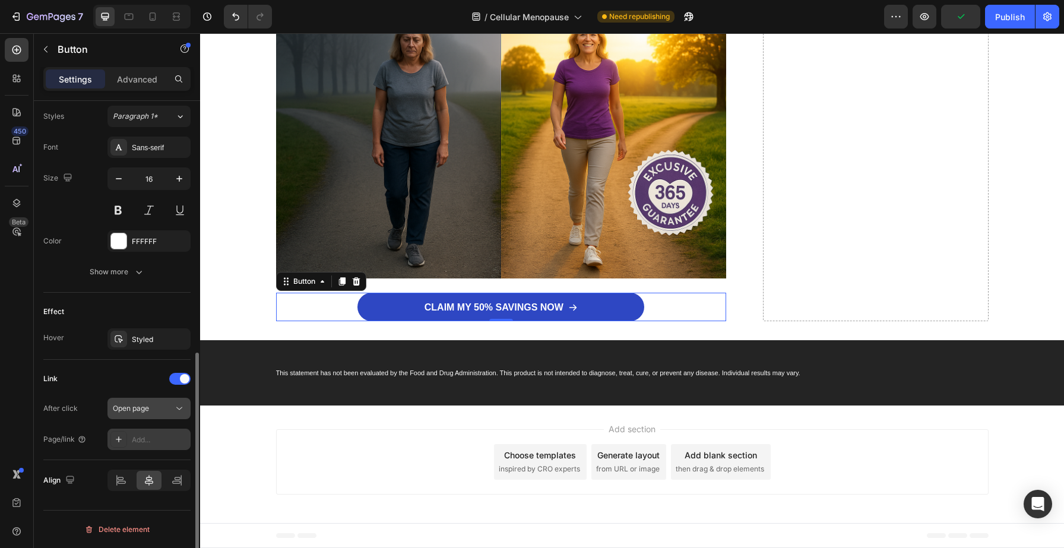
scroll to position [526, 0]
click at [145, 436] on div "Add..." at bounding box center [160, 440] width 56 height 11
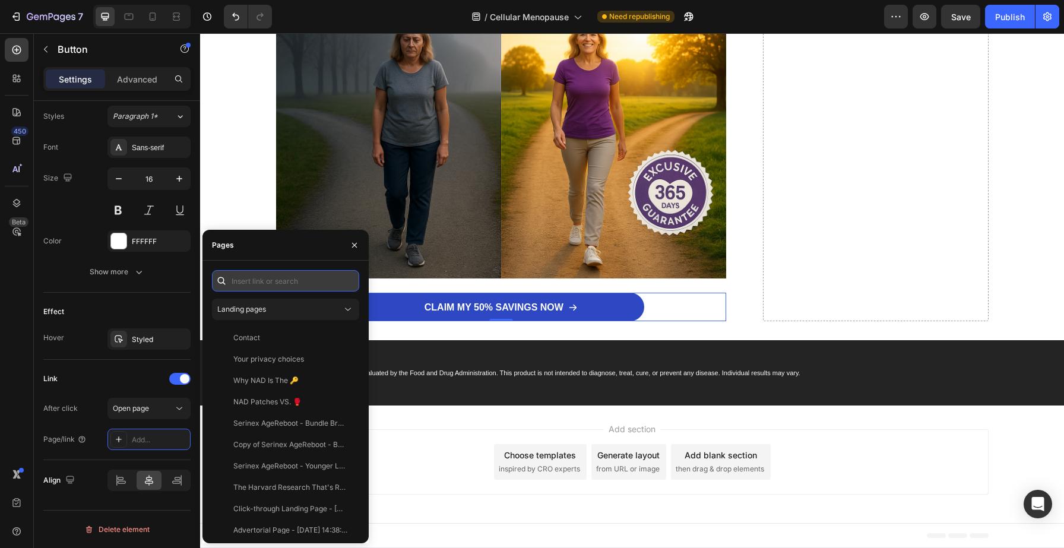
click at [256, 283] on input "text" at bounding box center [285, 280] width 147 height 21
paste input "https://serinexlabs.com/pages/serinex-agereboot-nad-plus-patch?_ab=0&key=175902…"
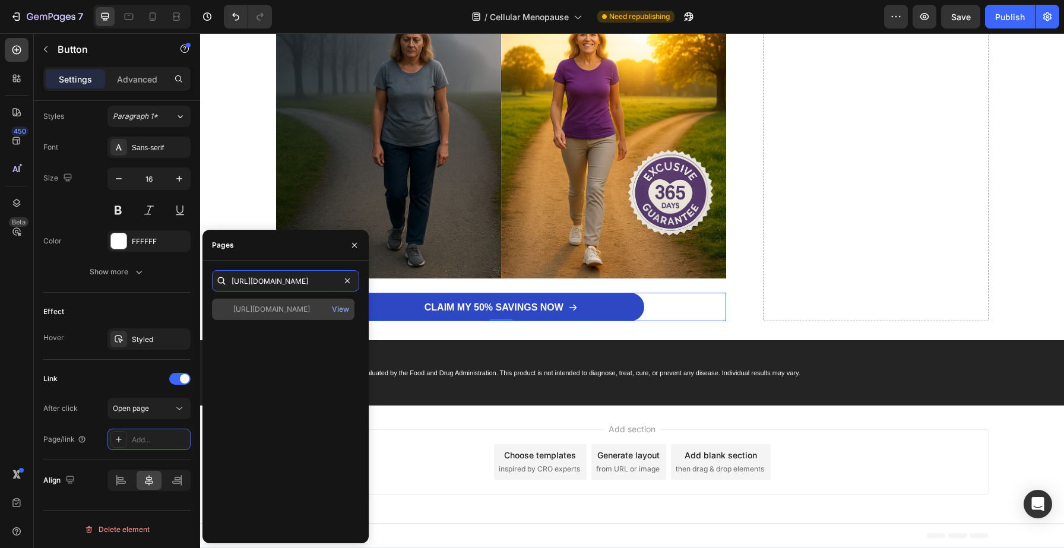
type input "https://serinexlabs.com/pages/serinex-agereboot-nad-plus-patch?_ab=0&key=175902…"
click at [277, 310] on div "https://serinexlabs.com/pages/serinex-agereboot-nad-plus-patch?_ab=0&key=175902…" at bounding box center [271, 309] width 77 height 11
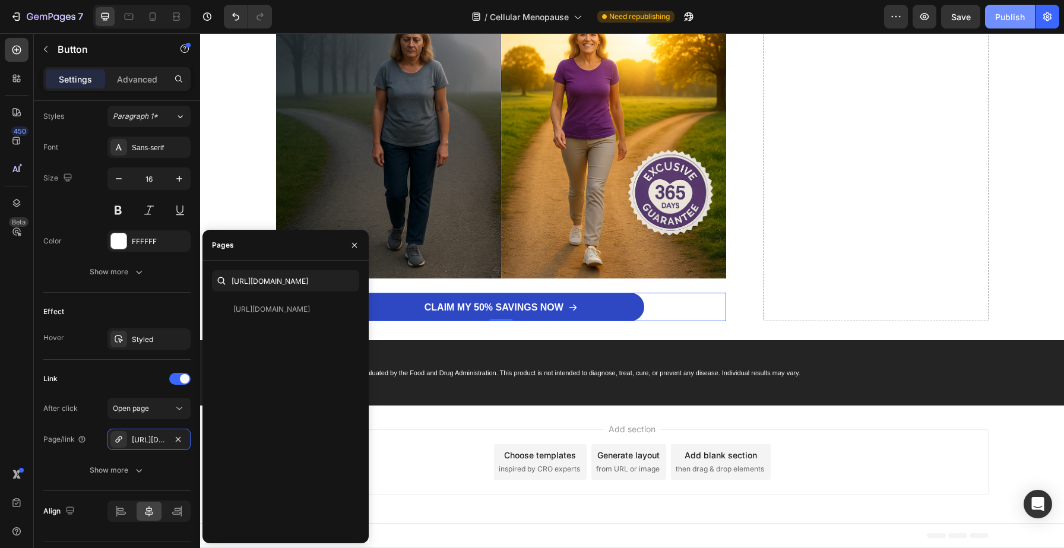
click at [997, 26] on button "Publish" at bounding box center [1010, 17] width 50 height 24
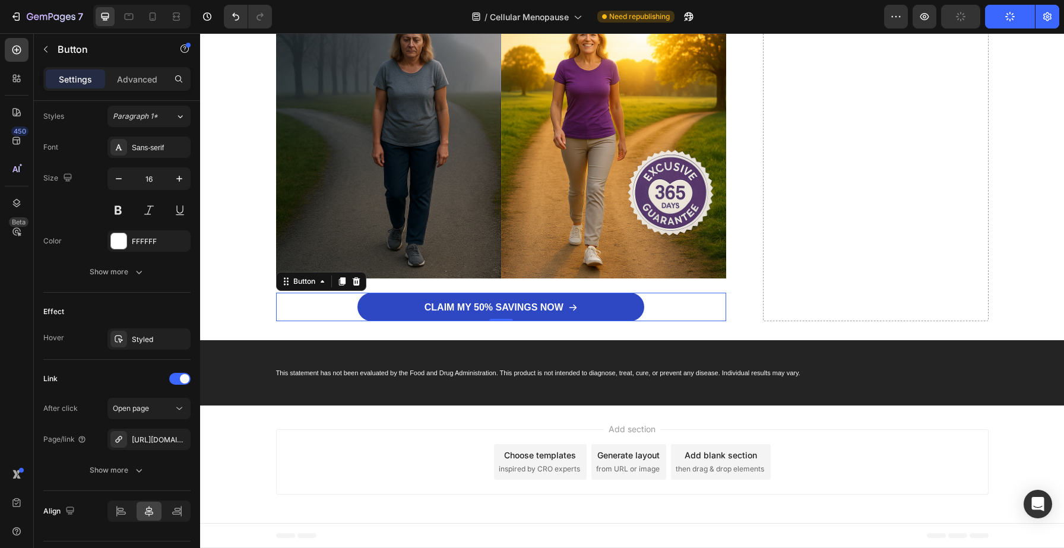
click at [997, 26] on button "Publish" at bounding box center [1010, 17] width 50 height 24
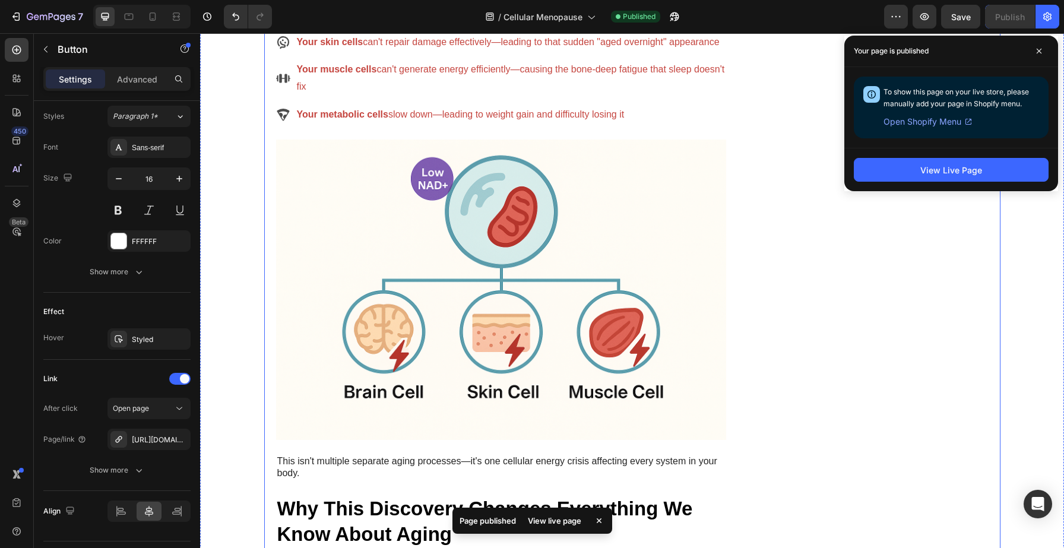
scroll to position [2656, 0]
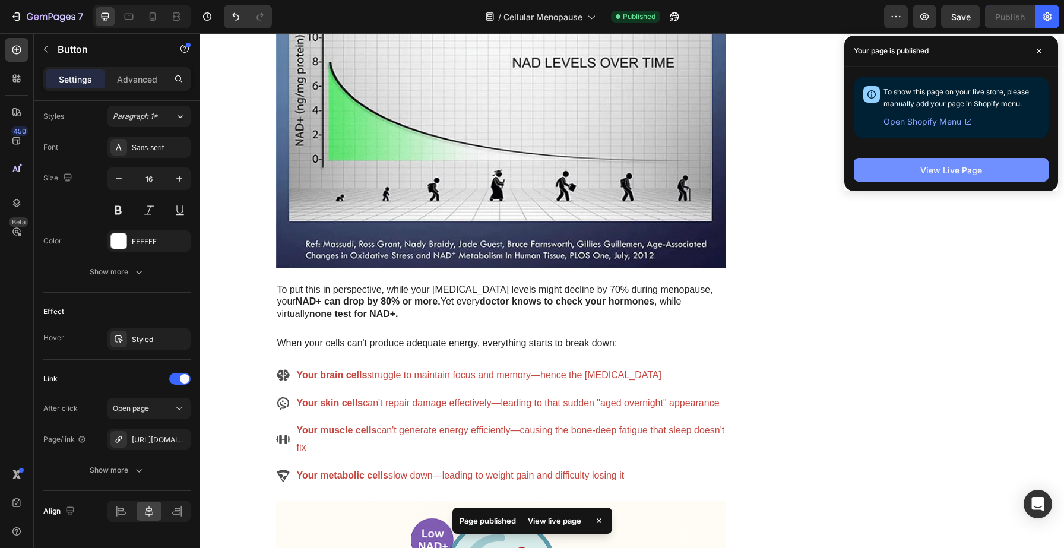
click at [942, 164] on div "View Live Page" at bounding box center [952, 170] width 62 height 12
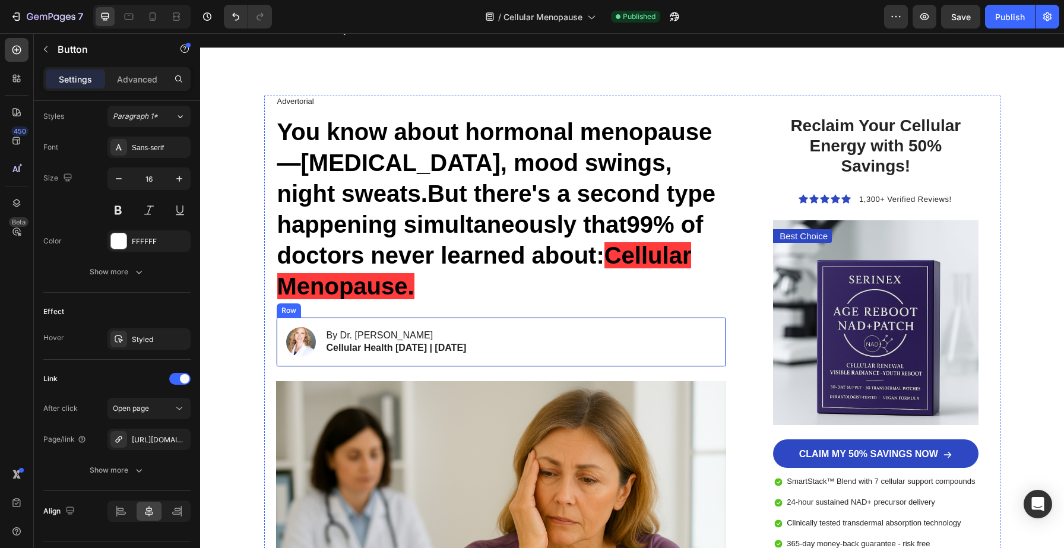
scroll to position [62, 0]
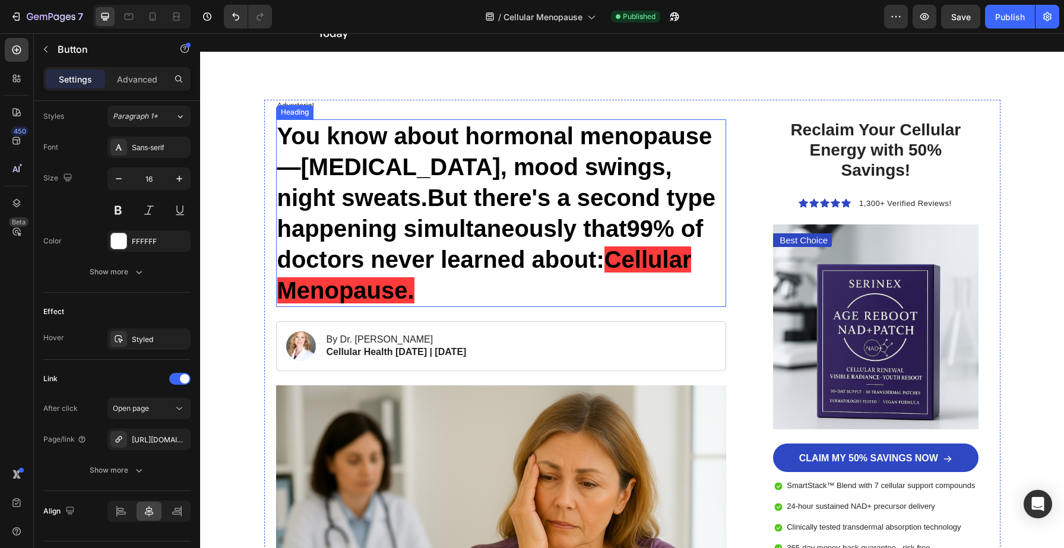
click at [394, 195] on h1 "You know about hormonal menopause— hot flashes, mood swings, night sweats. But …" at bounding box center [501, 213] width 451 height 188
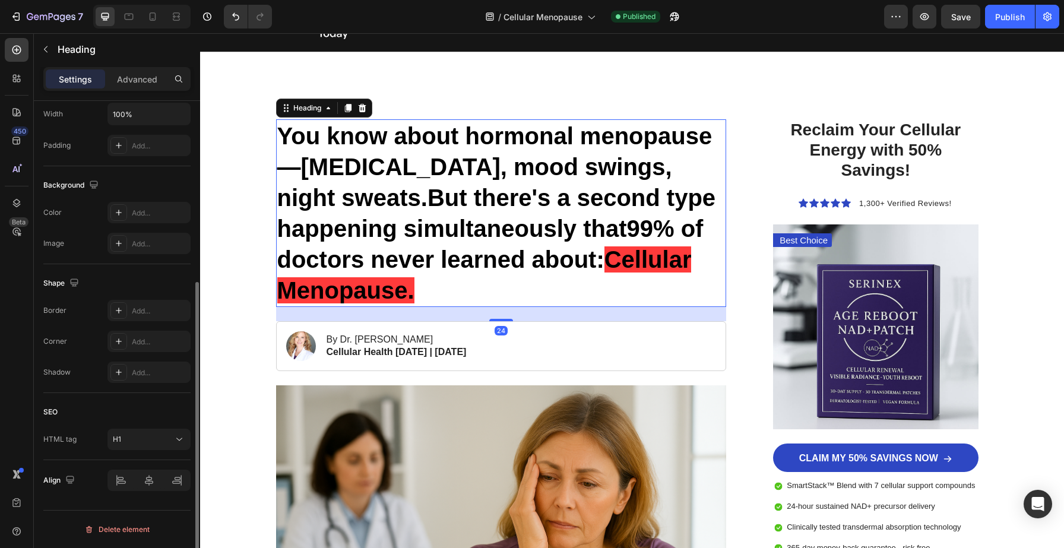
scroll to position [0, 0]
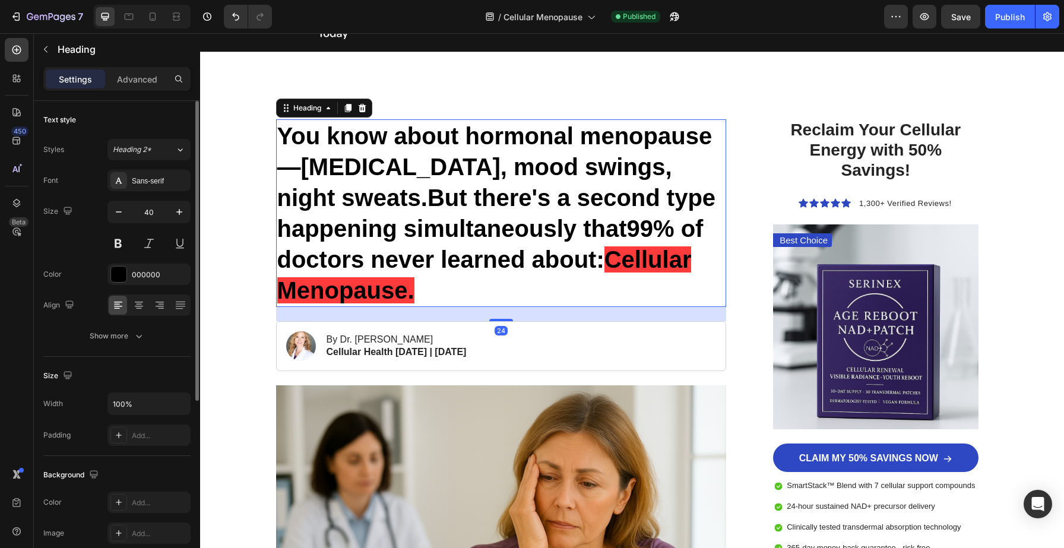
click at [372, 195] on h1 "You know about hormonal menopause— hot flashes, mood swings, night sweats. But …" at bounding box center [501, 213] width 451 height 188
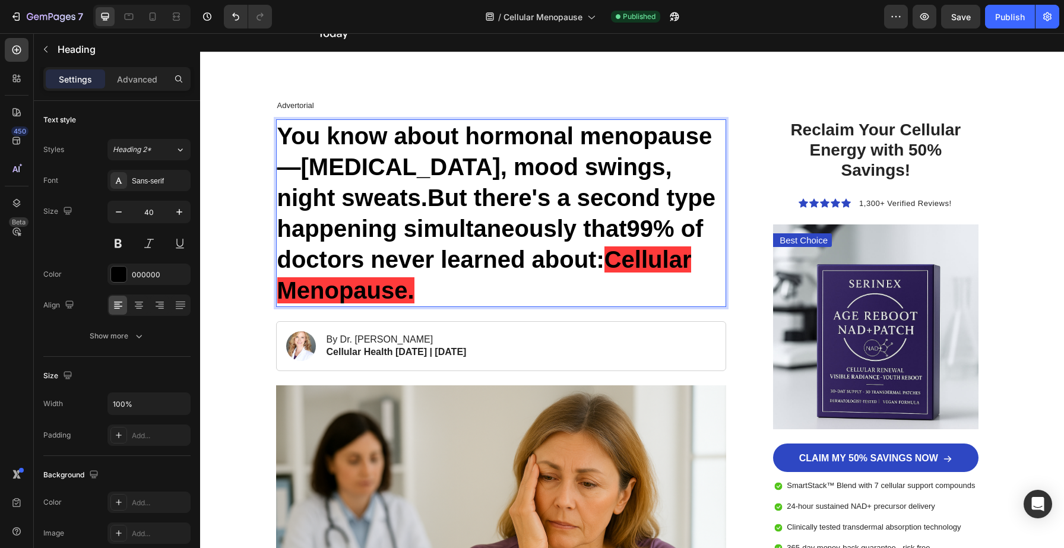
click at [387, 201] on p "You know about hormonal menopause— hot flashes, mood swings, night sweats. But …" at bounding box center [501, 213] width 448 height 185
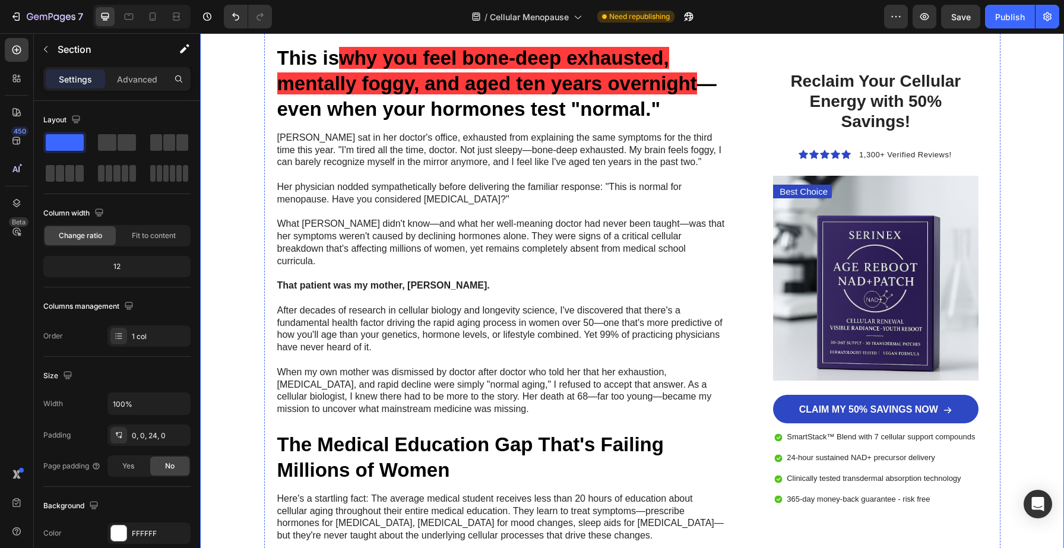
scroll to position [696, 0]
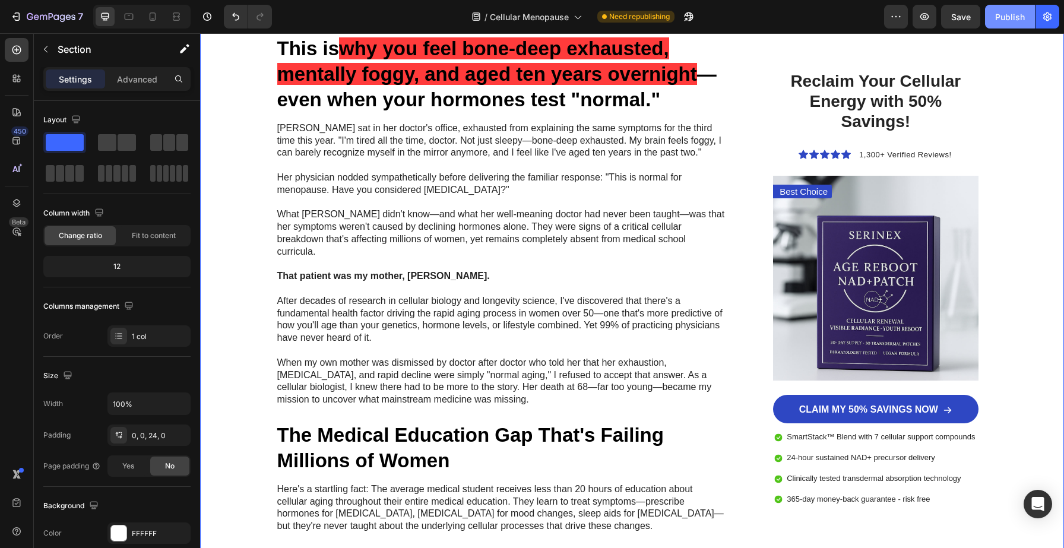
click at [998, 20] on div "Publish" at bounding box center [1011, 17] width 30 height 12
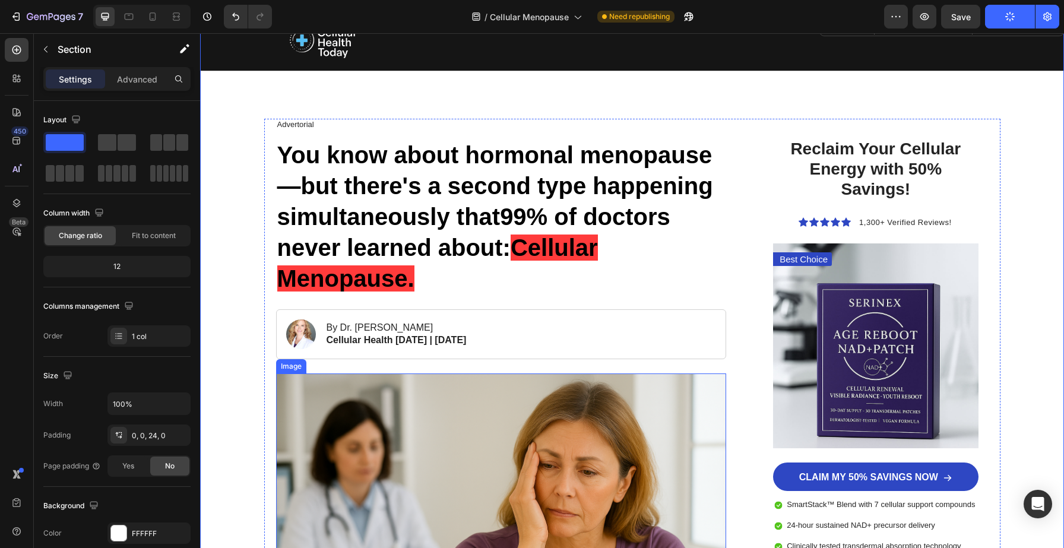
scroll to position [0, 0]
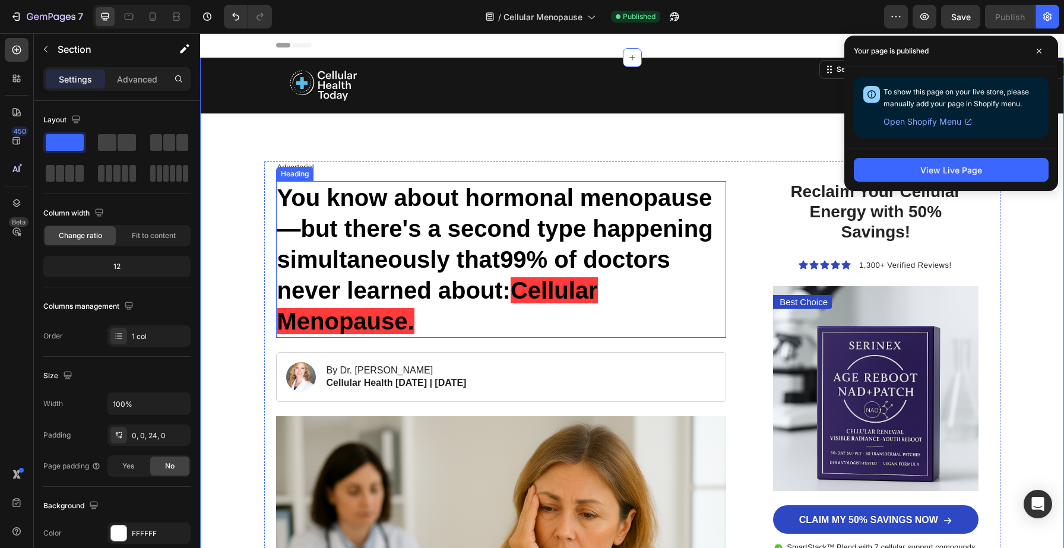
click at [323, 231] on p "You know about hormonal menopause—but there's a second type happening simultane…" at bounding box center [501, 259] width 448 height 154
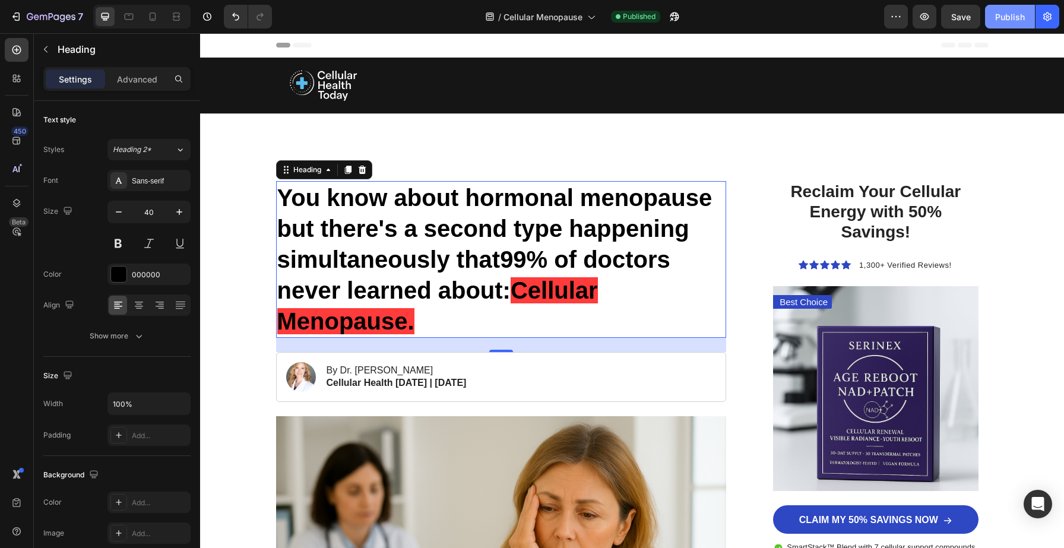
click at [1006, 27] on button "Publish" at bounding box center [1010, 17] width 50 height 24
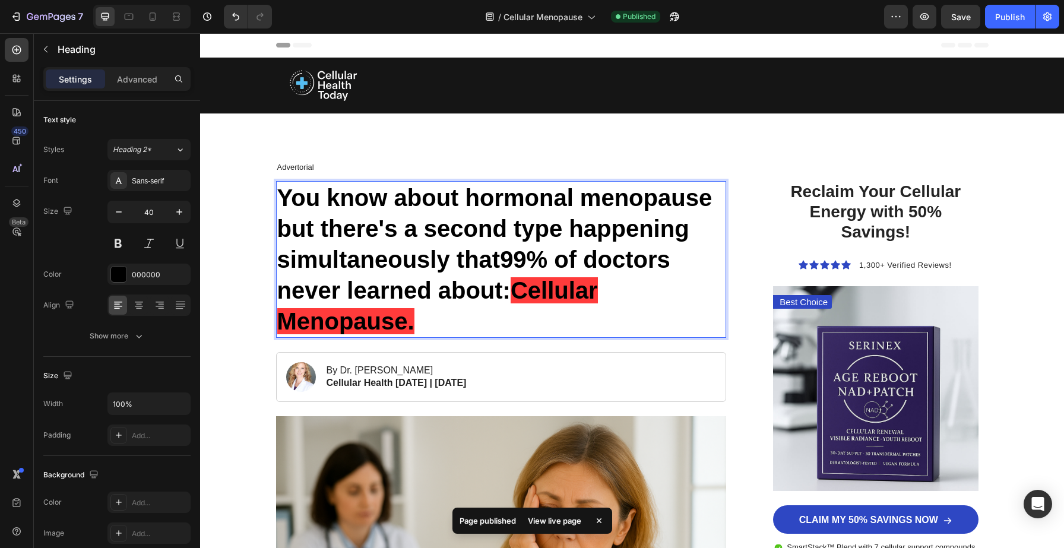
click at [424, 312] on p "You know about hormonal menopause but there's a second type happening simultane…" at bounding box center [501, 259] width 448 height 154
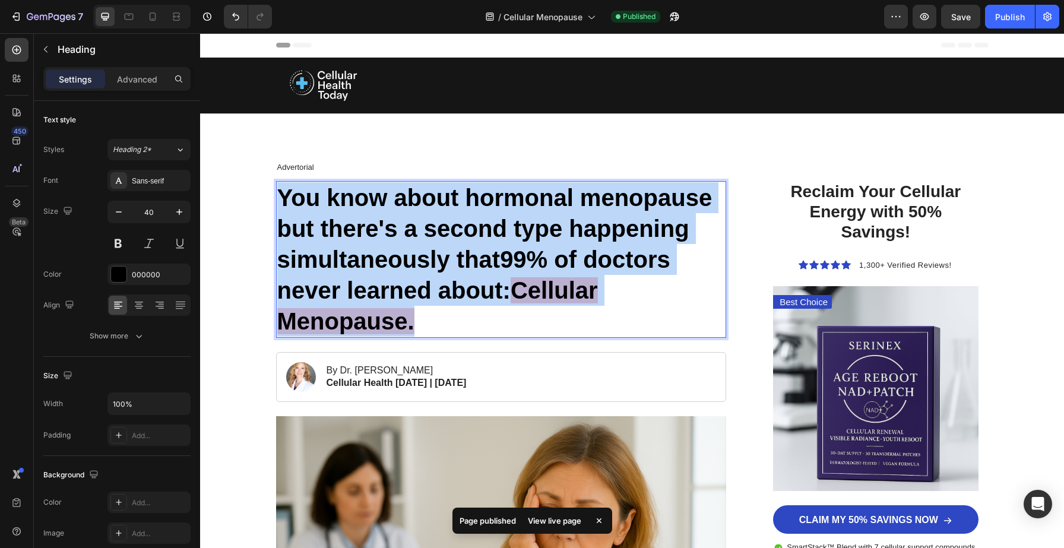
click at [424, 312] on p "You know about hormonal menopause but there's a second type happening simultane…" at bounding box center [501, 259] width 448 height 154
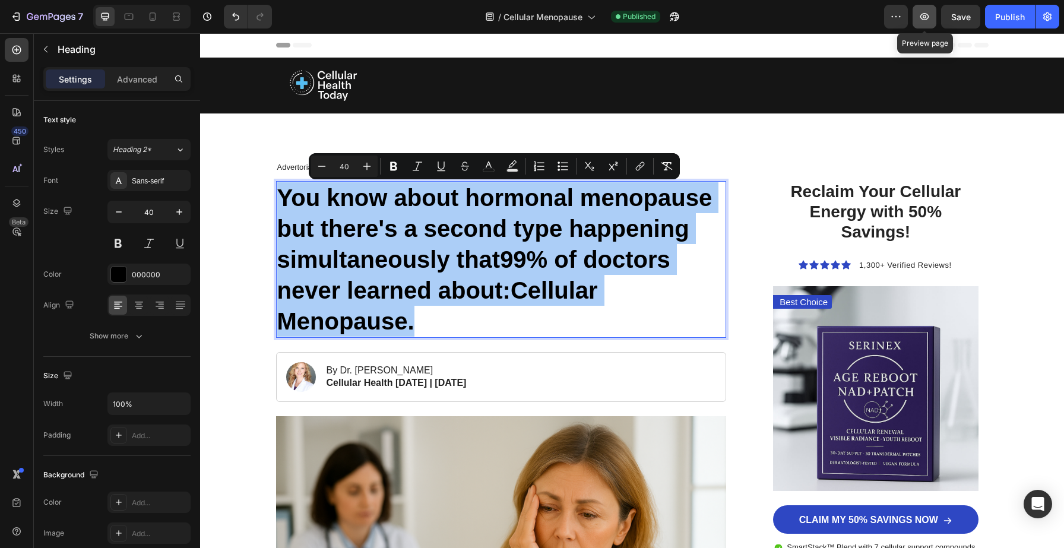
click at [923, 26] on button "button" at bounding box center [925, 17] width 24 height 24
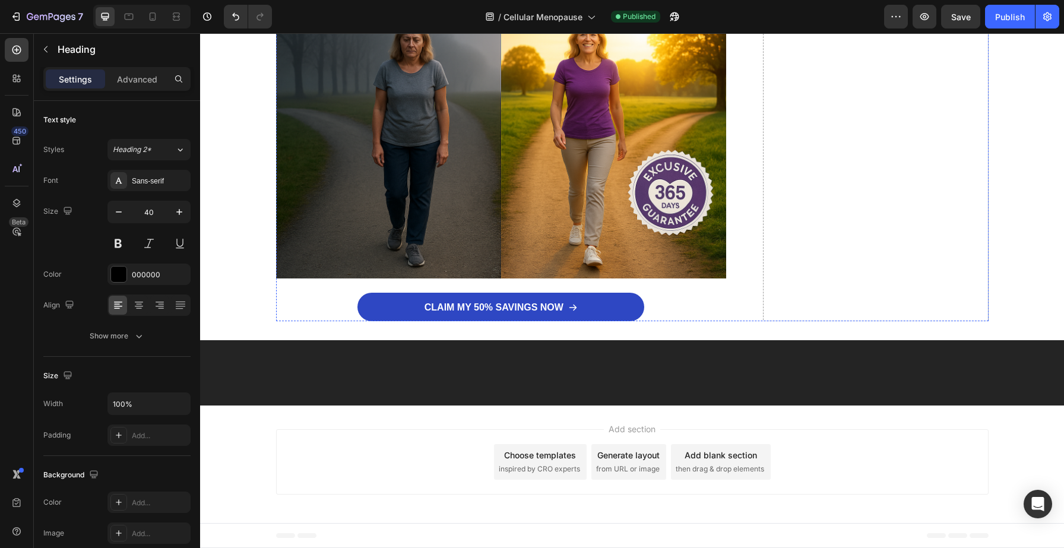
scroll to position [7927, 0]
click at [678, 15] on icon "button" at bounding box center [675, 16] width 9 height 9
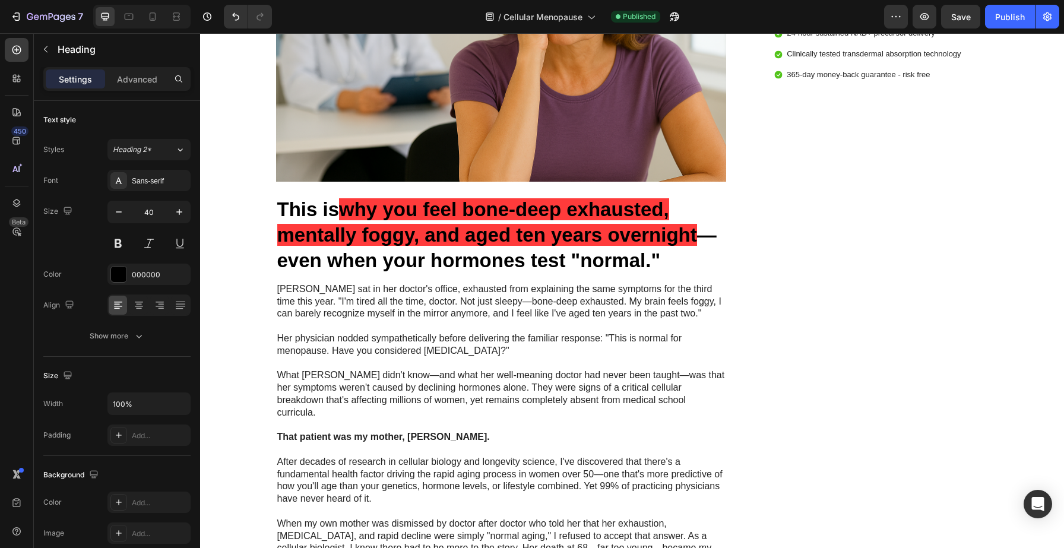
scroll to position [0, 0]
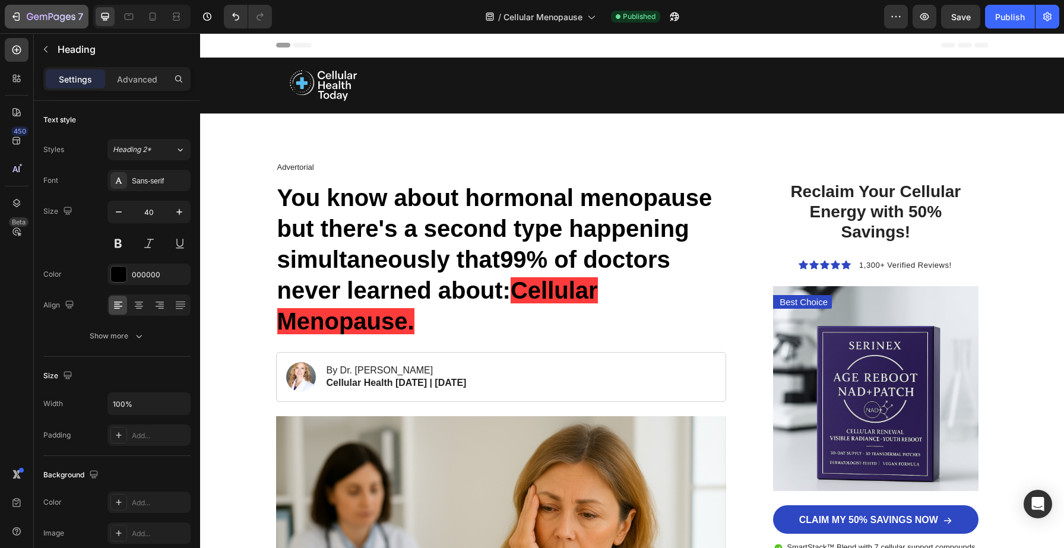
click at [10, 2] on div "7 Version history / Cellular Menopause Published Preview Save Publish" at bounding box center [532, 17] width 1064 height 34
click at [11, 11] on icon "button" at bounding box center [16, 17] width 12 height 12
